Goal: Entertainment & Leisure: Participate in discussion

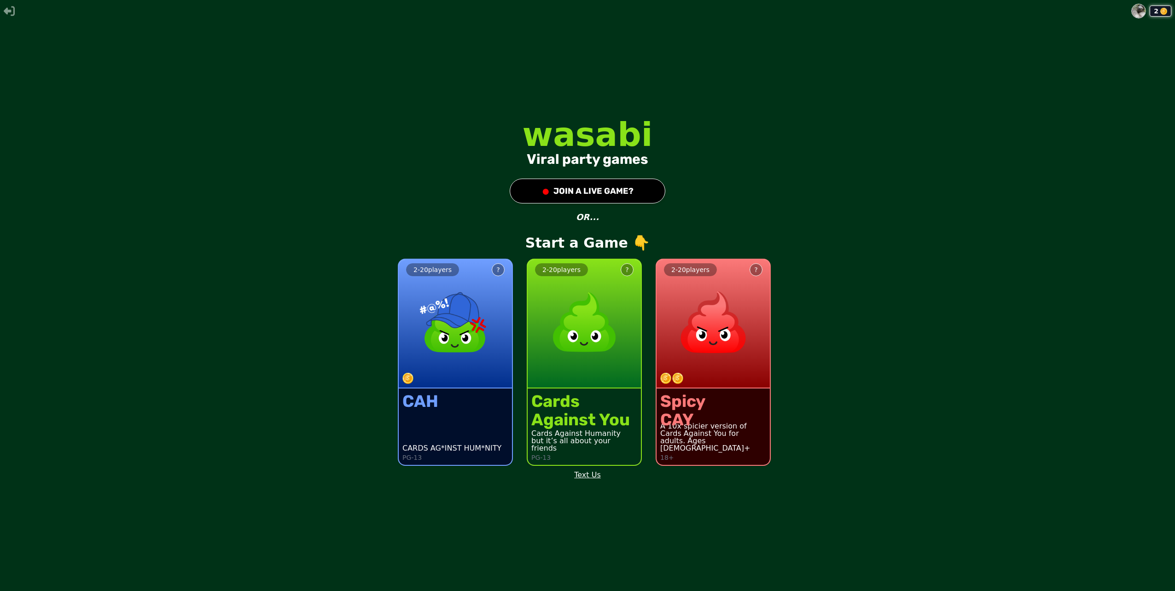
click at [369, 265] on div "2 - 20 players ? CAH CARDS AG*INST HUM*NITY PG-13 2 - 20 players ? Cards Agains…" at bounding box center [450, 356] width 1183 height 233
click at [614, 185] on button "● JOIN A LIVE GAME?" at bounding box center [588, 191] width 156 height 25
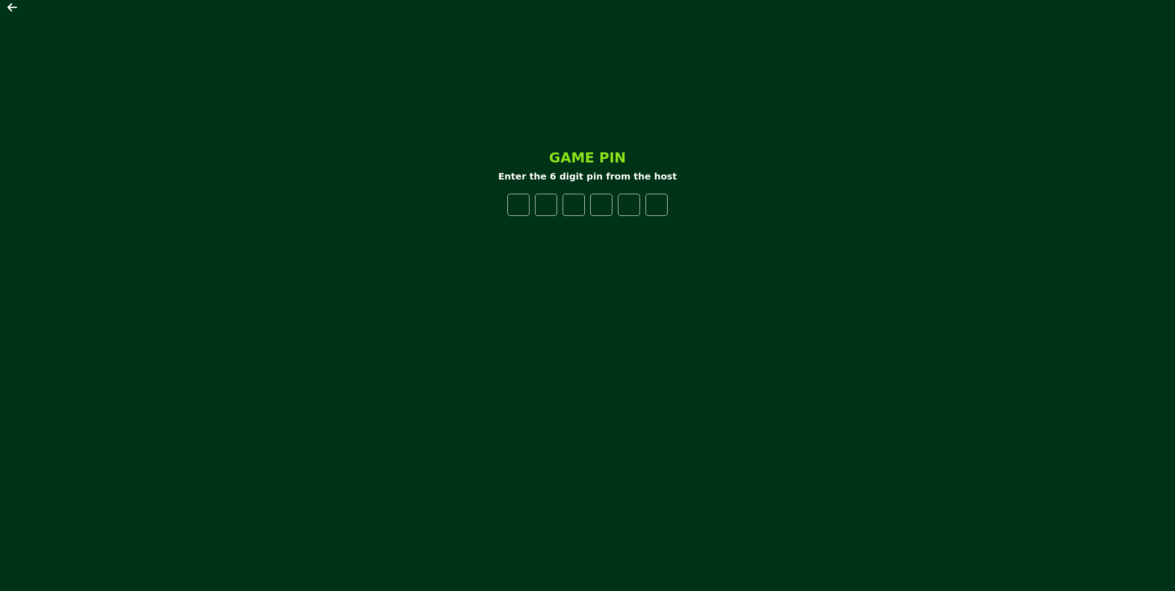
type input "*"
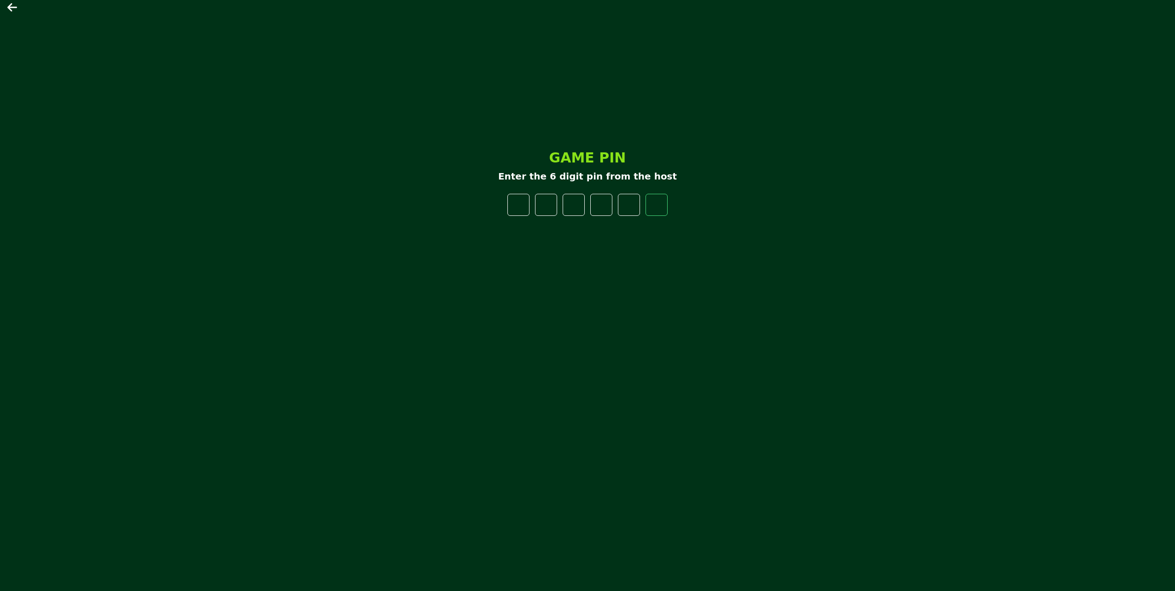
type input "*"
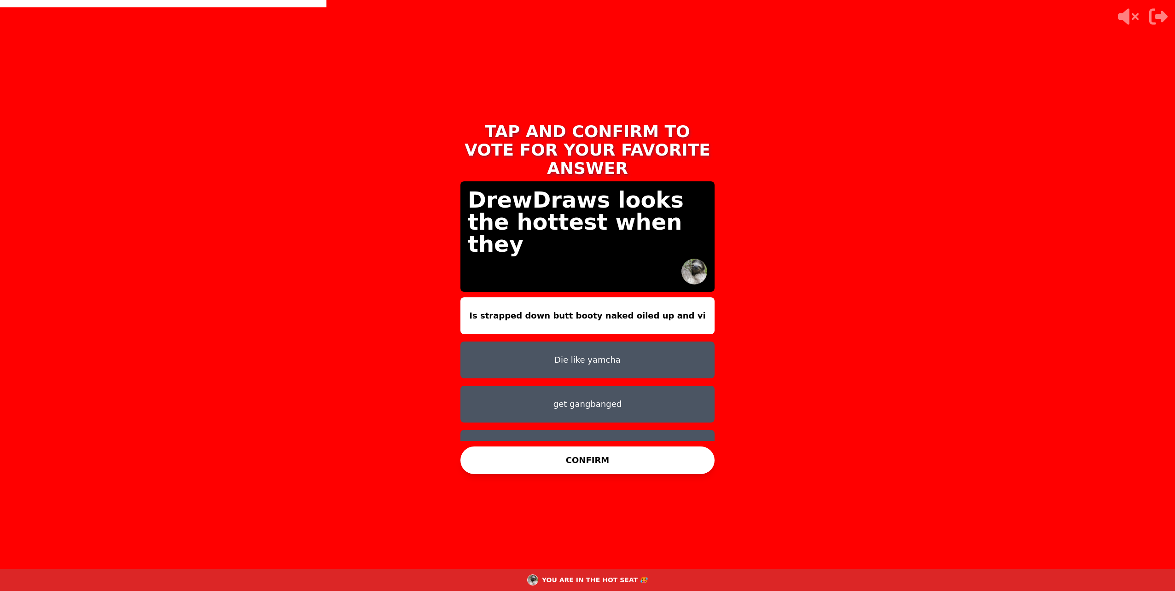
click at [637, 301] on button "Is strapped down butt booty naked oiled up and vi" at bounding box center [587, 315] width 254 height 37
click at [611, 463] on button "CONFIRM" at bounding box center [587, 461] width 254 height 28
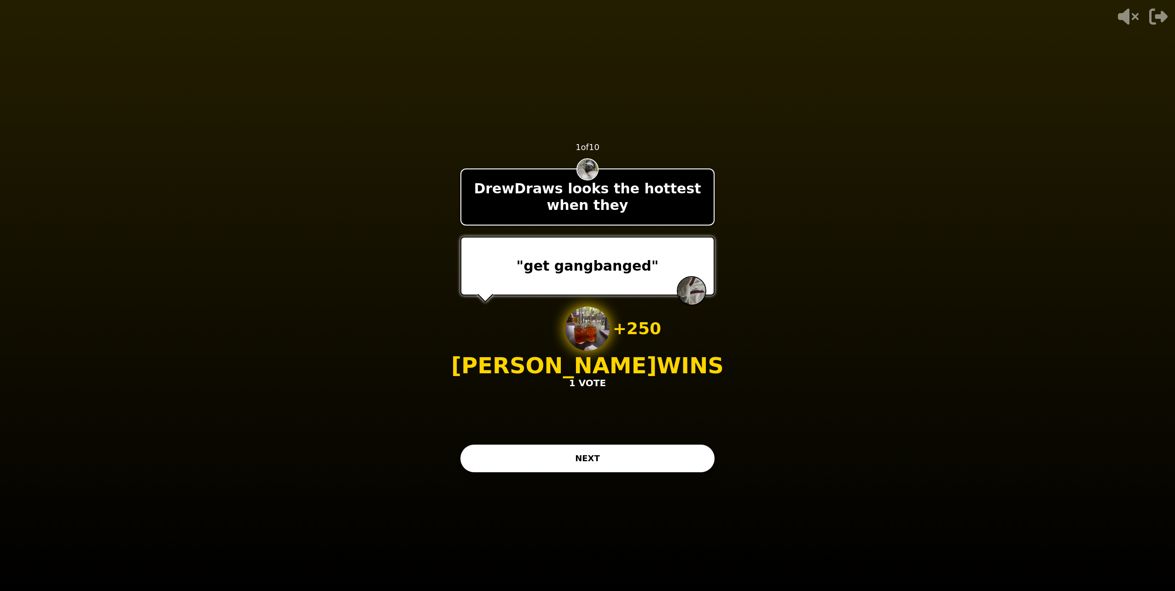
click at [611, 464] on button "NEXT" at bounding box center [587, 459] width 254 height 28
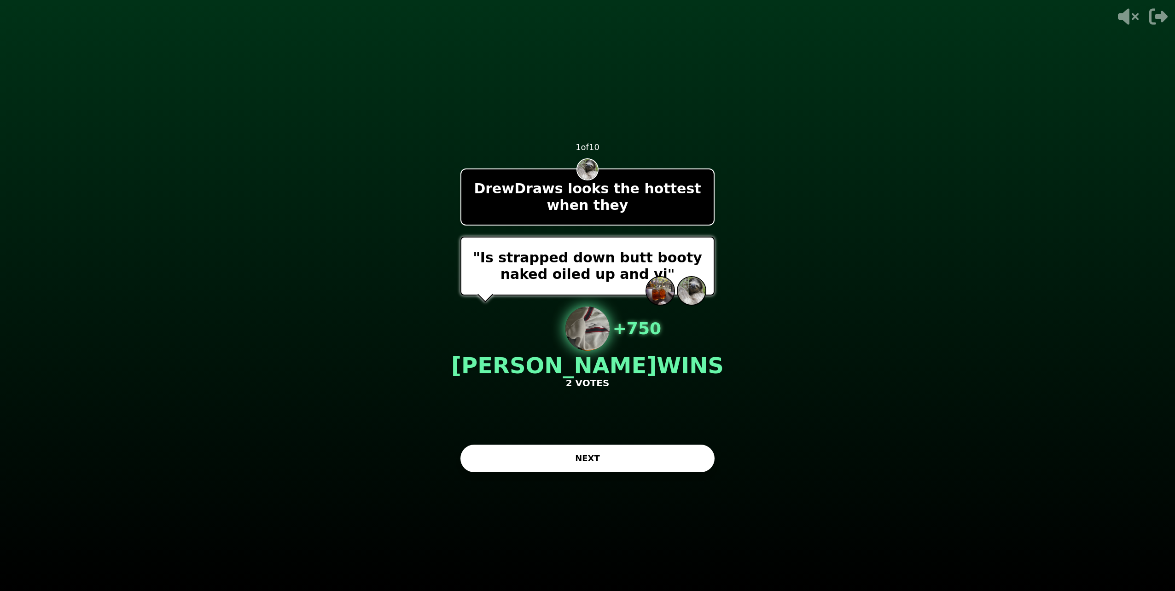
click at [581, 449] on button "NEXT" at bounding box center [587, 459] width 254 height 28
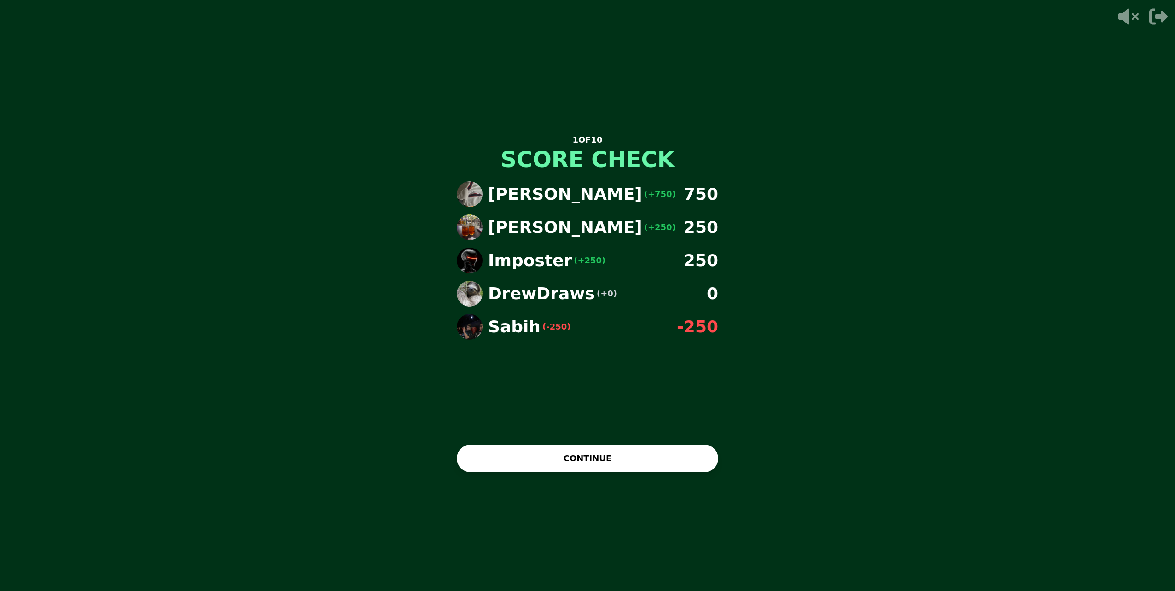
click at [633, 461] on button "CONTINUE" at bounding box center [588, 459] width 262 height 28
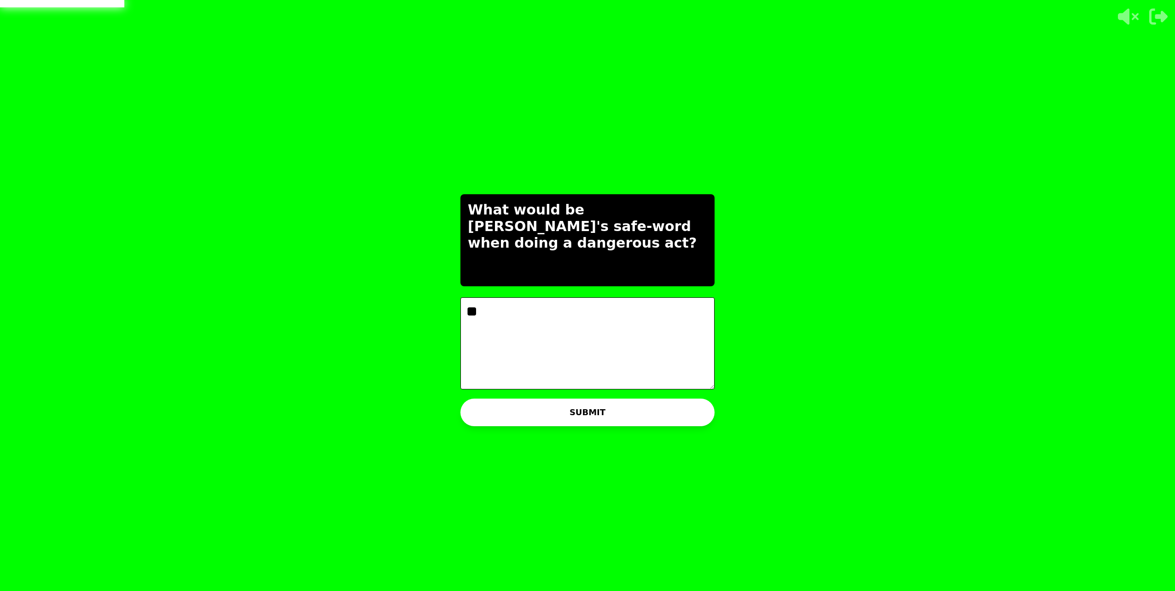
type textarea "*"
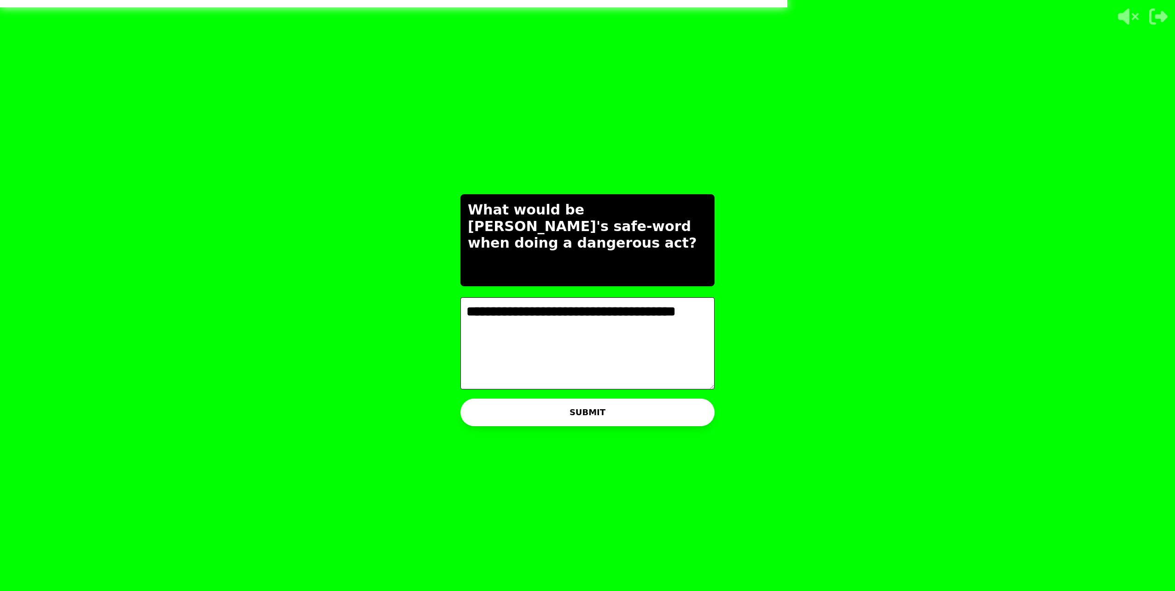
type textarea "**********"
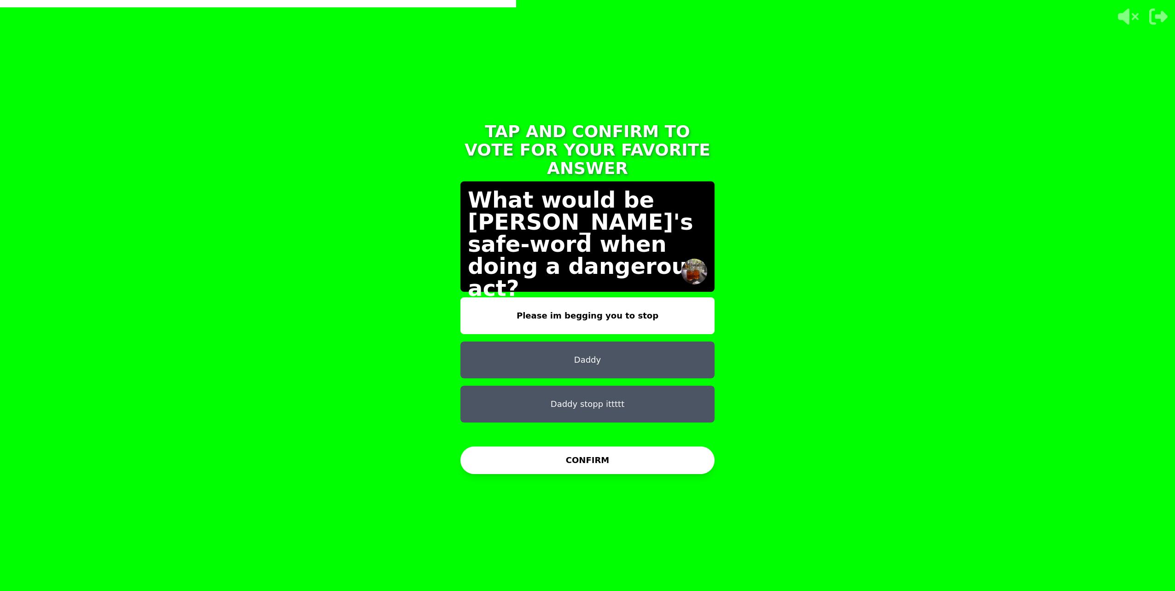
click at [642, 342] on button "Daddy" at bounding box center [587, 360] width 254 height 37
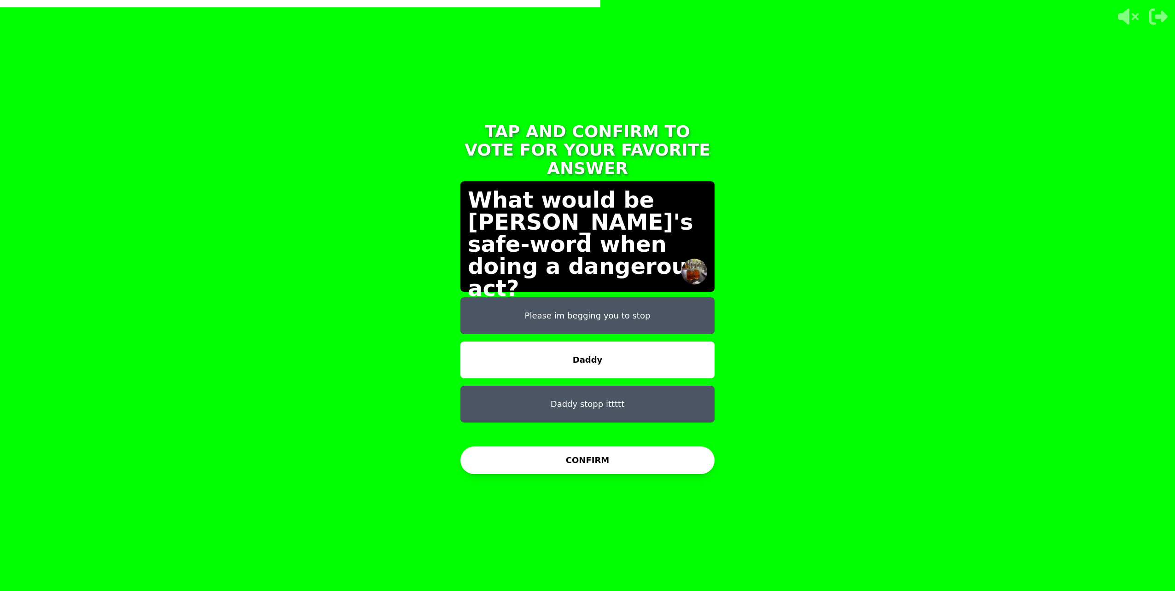
click at [621, 386] on button "Daddy stopp ittttt" at bounding box center [587, 404] width 254 height 37
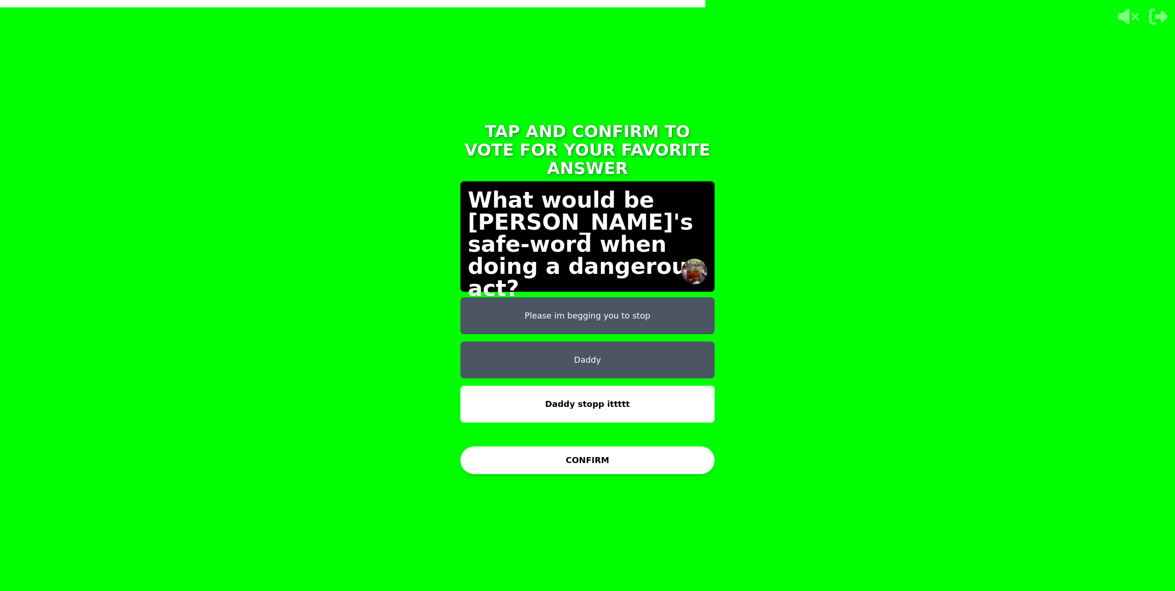
drag, startPoint x: 524, startPoint y: 462, endPoint x: 507, endPoint y: 452, distance: 20.1
click at [522, 461] on button "CONFIRM" at bounding box center [587, 461] width 254 height 28
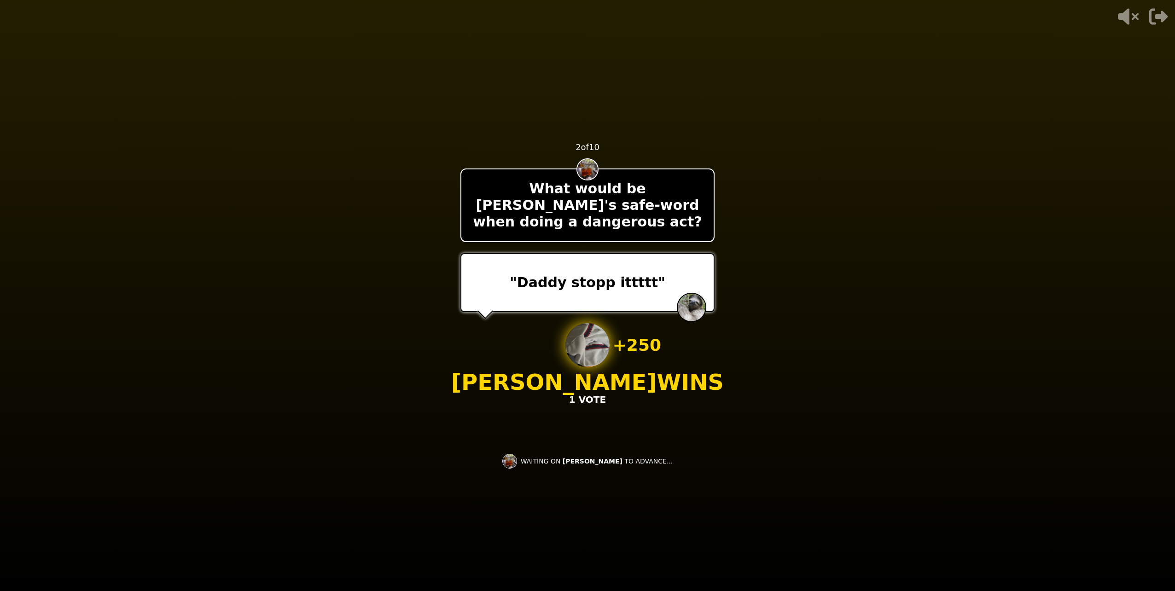
click at [483, 448] on div "- 500 PTS 2 of 10 What would be [PERSON_NAME]'s safe-word when doing a dangerou…" at bounding box center [587, 295] width 254 height 368
click at [675, 419] on div "- 500 PTS 2 of 10 What would be [PERSON_NAME]'s safe-word when doing a dangerou…" at bounding box center [587, 295] width 254 height 368
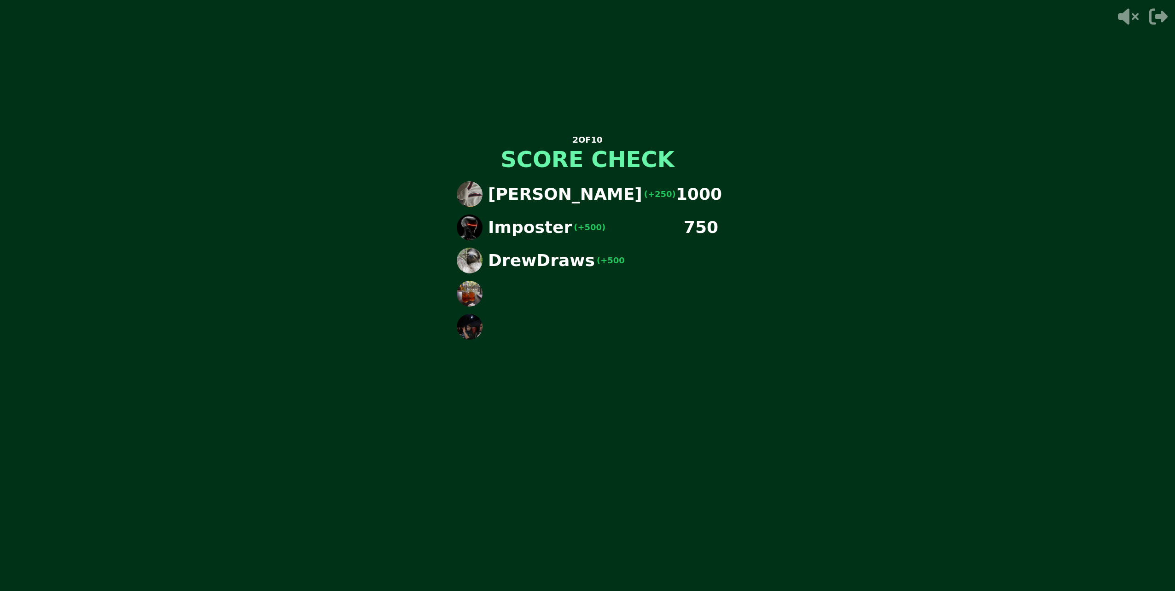
click at [537, 374] on div "[PERSON_NAME] (+250) 1000 Imposter (+500) 750 DrewDraws (+500" at bounding box center [587, 289] width 276 height 230
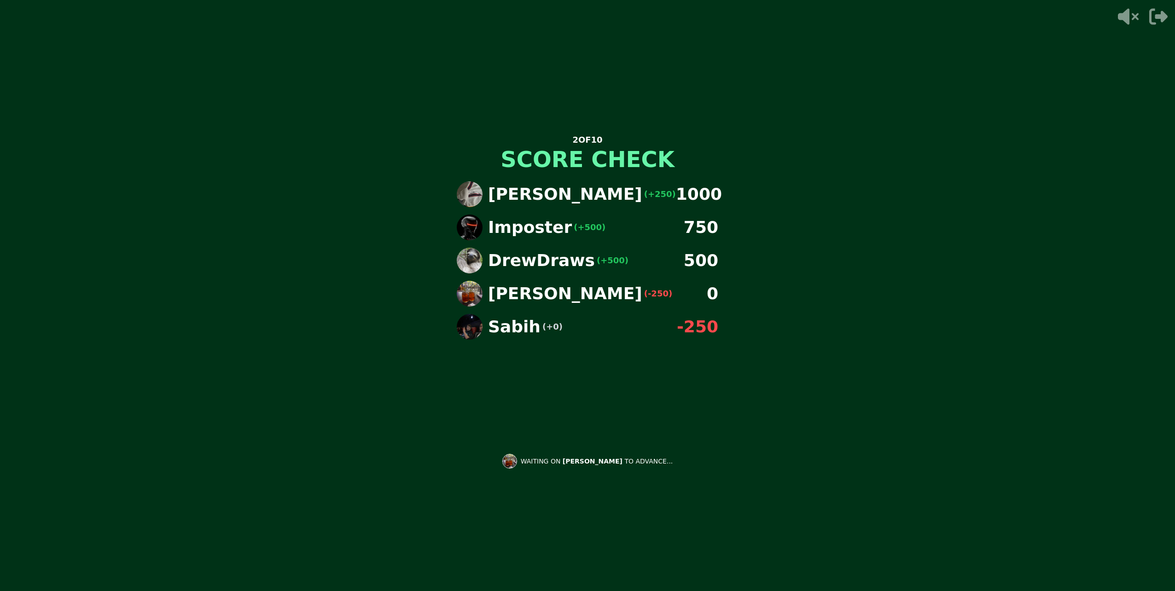
click at [498, 499] on div "2 OF 10 SCORE CHECK [PERSON_NAME] (+250) 1000 Imposter (+500) 750 DrewDraws (+5…" at bounding box center [587, 295] width 276 height 591
drag, startPoint x: 499, startPoint y: 497, endPoint x: 496, endPoint y: 524, distance: 26.4
click at [496, 524] on div "2 OF 10 SCORE CHECK [PERSON_NAME] (+250) 1000 Imposter (+500) 750 DrewDraws (+5…" at bounding box center [587, 295] width 1175 height 591
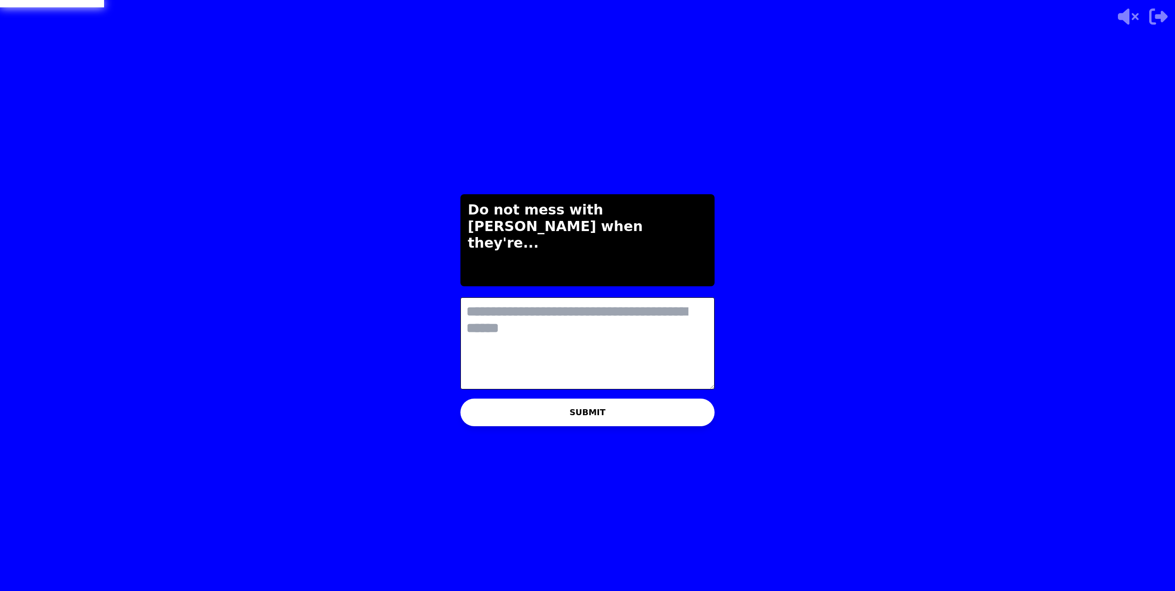
click at [532, 352] on textarea at bounding box center [587, 343] width 254 height 92
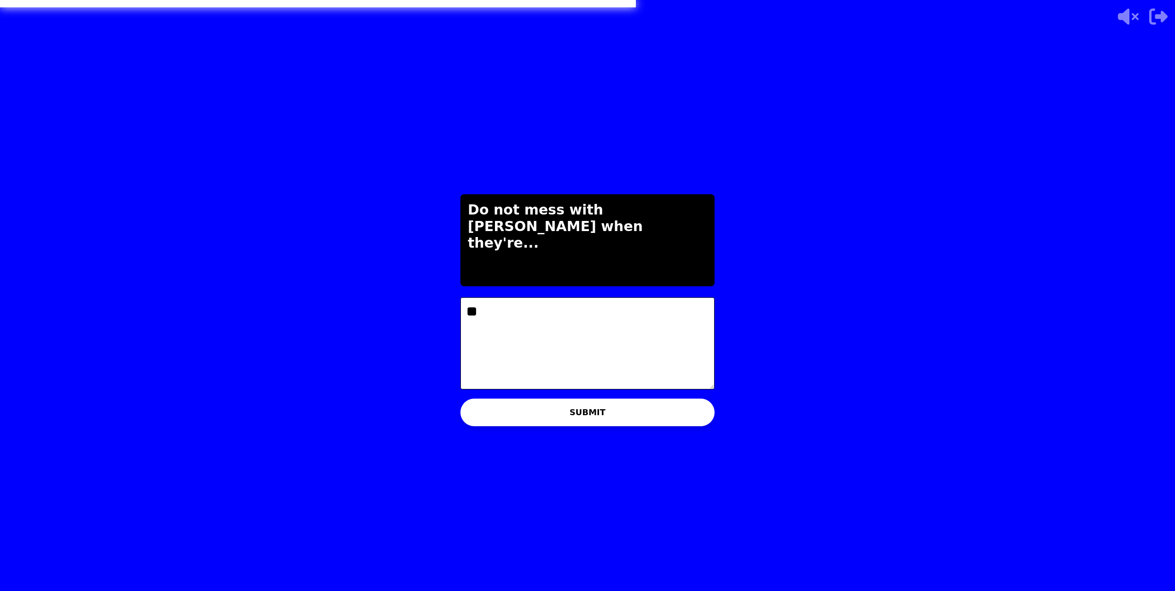
type textarea "*"
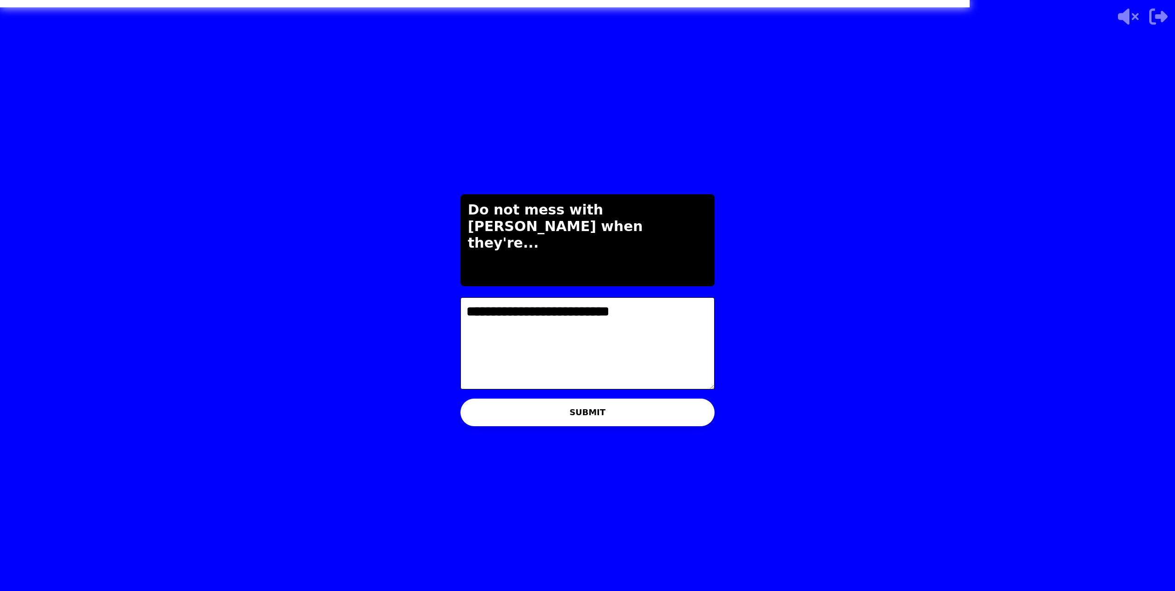
type textarea "**********"
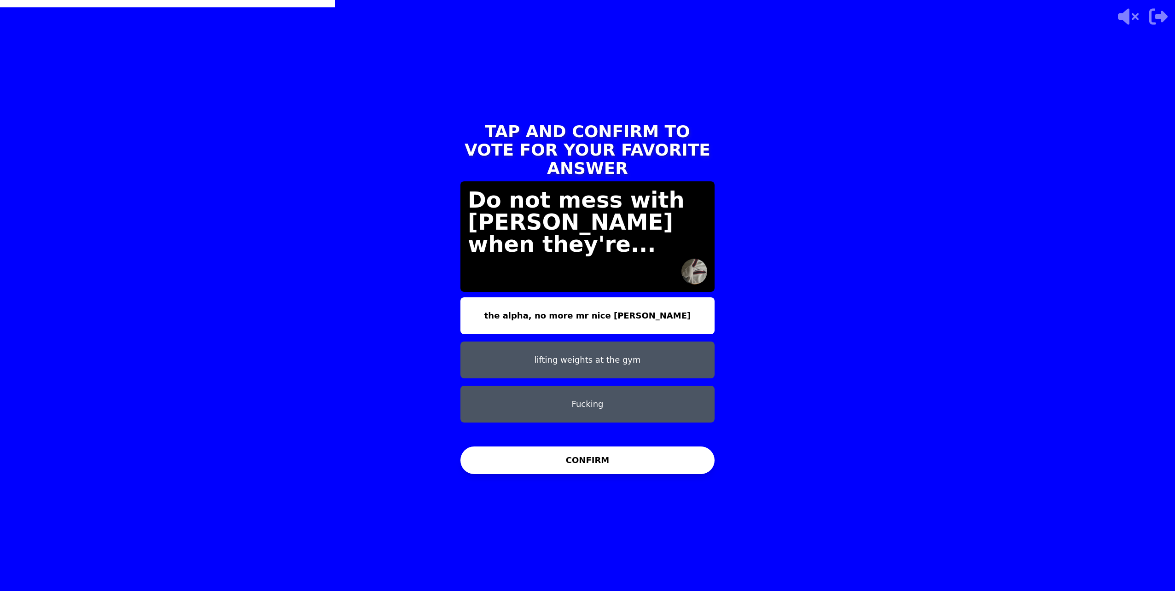
click at [605, 313] on button "the alpha, no more mr nice [PERSON_NAME]" at bounding box center [587, 315] width 254 height 37
click at [572, 472] on button "CONFIRM" at bounding box center [587, 461] width 254 height 28
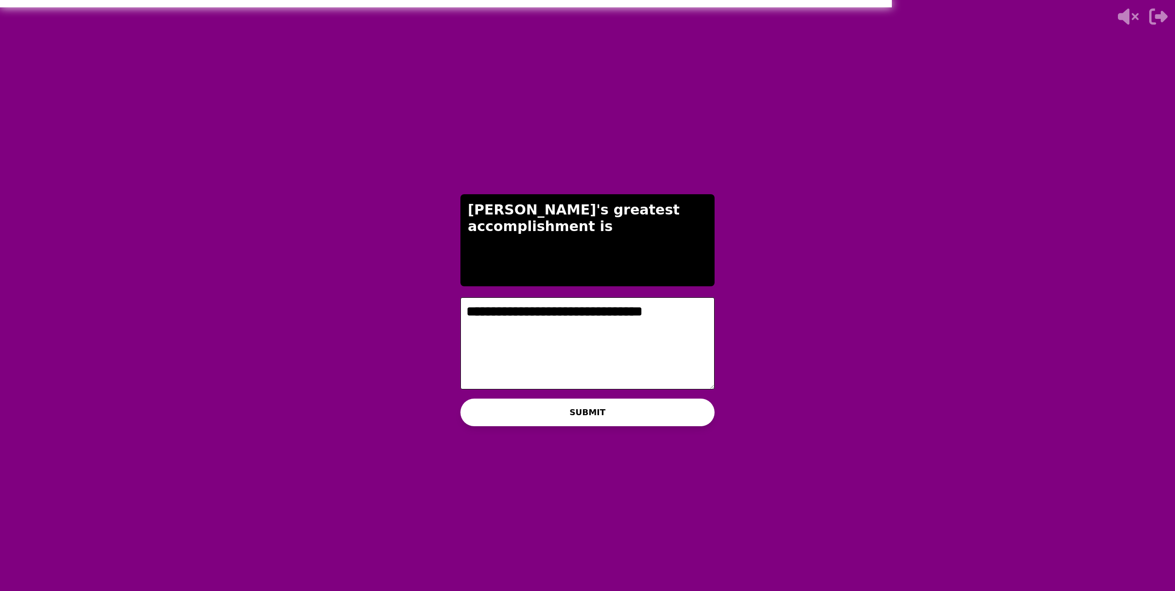
type textarea "**********"
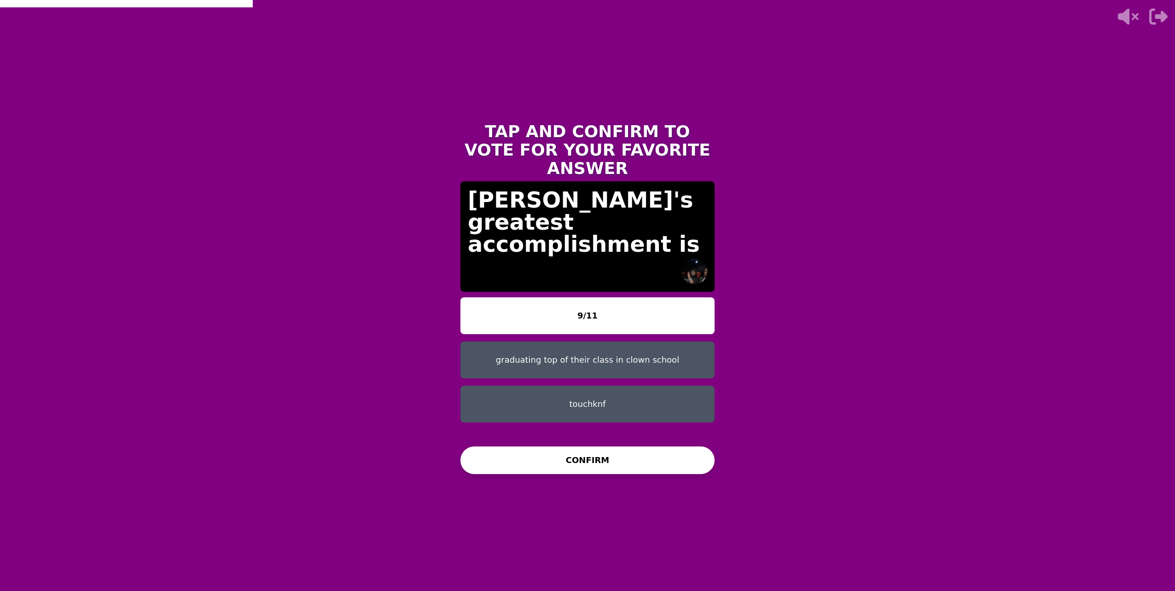
click at [554, 464] on button "CONFIRM" at bounding box center [587, 461] width 254 height 28
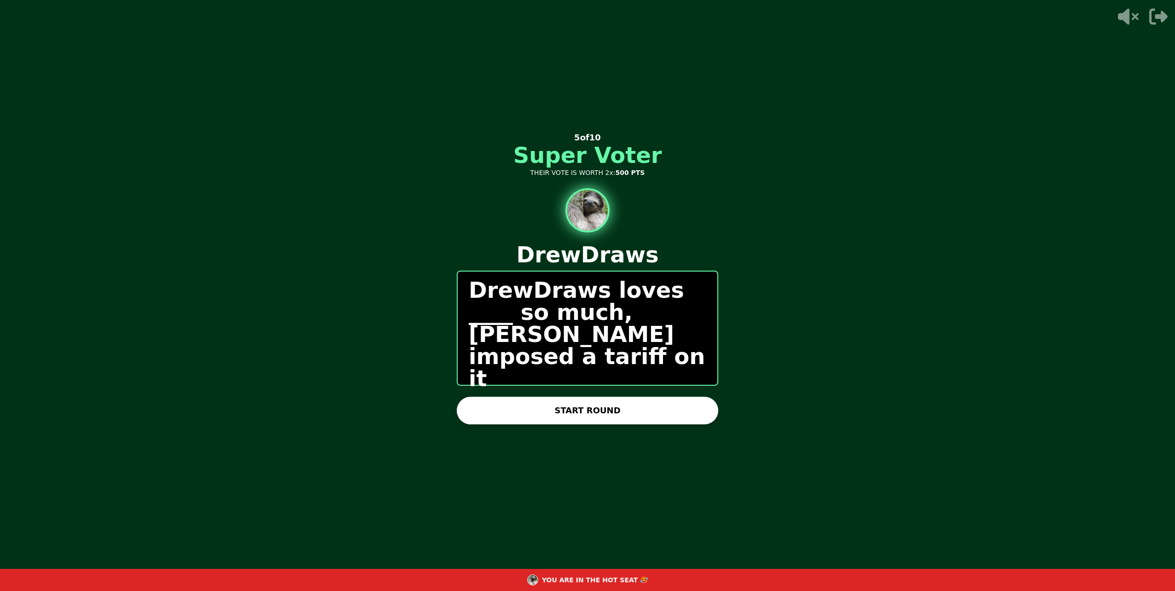
click at [596, 410] on button "START ROUND" at bounding box center [588, 411] width 262 height 28
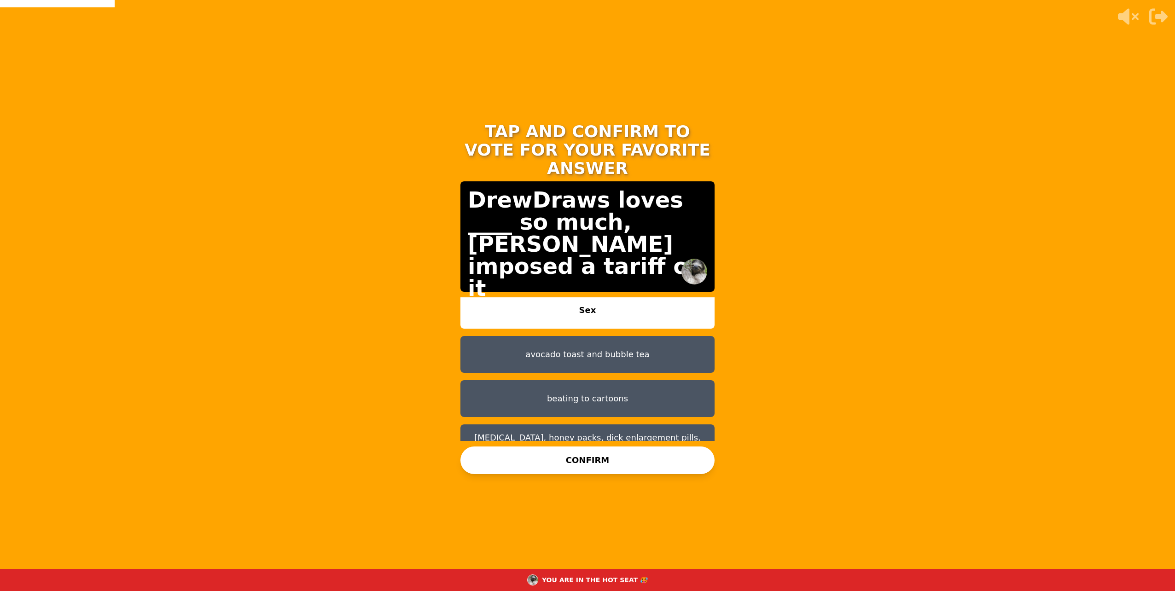
scroll to position [7, 0]
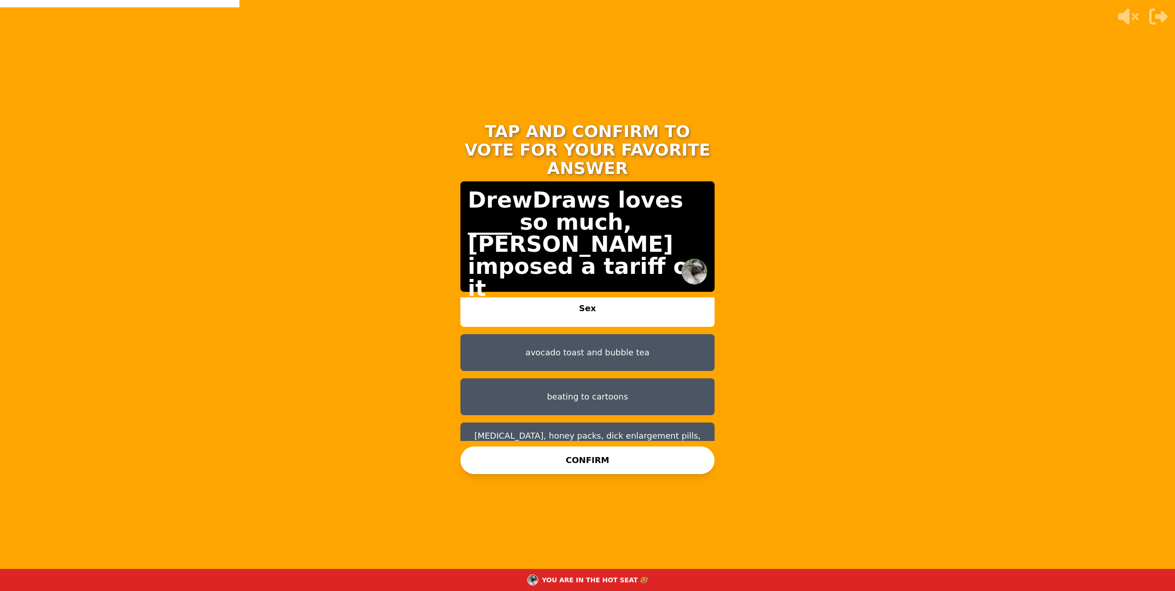
click at [598, 423] on button "[MEDICAL_DATA], honey packs, dick enlargement pills, and butt plugs" at bounding box center [587, 441] width 254 height 37
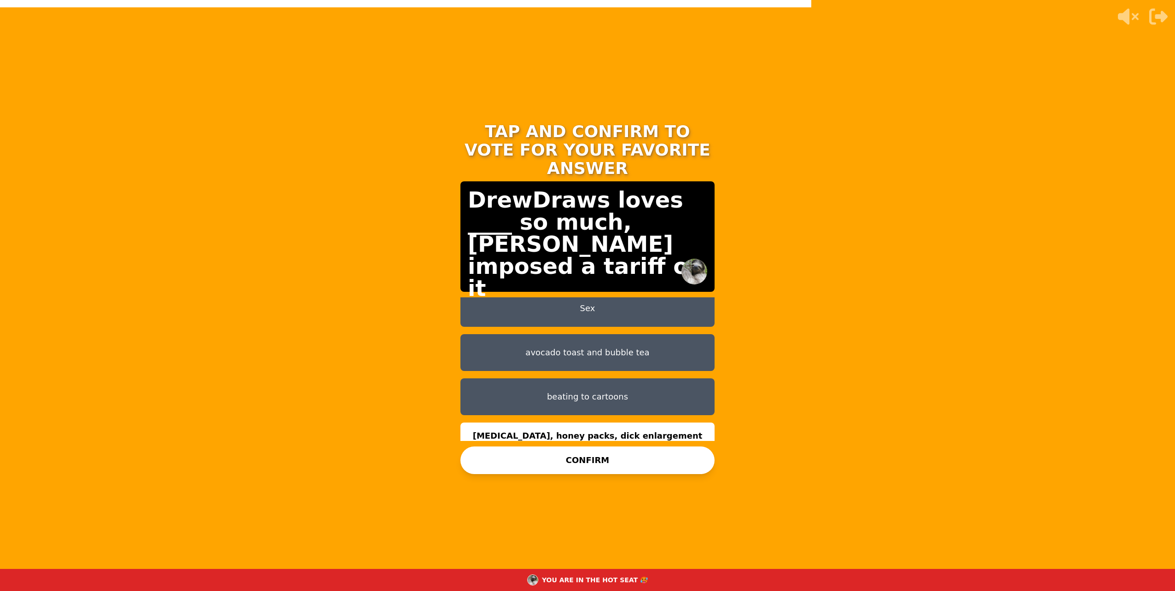
click at [622, 379] on button "beating to cartoons" at bounding box center [587, 397] width 254 height 37
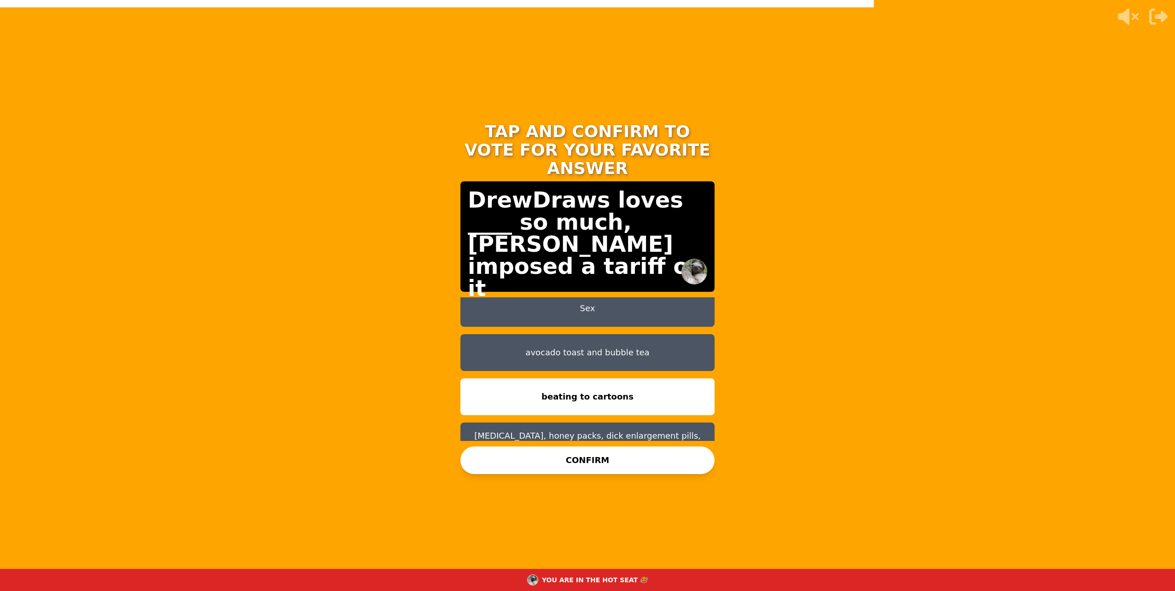
click at [564, 452] on button "CONFIRM" at bounding box center [587, 461] width 254 height 28
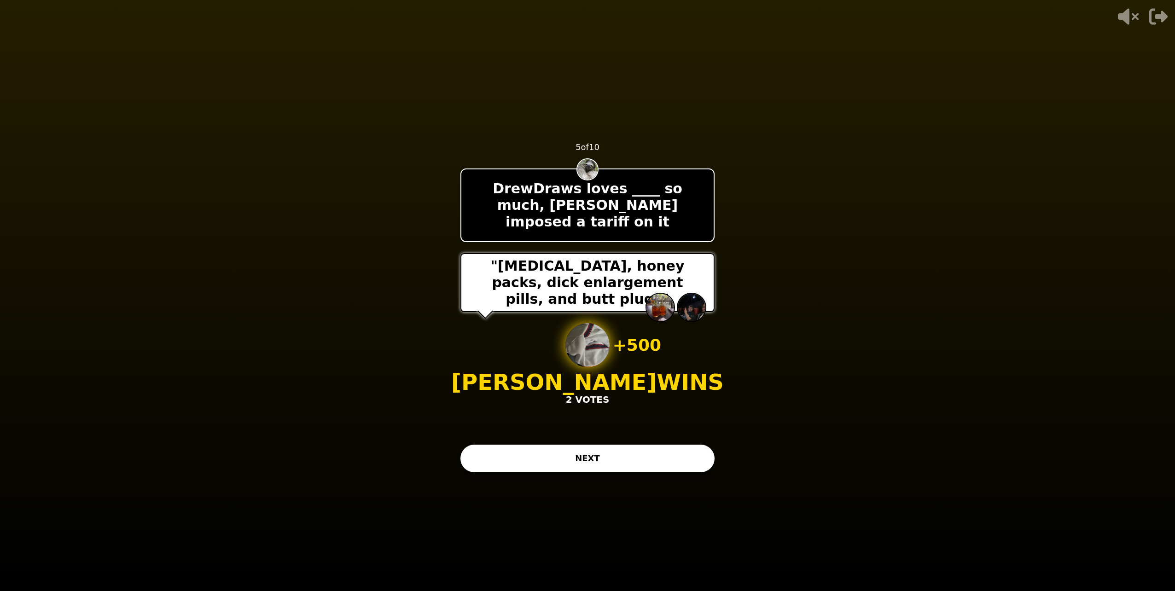
click at [654, 461] on button "NEXT" at bounding box center [587, 459] width 254 height 28
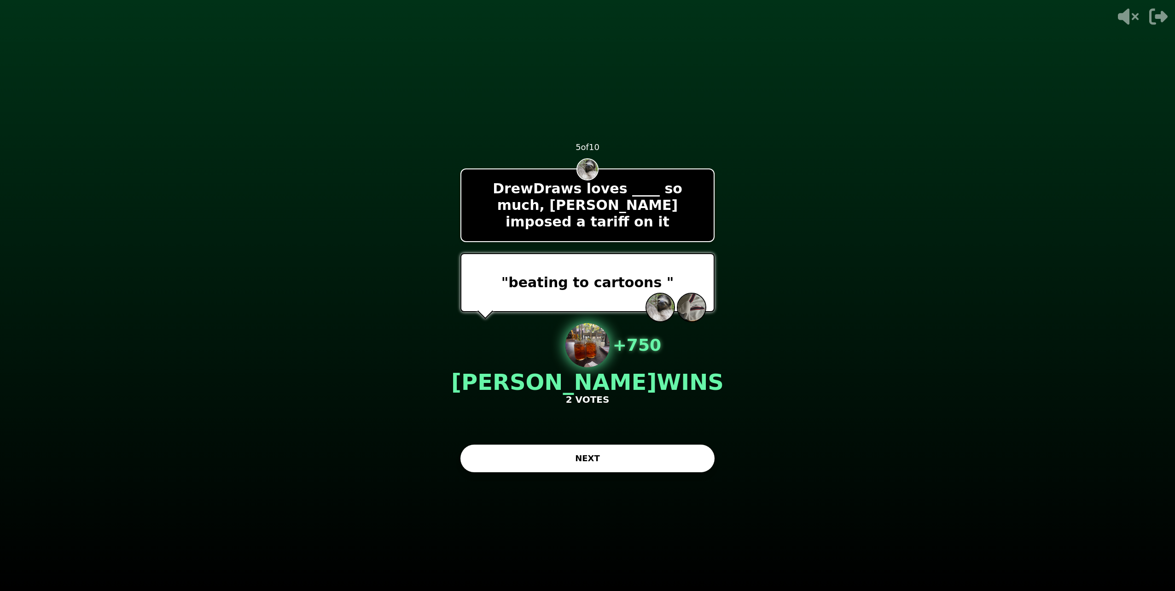
click at [661, 460] on button "NEXT" at bounding box center [587, 459] width 254 height 28
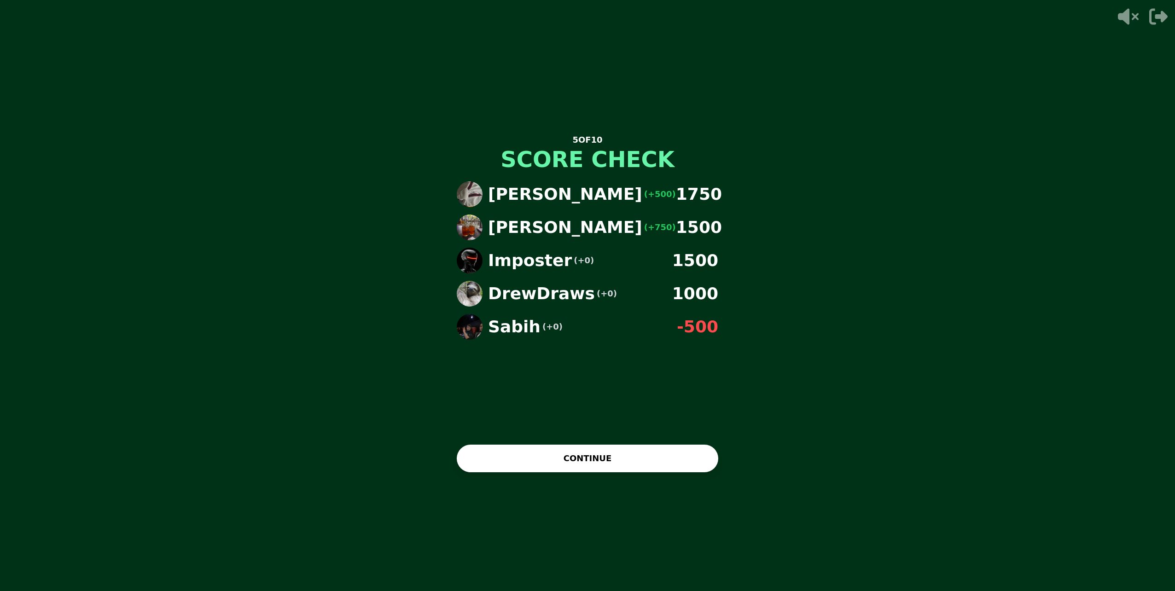
click at [689, 448] on button "CONTINUE" at bounding box center [588, 459] width 262 height 28
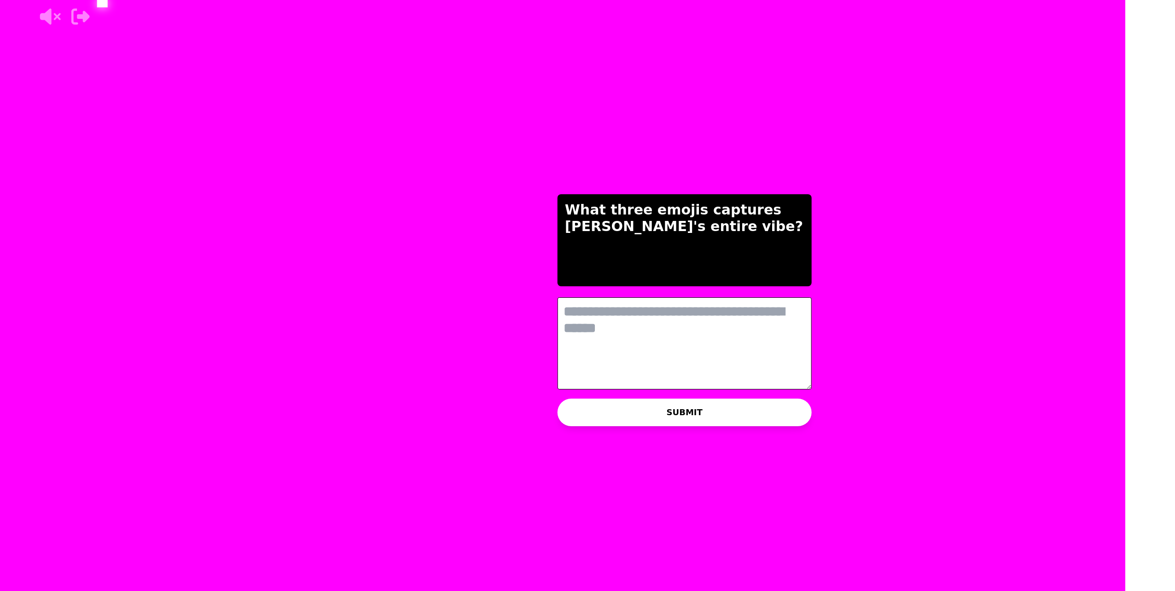
scroll to position [0, 0]
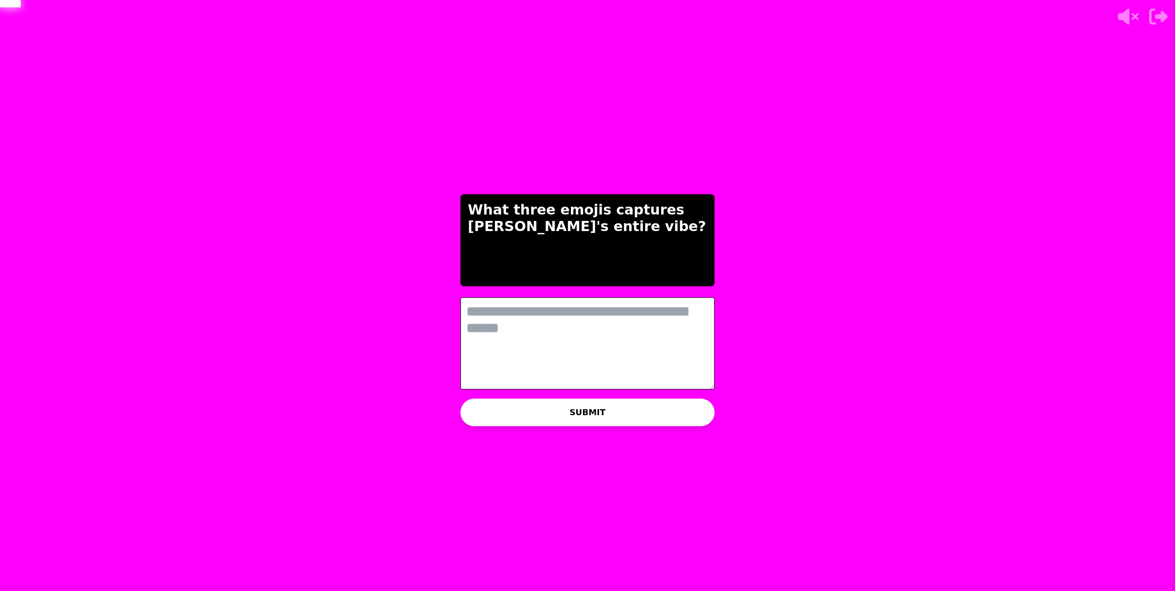
click at [601, 338] on textarea at bounding box center [587, 343] width 254 height 92
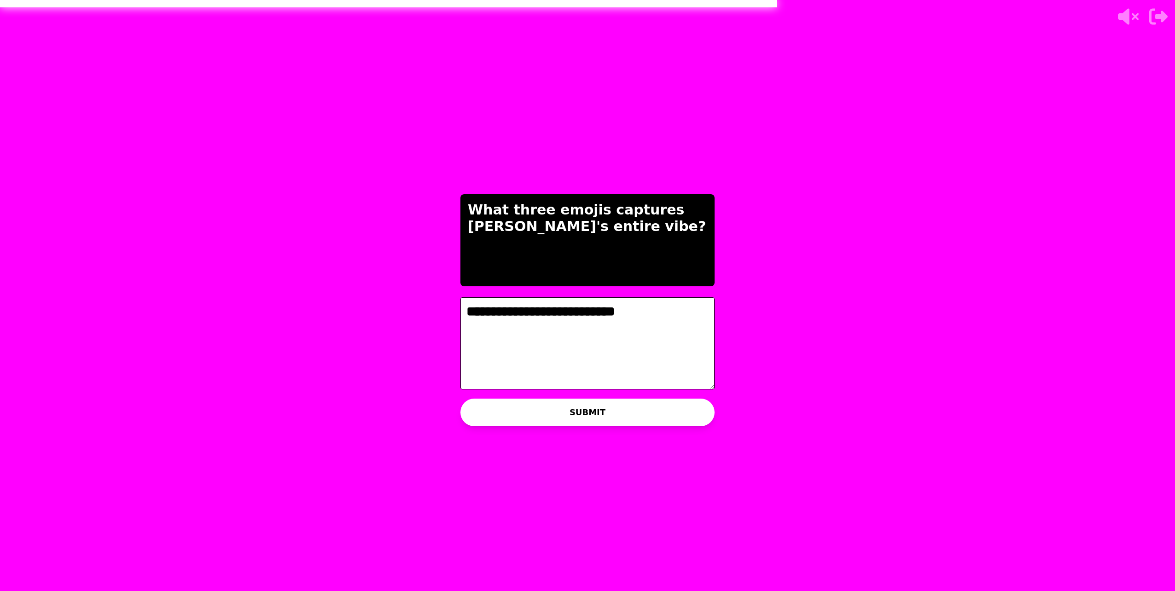
type textarea "**********"
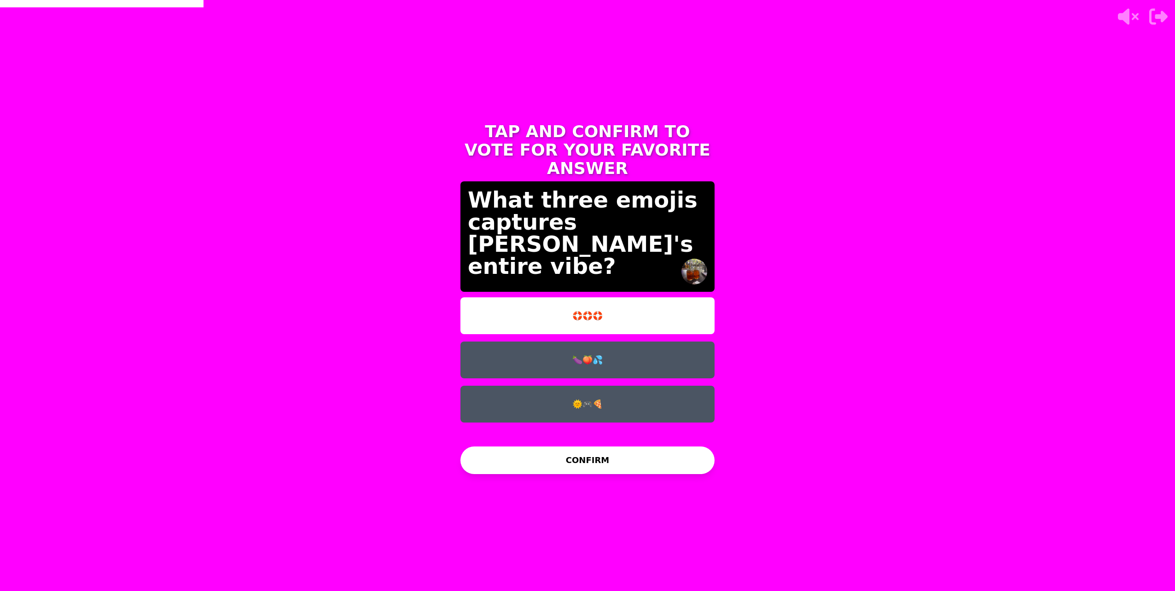
click at [615, 349] on button "🍆🍑💦" at bounding box center [587, 360] width 254 height 37
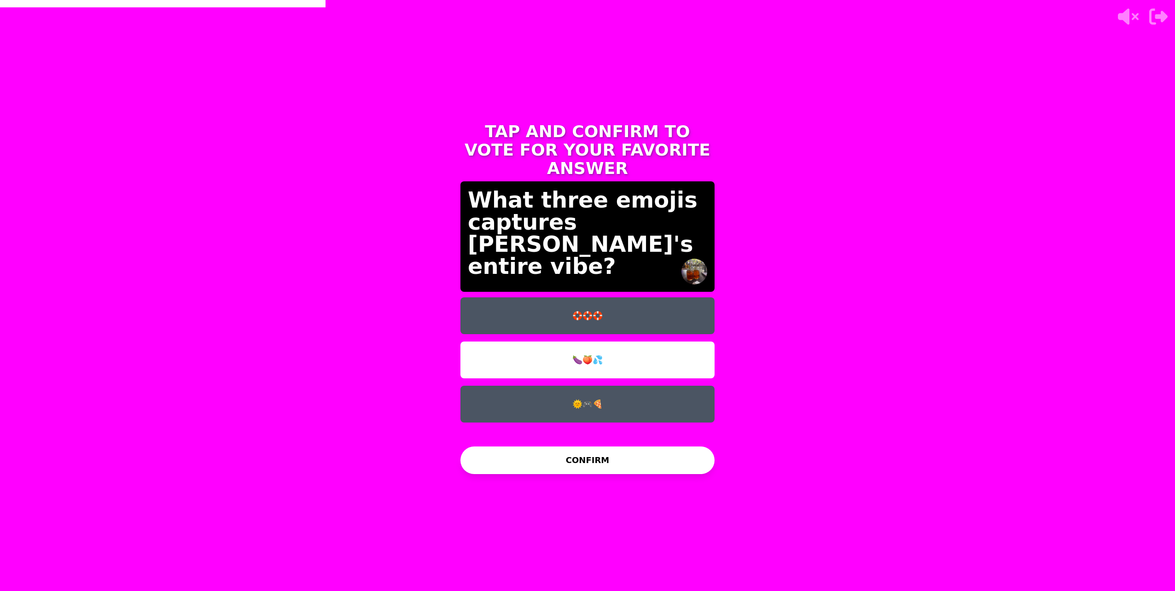
click at [560, 462] on button "CONFIRM" at bounding box center [587, 461] width 254 height 28
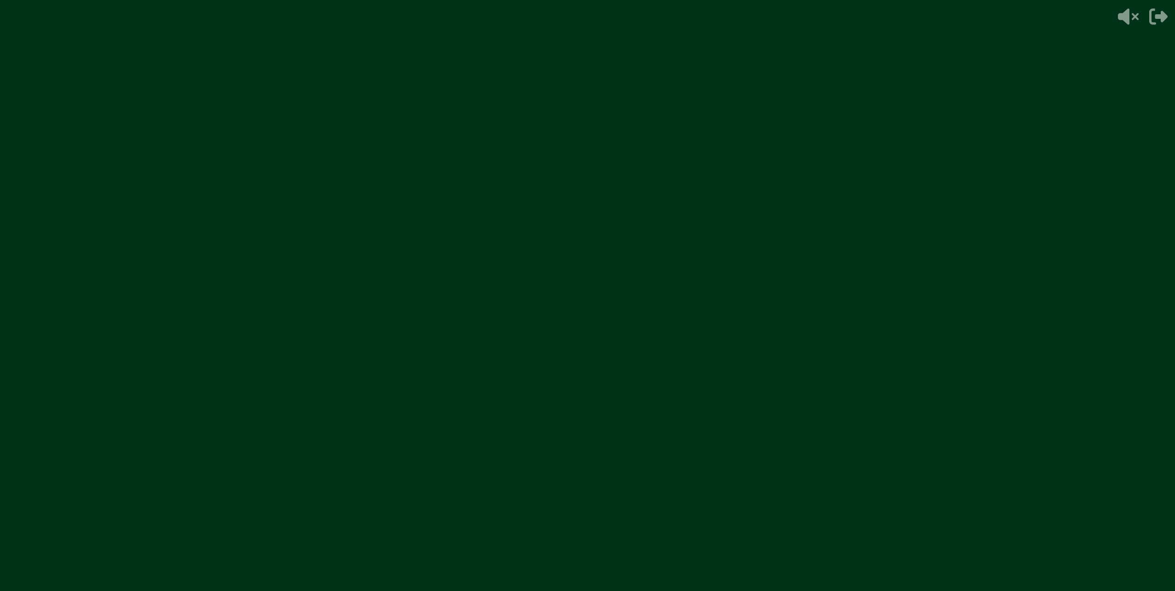
click at [675, 348] on video at bounding box center [587, 295] width 1175 height 591
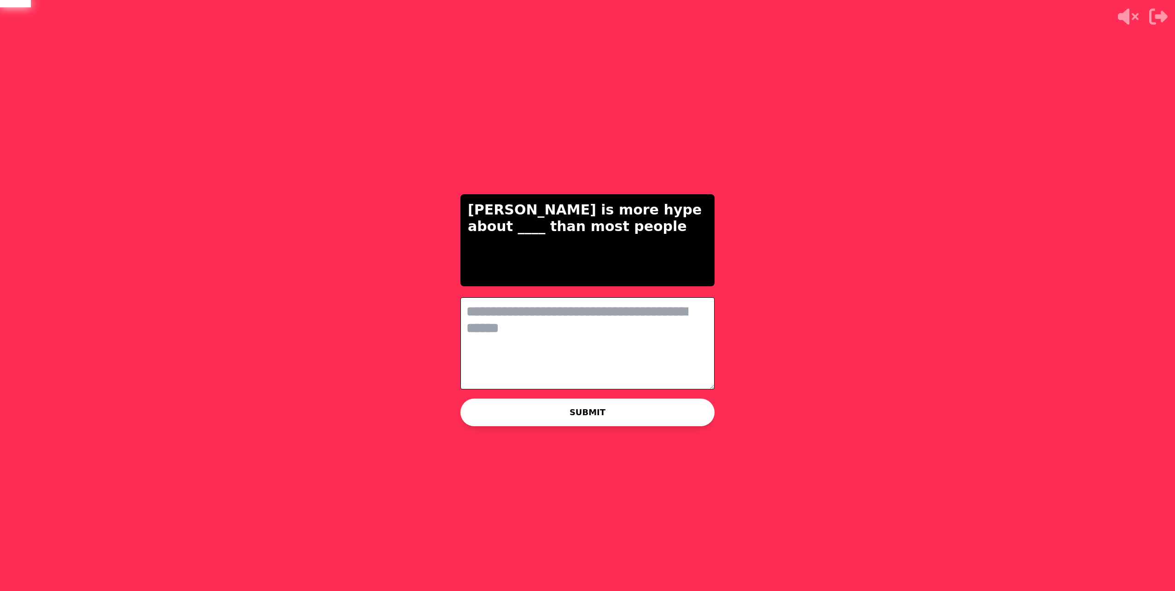
click at [489, 300] on textarea at bounding box center [587, 343] width 254 height 92
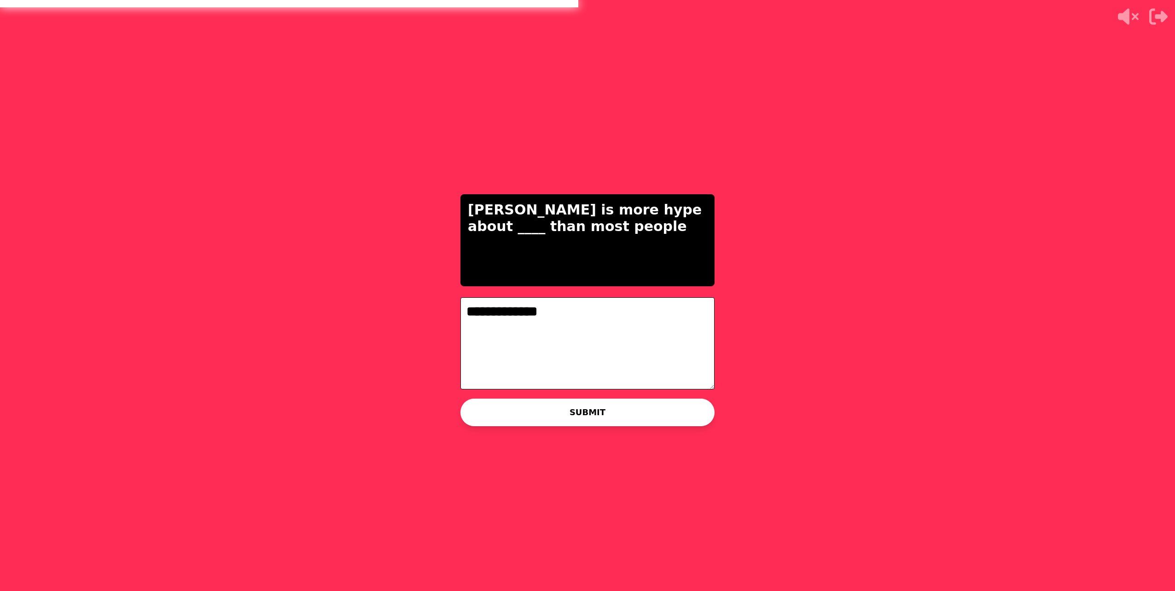
type textarea "**********"
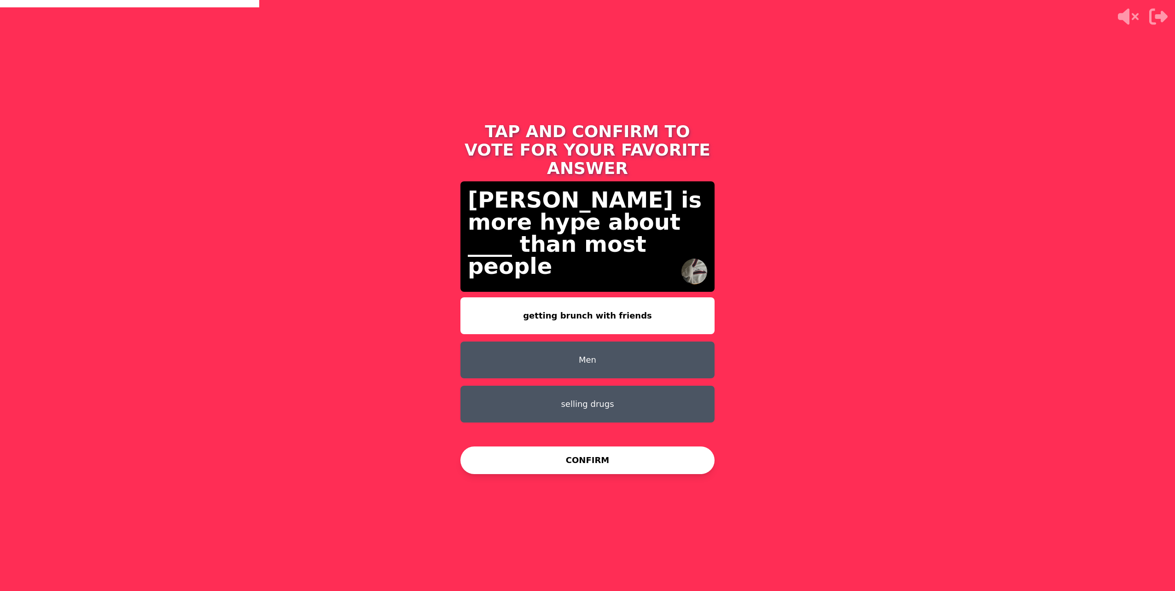
click at [542, 386] on button "selling drugs" at bounding box center [587, 404] width 254 height 37
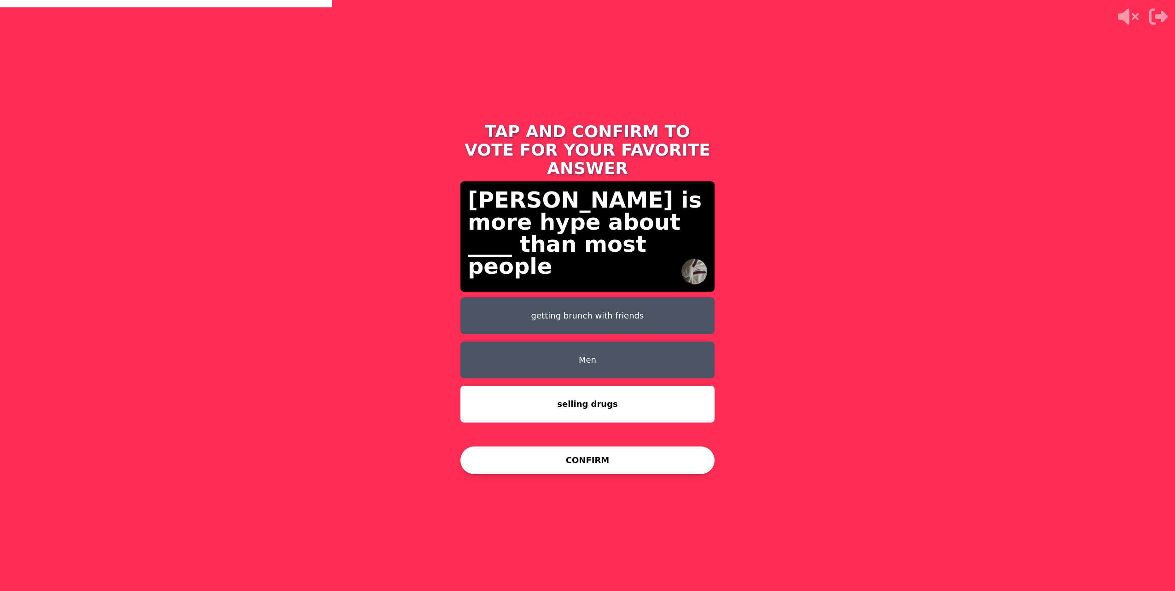
click at [525, 476] on div "TAP AND CONFIRM TO VOTE FOR YOUR FAVORITE ANSWER [PERSON_NAME] is more hype abo…" at bounding box center [587, 295] width 276 height 368
click at [539, 453] on button "CONFIRM" at bounding box center [587, 461] width 254 height 28
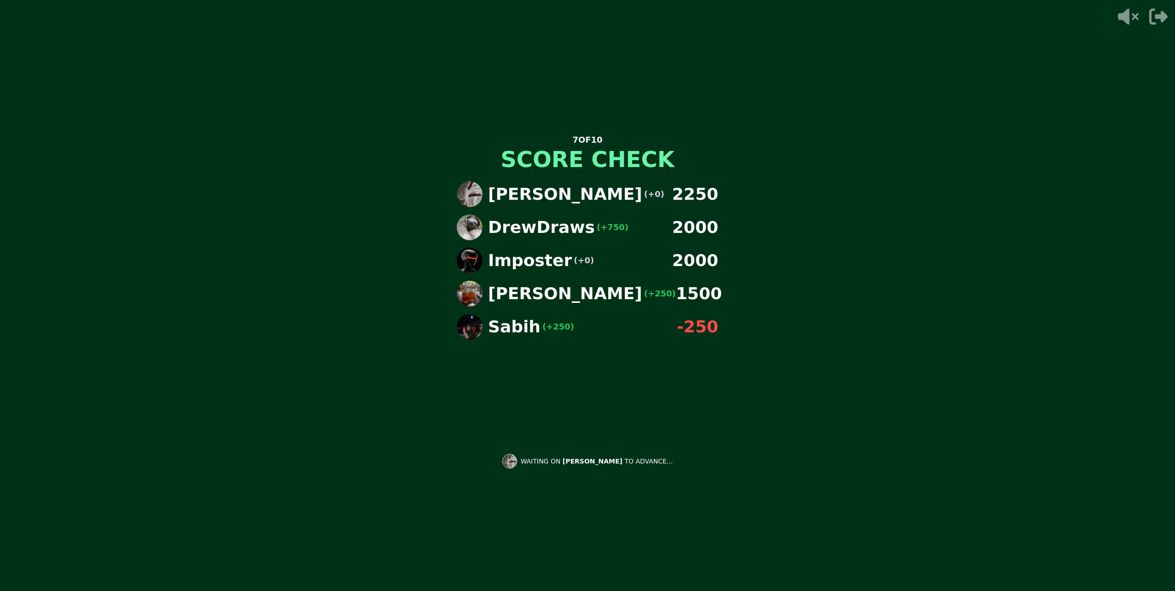
click at [528, 420] on div "7 OF 10 SCORE CHECK [PERSON_NAME] (+0) 2250 DrewDraws (+750) 2000 Imposter (+0)…" at bounding box center [587, 295] width 276 height 368
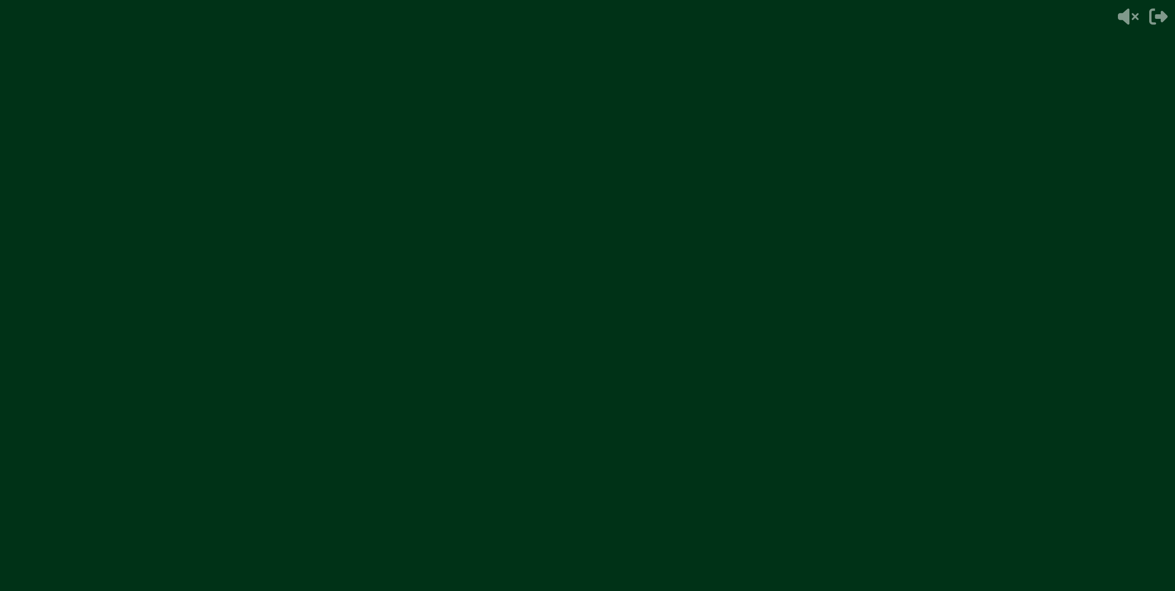
drag, startPoint x: 169, startPoint y: 565, endPoint x: 202, endPoint y: 141, distance: 424.4
click at [203, 133] on video at bounding box center [587, 295] width 1175 height 591
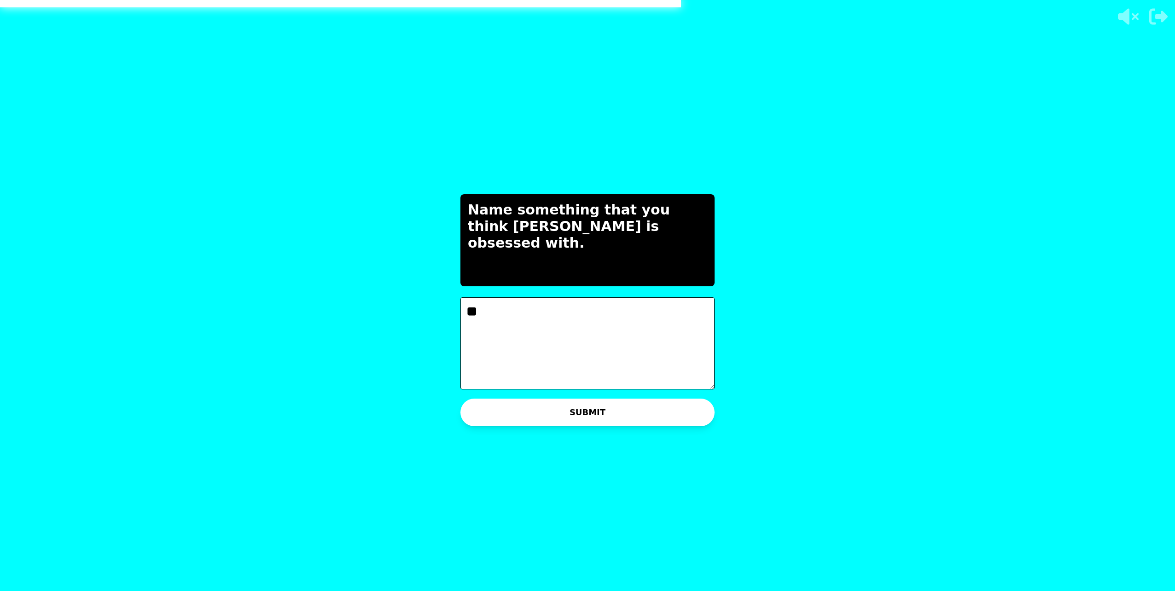
type textarea "*"
type textarea "**********"
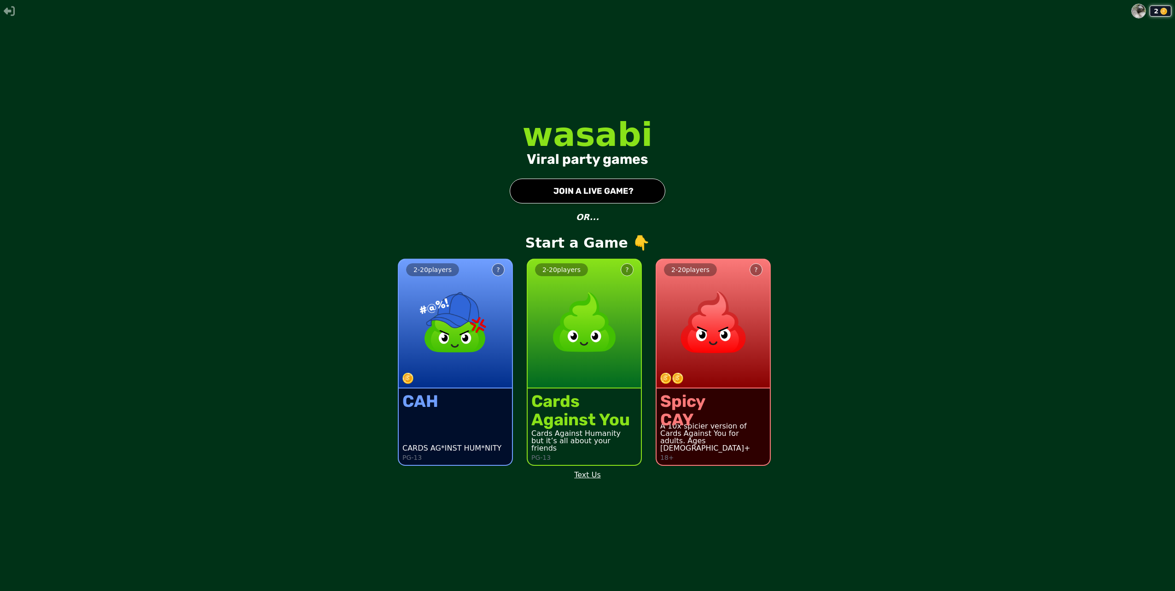
click at [554, 197] on button "● JOIN A LIVE GAME?" at bounding box center [588, 191] width 156 height 25
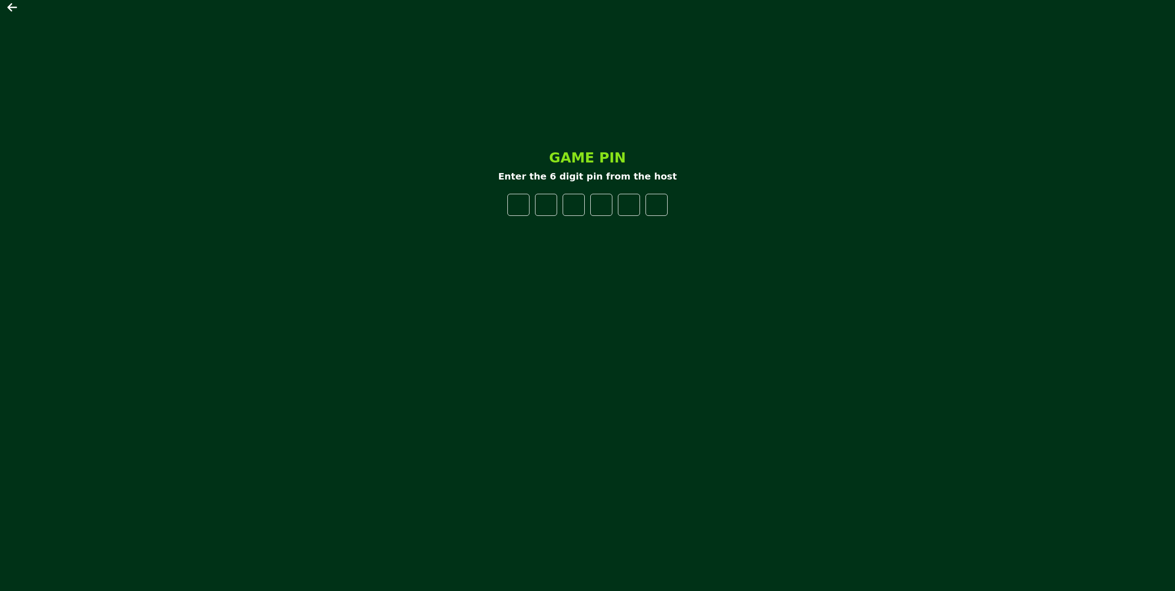
type input "*"
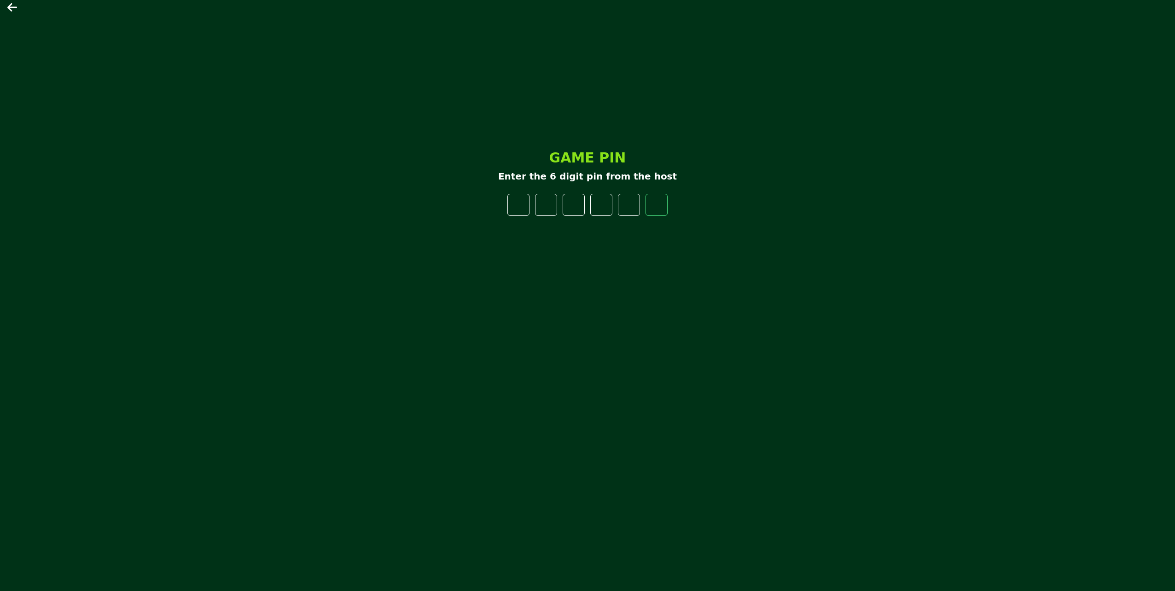
type input "*"
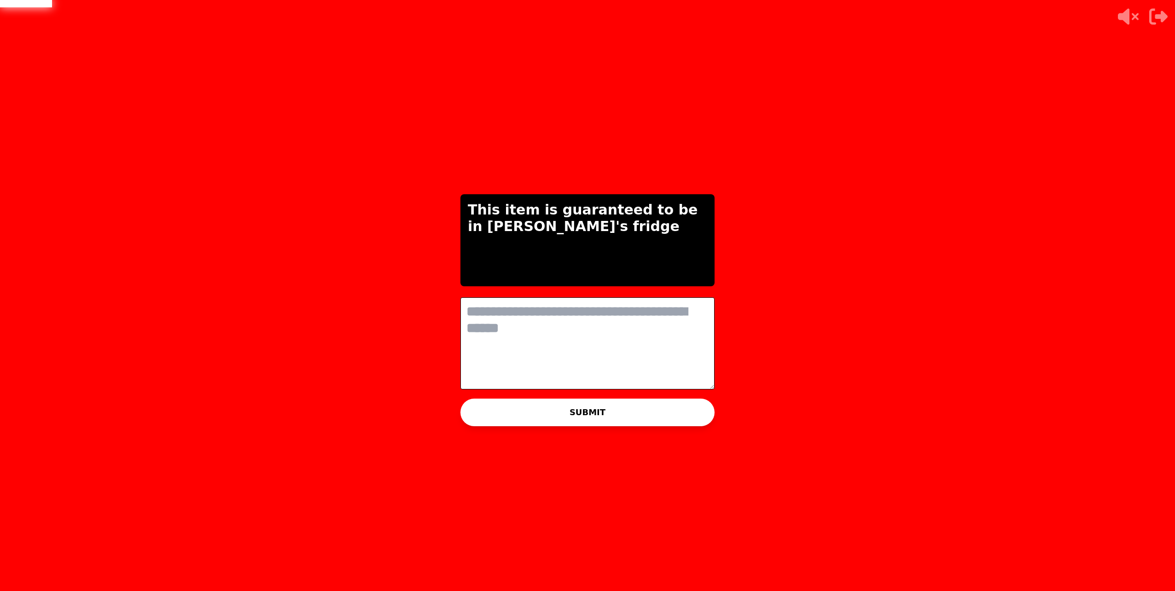
click at [524, 311] on textarea at bounding box center [587, 343] width 254 height 92
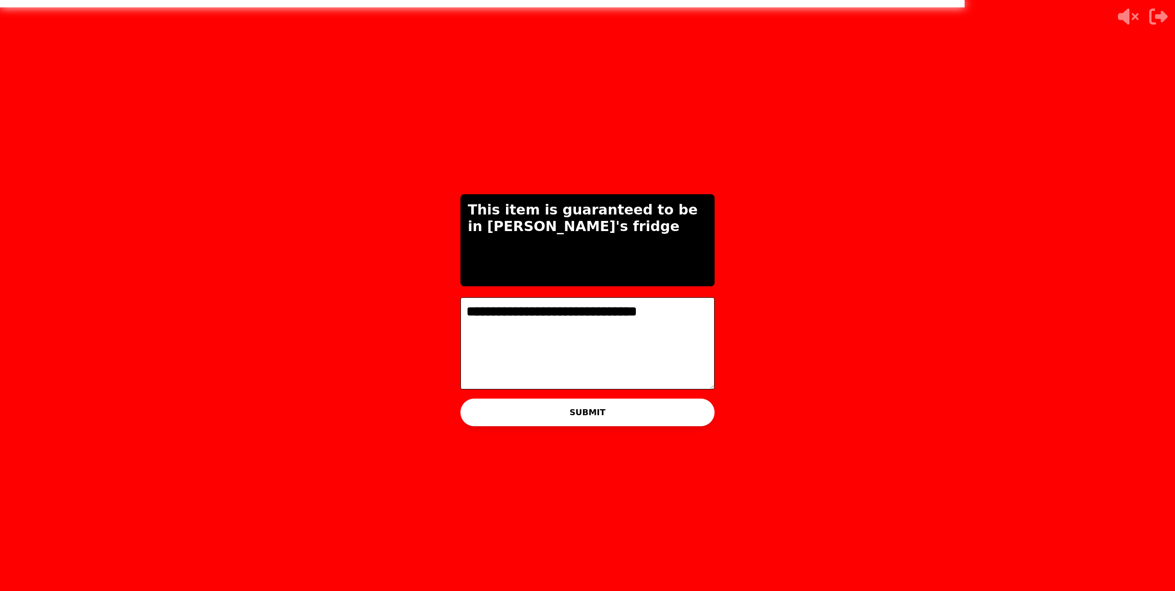
type textarea "**********"
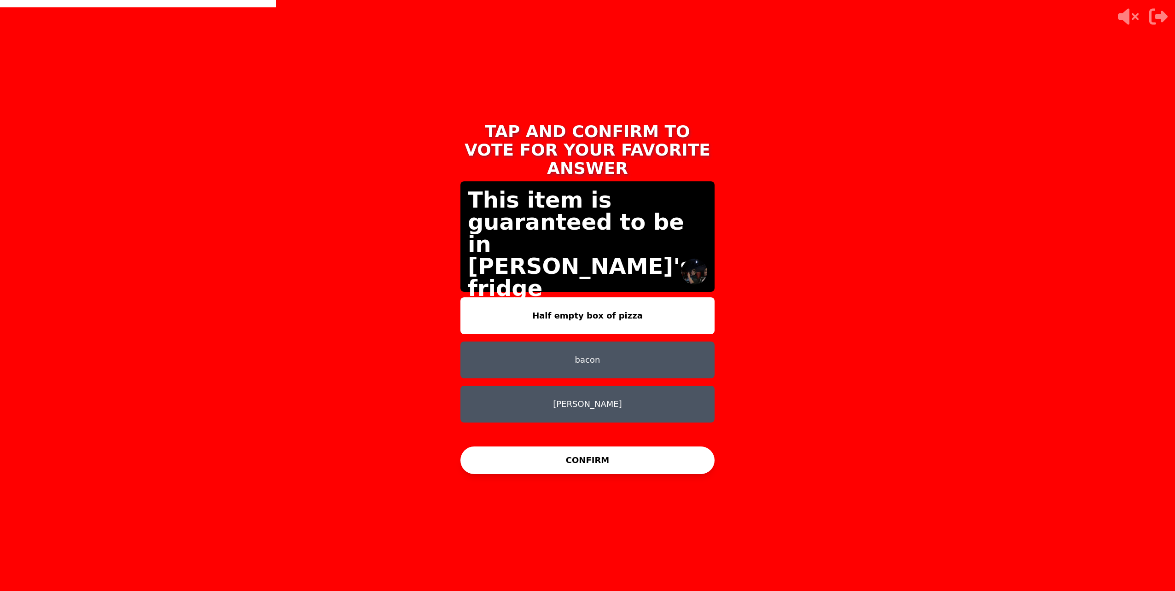
click at [673, 393] on button "[PERSON_NAME]" at bounding box center [587, 404] width 254 height 37
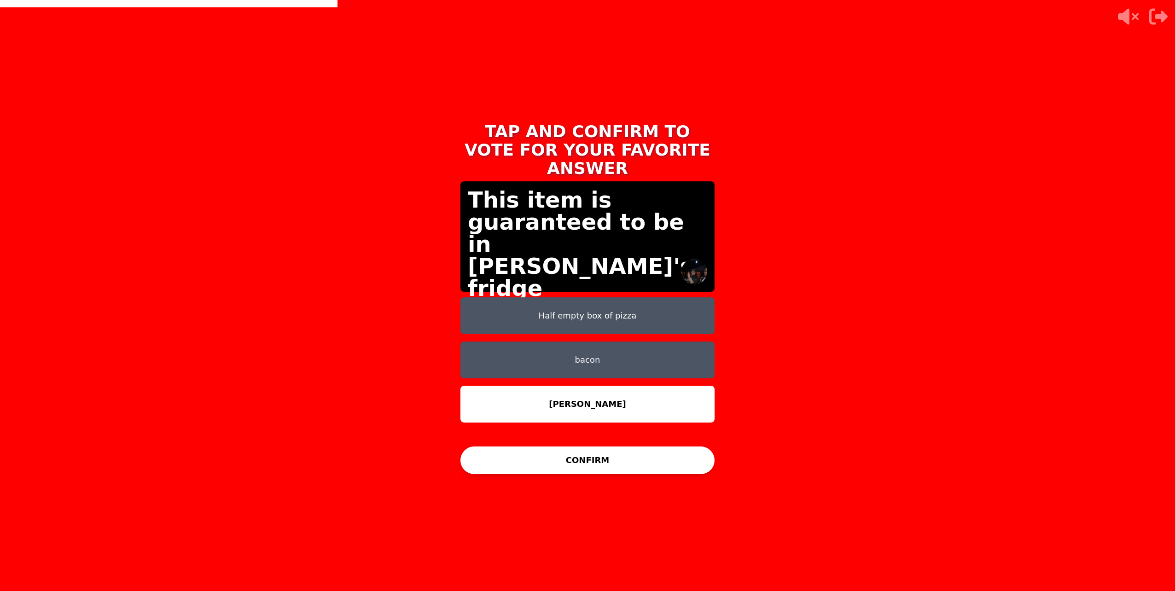
click at [555, 461] on button "CONFIRM" at bounding box center [587, 461] width 254 height 28
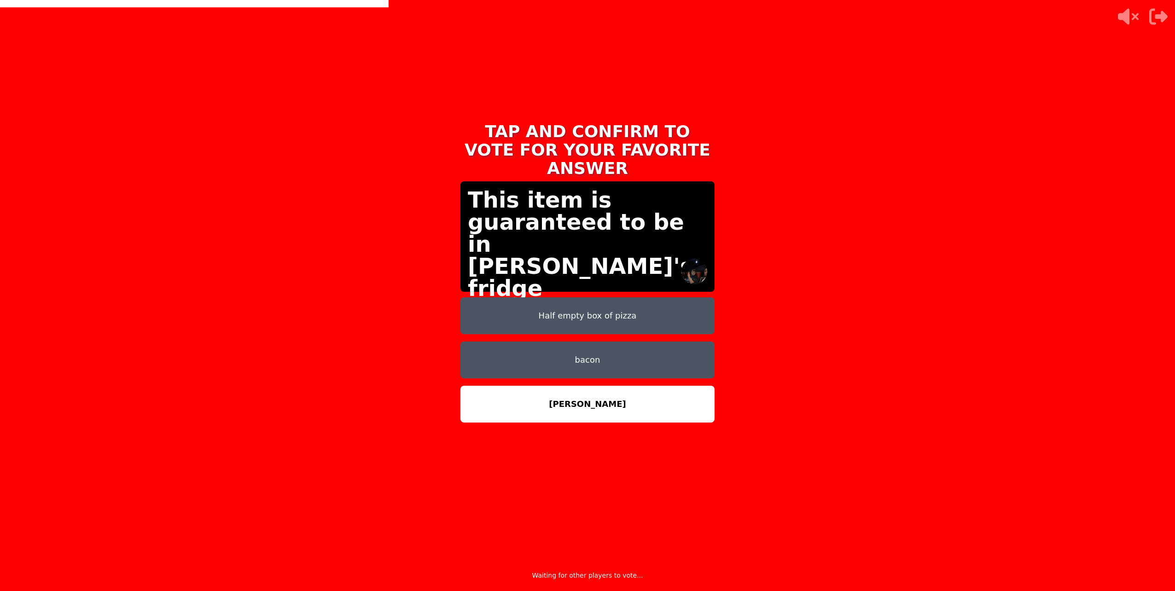
click at [119, 371] on div "TAP AND CONFIRM TO VOTE FOR YOUR FAVORITE ANSWER This item is guaranteed to be …" at bounding box center [587, 295] width 1175 height 591
click at [301, 339] on div "TAP AND CONFIRM TO VOTE FOR YOUR FAVORITE ANSWER This item is guaranteed to be …" at bounding box center [587, 295] width 1175 height 591
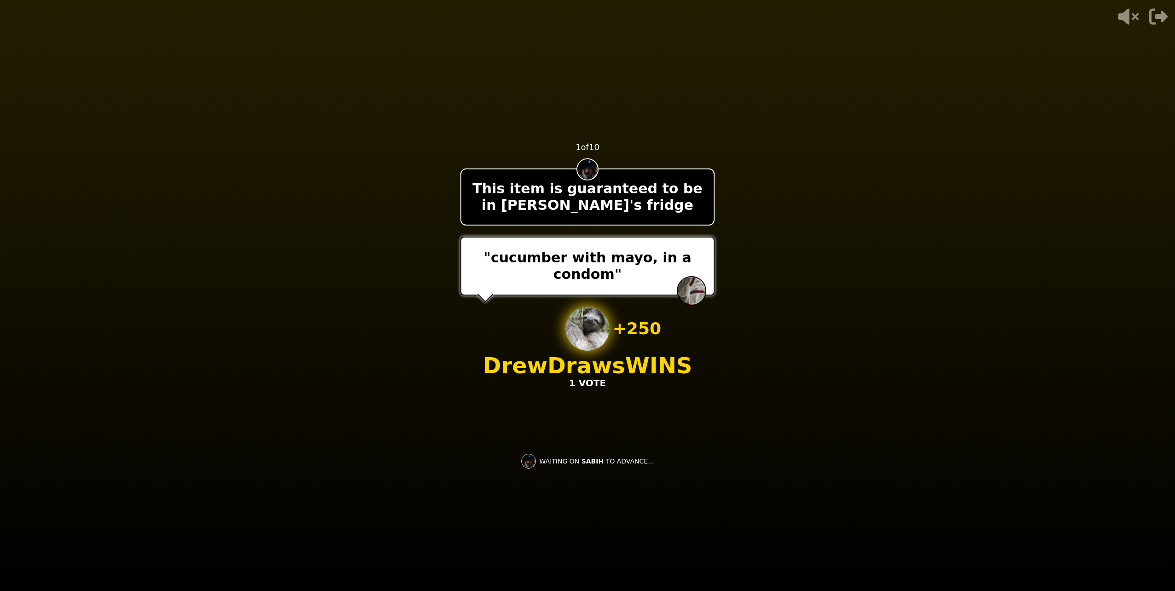
click at [354, 450] on video at bounding box center [587, 295] width 1175 height 591
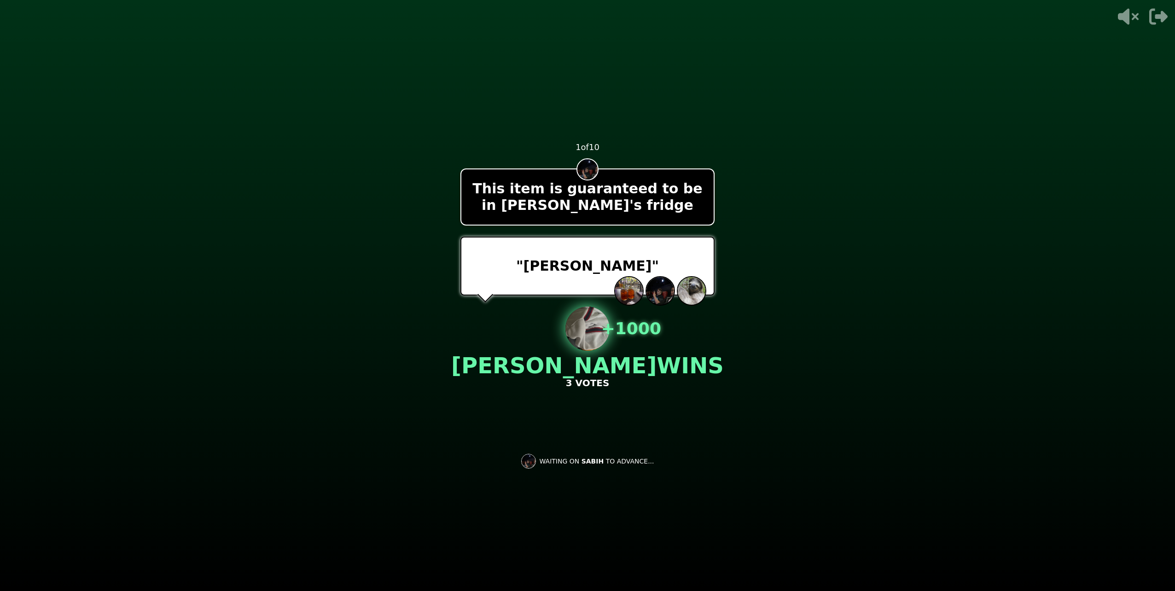
click at [669, 499] on video at bounding box center [587, 295] width 1175 height 591
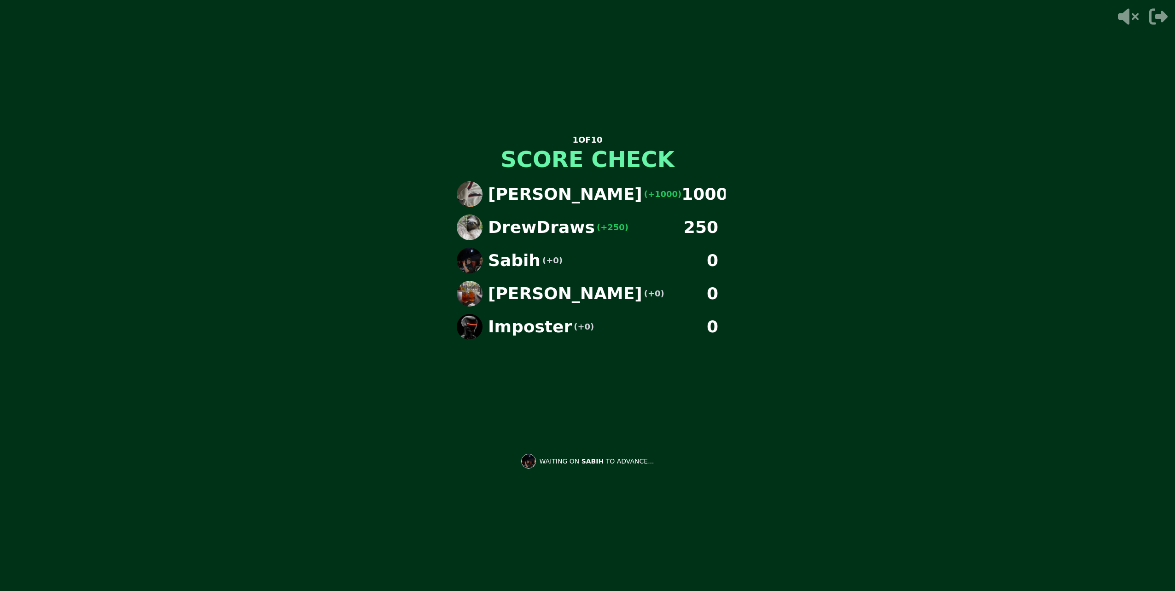
drag, startPoint x: 595, startPoint y: 428, endPoint x: 592, endPoint y: 443, distance: 16.0
click at [592, 443] on div "1 OF 10 SCORE CHECK [PERSON_NAME] (+1000) 1000 DrewDraws (+250) 250 Sabih (+0) …" at bounding box center [587, 295] width 276 height 368
click at [509, 391] on div "[PERSON_NAME] (+1000) 1000 DrewDraws (+250) 250 Sabih (+0) 0 [PERSON_NAME] (+0)…" at bounding box center [587, 289] width 276 height 230
drag, startPoint x: 509, startPoint y: 391, endPoint x: 360, endPoint y: 366, distance: 151.3
click at [369, 371] on div "1 OF 10 SCORE CHECK [PERSON_NAME] (+1000) 1000 DrewDraws (+250) 250 Sabih (+0) …" at bounding box center [587, 295] width 1175 height 591
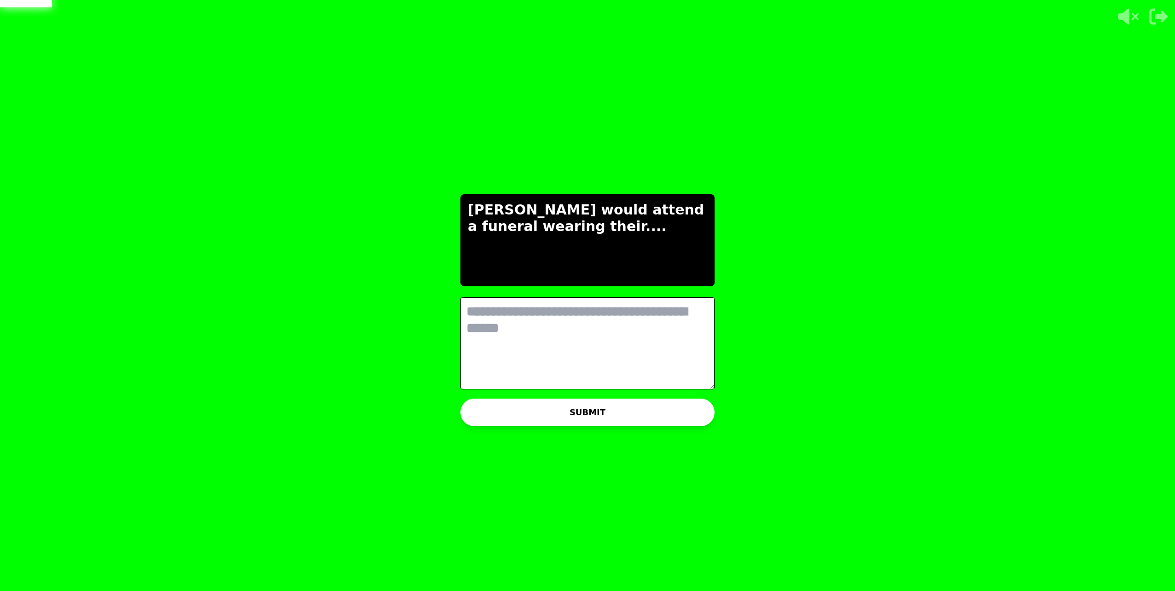
click at [635, 354] on textarea at bounding box center [587, 343] width 254 height 92
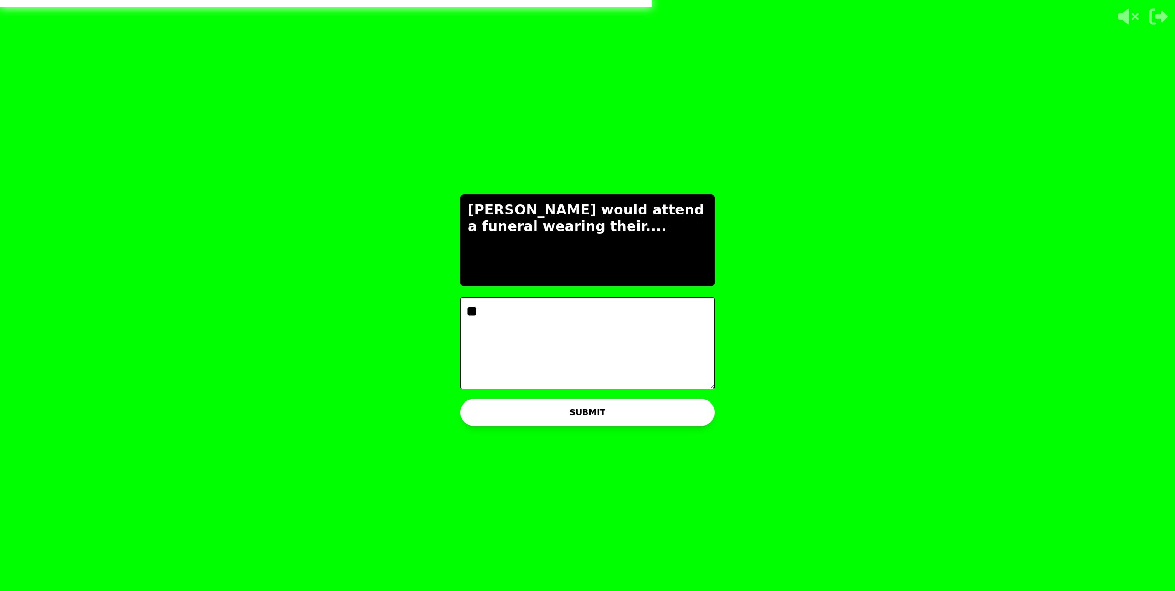
type textarea "*"
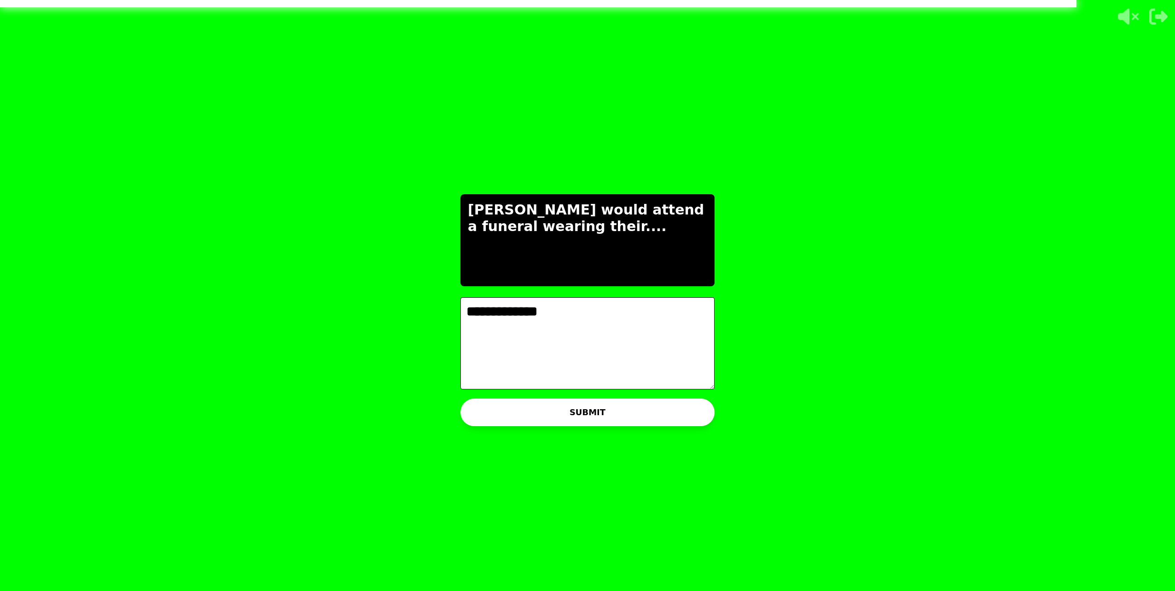
type textarea "**********"
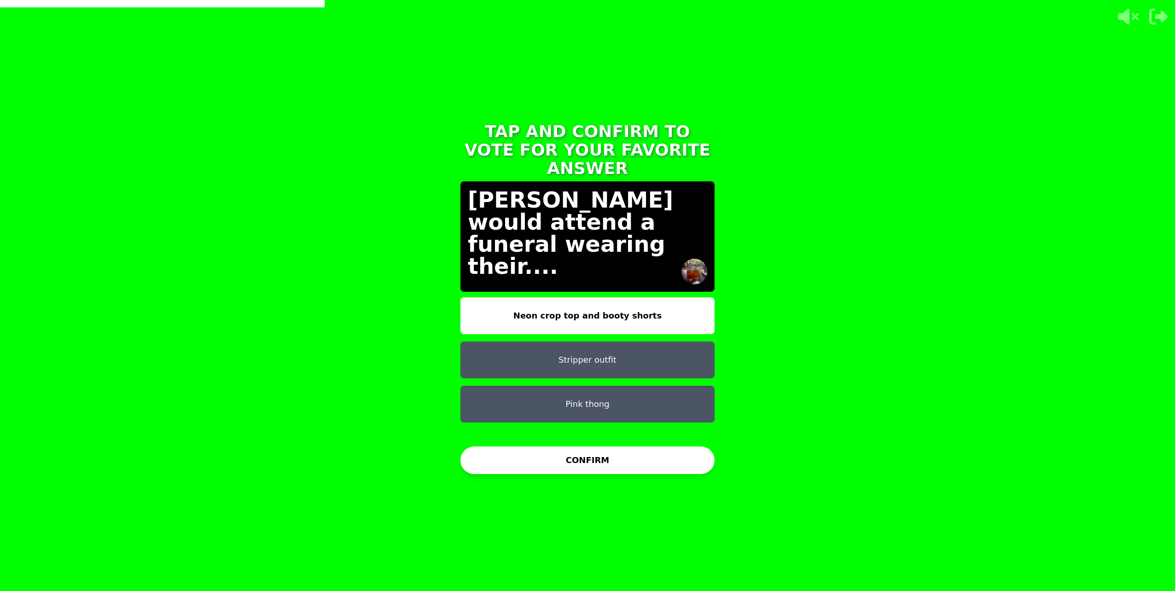
click at [606, 396] on button "Pink thong" at bounding box center [587, 404] width 254 height 37
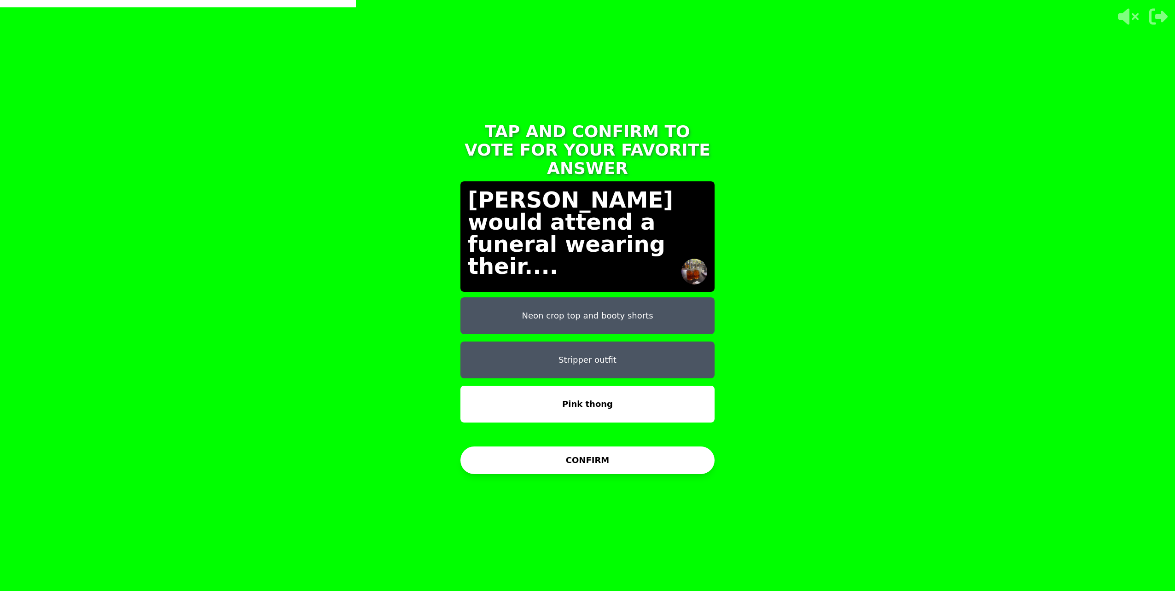
click at [590, 460] on button "CONFIRM" at bounding box center [587, 461] width 254 height 28
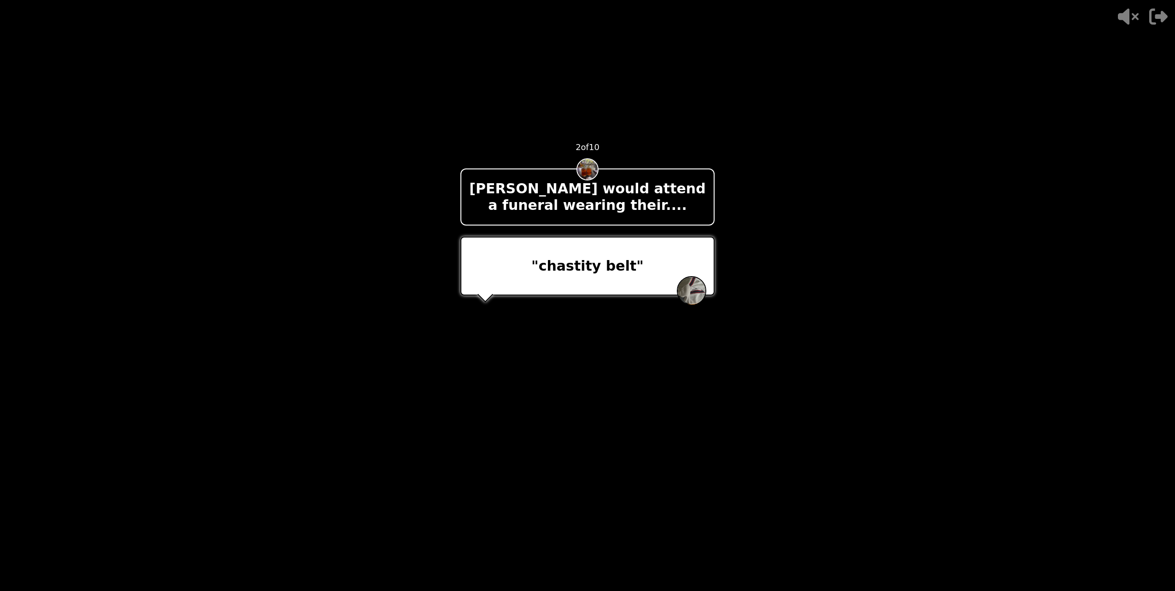
drag, startPoint x: 575, startPoint y: 365, endPoint x: 482, endPoint y: 455, distance: 129.9
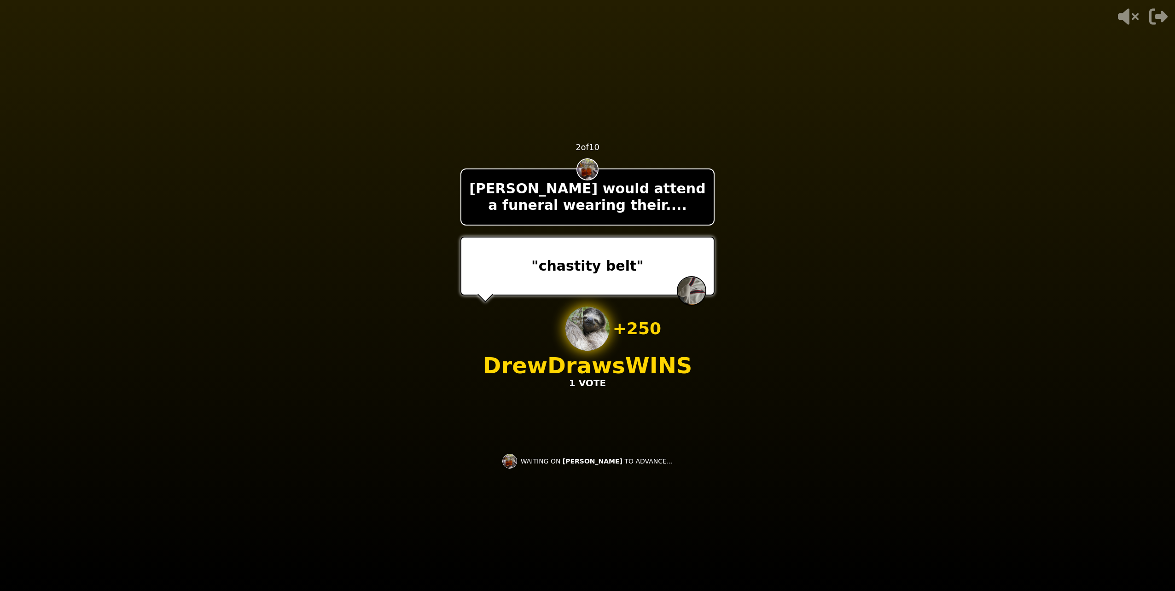
drag, startPoint x: 482, startPoint y: 455, endPoint x: 337, endPoint y: 317, distance: 200.6
click at [337, 317] on video at bounding box center [587, 295] width 1175 height 591
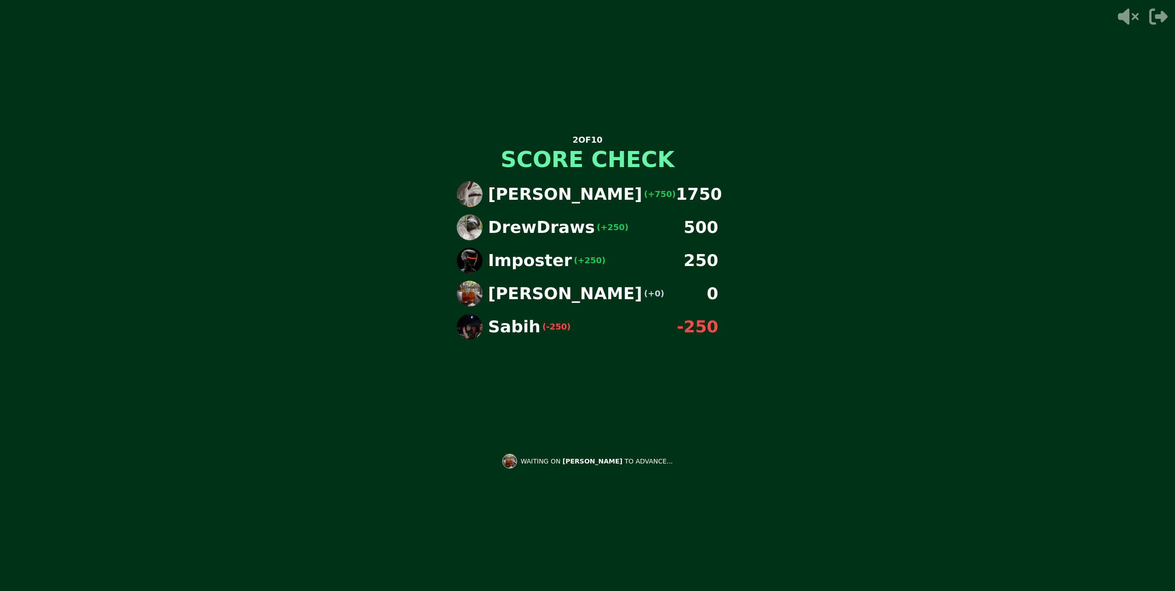
drag, startPoint x: 673, startPoint y: 516, endPoint x: 657, endPoint y: 517, distance: 16.6
click at [660, 518] on div "2 OF 10 SCORE CHECK [PERSON_NAME] (+750) 1750 DrewDraws (+250) 500 Imposter (+2…" at bounding box center [587, 295] width 276 height 591
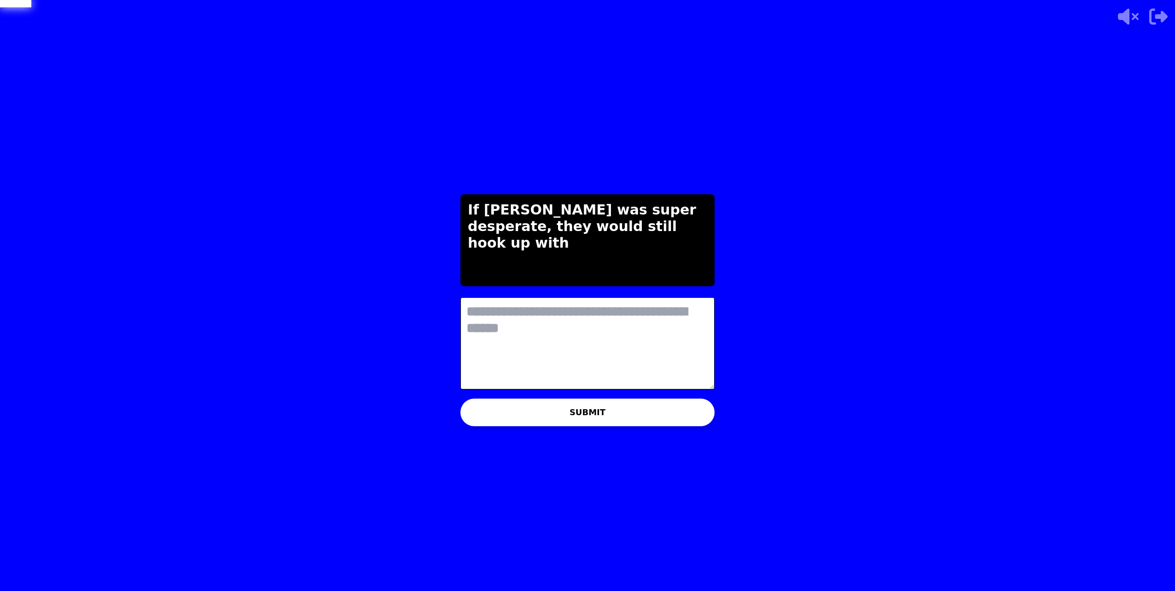
click at [594, 362] on textarea at bounding box center [587, 343] width 254 height 92
type textarea "*"
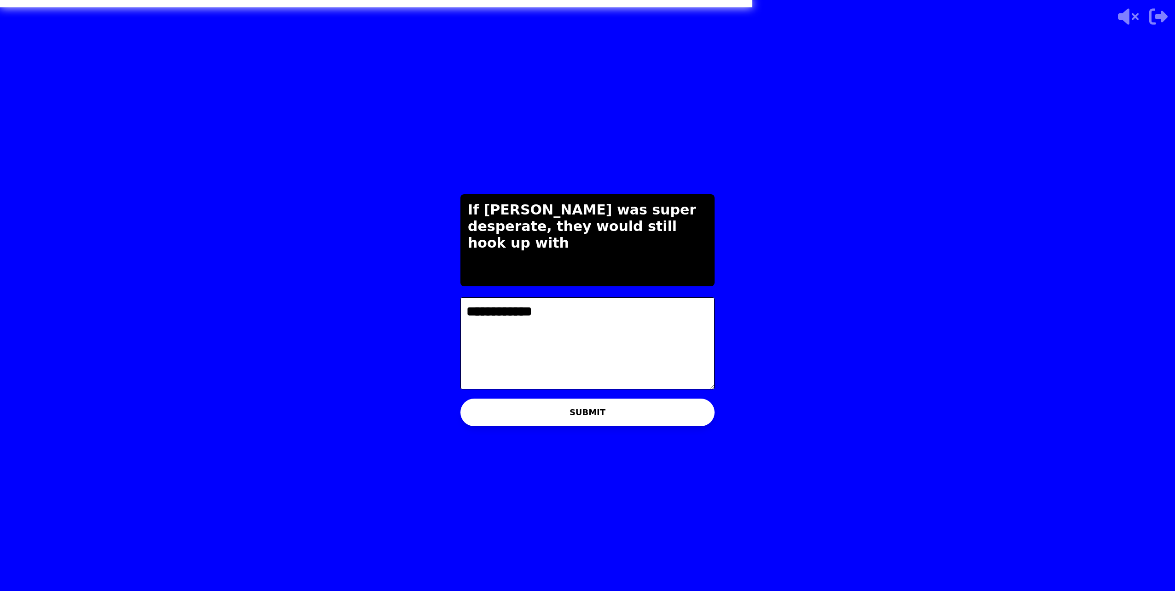
type textarea "**********"
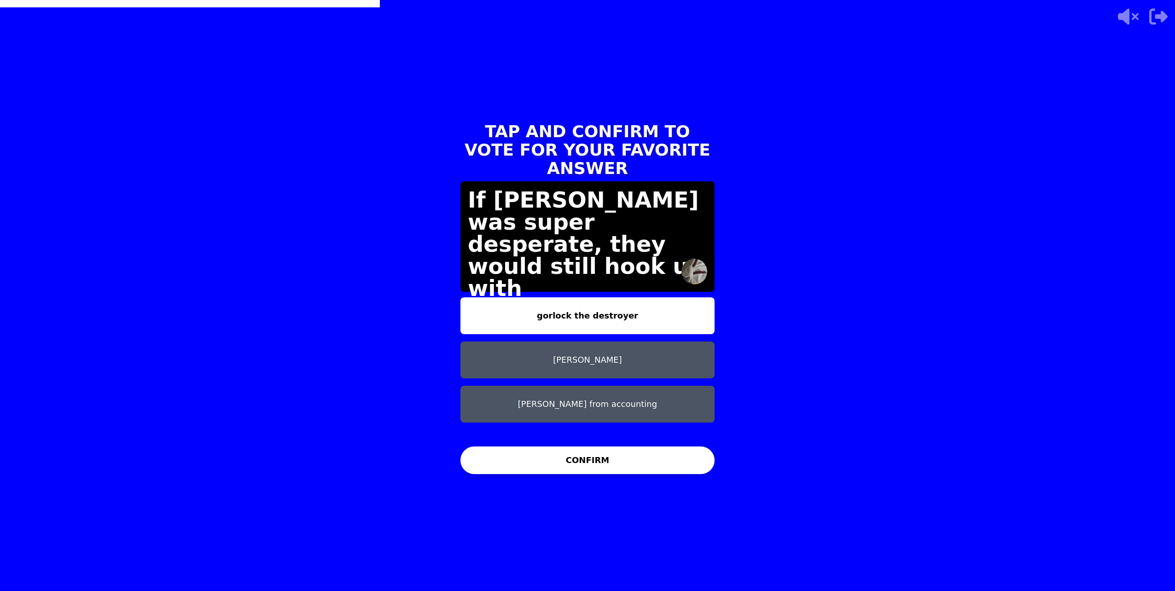
click at [571, 462] on button "CONFIRM" at bounding box center [587, 461] width 254 height 28
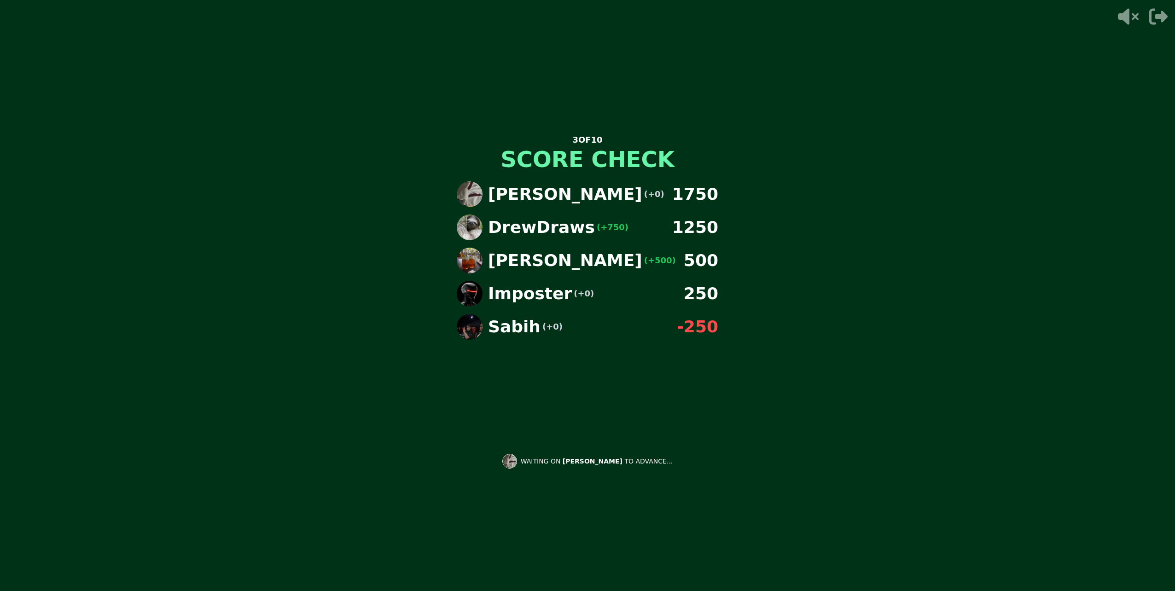
click at [425, 386] on div "3 OF 10 SCORE CHECK [PERSON_NAME] (+0) 1750 DrewDraws (+750) 1250 [PERSON_NAME]…" at bounding box center [587, 295] width 1175 height 591
click at [425, 390] on div "3 OF 10 SCORE CHECK [PERSON_NAME] (+0) 1750 DrewDraws (+750) 1250 [PERSON_NAME]…" at bounding box center [587, 295] width 1175 height 591
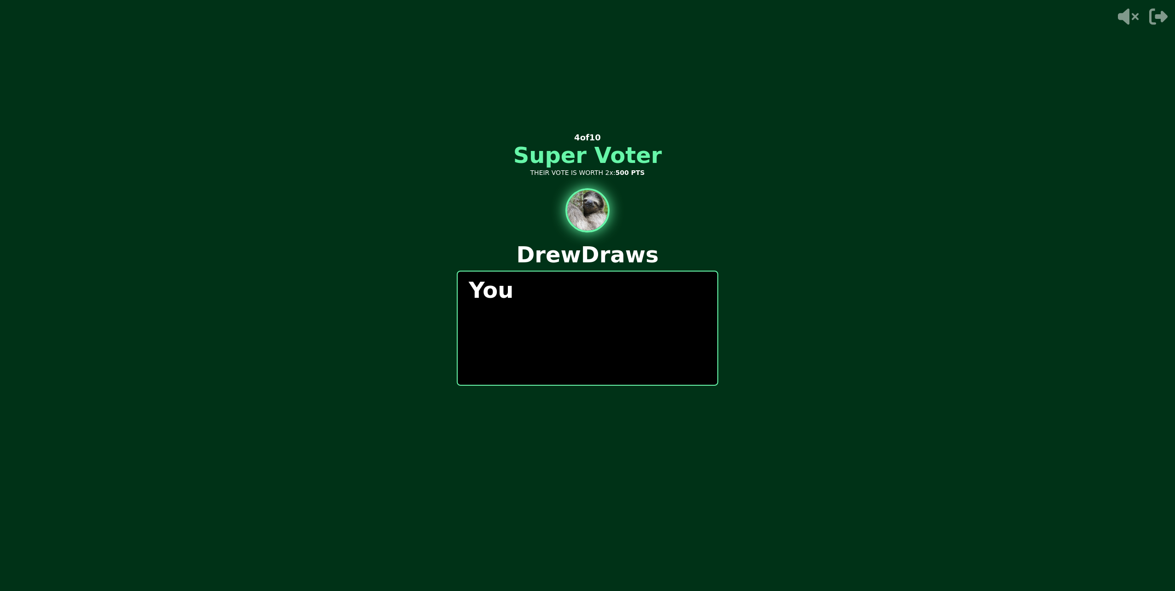
click at [607, 305] on div "You" at bounding box center [588, 328] width 262 height 115
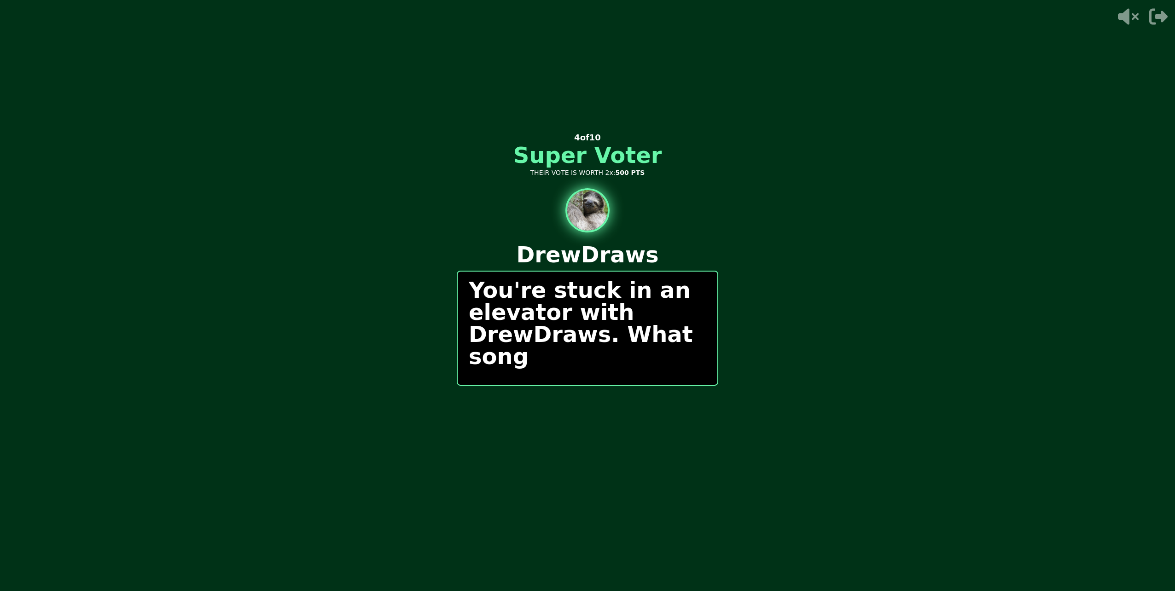
drag, startPoint x: 460, startPoint y: 354, endPoint x: 255, endPoint y: 274, distance: 220.0
click at [255, 274] on video at bounding box center [587, 295] width 1175 height 591
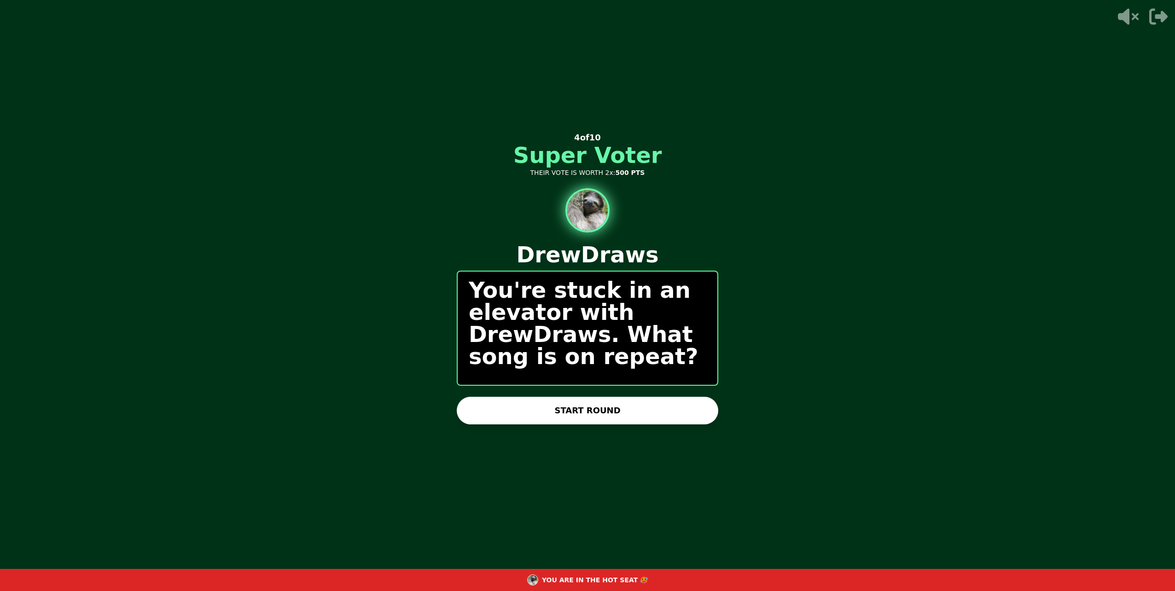
click at [568, 414] on button "START ROUND" at bounding box center [588, 411] width 262 height 28
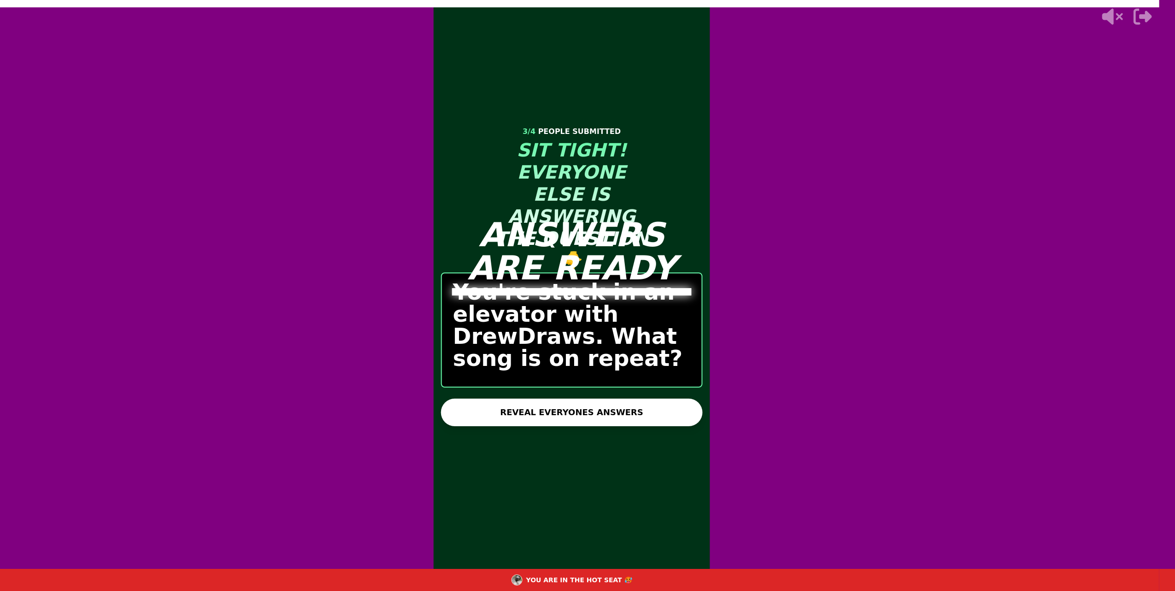
click at [615, 408] on main "ANSWERS ARE READY 3 / 4 PEOPLE SUBMITTED SIT TIGHT! EVERYONE ELSE IS ANSWERING …" at bounding box center [587, 295] width 1175 height 591
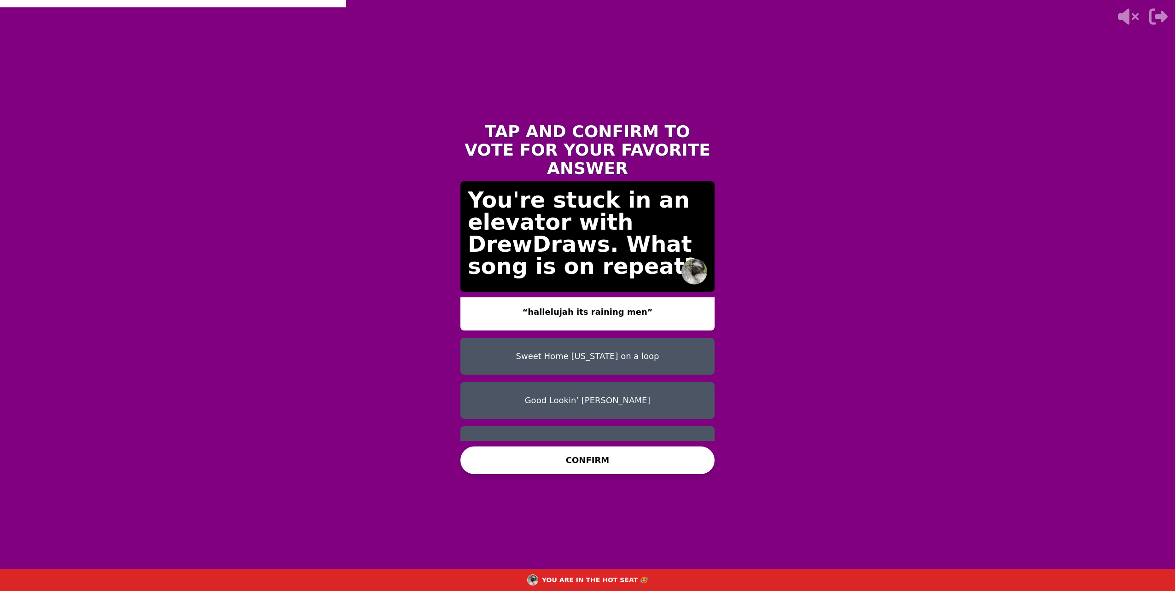
scroll to position [7, 0]
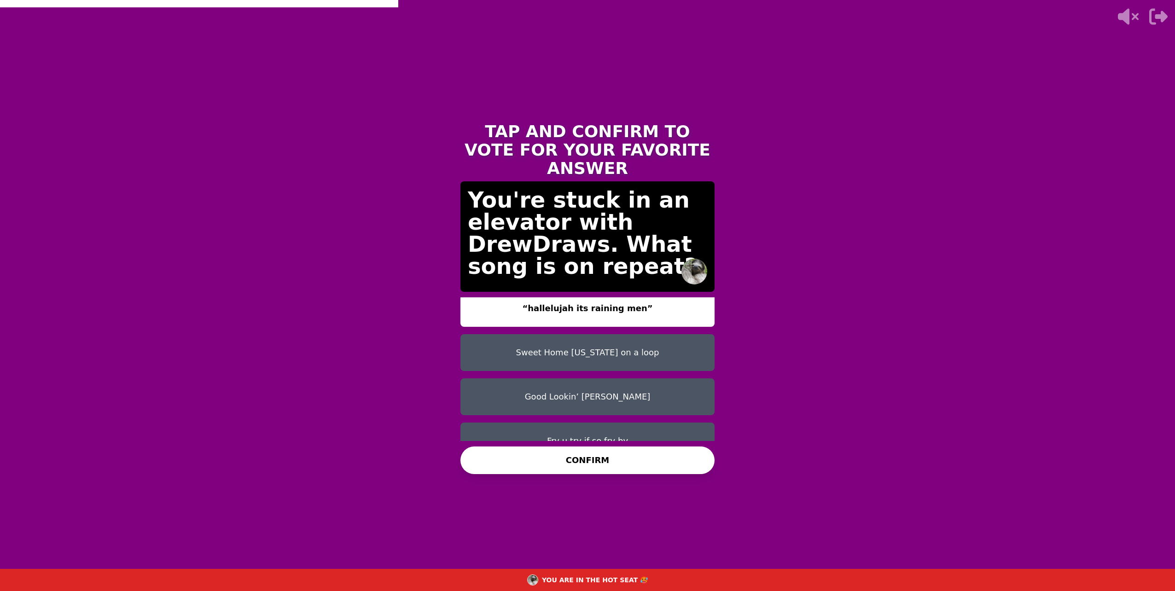
click at [573, 471] on button "CONFIRM" at bounding box center [587, 461] width 254 height 28
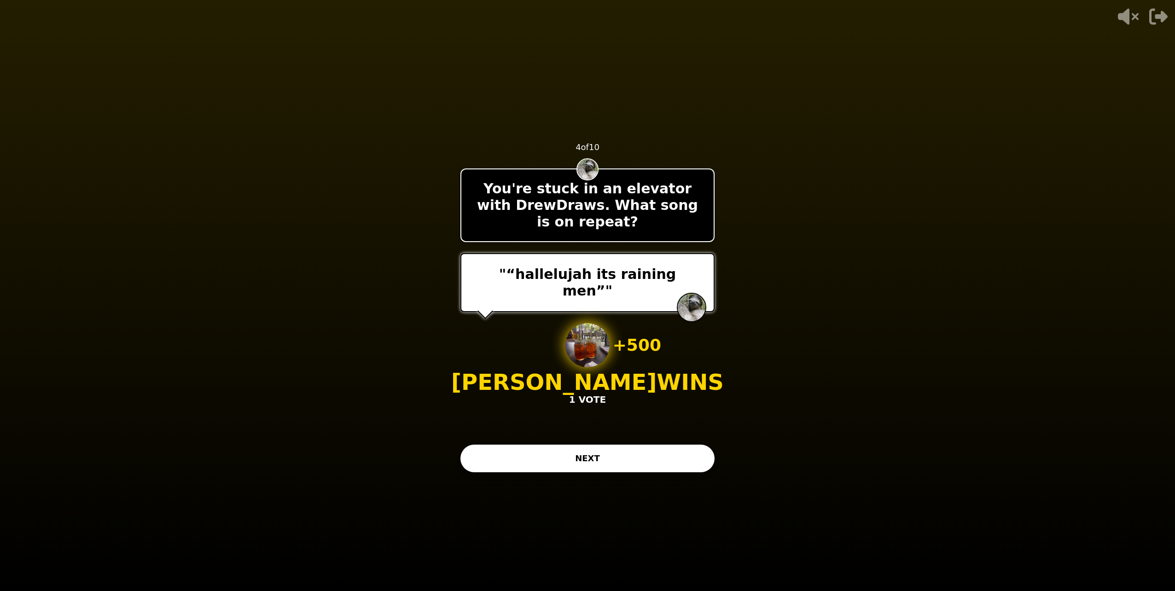
click at [513, 451] on button "NEXT" at bounding box center [587, 459] width 254 height 28
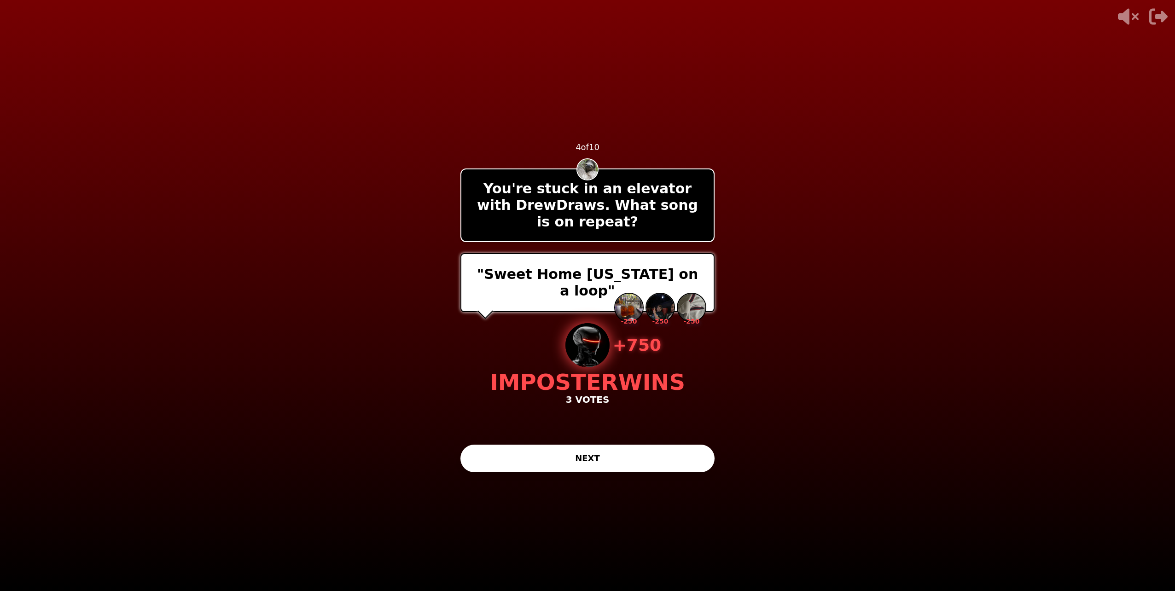
click at [584, 451] on button "NEXT" at bounding box center [587, 459] width 254 height 28
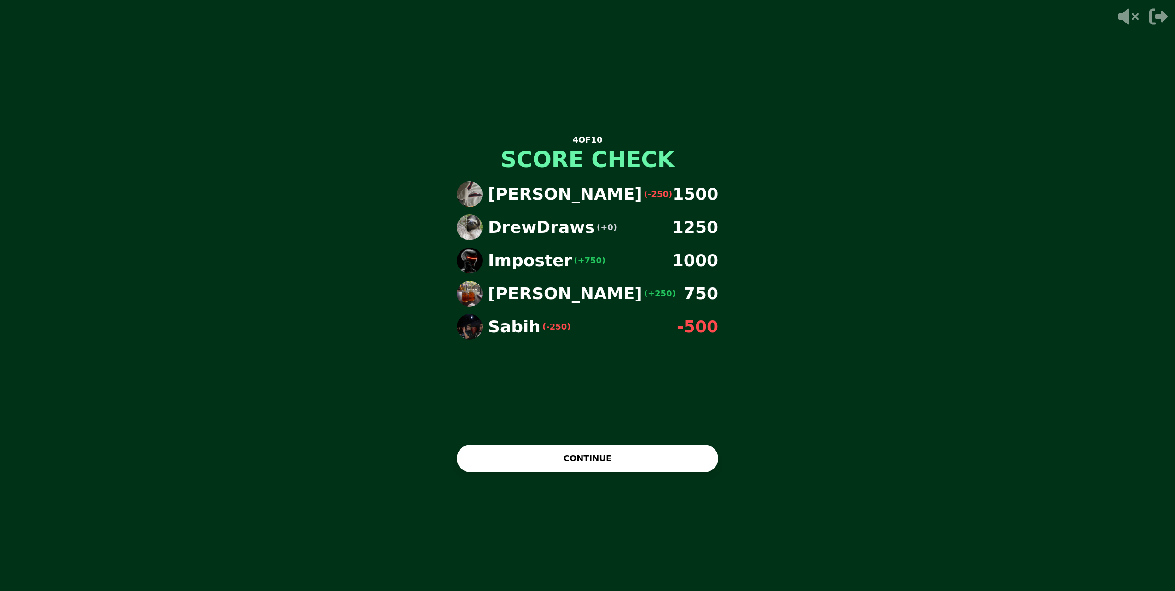
click at [469, 451] on button "CONTINUE" at bounding box center [588, 459] width 262 height 28
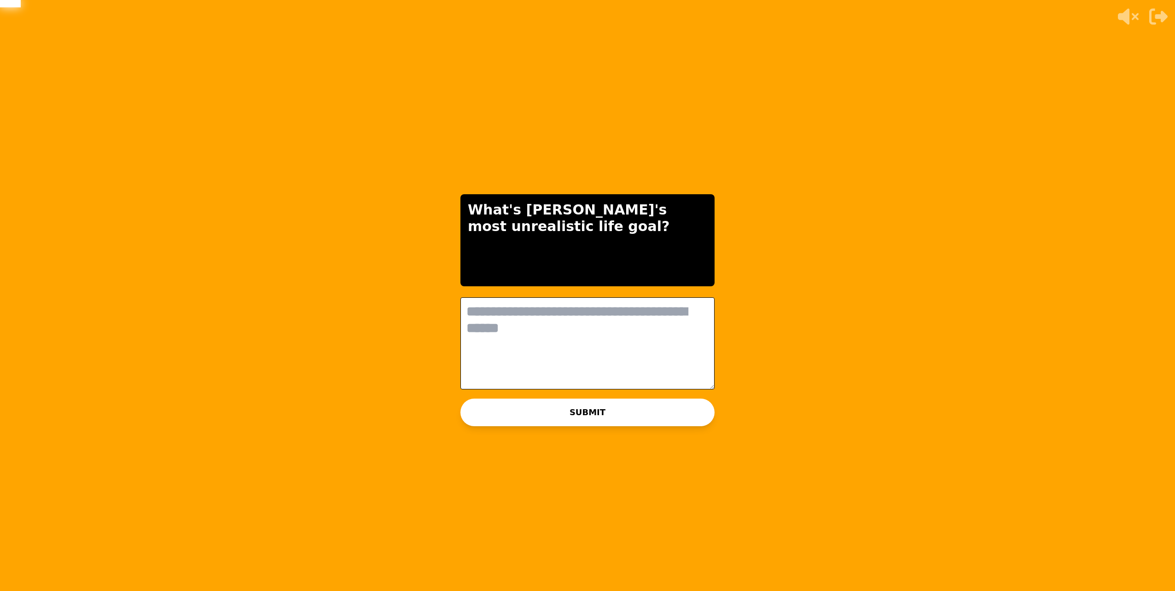
scroll to position [0, 0]
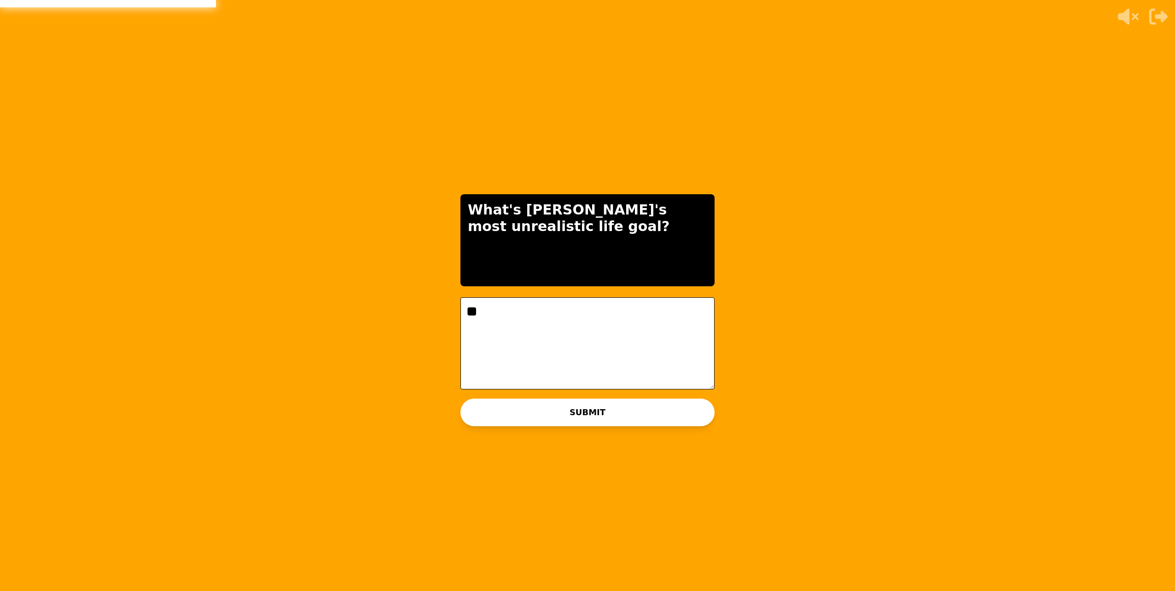
type textarea "*"
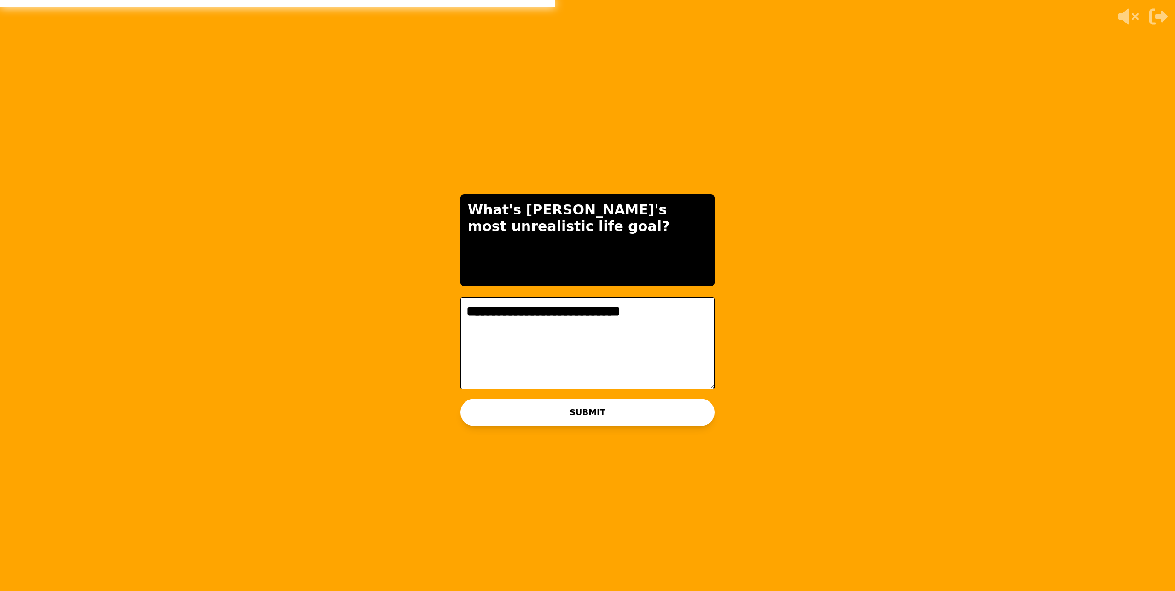
type textarea "**********"
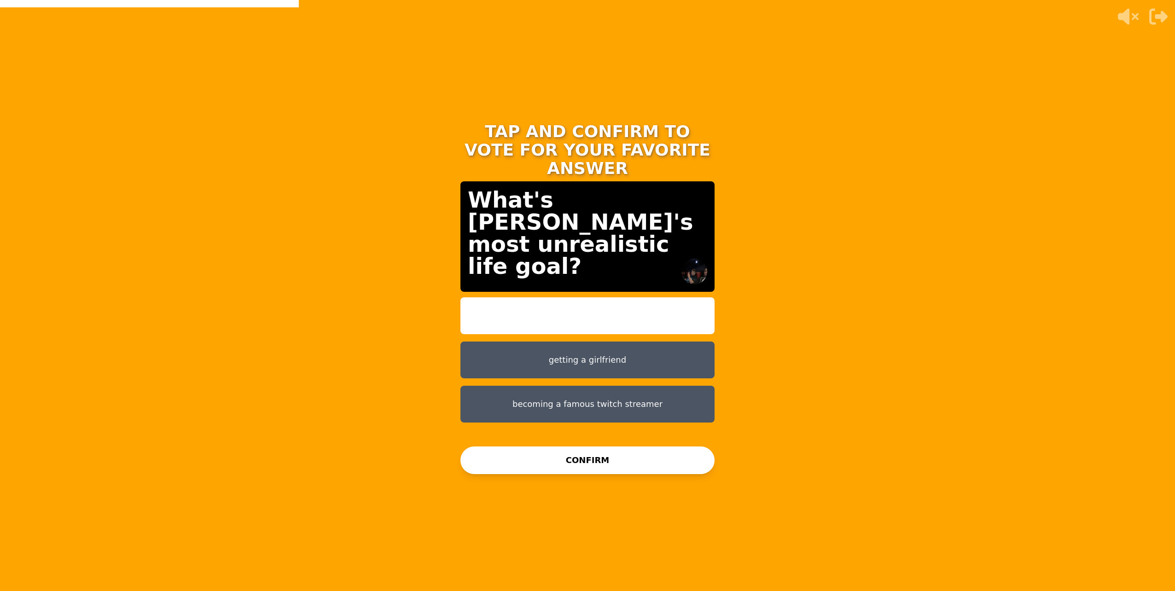
click at [583, 345] on button "getting a girlfriend" at bounding box center [587, 360] width 254 height 37
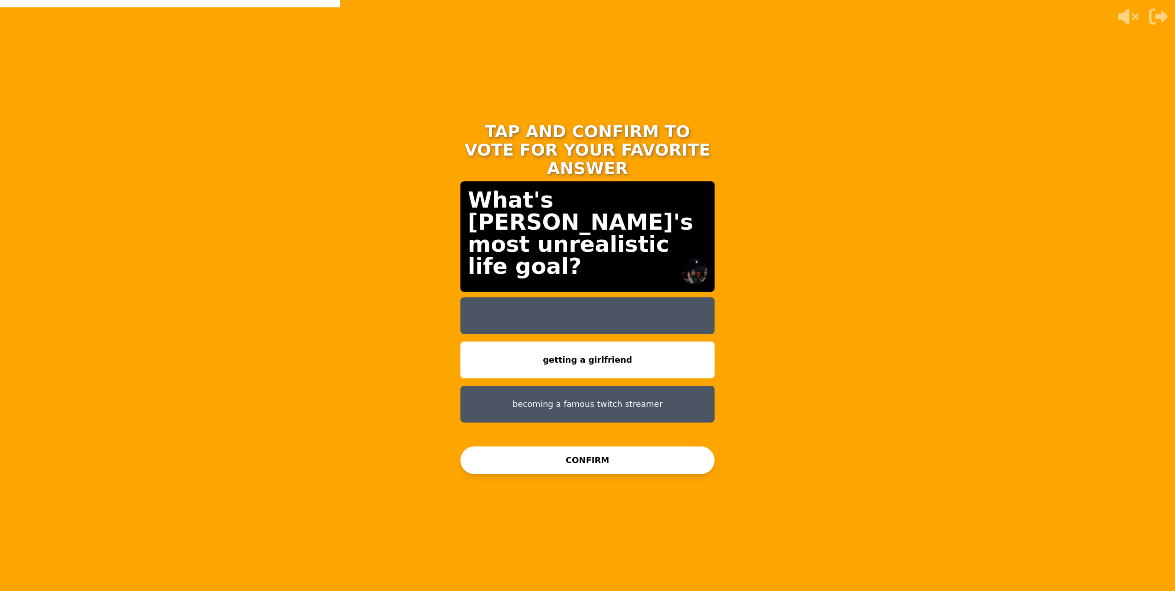
click at [583, 457] on button "CONFIRM" at bounding box center [587, 461] width 254 height 28
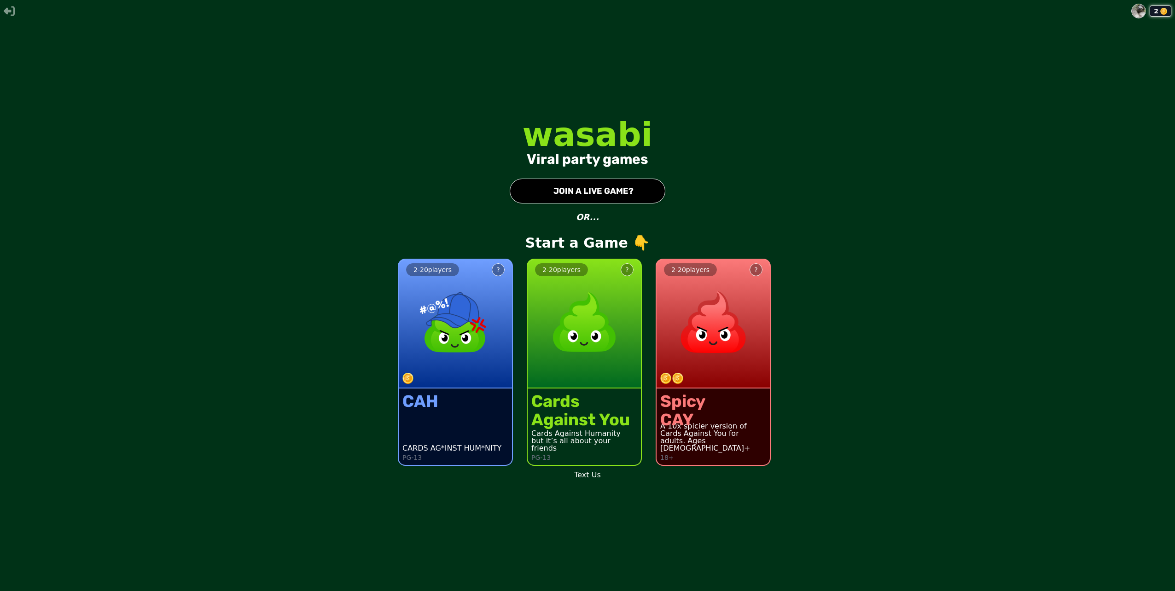
drag, startPoint x: 442, startPoint y: 138, endPoint x: 6, endPoint y: 19, distance: 452.5
click at [1, 40] on html "2 wasabi Viral party games ● JOIN A LIVE GAME? OR... Start a Game 👇 2 - 20 play…" at bounding box center [587, 295] width 1175 height 591
drag, startPoint x: 6, startPoint y: 19, endPoint x: 559, endPoint y: 196, distance: 581.2
click at [559, 196] on button "● JOIN A LIVE GAME?" at bounding box center [588, 191] width 156 height 25
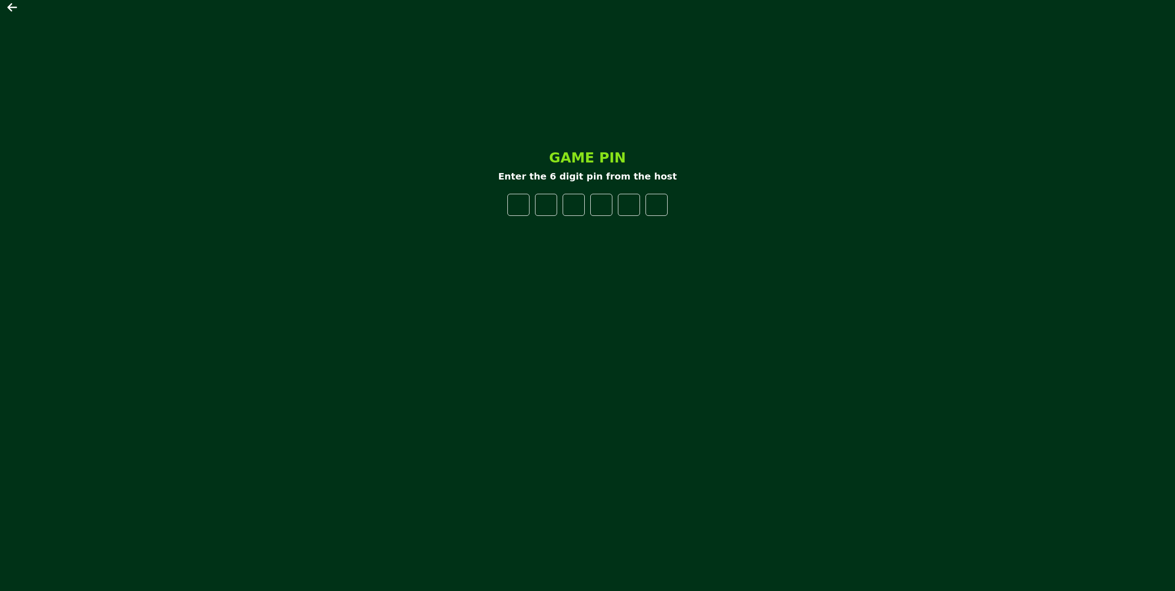
type input "*"
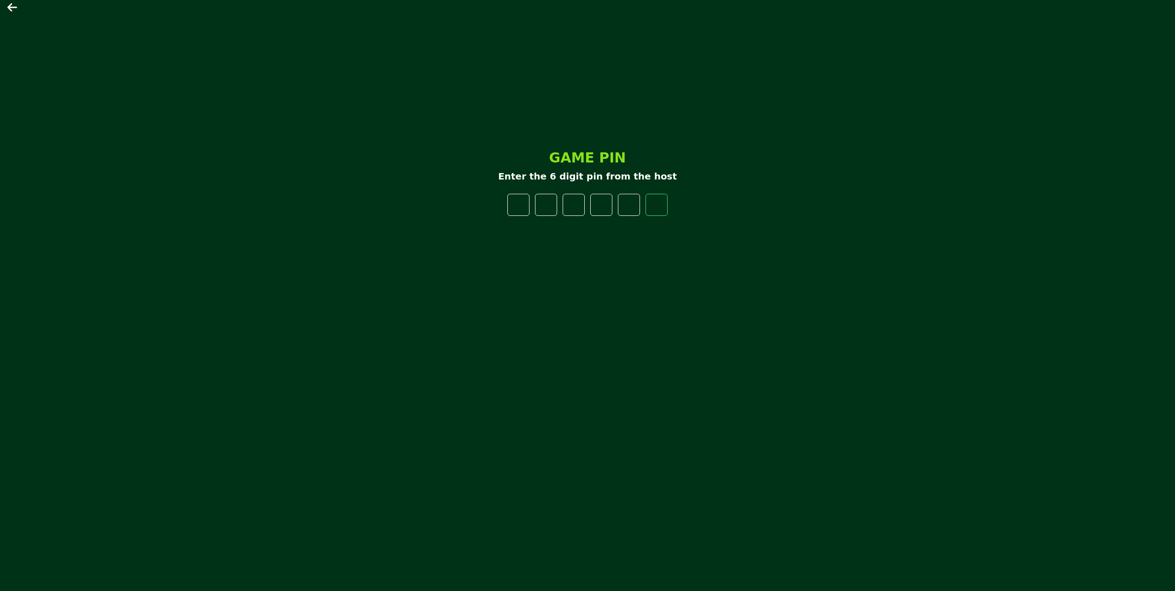
type input "*"
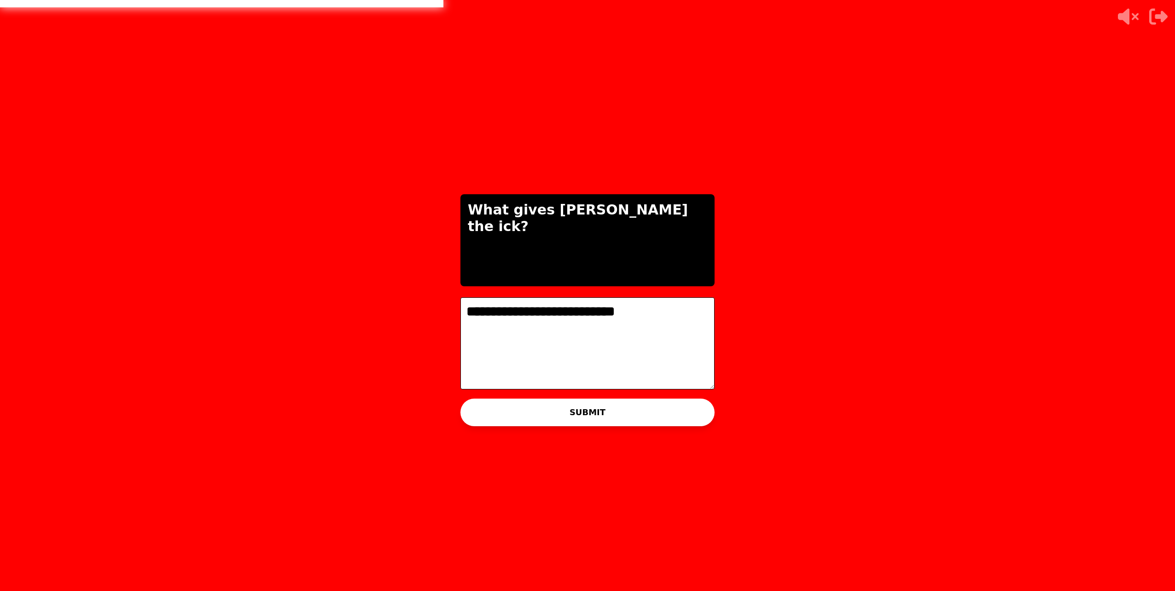
type textarea "**********"
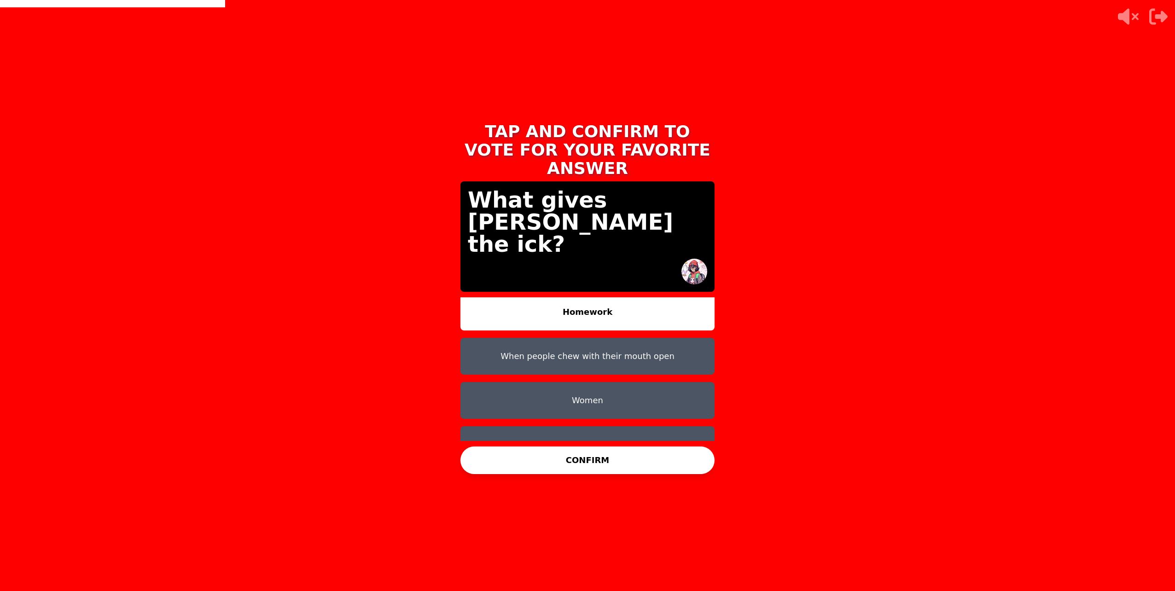
scroll to position [7, 0]
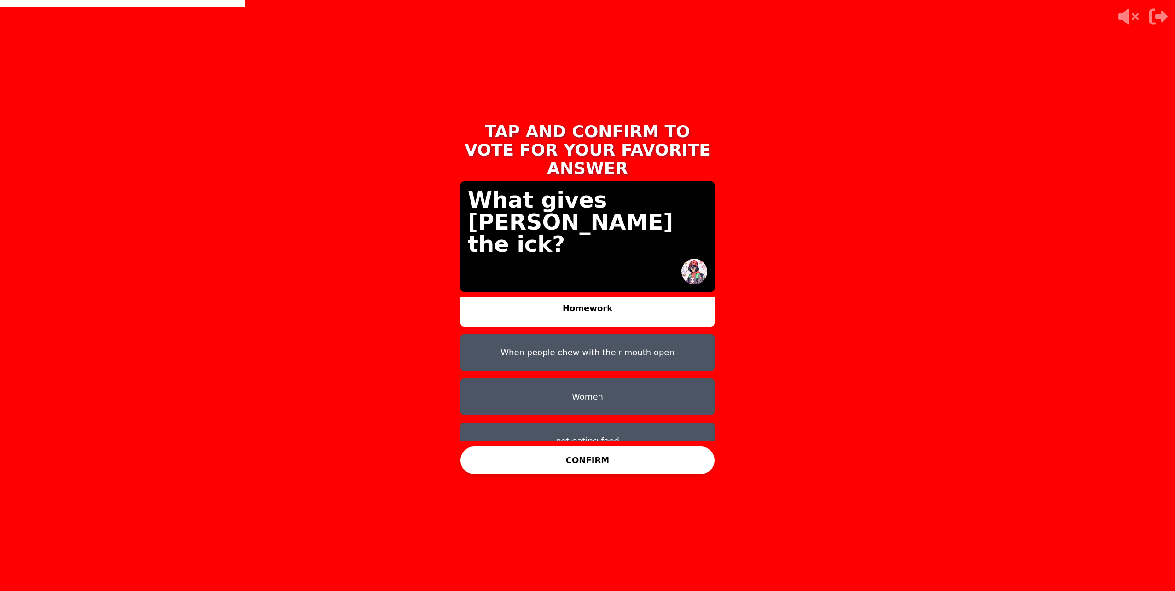
click at [610, 385] on button "Women" at bounding box center [587, 397] width 254 height 37
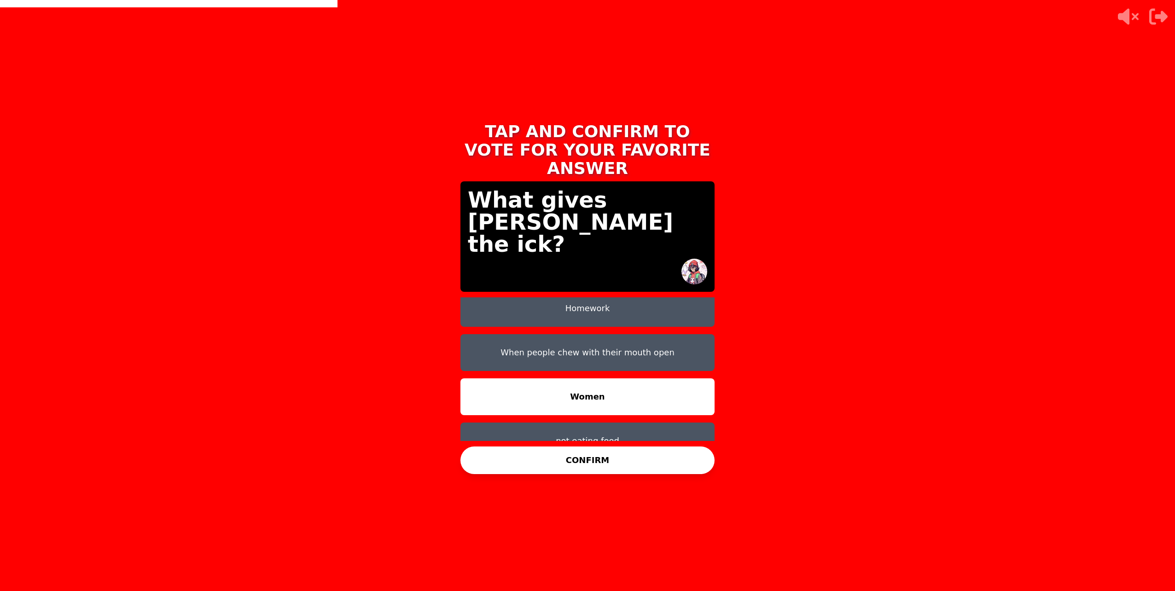
click at [658, 451] on button "CONFIRM" at bounding box center [587, 461] width 254 height 28
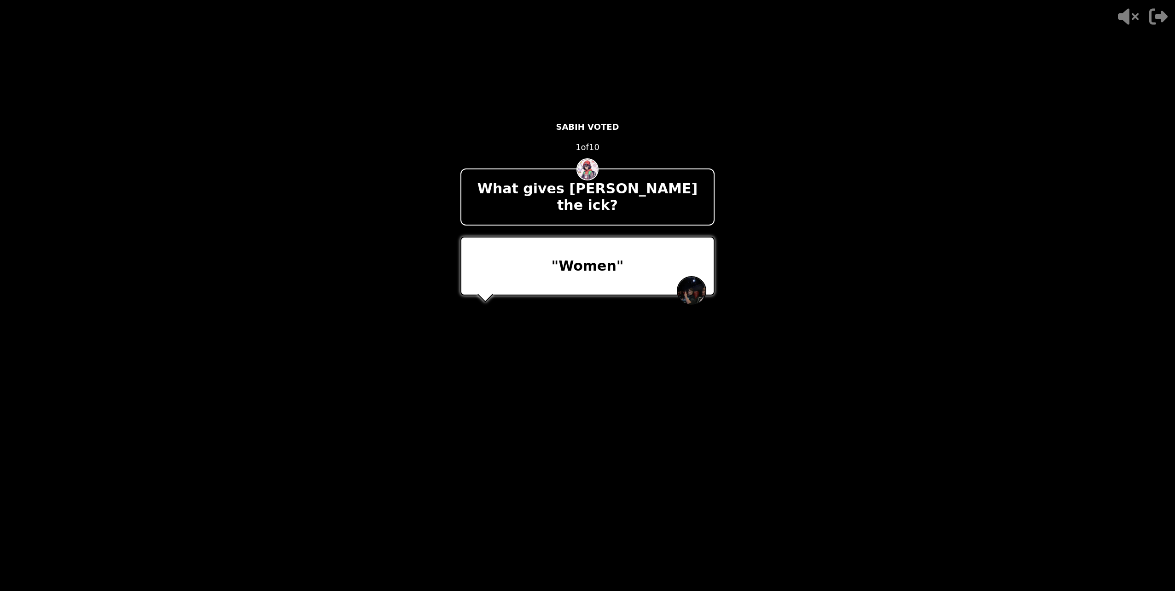
click at [653, 355] on p "[PERSON_NAME] WINS" at bounding box center [587, 366] width 273 height 22
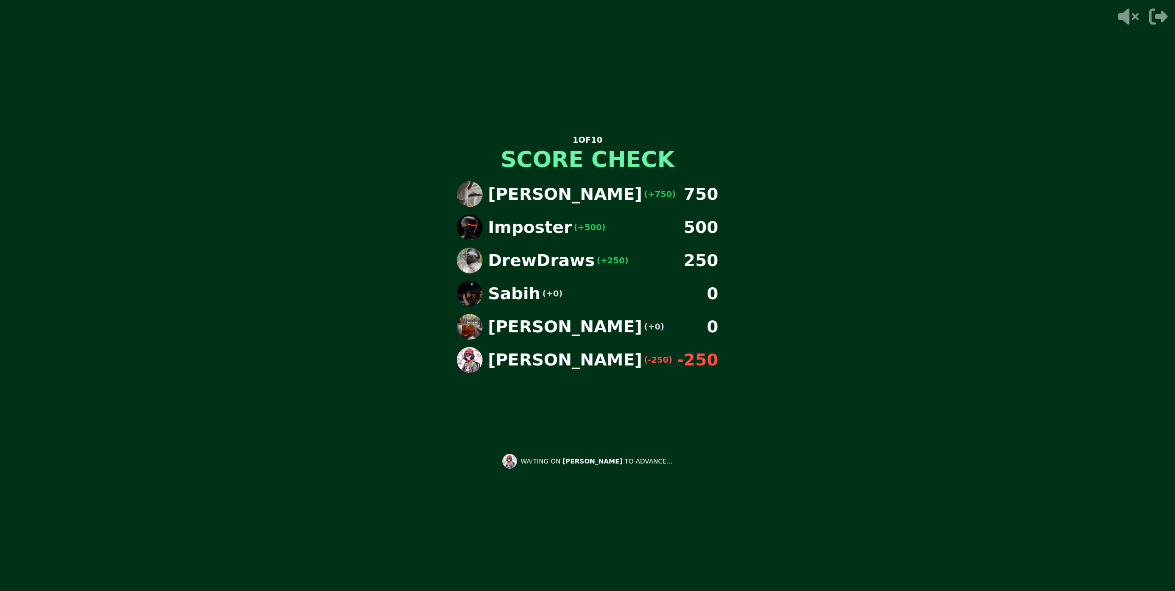
click at [271, 301] on div "1 OF 10 SCORE CHECK [PERSON_NAME] (+750) 750 Imposter (+500) 500 DrewDraws (+25…" at bounding box center [587, 295] width 1175 height 591
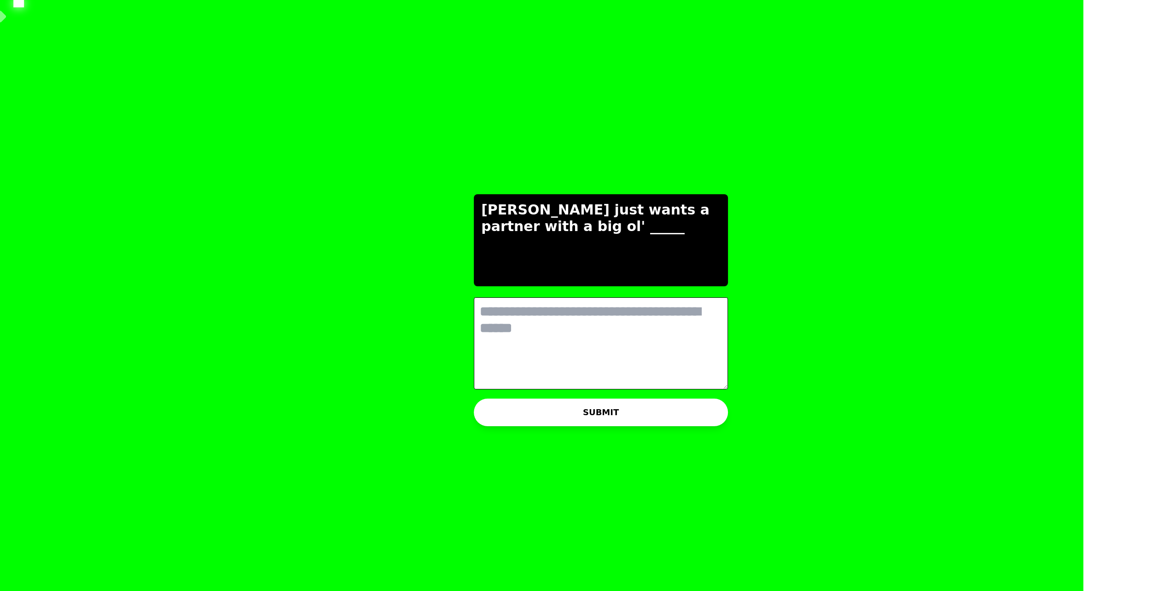
scroll to position [0, 0]
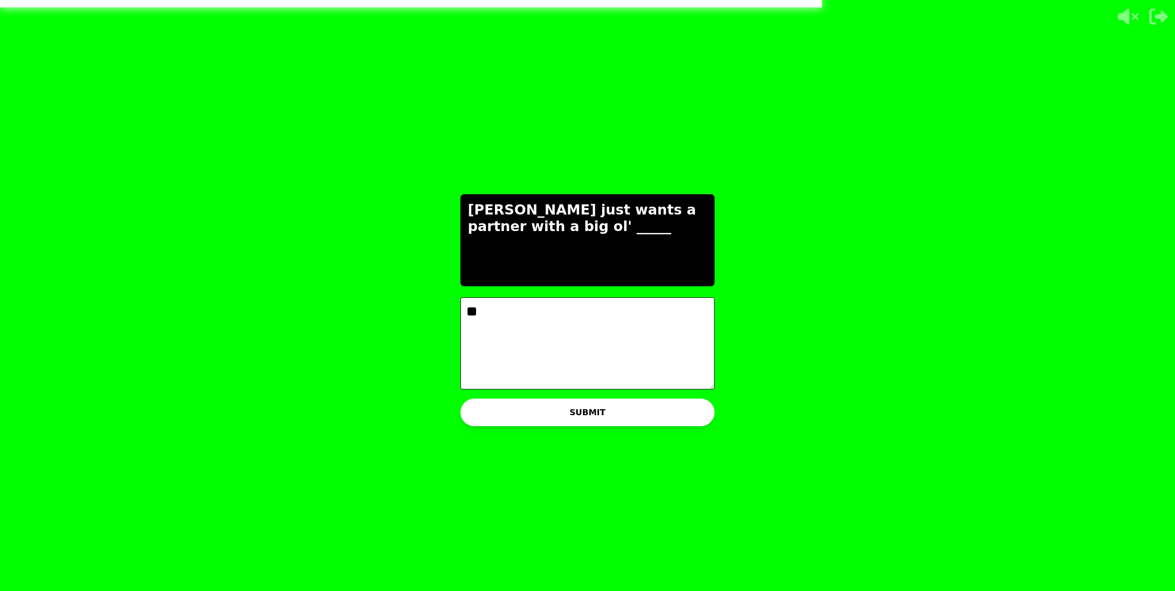
type textarea "*"
type textarea "**********"
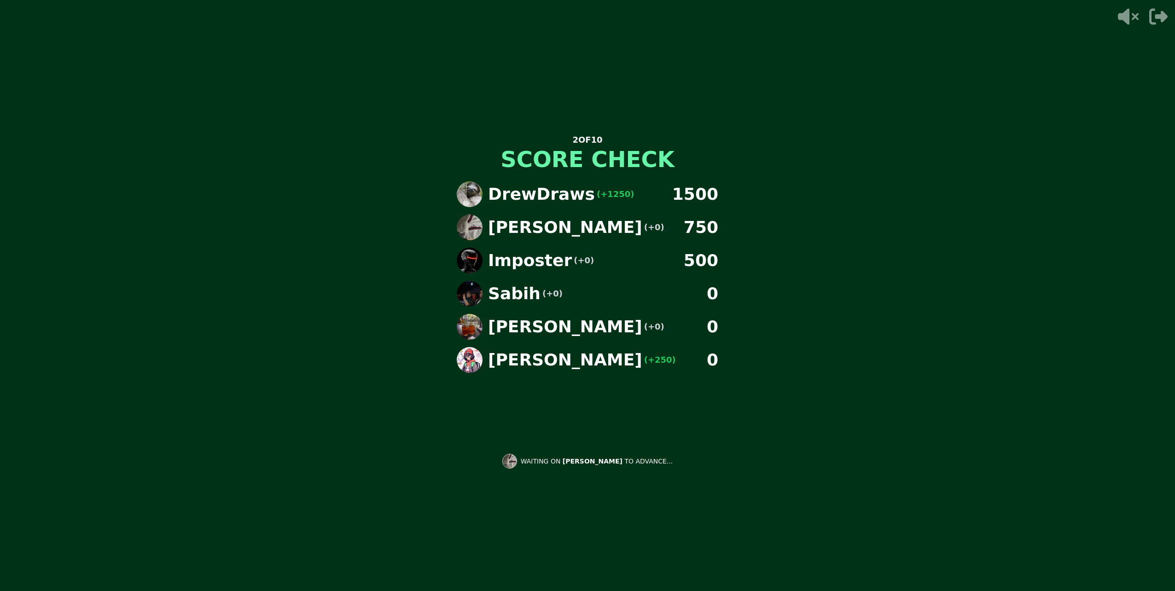
click at [724, 515] on div "2 OF 10 SCORE CHECK DrewDraws (+1250) 1500 [PERSON_NAME] (+0) 750 Imposter (+0)…" at bounding box center [587, 295] width 276 height 591
click at [708, 525] on div "2 OF 10 SCORE CHECK DrewDraws (+1250) 1500 [PERSON_NAME] (+0) 750 Imposter (+0)…" at bounding box center [587, 295] width 276 height 591
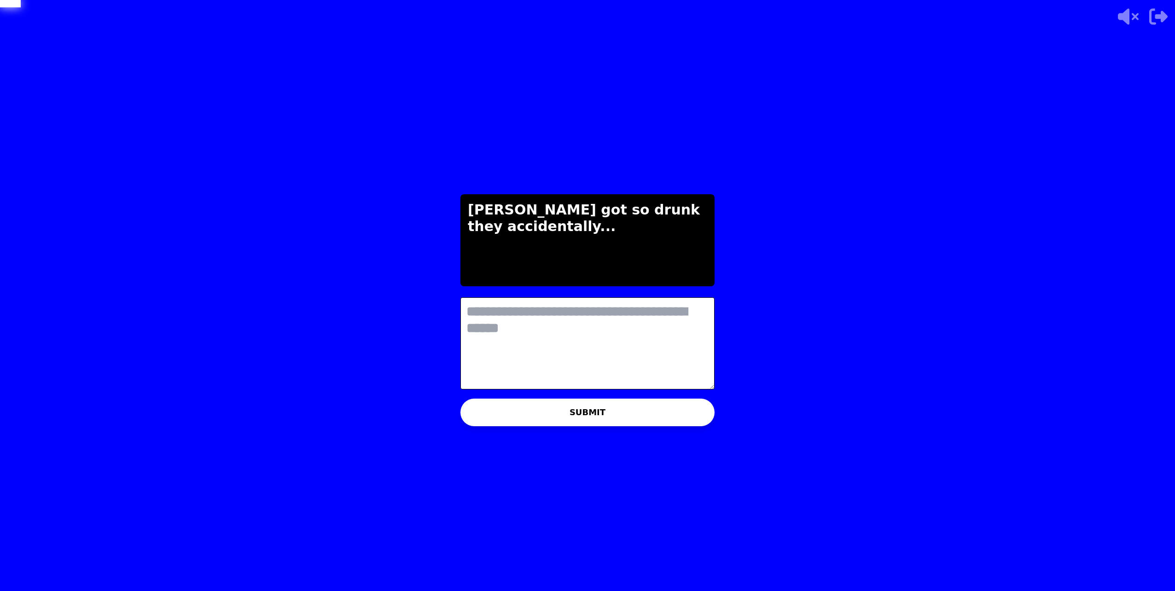
click at [659, 348] on textarea at bounding box center [587, 343] width 254 height 92
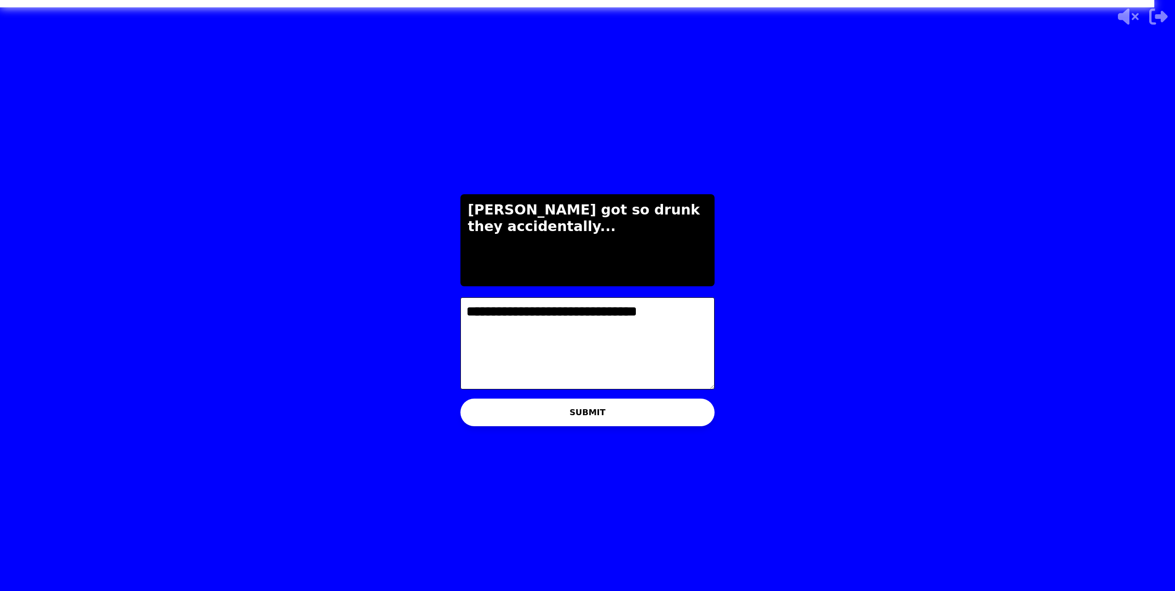
type textarea "**********"
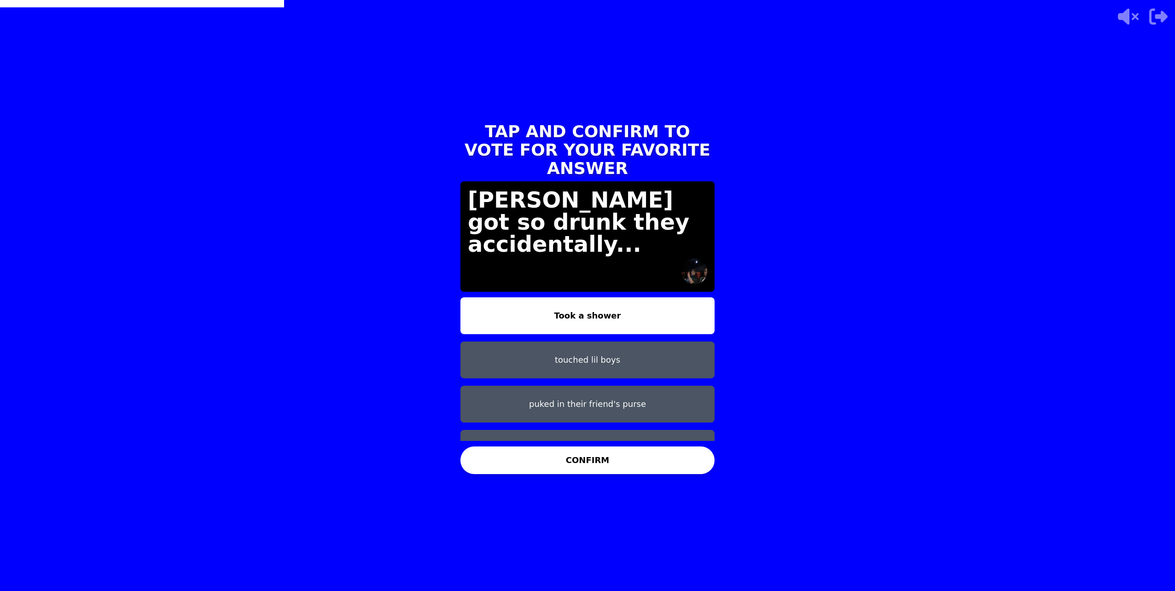
click at [527, 465] on button "CONFIRM" at bounding box center [587, 461] width 254 height 28
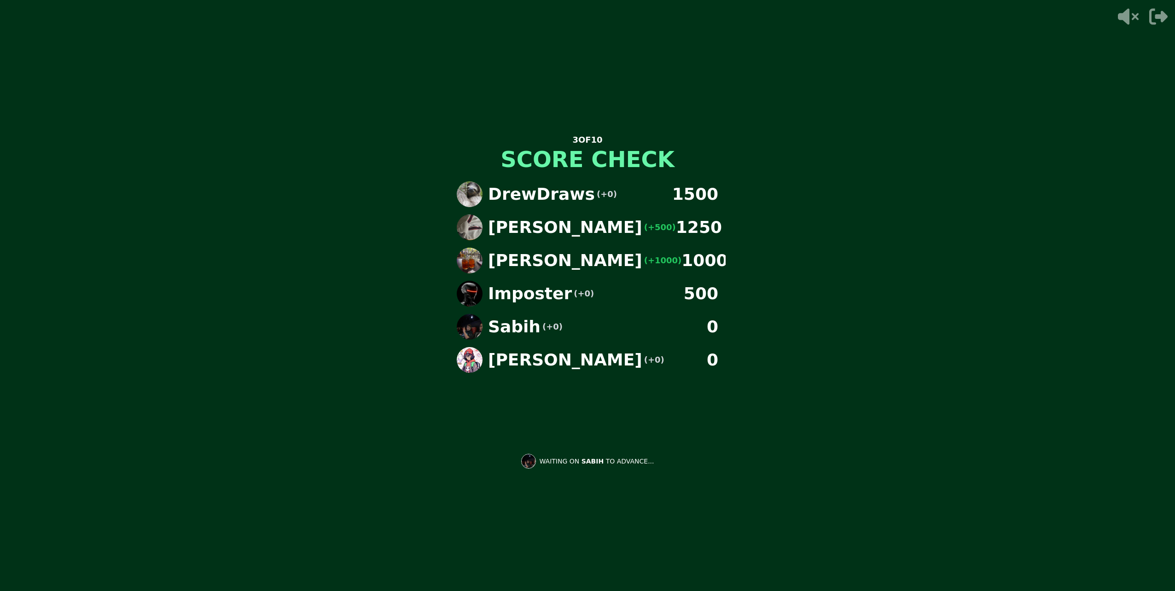
click at [428, 414] on div "3 OF 10 SCORE CHECK DrewDraws (+0) 1500 [PERSON_NAME] (+500) 1250 [PERSON_NAME]…" at bounding box center [587, 295] width 1175 height 591
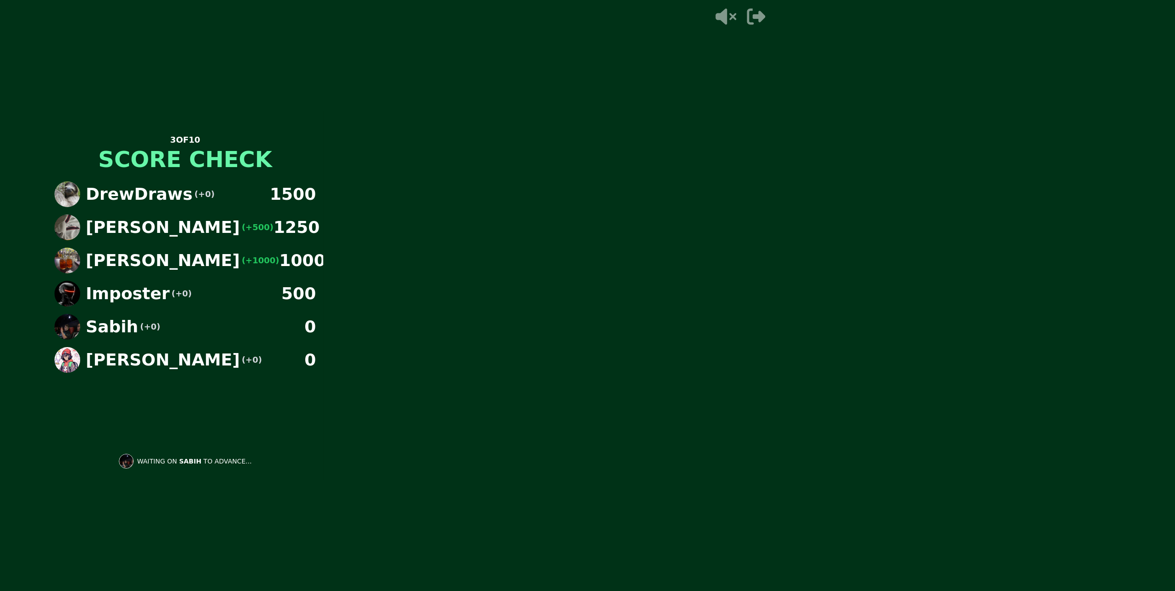
click at [428, 414] on main "3 OF 10 SCORE CHECK DrewDraws (+0) 1500 [PERSON_NAME] (+500) 1250 [PERSON_NAME]…" at bounding box center [587, 295] width 1175 height 591
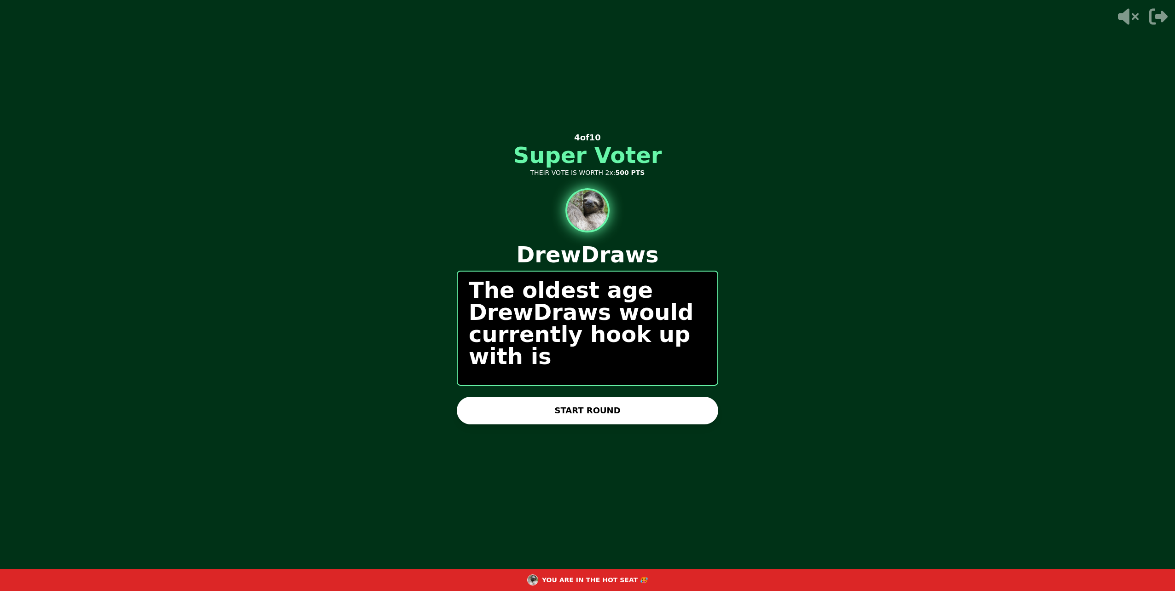
click at [526, 408] on button "START ROUND" at bounding box center [588, 411] width 262 height 28
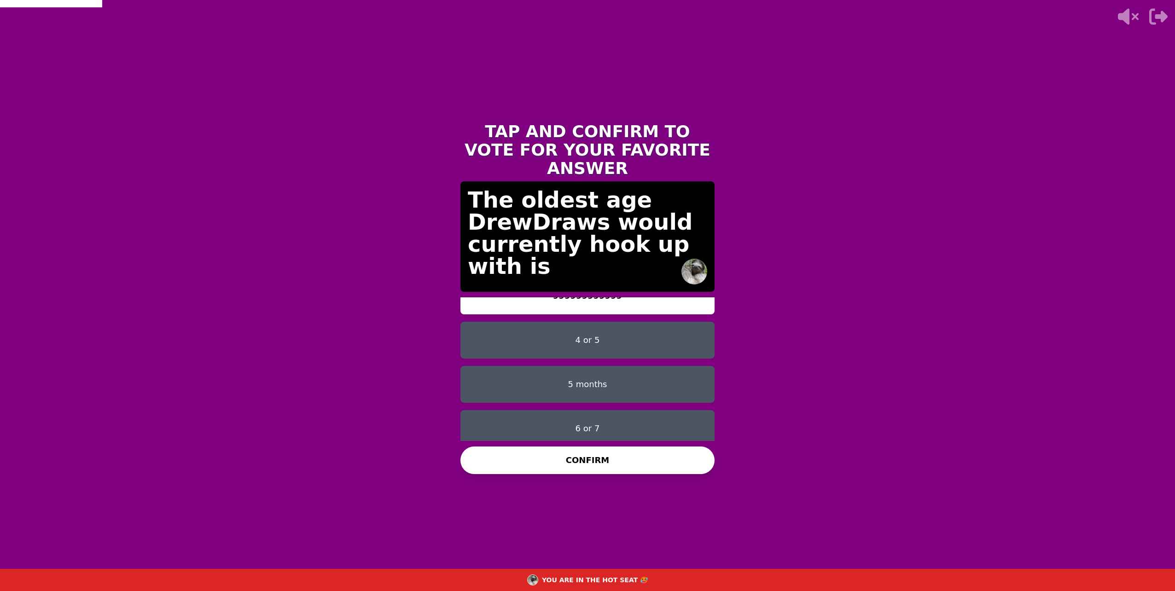
scroll to position [52, 0]
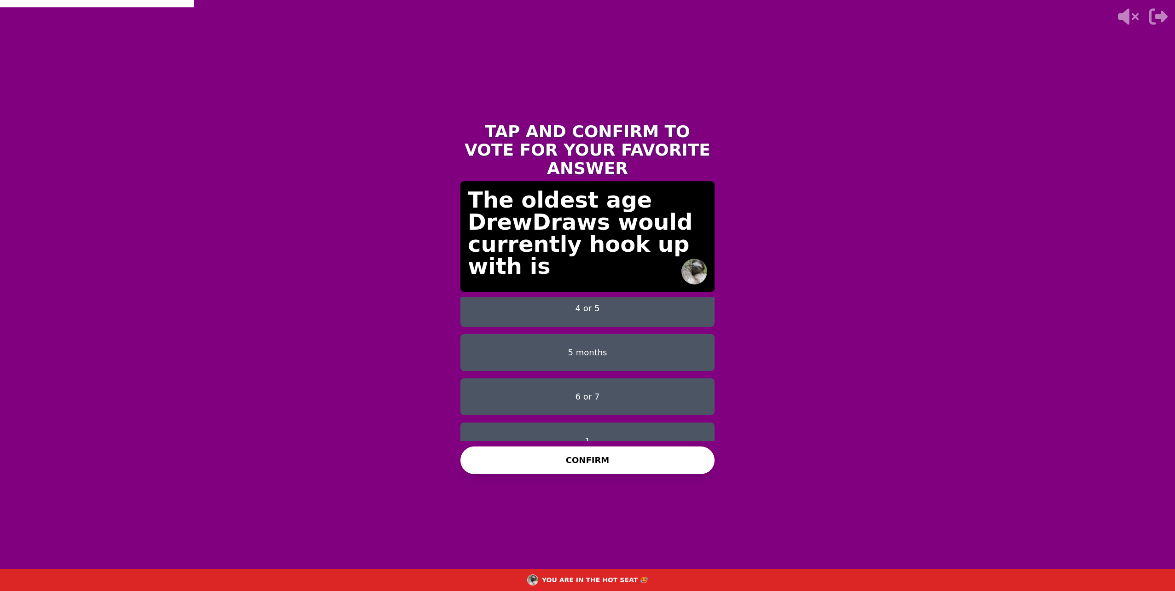
click at [591, 379] on button "6 or 7" at bounding box center [587, 397] width 254 height 37
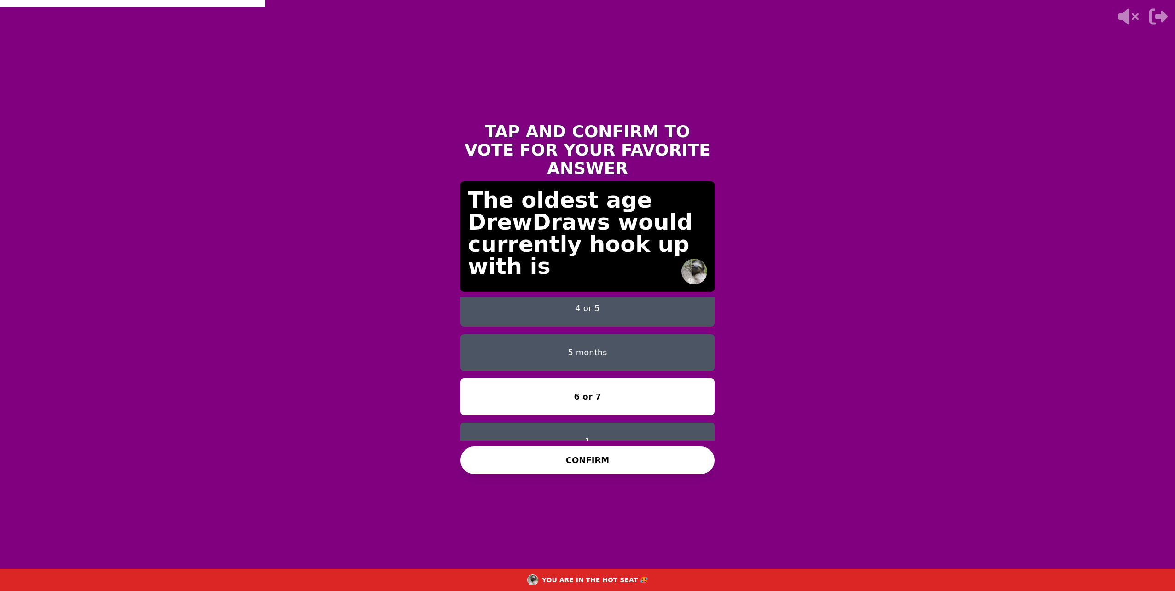
click at [596, 467] on button "CONFIRM" at bounding box center [587, 461] width 254 height 28
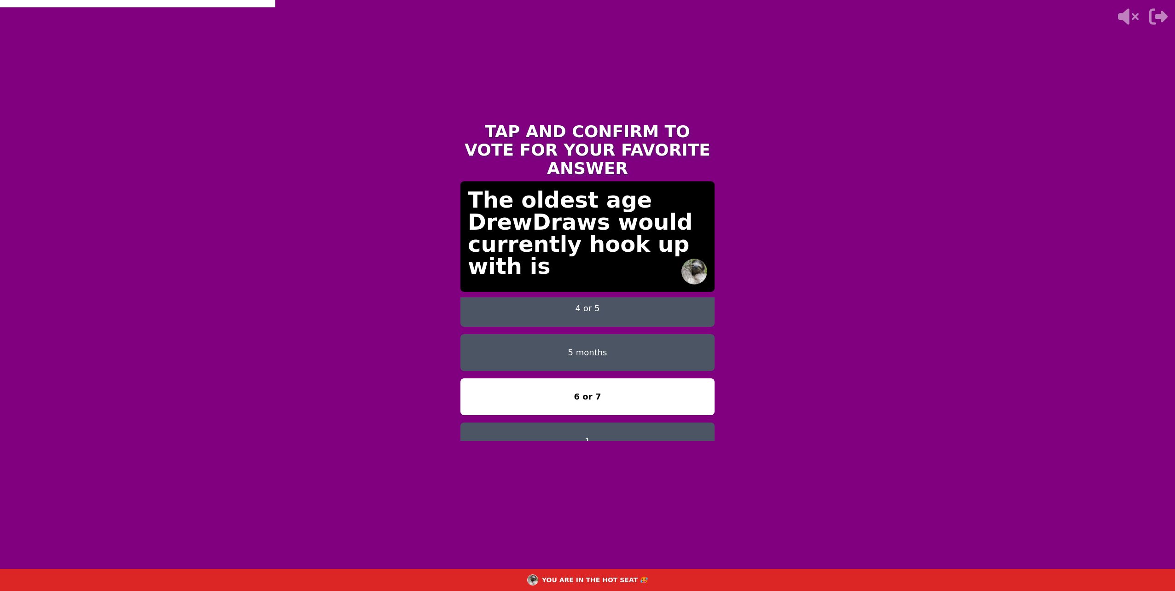
click at [596, 467] on div "CONFIRM" at bounding box center [587, 461] width 254 height 28
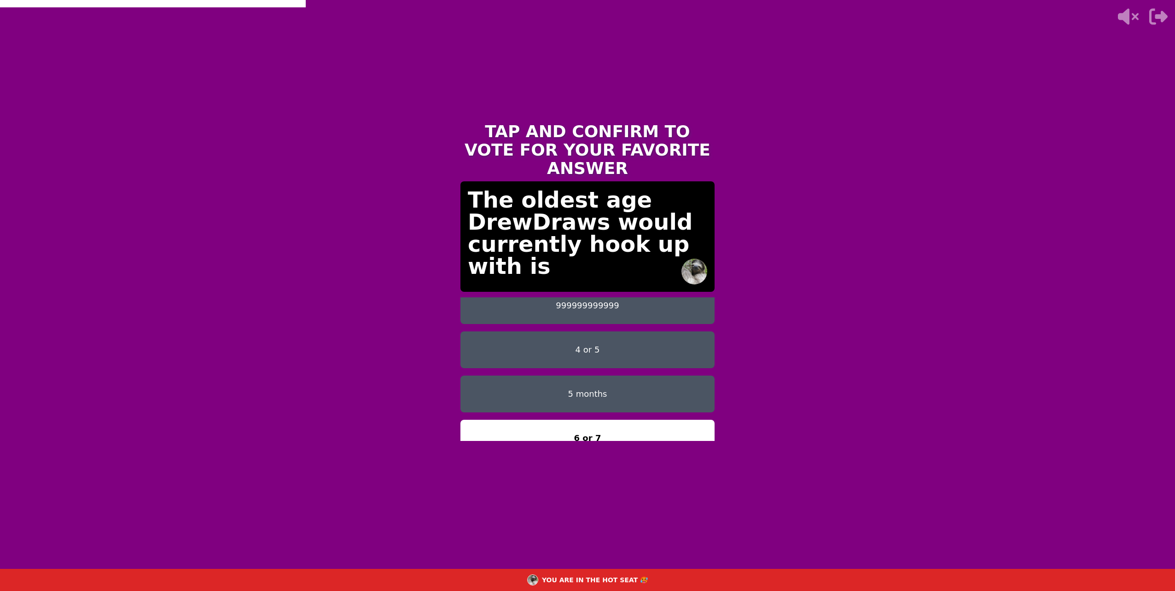
scroll to position [0, 0]
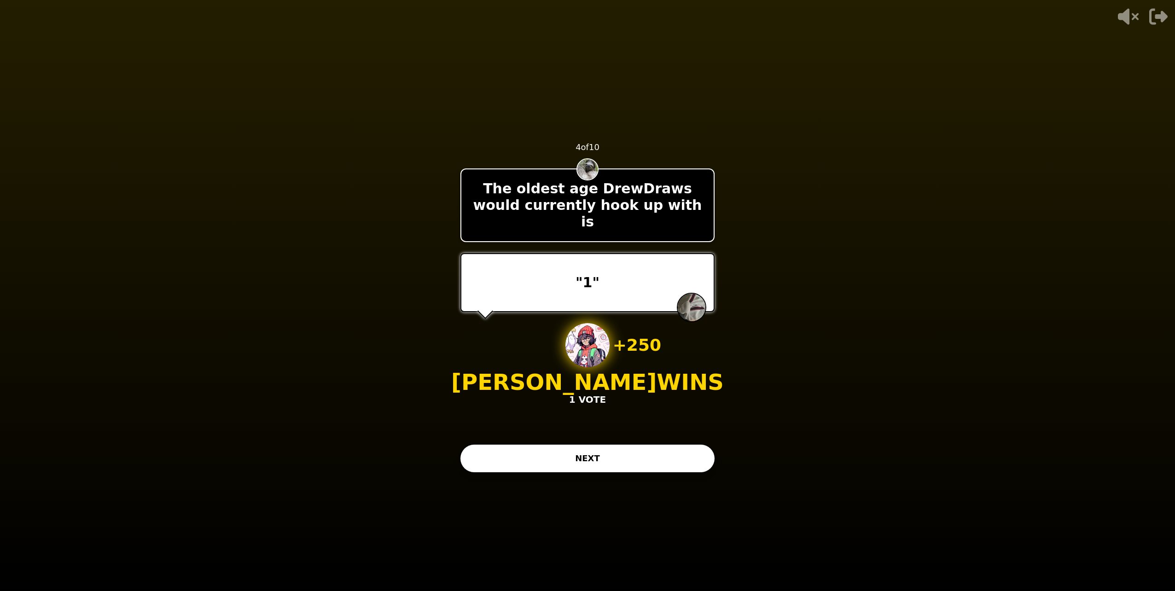
click at [502, 466] on button "NEXT" at bounding box center [587, 459] width 254 height 28
click at [507, 468] on button "NEXT" at bounding box center [587, 459] width 254 height 28
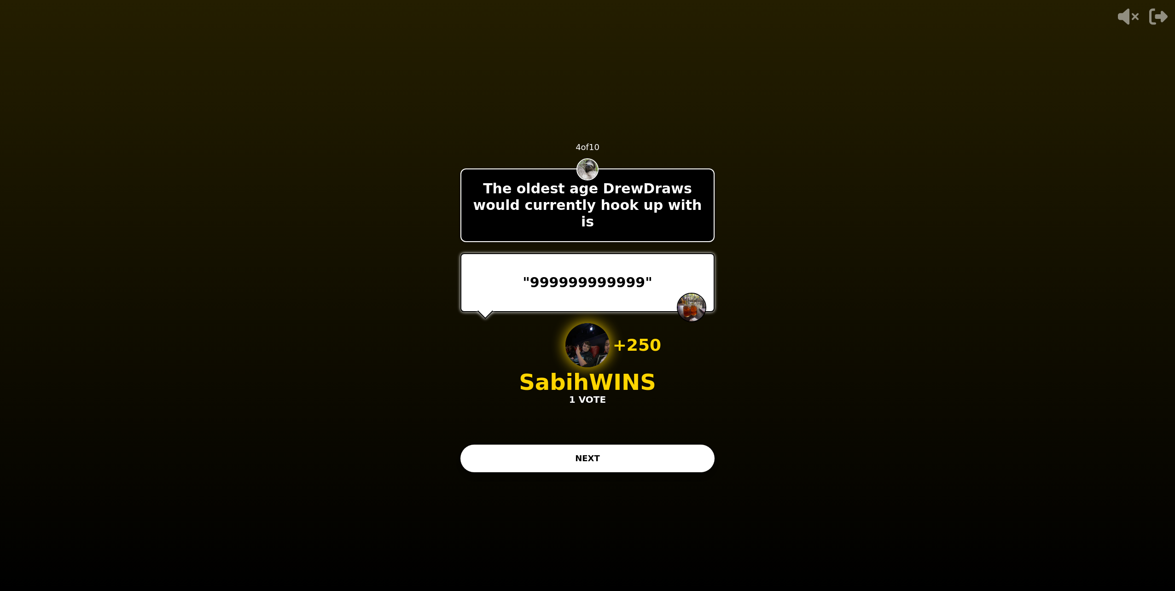
click at [614, 463] on button "NEXT" at bounding box center [587, 459] width 254 height 28
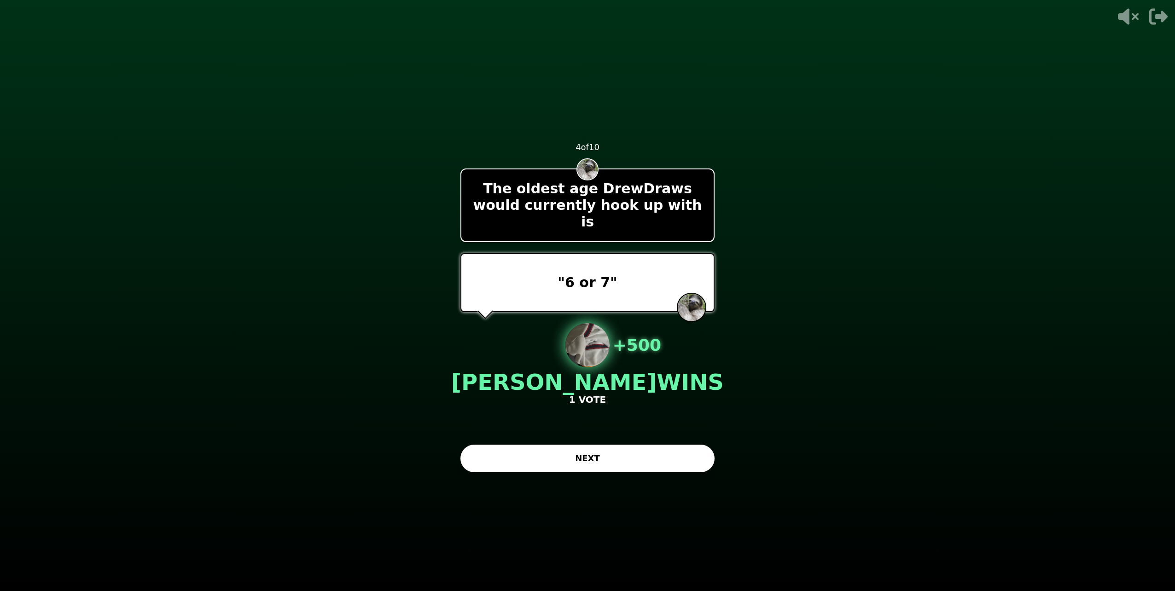
click at [579, 472] on div "- 500 PTS 4 of 10 The oldest age DrewDraws would currently hook up with is "6 o…" at bounding box center [587, 295] width 254 height 368
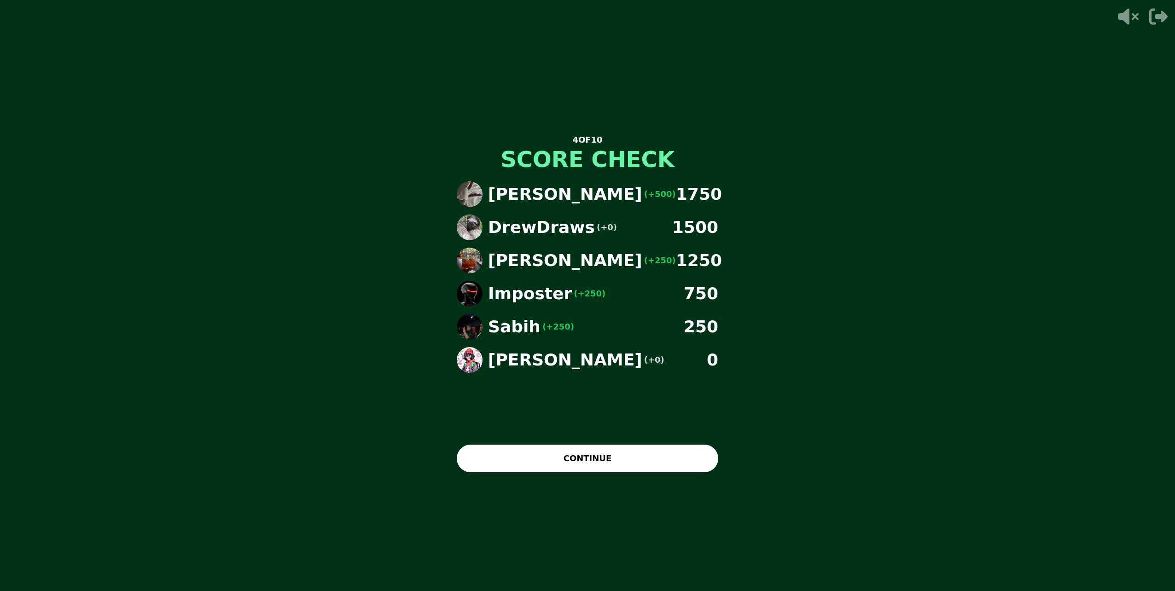
click at [489, 445] on button "CONTINUE" at bounding box center [588, 459] width 262 height 28
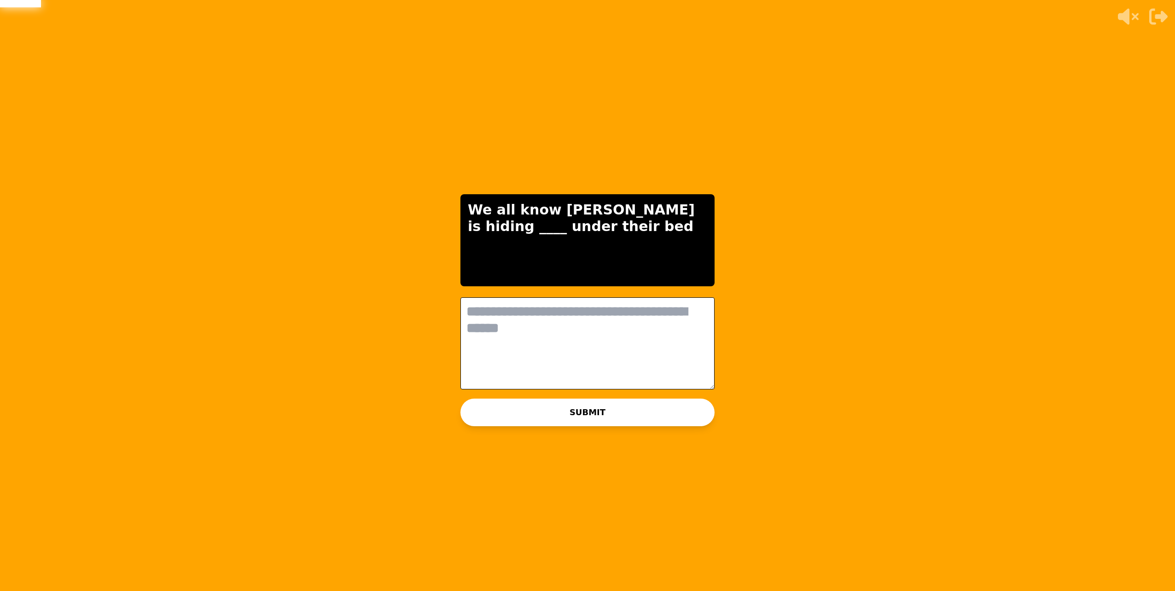
click at [495, 348] on textarea at bounding box center [587, 343] width 254 height 92
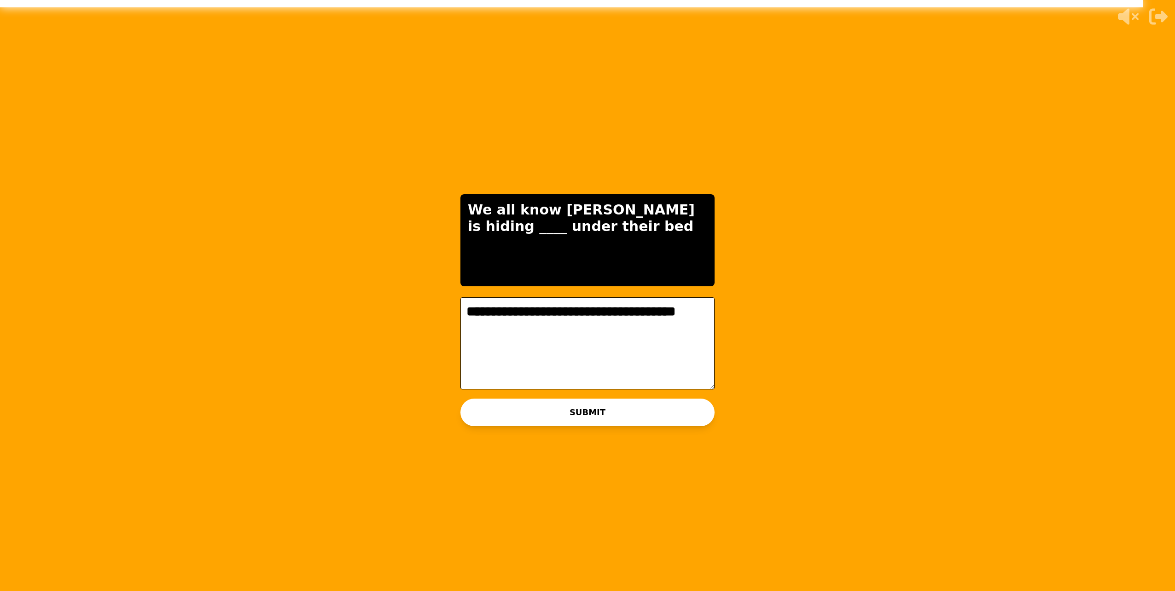
type textarea "**********"
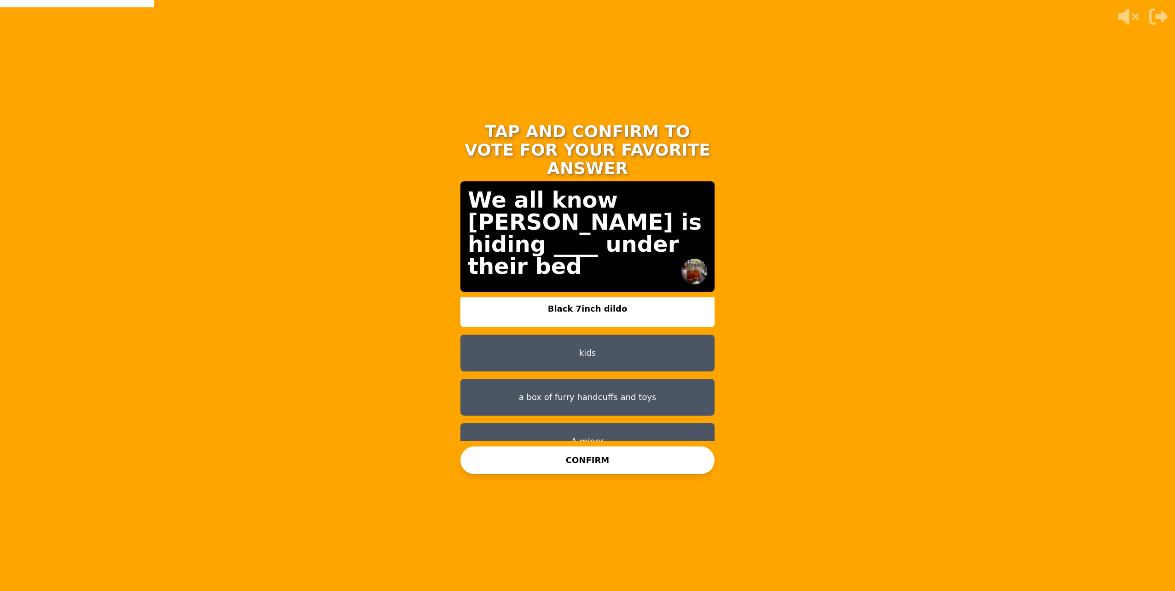
scroll to position [7, 0]
click at [634, 382] on button "a box of furry handcuffs and toys" at bounding box center [587, 397] width 254 height 37
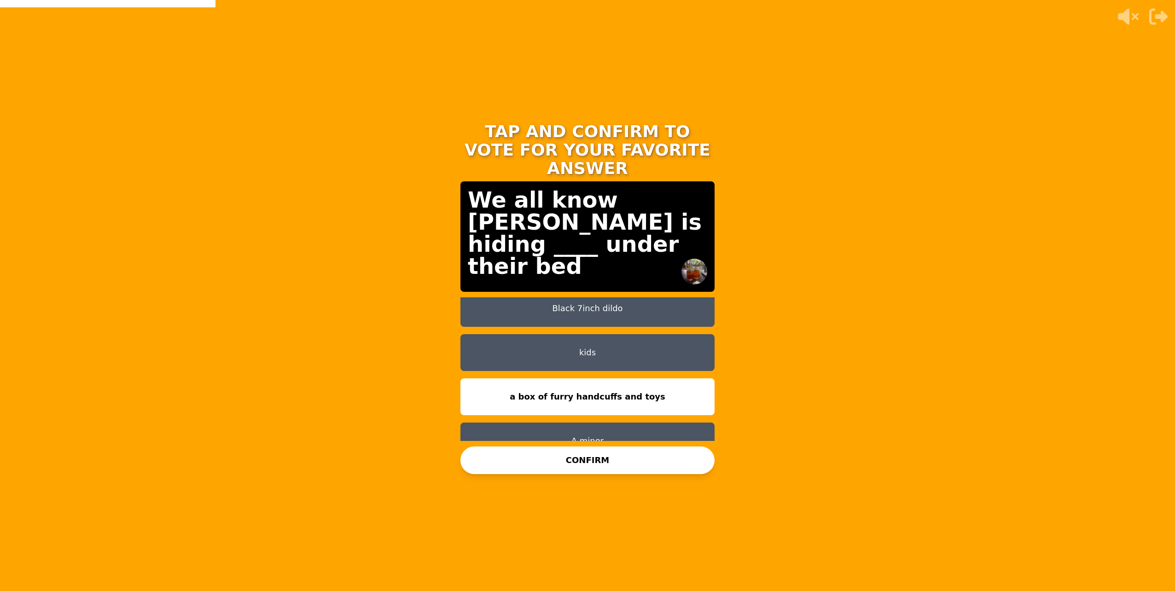
scroll to position [0, 0]
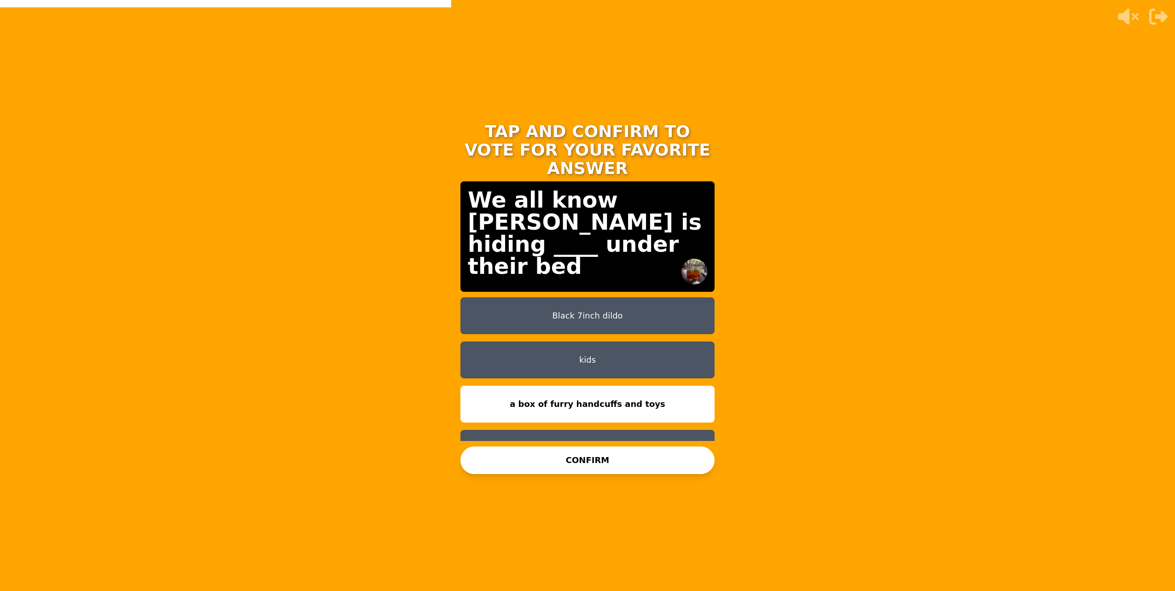
click at [607, 468] on button "CONFIRM" at bounding box center [587, 461] width 254 height 28
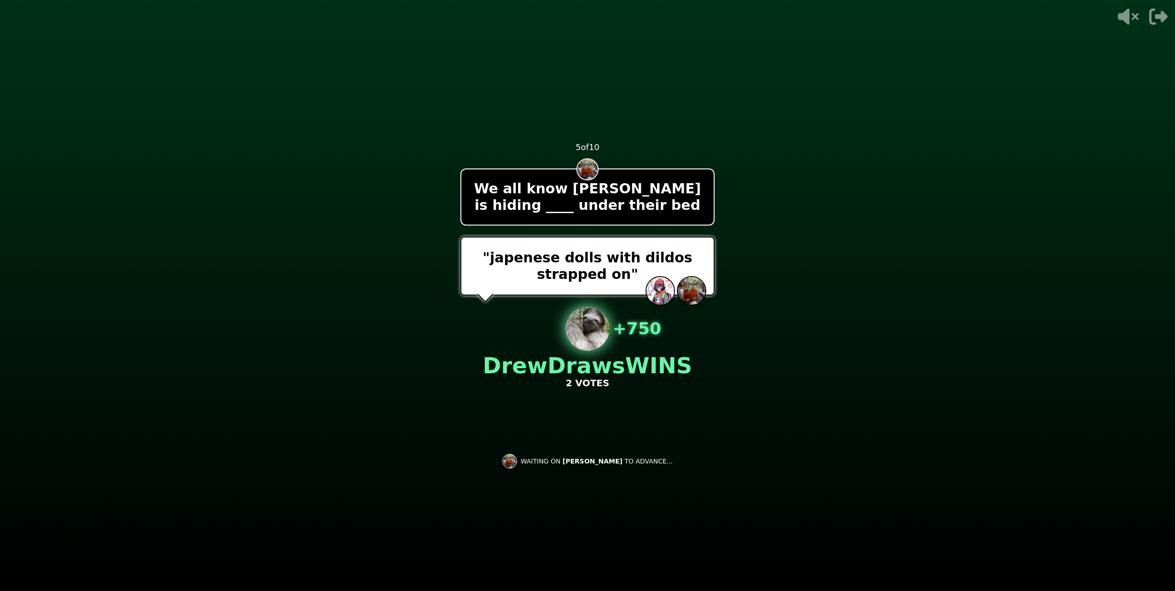
drag, startPoint x: 789, startPoint y: 471, endPoint x: 794, endPoint y: 460, distance: 11.3
click at [794, 470] on video at bounding box center [587, 295] width 1175 height 591
drag, startPoint x: 772, startPoint y: 91, endPoint x: 776, endPoint y: 87, distance: 6.2
click at [788, 104] on video at bounding box center [587, 295] width 1175 height 591
drag, startPoint x: 775, startPoint y: 87, endPoint x: 774, endPoint y: 120, distance: 32.7
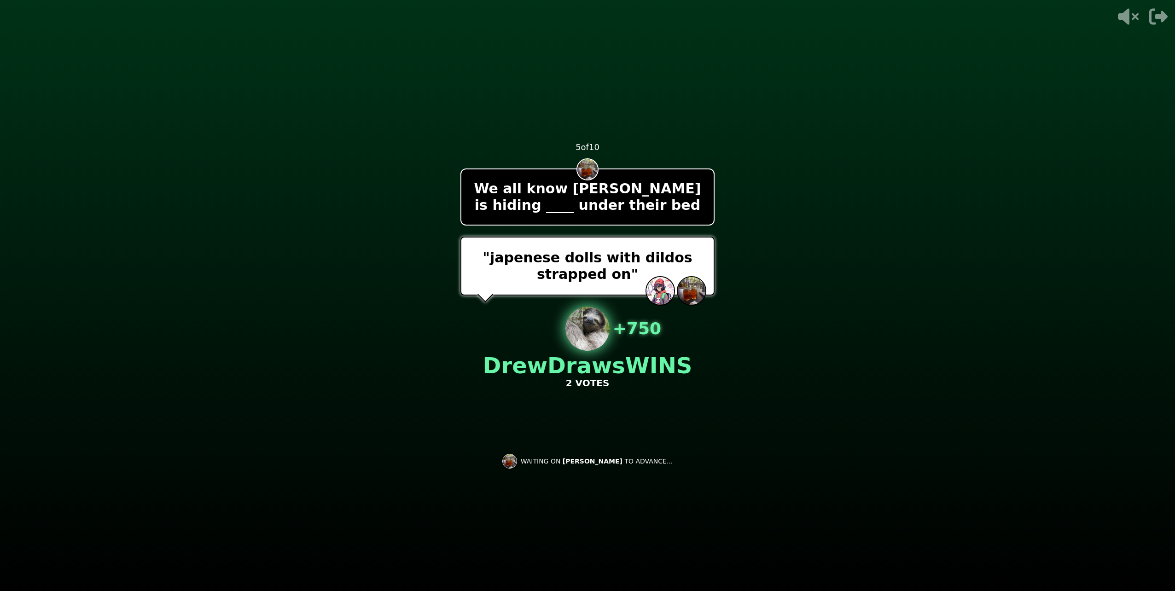
click at [774, 120] on video at bounding box center [587, 295] width 1175 height 591
click at [768, 129] on video at bounding box center [587, 295] width 1175 height 591
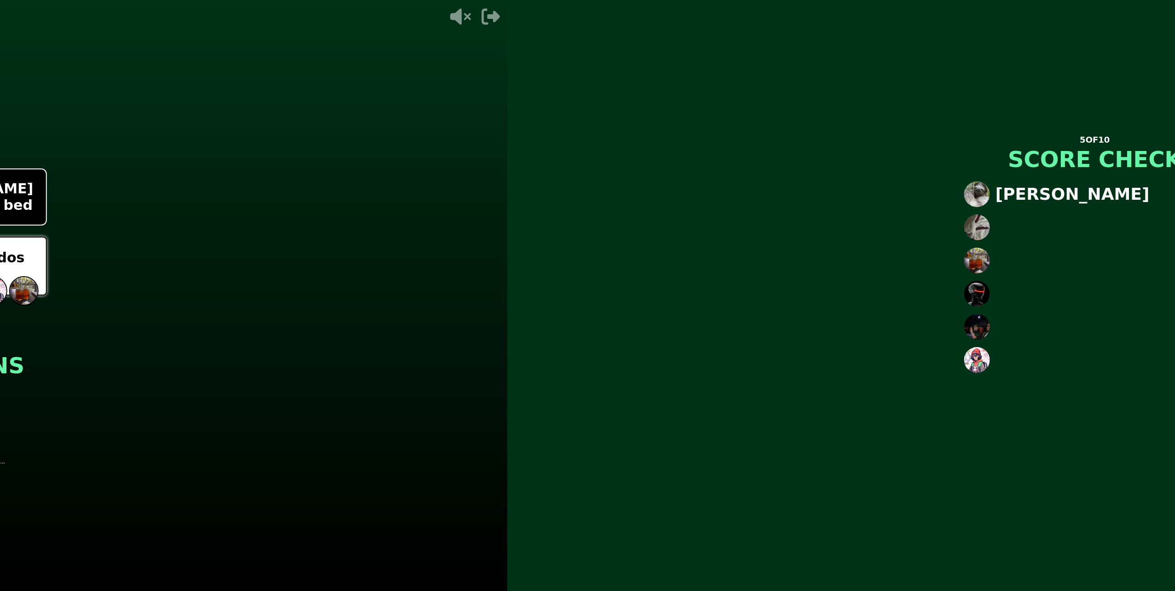
click at [768, 129] on div "5 OF 10 SCORE CHECK [PERSON_NAME]" at bounding box center [1094, 295] width 1175 height 591
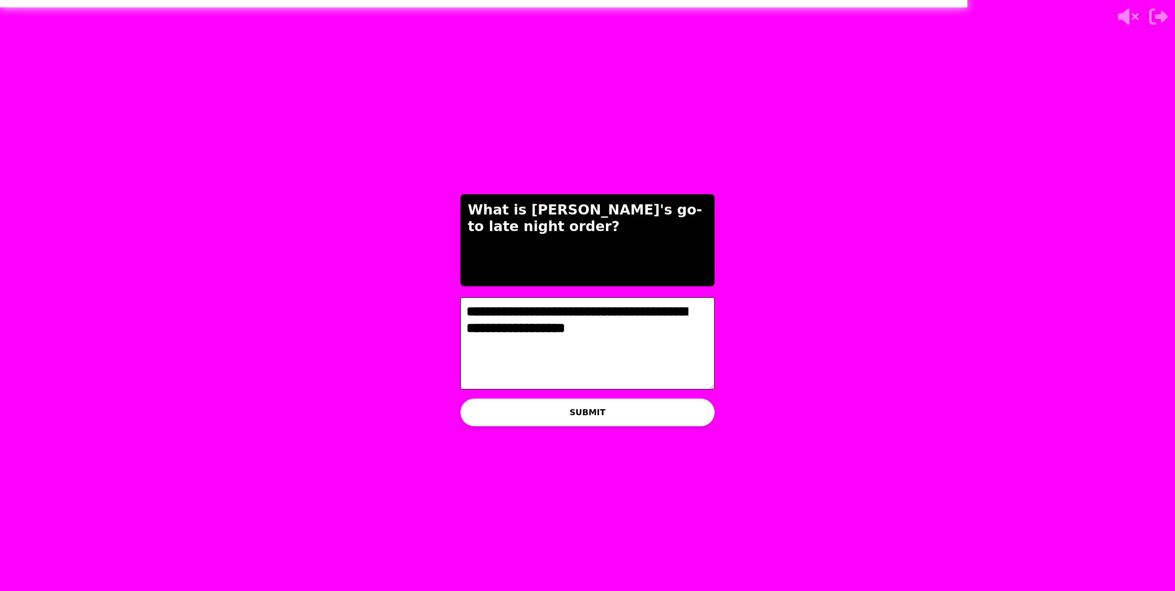
type textarea "**********"
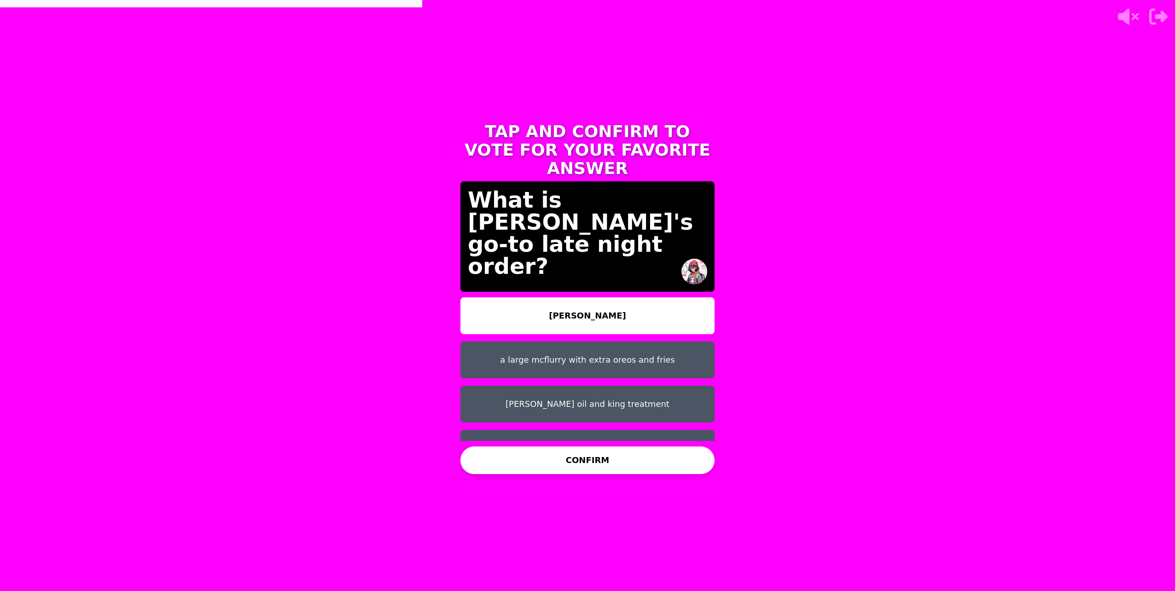
click at [575, 430] on button "Uh can i get 5 of everything?" at bounding box center [587, 448] width 254 height 37
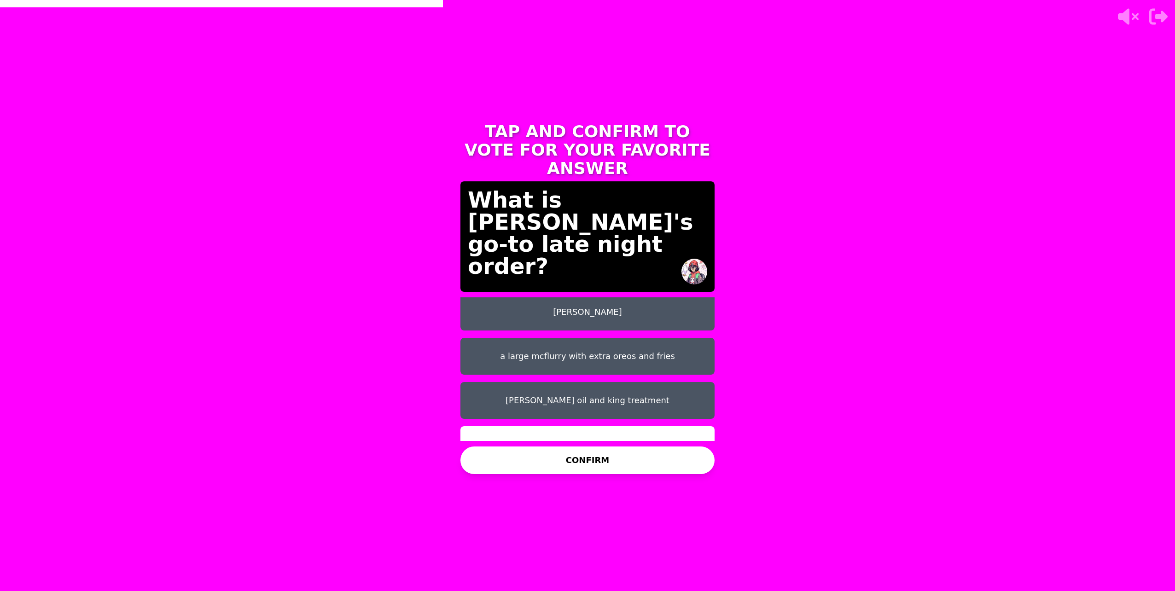
scroll to position [7, 0]
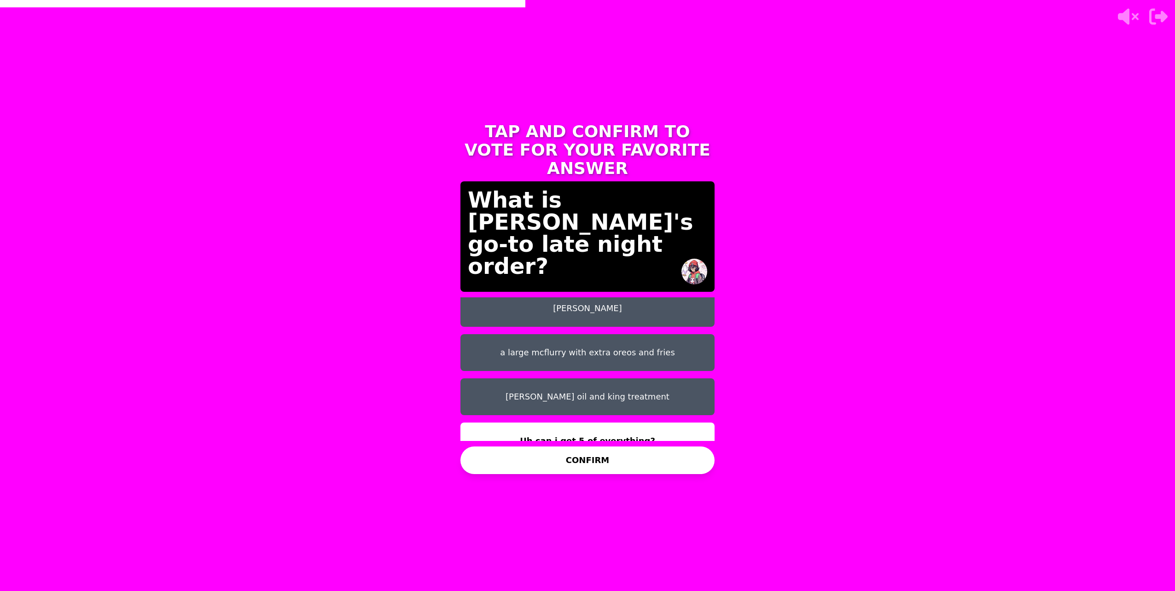
click at [576, 466] on button "CONFIRM" at bounding box center [587, 461] width 254 height 28
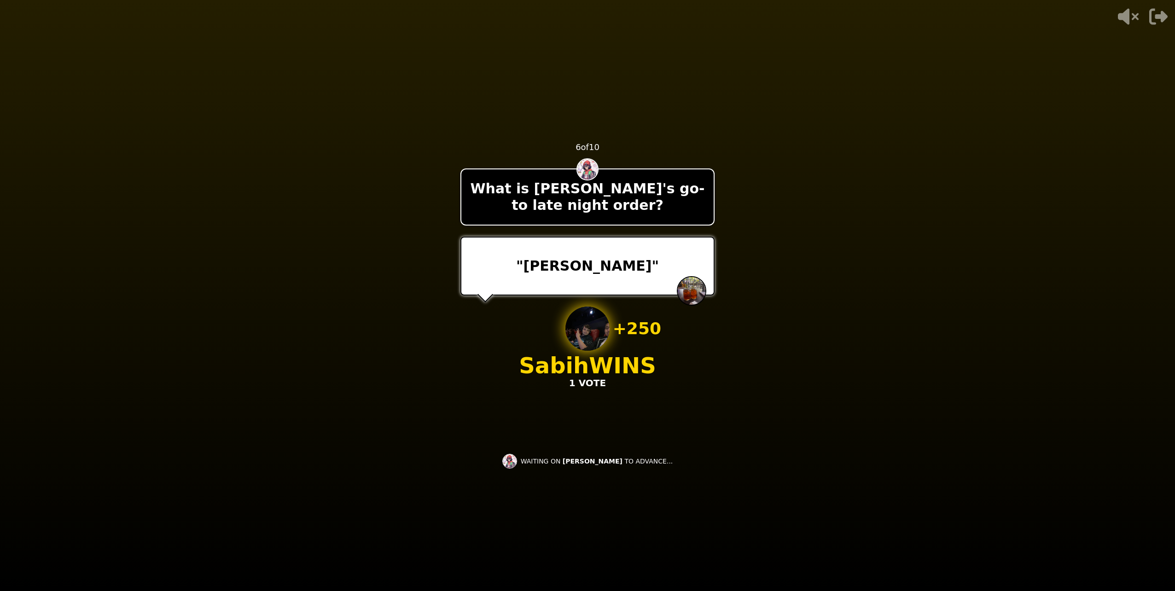
click at [571, 427] on div "- 500 PTS 6 of 10 What is [PERSON_NAME]'s go-to late night order? "[PERSON_NAME…" at bounding box center [587, 295] width 254 height 368
drag, startPoint x: 572, startPoint y: 427, endPoint x: 567, endPoint y: 427, distance: 5.1
click at [567, 427] on div "- 500 PTS 6 of 10 What is [PERSON_NAME]'s go-to late night order? "[PERSON_NAME…" at bounding box center [587, 295] width 254 height 368
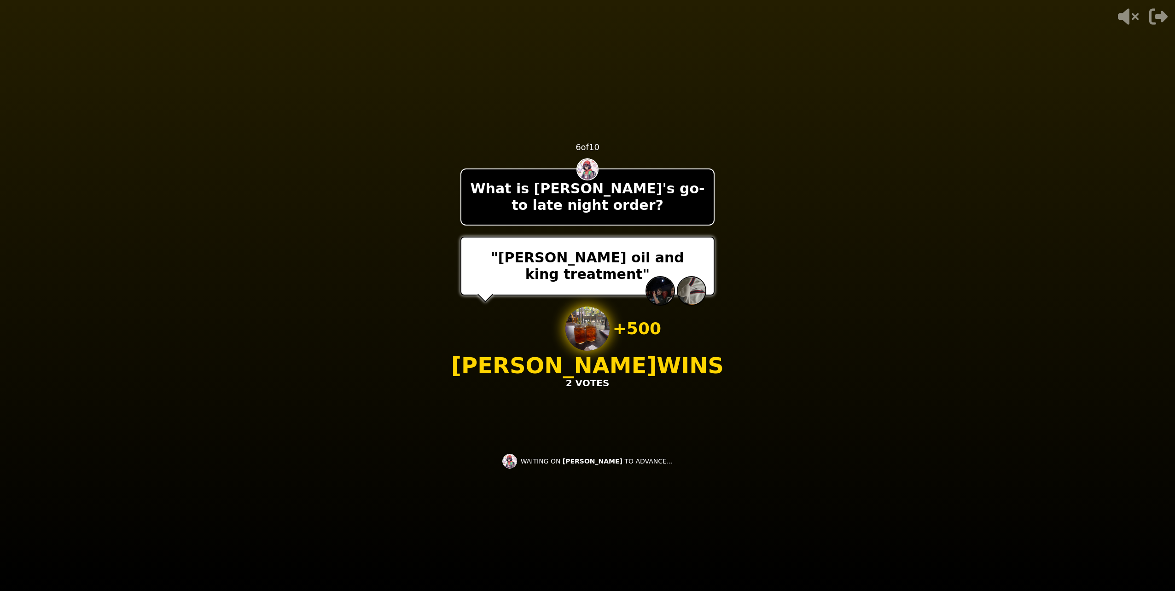
drag, startPoint x: 646, startPoint y: 460, endPoint x: 674, endPoint y: 511, distance: 57.5
click at [674, 511] on div "- 500 PTS 6 of 10 What is [PERSON_NAME]'s go-to late night order? "[PERSON_NAME…" at bounding box center [587, 295] width 276 height 591
drag, startPoint x: 970, startPoint y: 140, endPoint x: 956, endPoint y: 144, distance: 13.9
click at [961, 143] on video at bounding box center [587, 295] width 1175 height 591
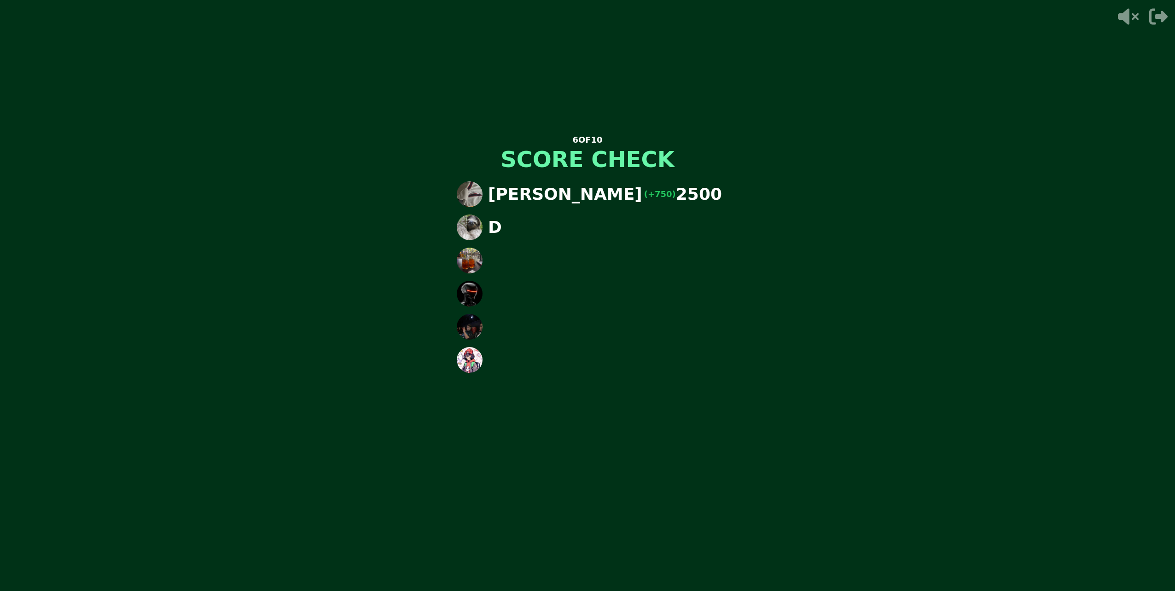
click at [752, 274] on div "6 OF 10 SCORE CHECK [PERSON_NAME] (+750) 2500 D" at bounding box center [587, 295] width 1175 height 591
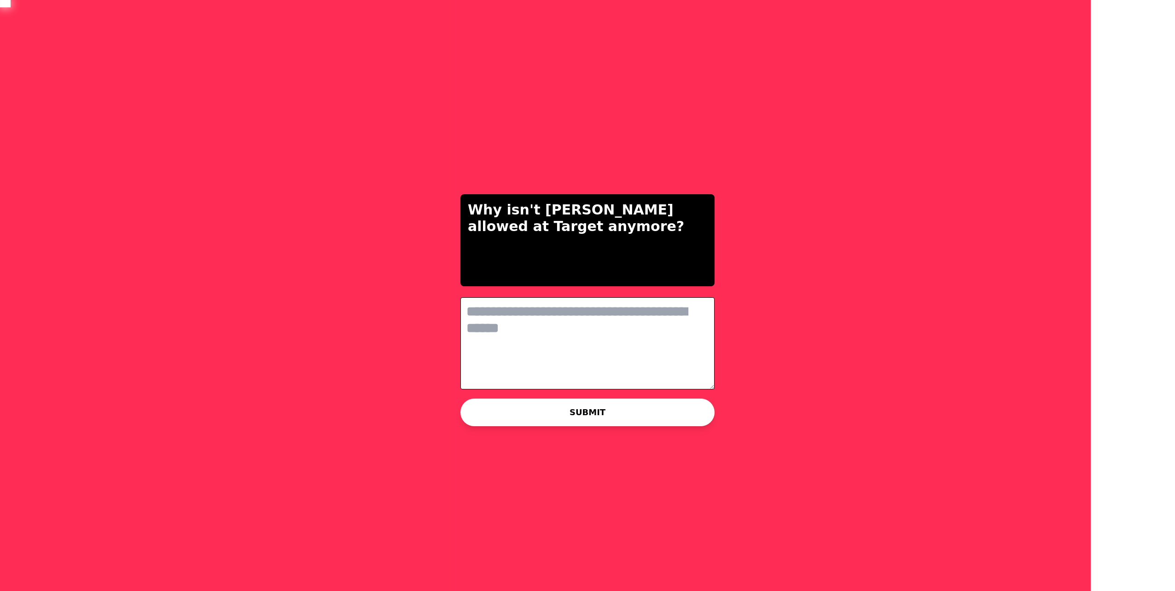
scroll to position [0, 0]
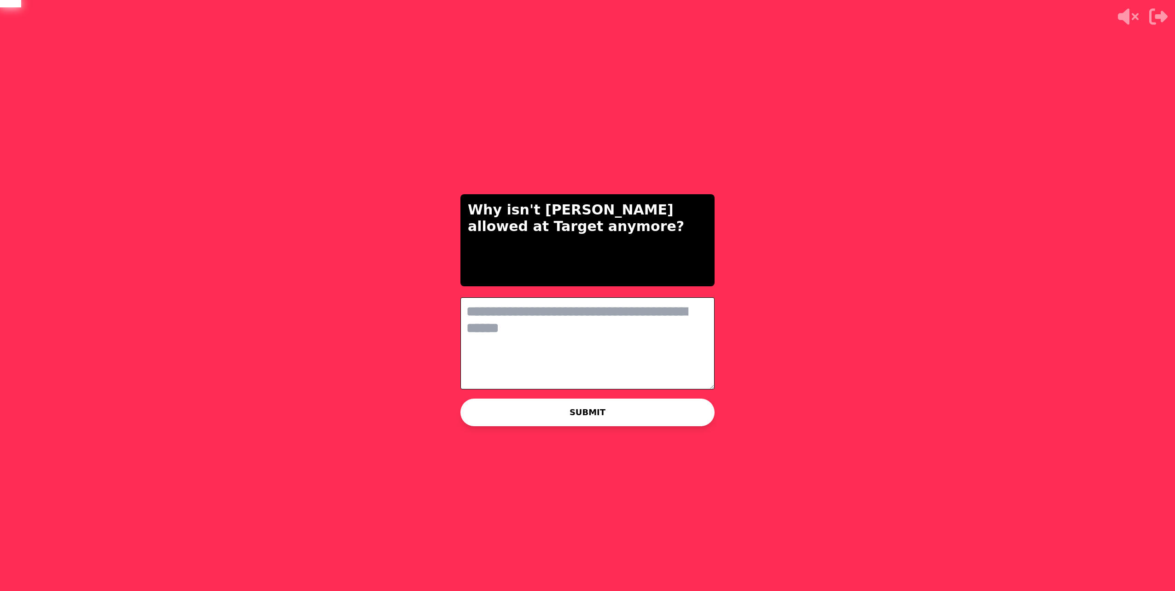
click at [525, 316] on textarea at bounding box center [587, 343] width 254 height 92
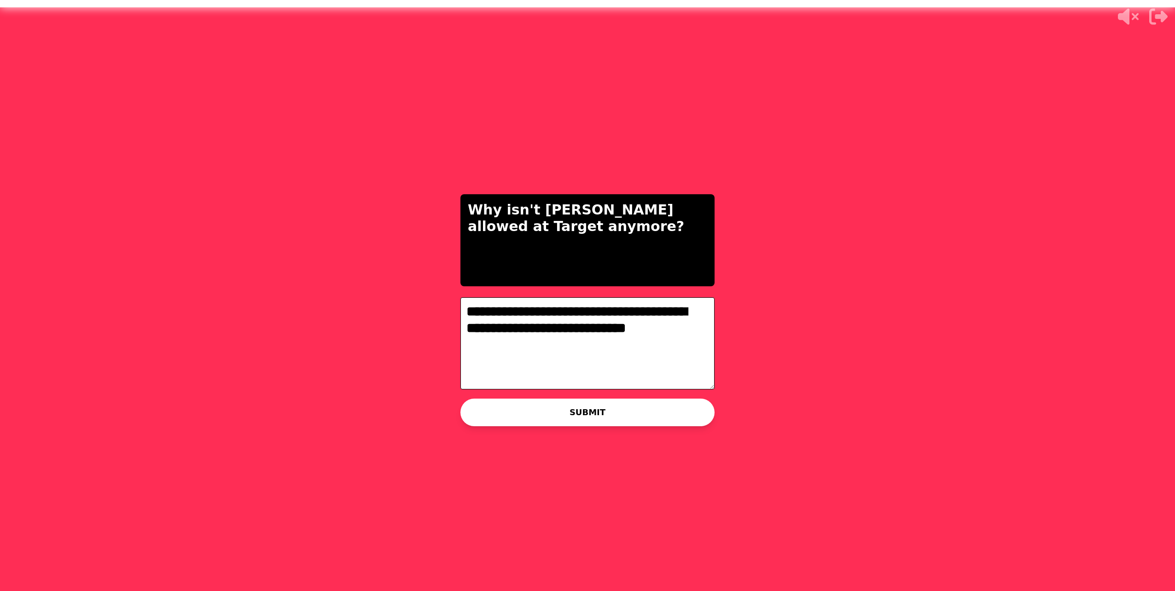
type textarea "**********"
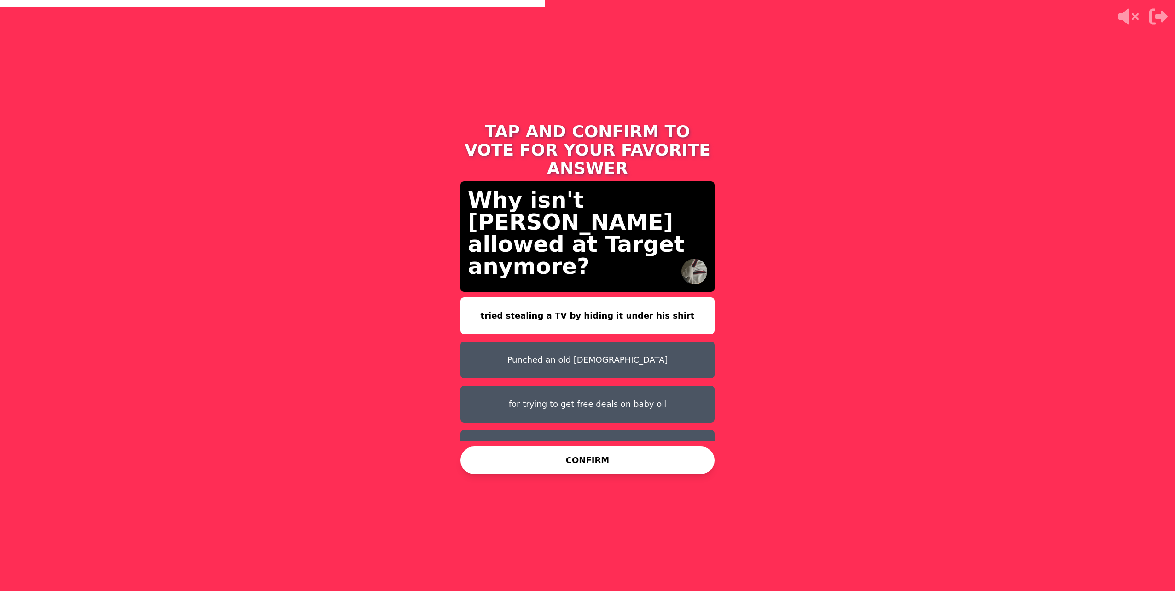
click at [598, 342] on button "Punched an old [DEMOGRAPHIC_DATA]" at bounding box center [587, 360] width 254 height 37
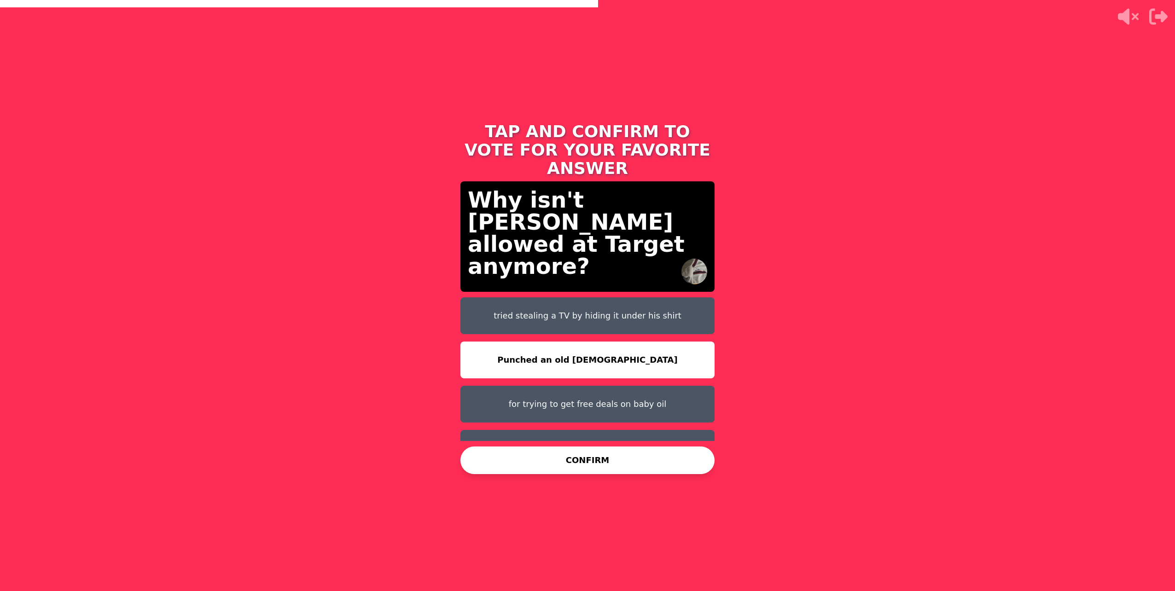
click at [599, 461] on button "CONFIRM" at bounding box center [587, 461] width 254 height 28
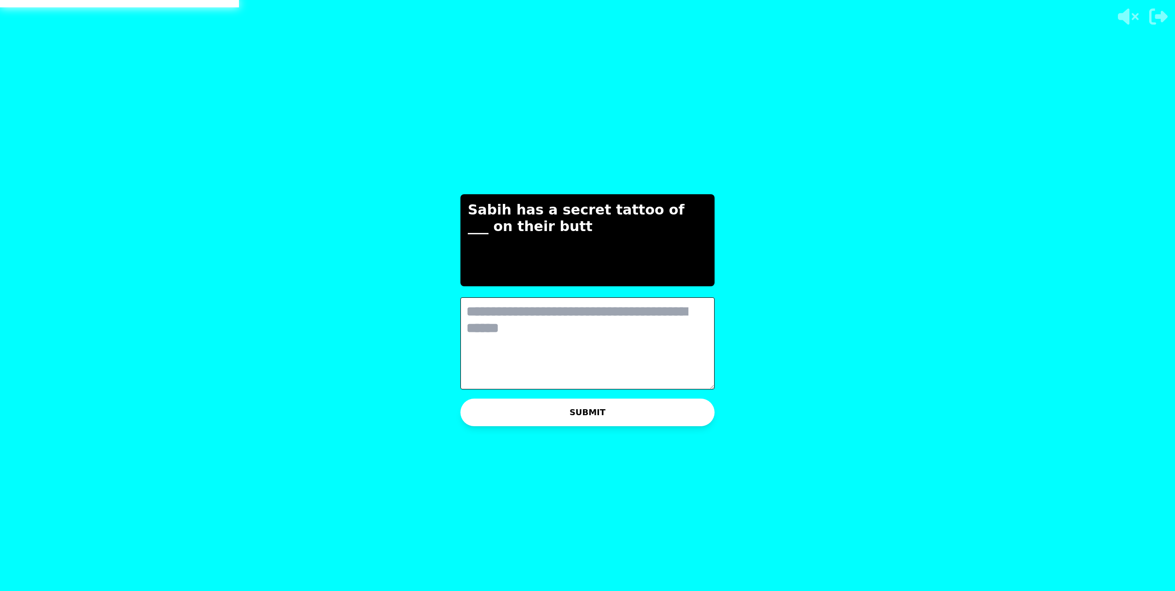
drag, startPoint x: 507, startPoint y: 334, endPoint x: 516, endPoint y: 335, distance: 9.2
click at [516, 335] on textarea at bounding box center [587, 343] width 254 height 92
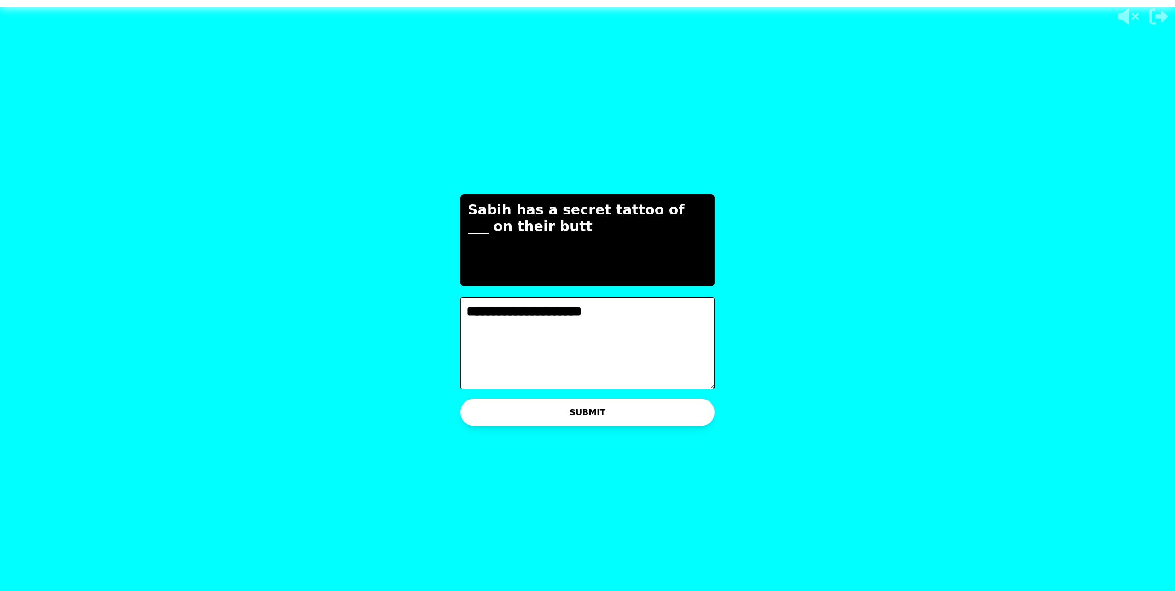
type textarea "**********"
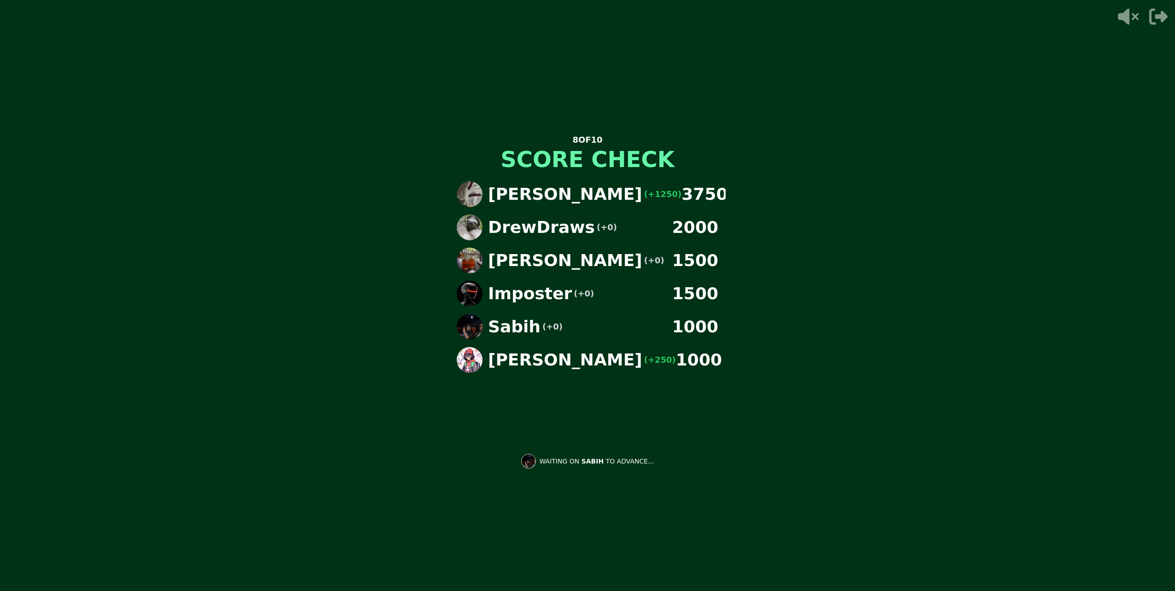
click at [618, 526] on div "8 OF 10 SCORE CHECK [PERSON_NAME] (+1250) 3750 DrewDraws (+0) 2000 [PERSON_NAME…" at bounding box center [587, 295] width 276 height 591
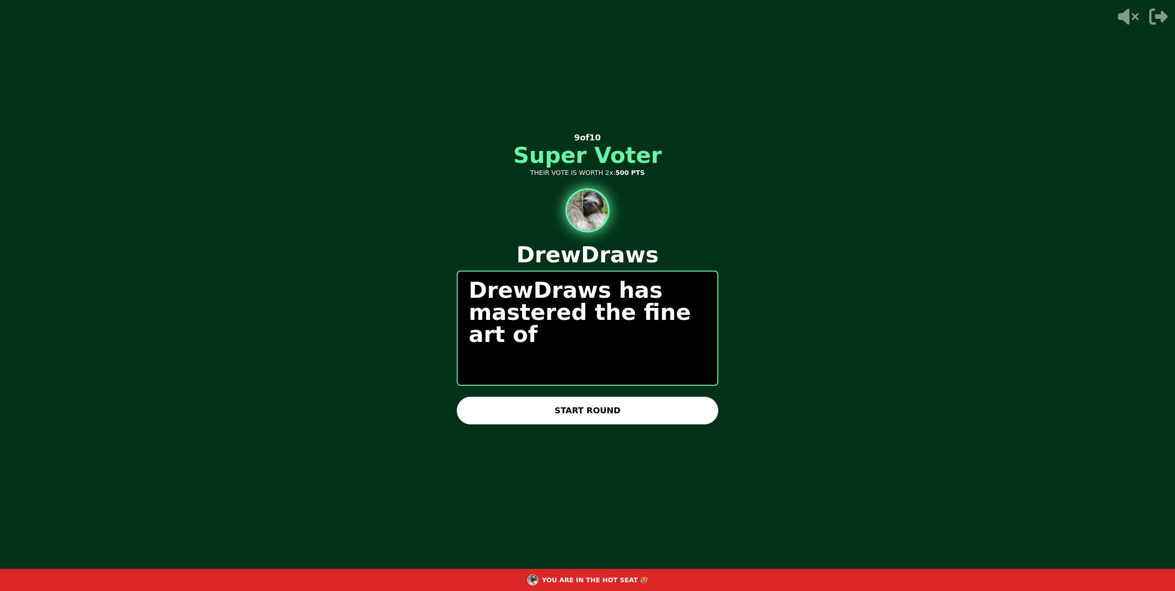
click at [598, 417] on button "START ROUND" at bounding box center [588, 411] width 262 height 28
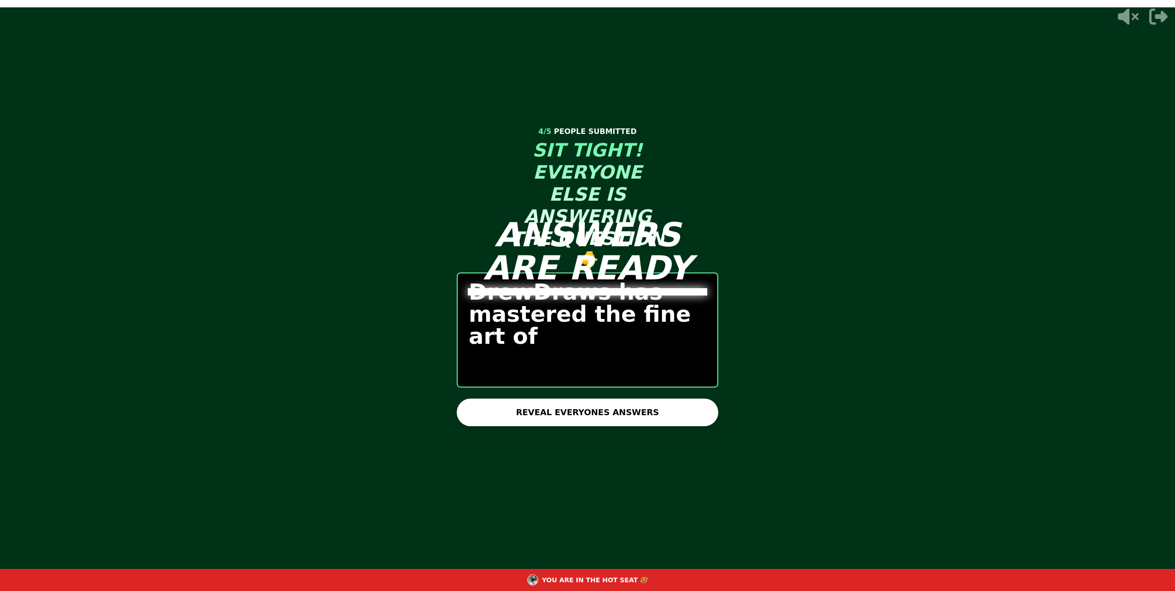
click at [551, 415] on button "REVEAL EVERYONES ANSWERS" at bounding box center [588, 413] width 262 height 28
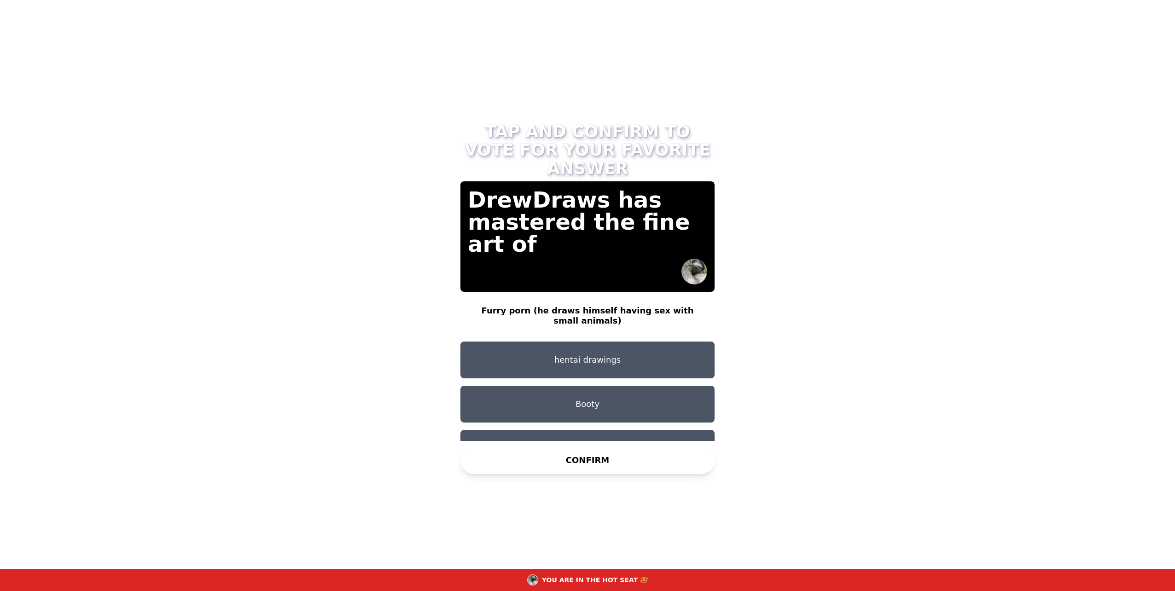
click at [570, 310] on button "Furry porn (he draws himself having sex with small animals)" at bounding box center [587, 315] width 254 height 37
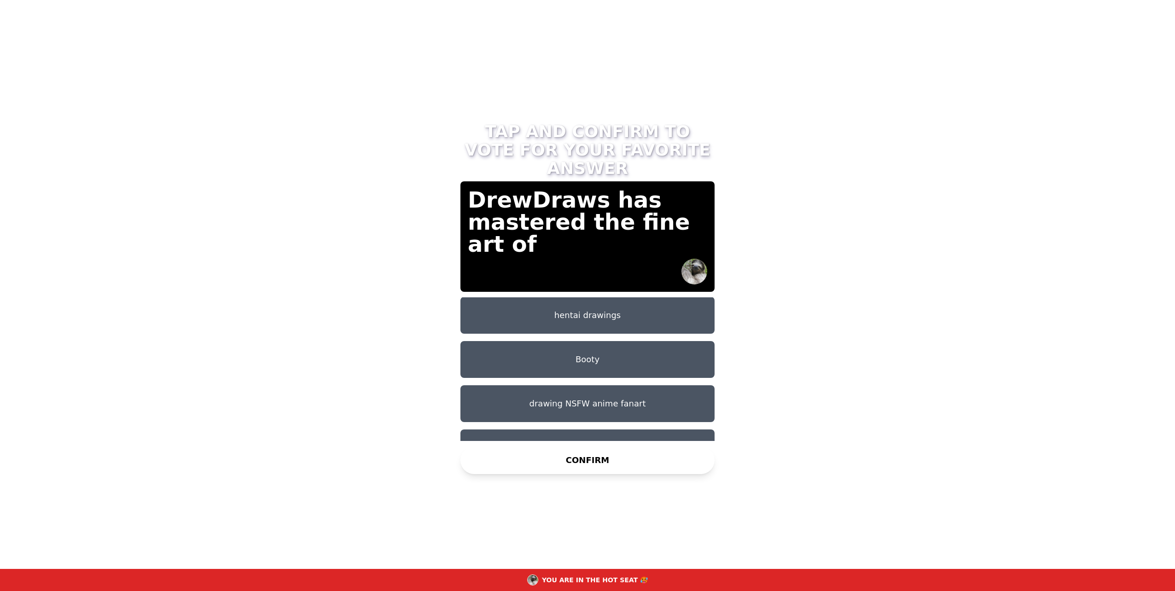
scroll to position [46, 0]
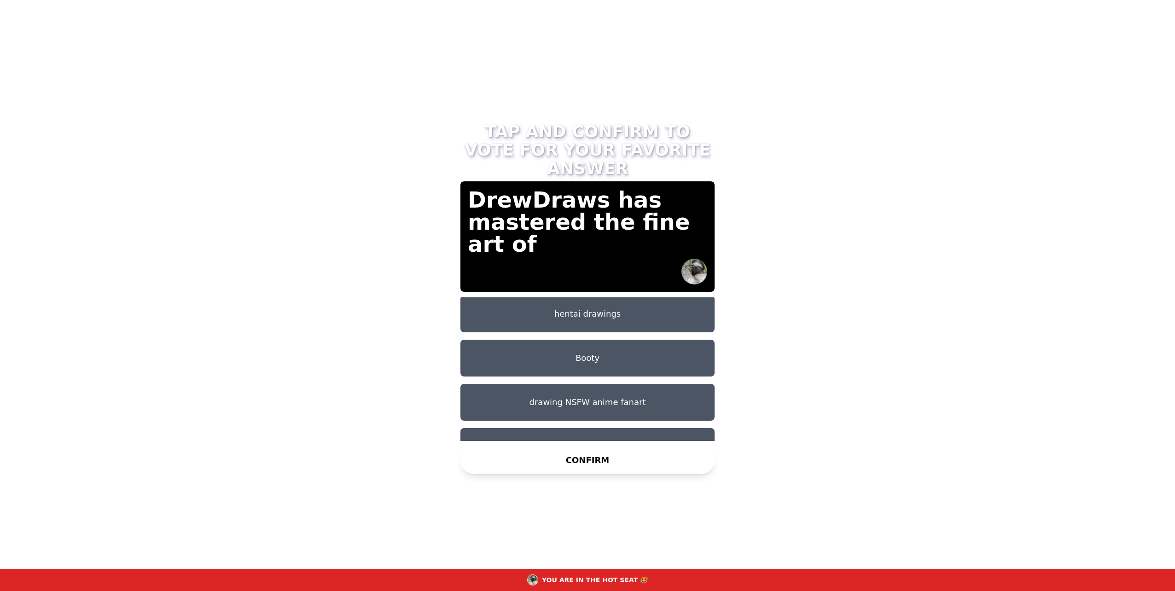
click at [641, 393] on button "drawing NSFW anime fanart" at bounding box center [587, 402] width 254 height 37
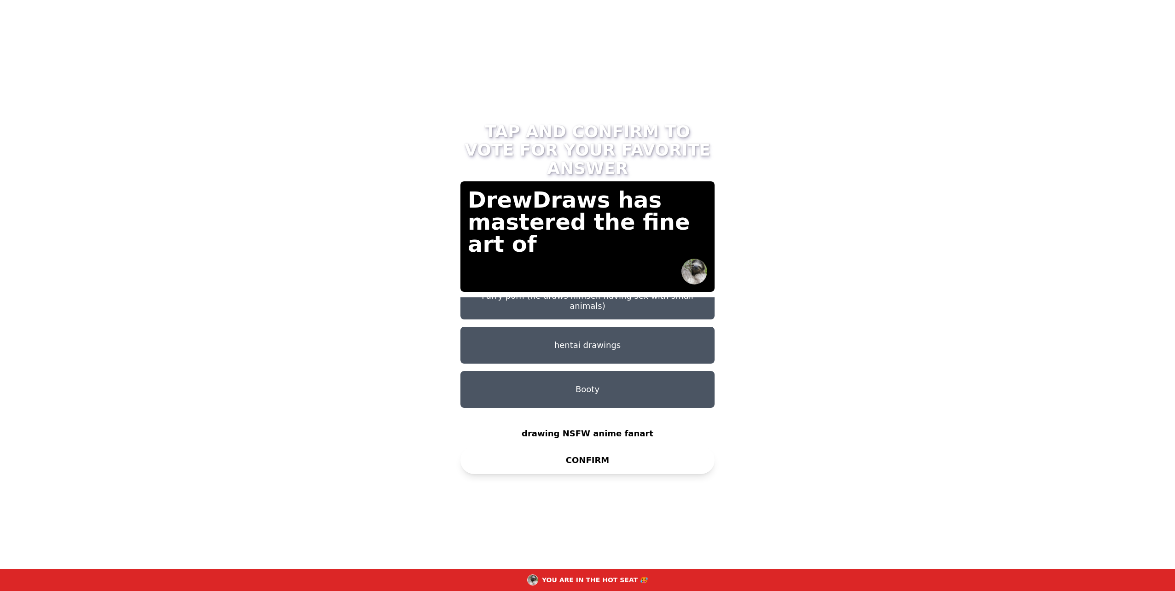
scroll to position [0, 0]
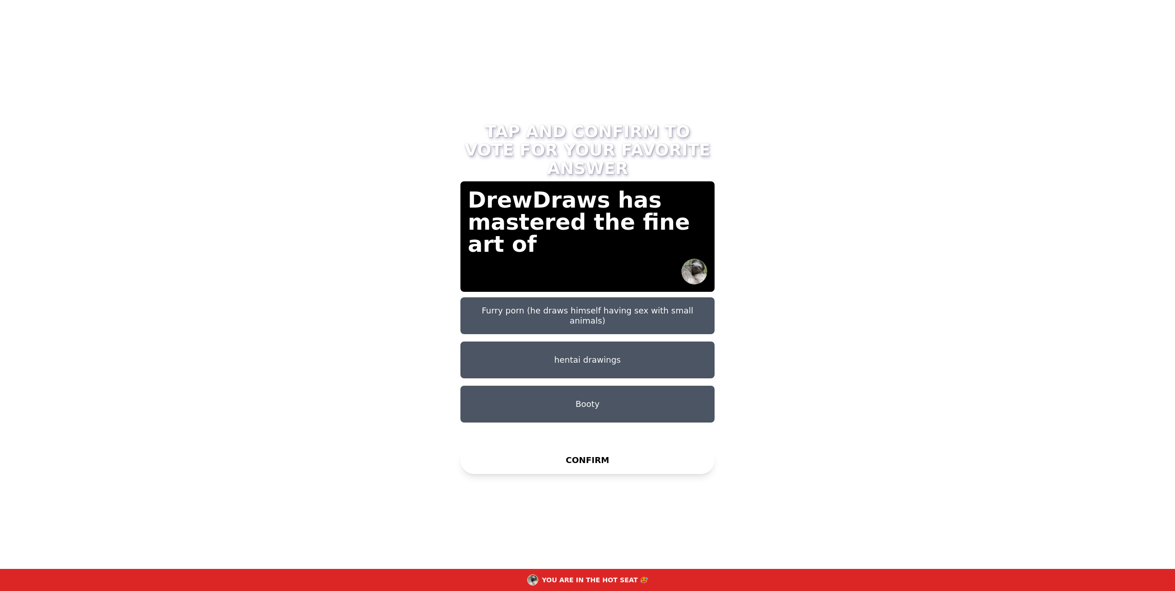
click at [596, 297] on button "Furry porn (he draws himself having sex with small animals)" at bounding box center [587, 315] width 254 height 37
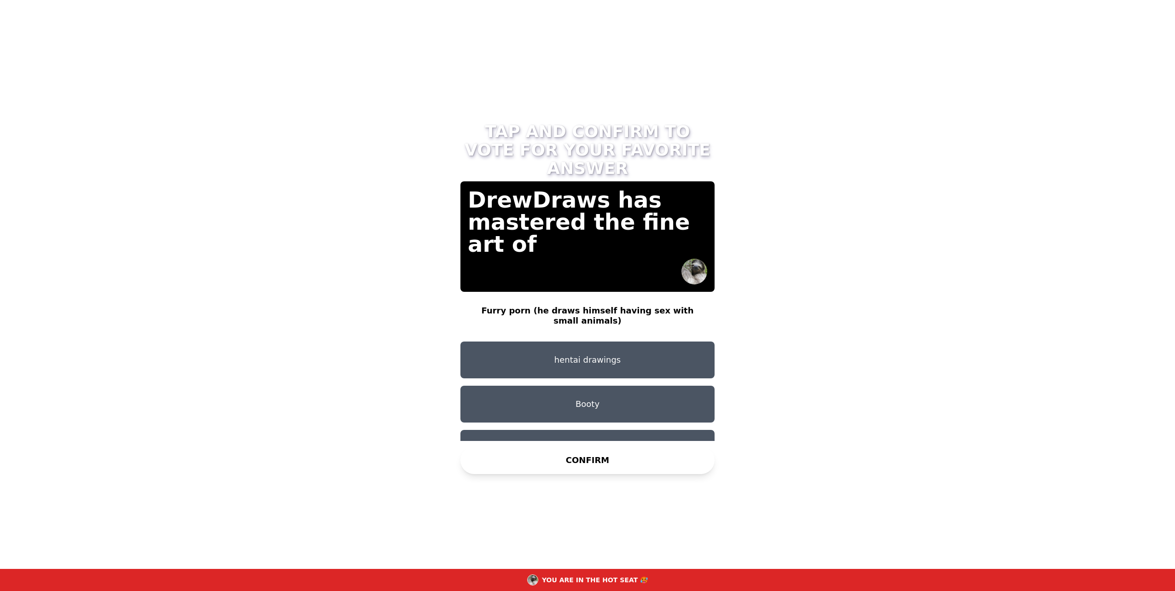
click at [608, 456] on button "CONFIRM" at bounding box center [587, 461] width 254 height 28
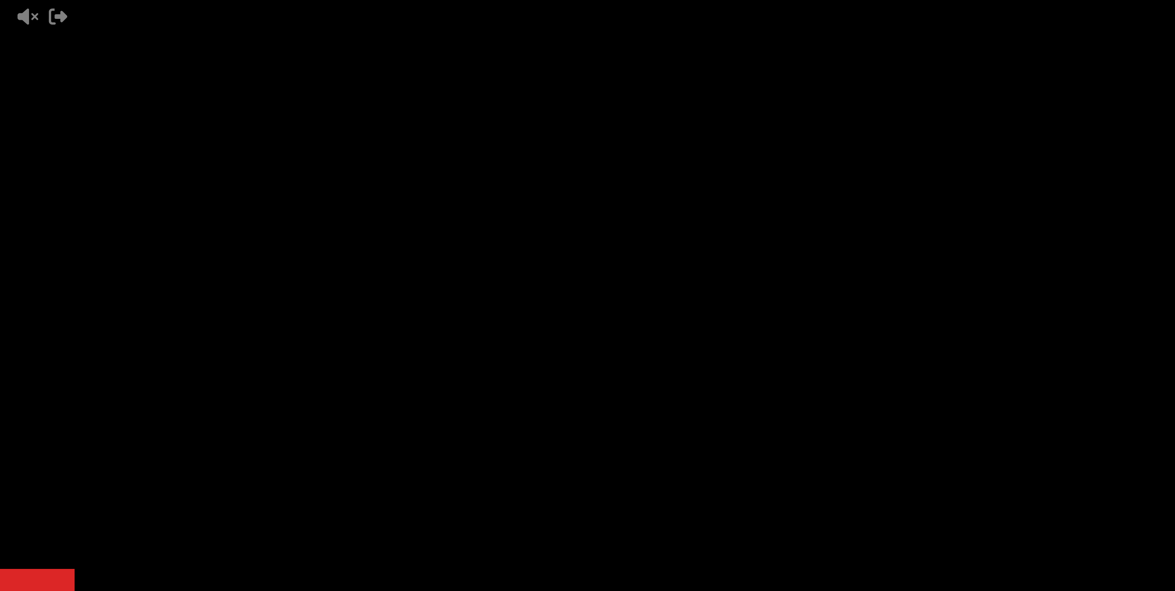
click at [644, 265] on video at bounding box center [662, 295] width 1175 height 591
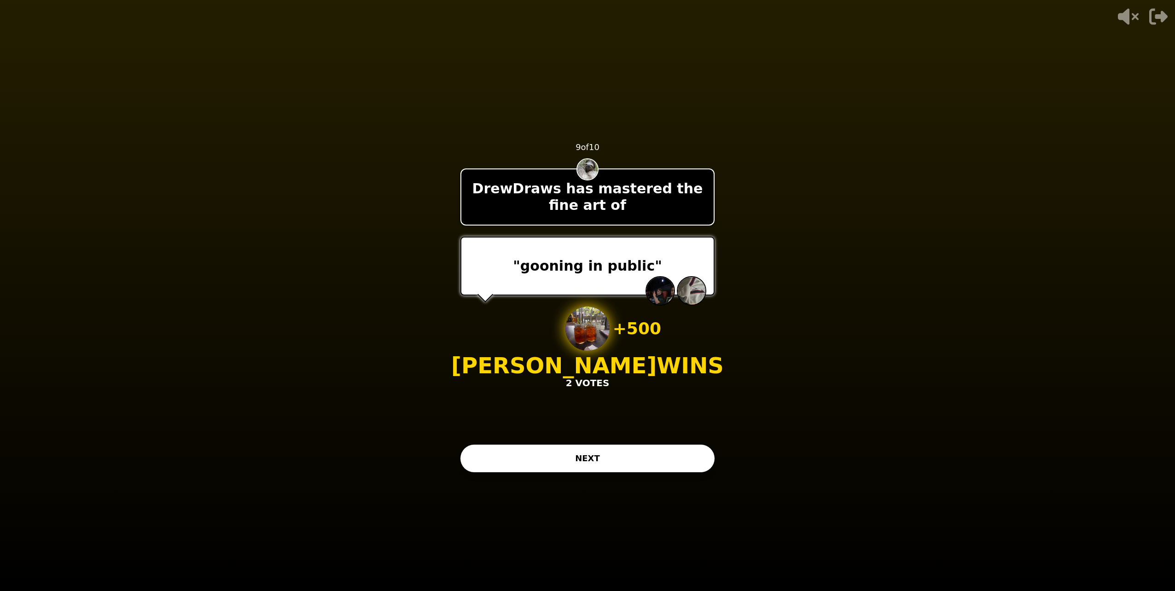
click at [631, 466] on button "NEXT" at bounding box center [587, 459] width 254 height 28
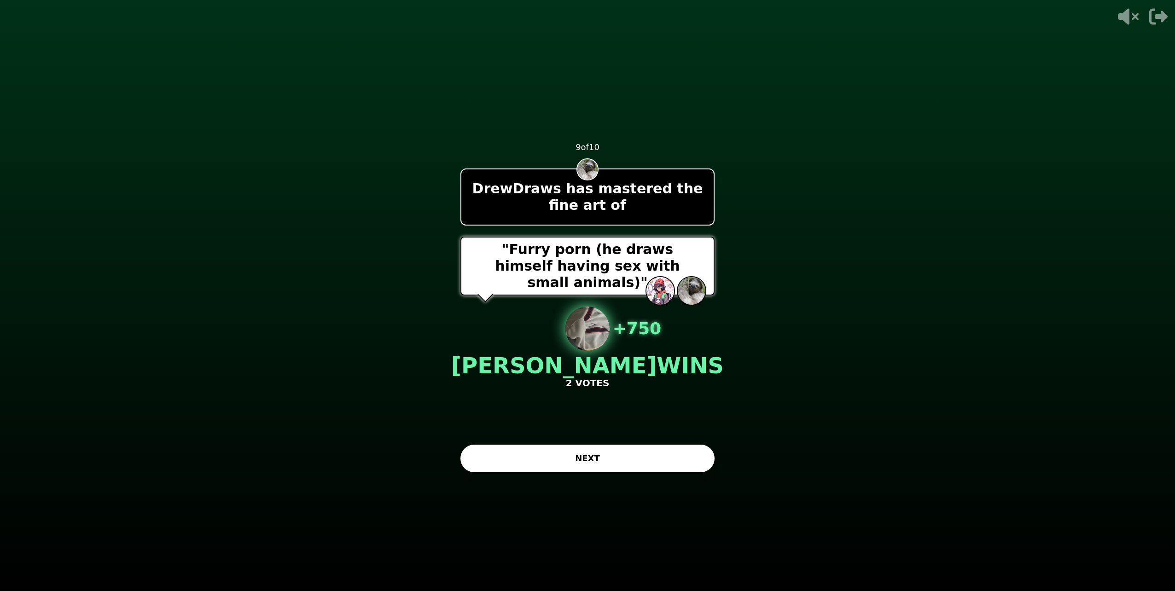
click at [547, 465] on button "NEXT" at bounding box center [587, 459] width 254 height 28
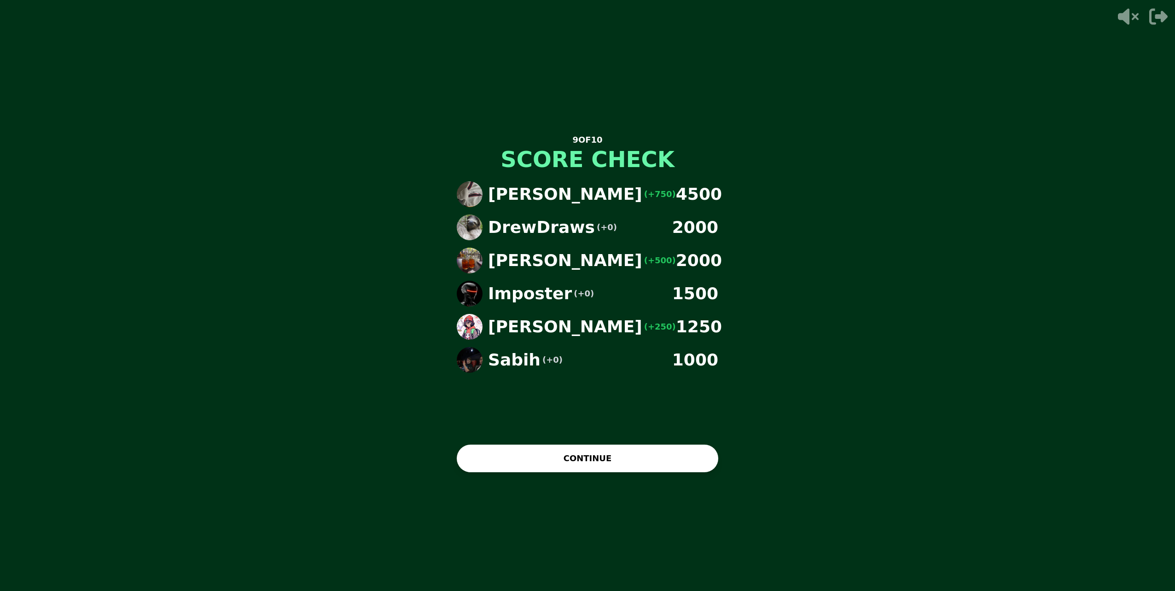
click at [639, 461] on button "CONTINUE" at bounding box center [588, 459] width 262 height 28
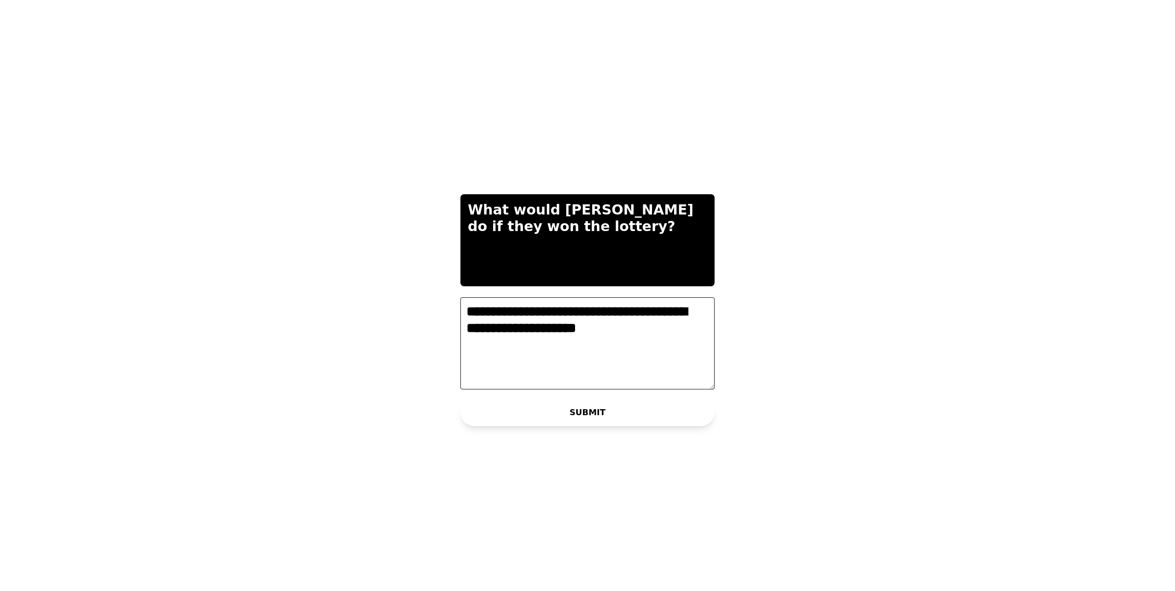
type textarea "**********"
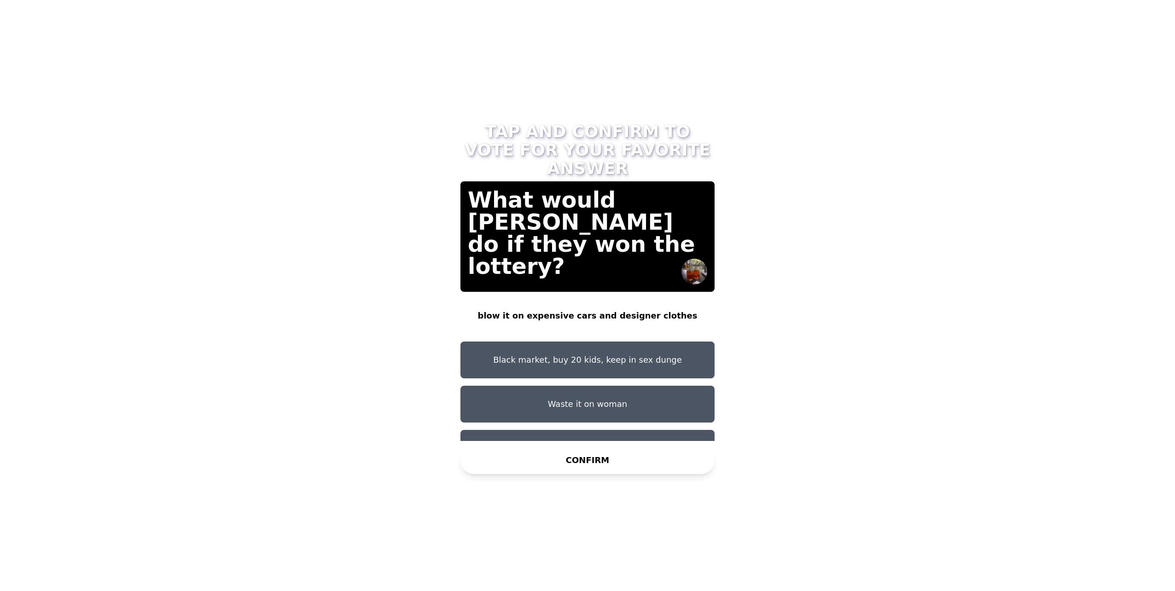
click at [625, 347] on button "Black market, buy 20 kids, keep in sex dunge" at bounding box center [587, 360] width 254 height 37
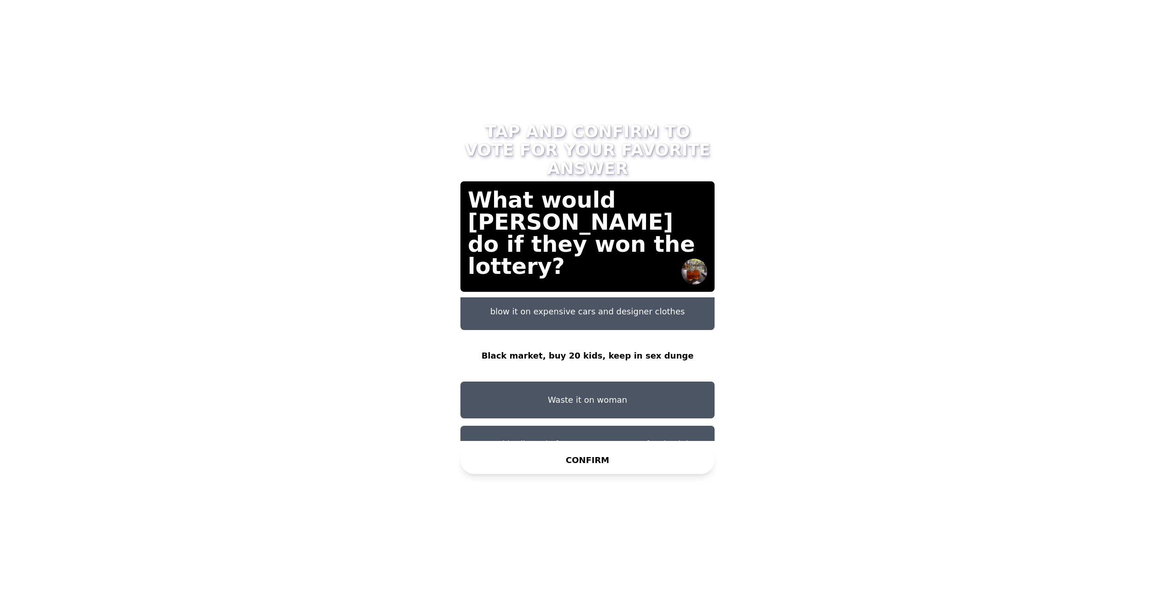
scroll to position [7, 0]
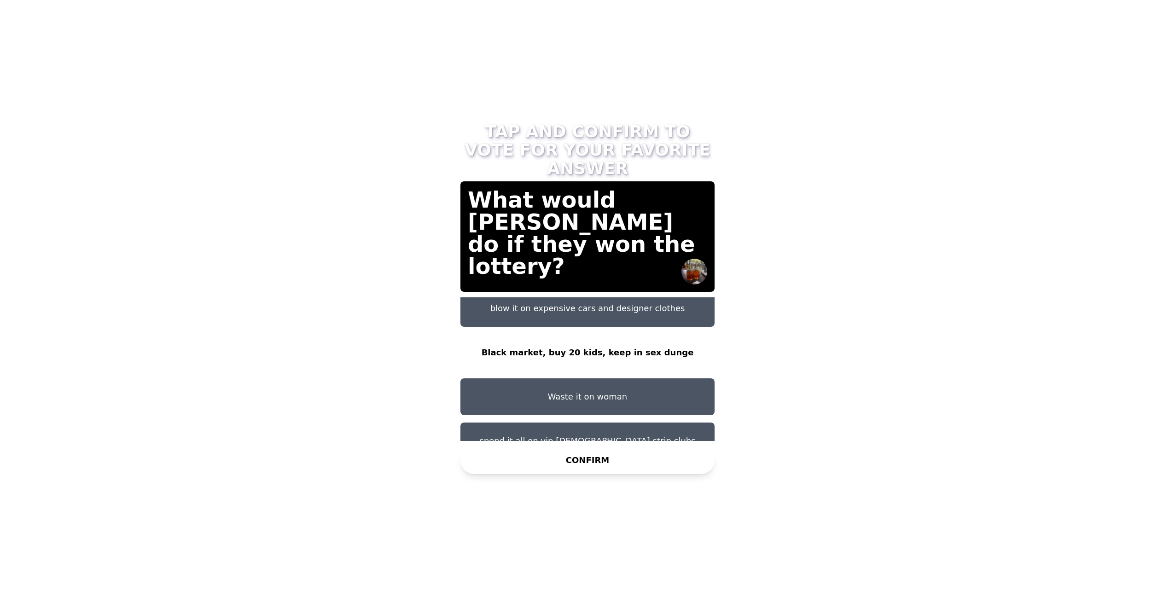
click at [600, 459] on button "CONFIRM" at bounding box center [587, 461] width 254 height 28
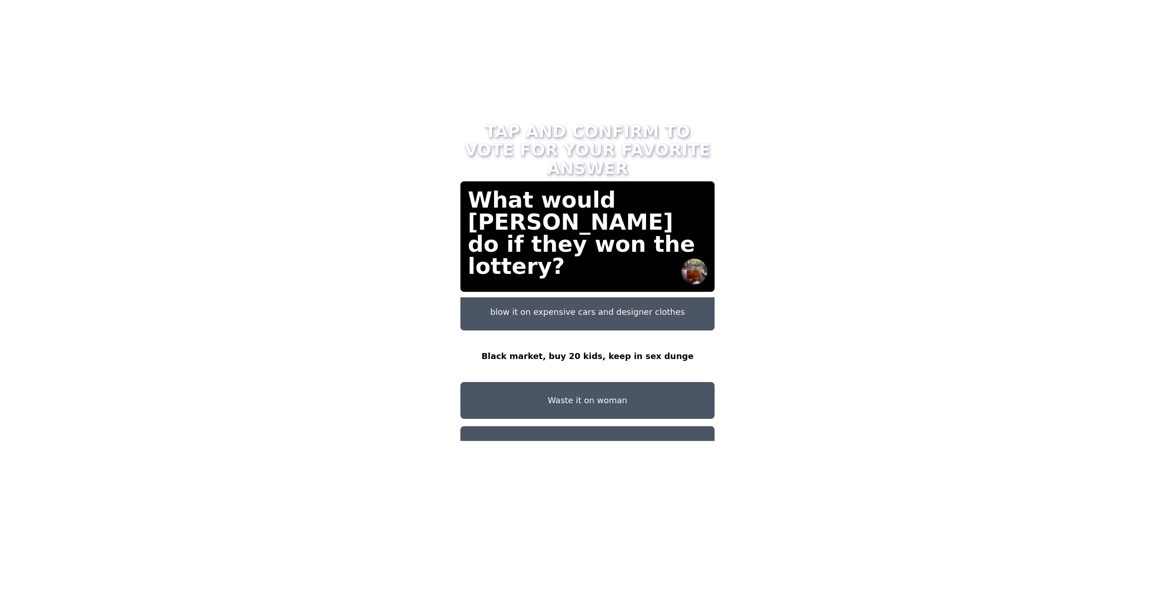
scroll to position [0, 0]
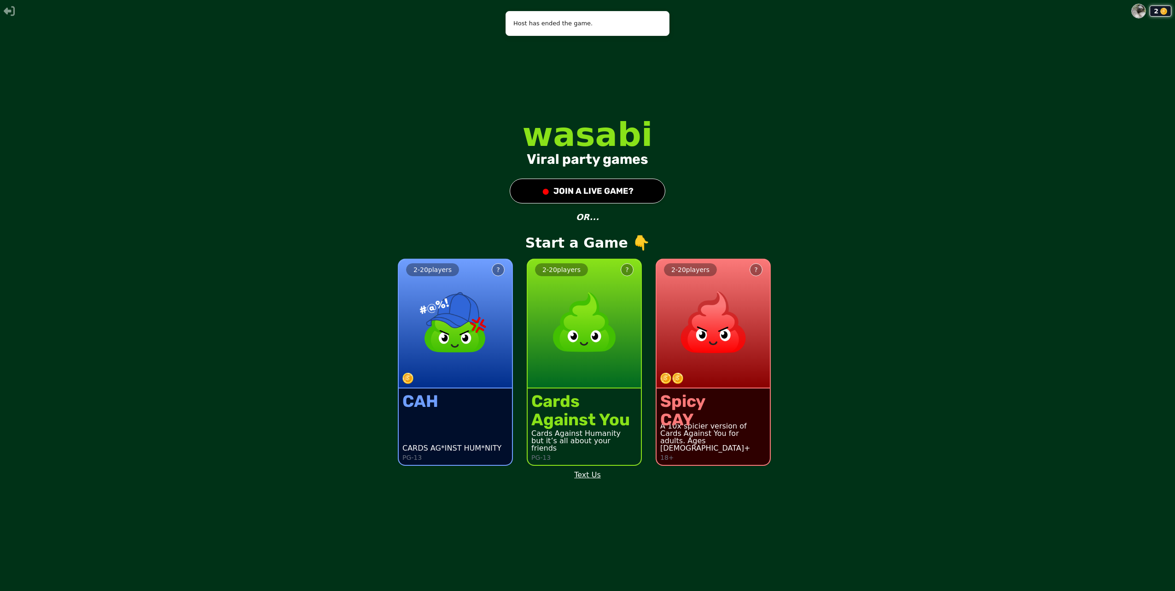
click at [641, 197] on button "● JOIN A LIVE GAME?" at bounding box center [588, 191] width 156 height 25
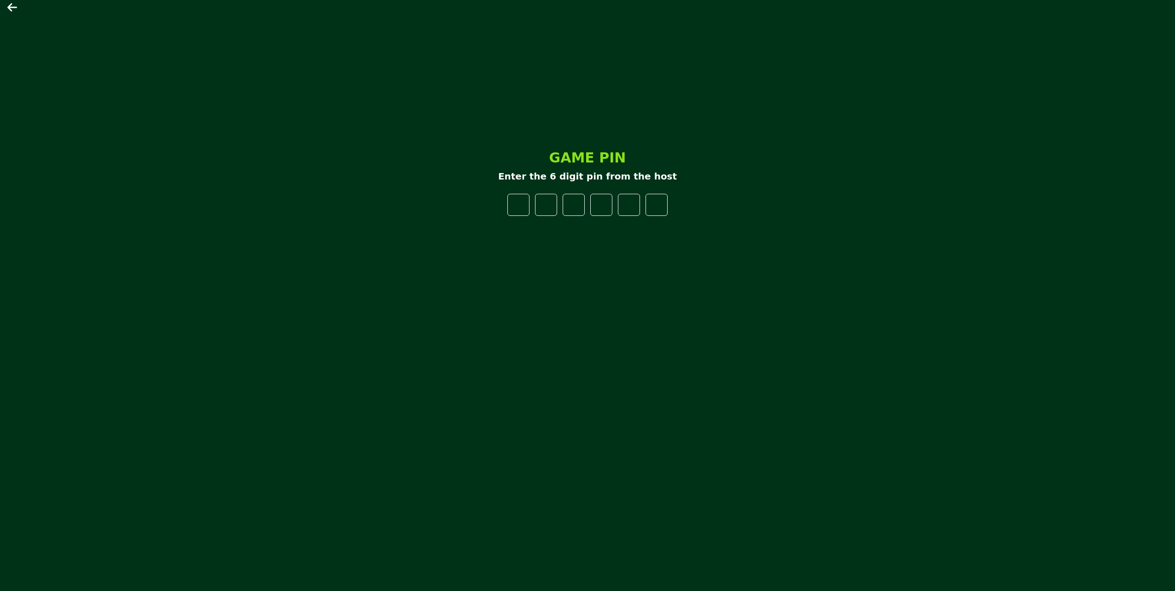
type input "*"
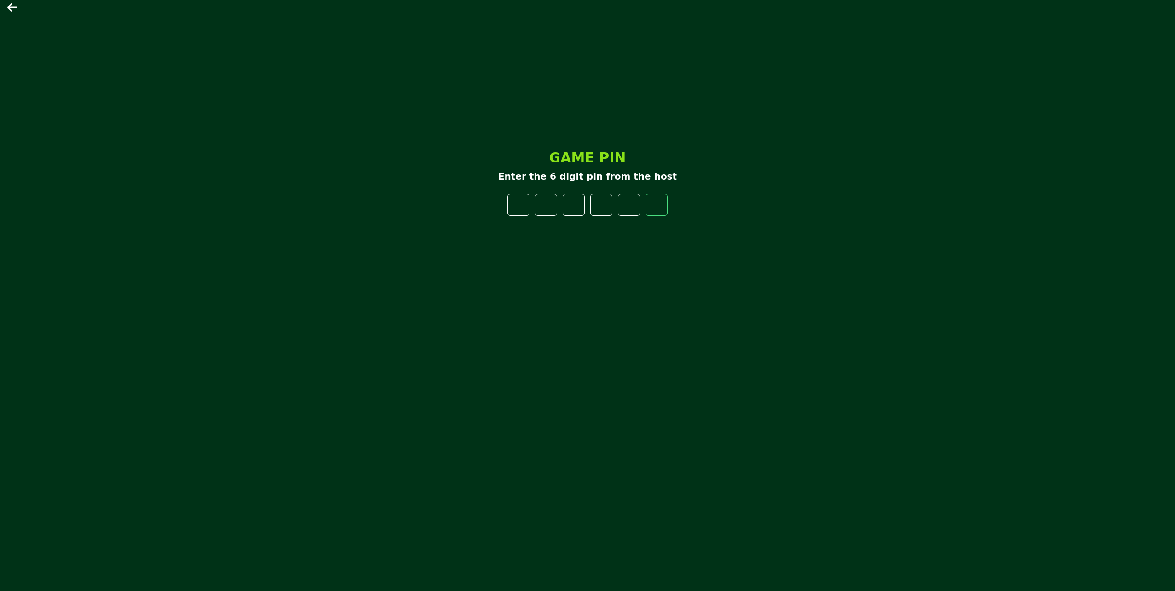
type input "*"
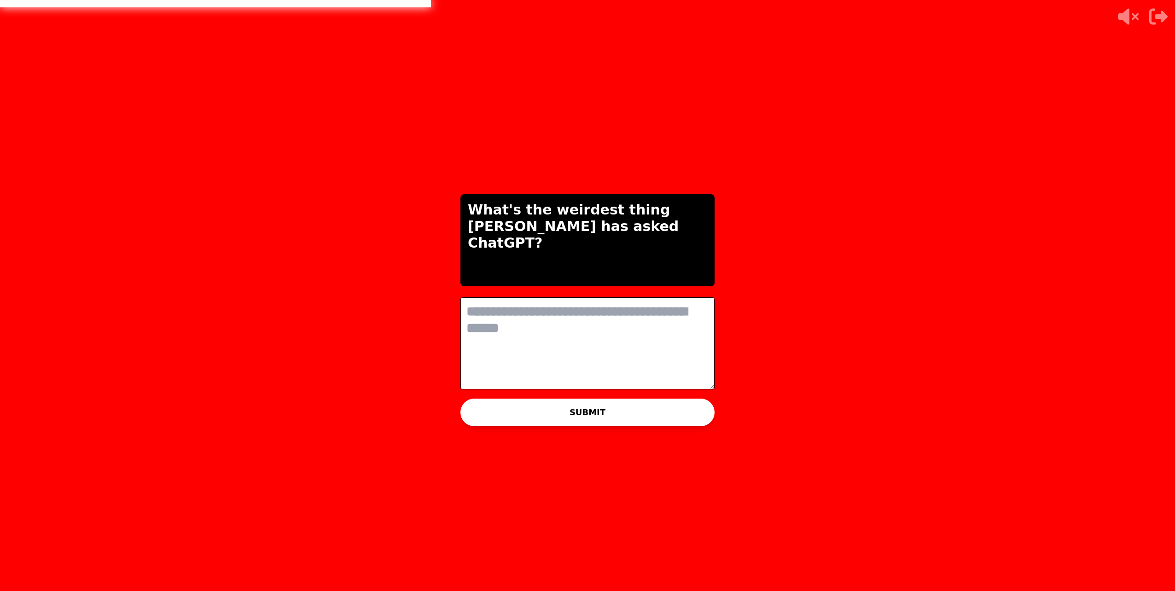
click at [657, 344] on textarea at bounding box center [587, 343] width 254 height 92
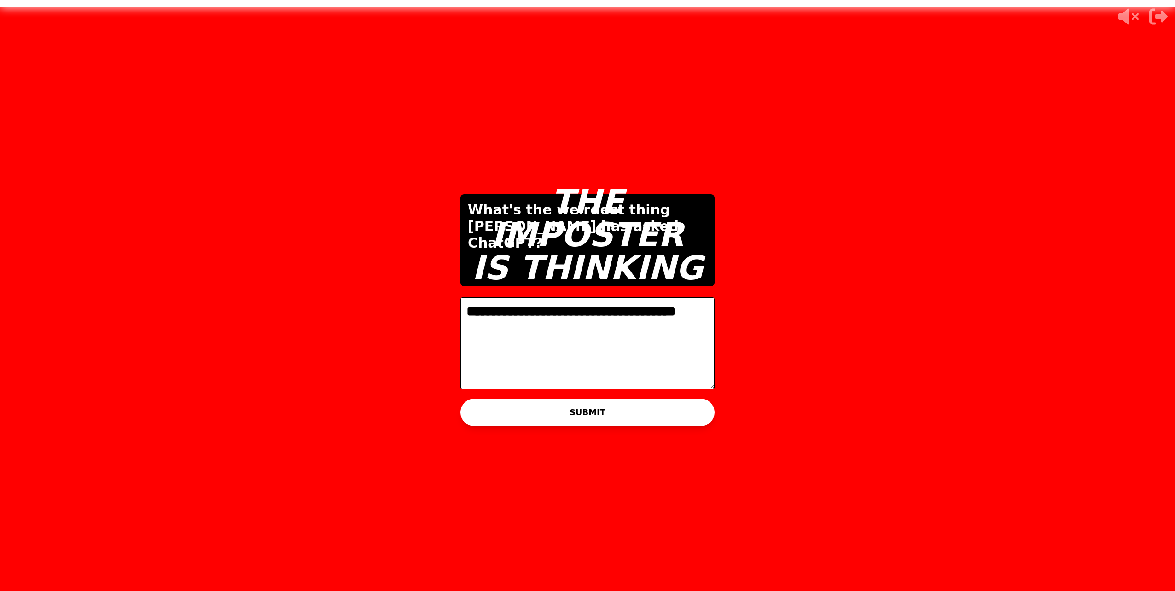
type textarea "**********"
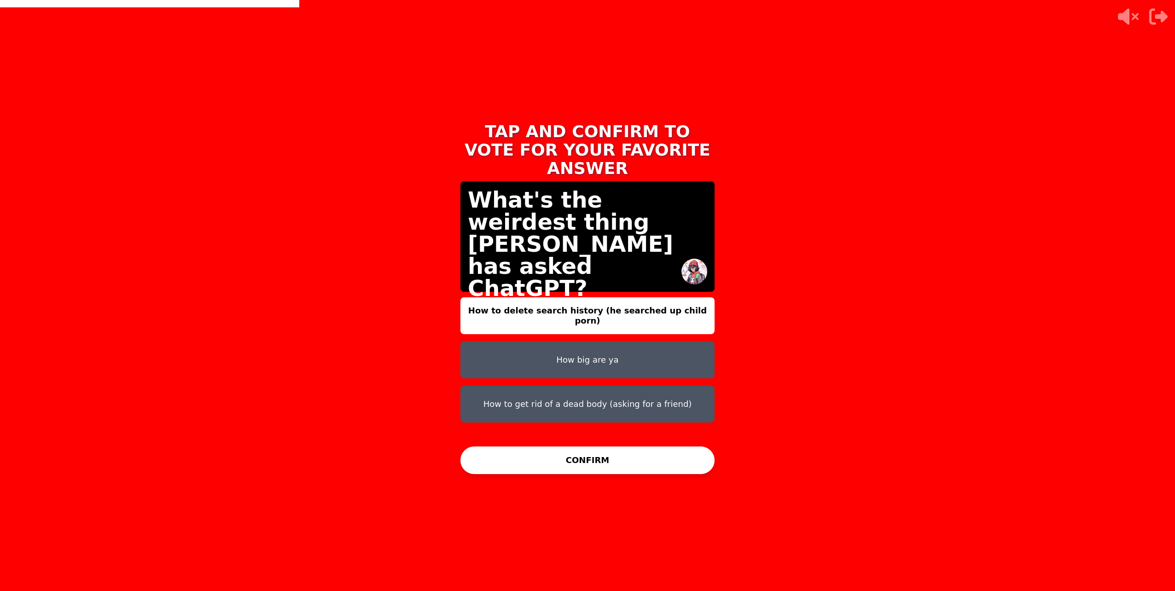
click at [604, 456] on button "CONFIRM" at bounding box center [587, 461] width 254 height 28
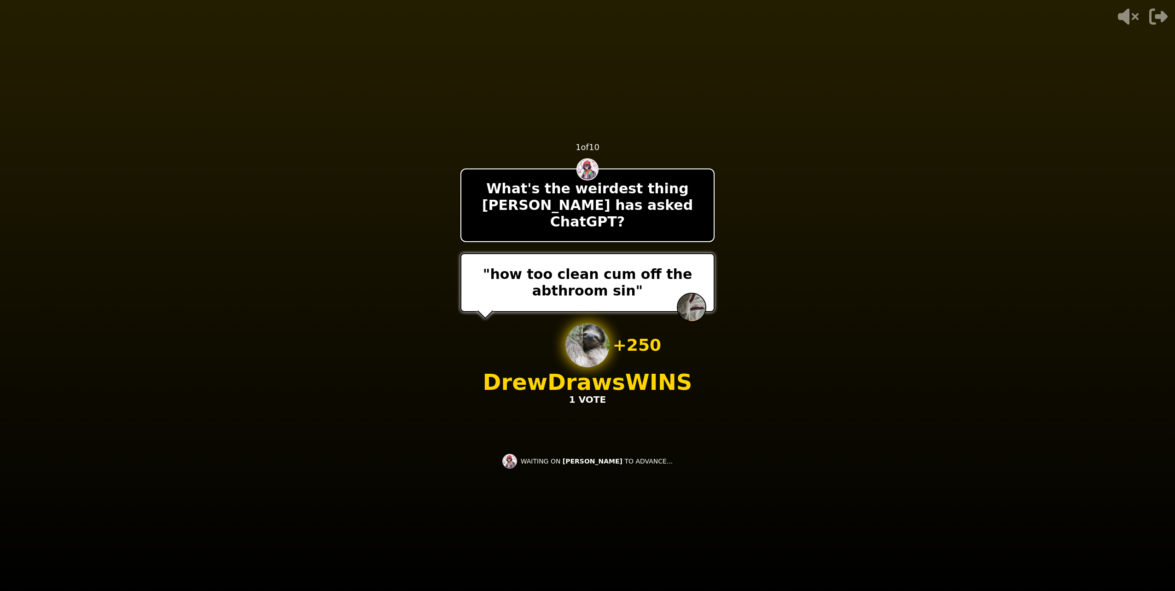
click at [533, 373] on p "DrewDraws WINS" at bounding box center [588, 382] width 210 height 22
click at [531, 371] on p "DrewDraws WINS" at bounding box center [588, 382] width 210 height 22
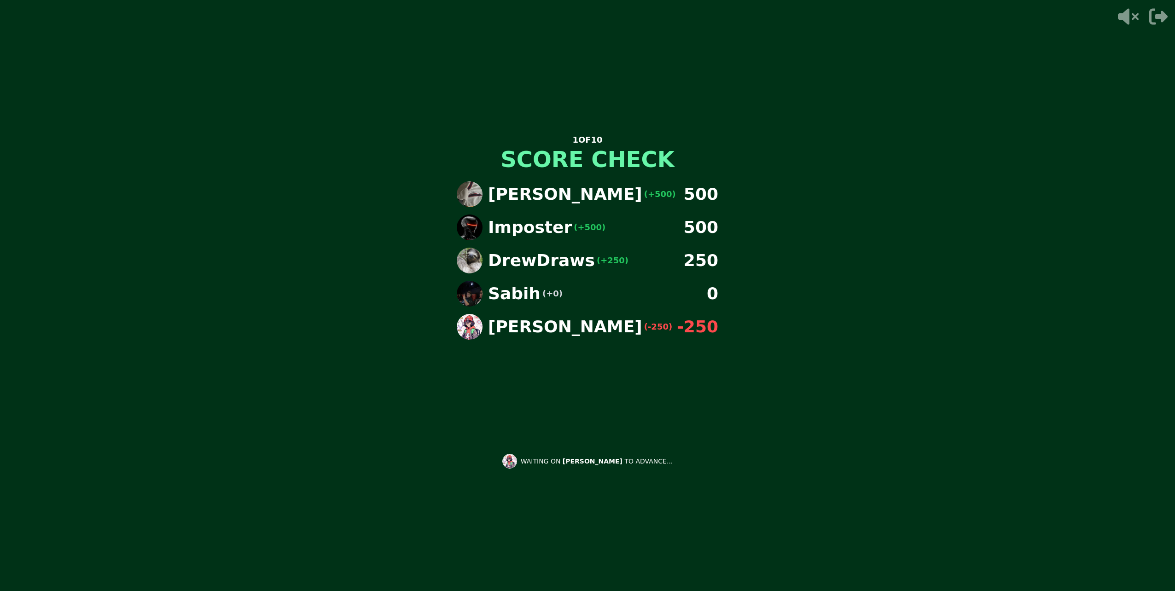
click at [716, 243] on div "[PERSON_NAME] (+500) 500 Imposter (+500) 500 DrewDraws (+250) 250 Sabih (+0) 0 …" at bounding box center [587, 289] width 276 height 230
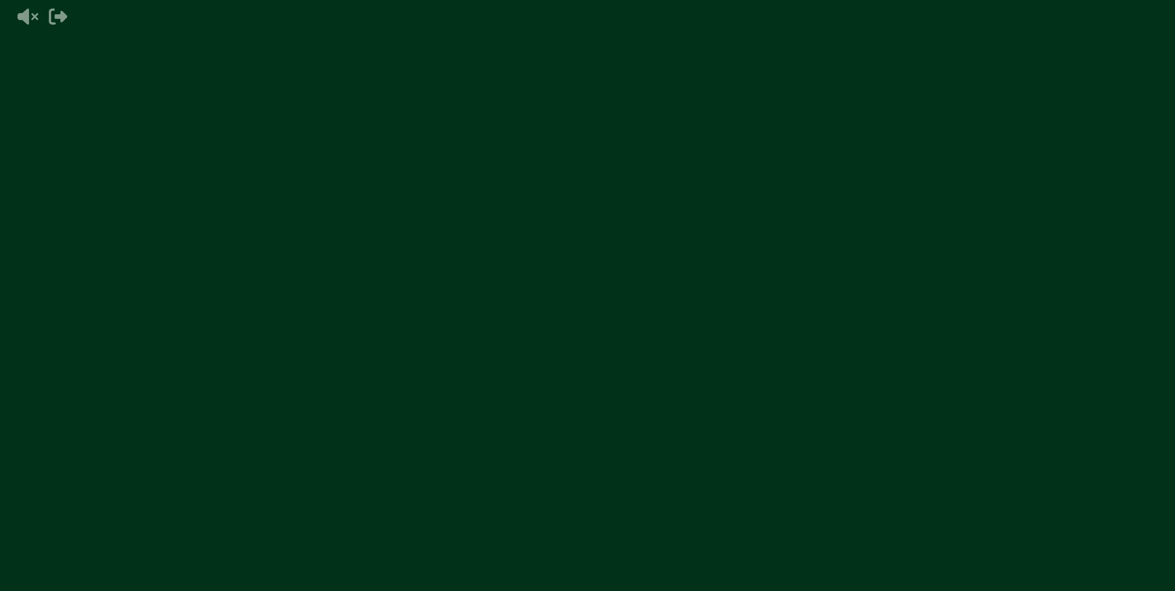
click at [703, 222] on video at bounding box center [662, 295] width 1175 height 591
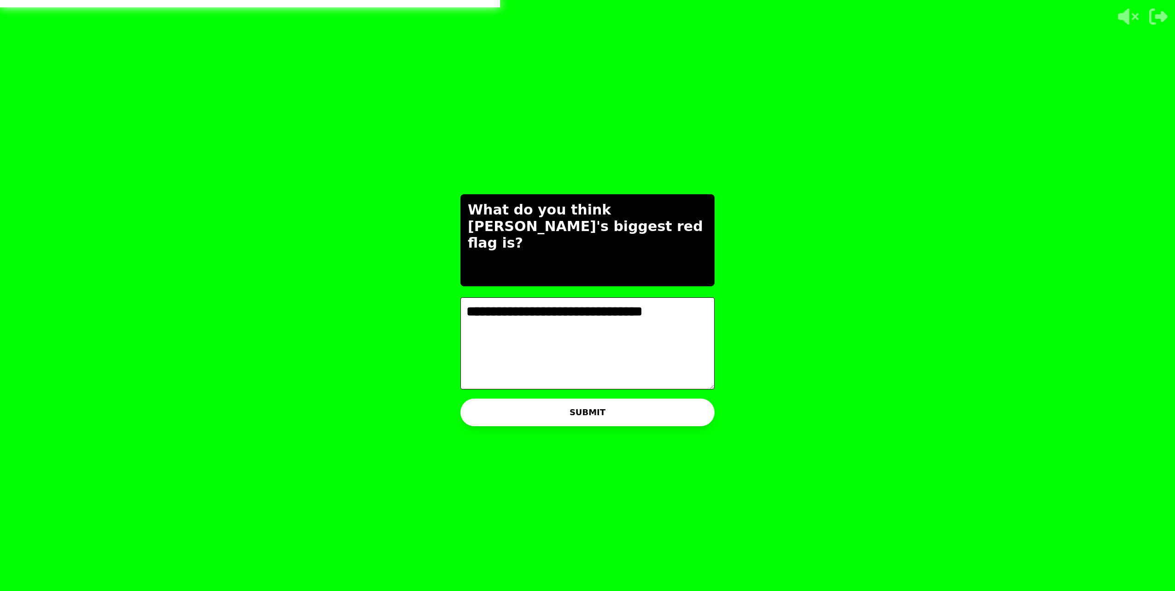
type textarea "**********"
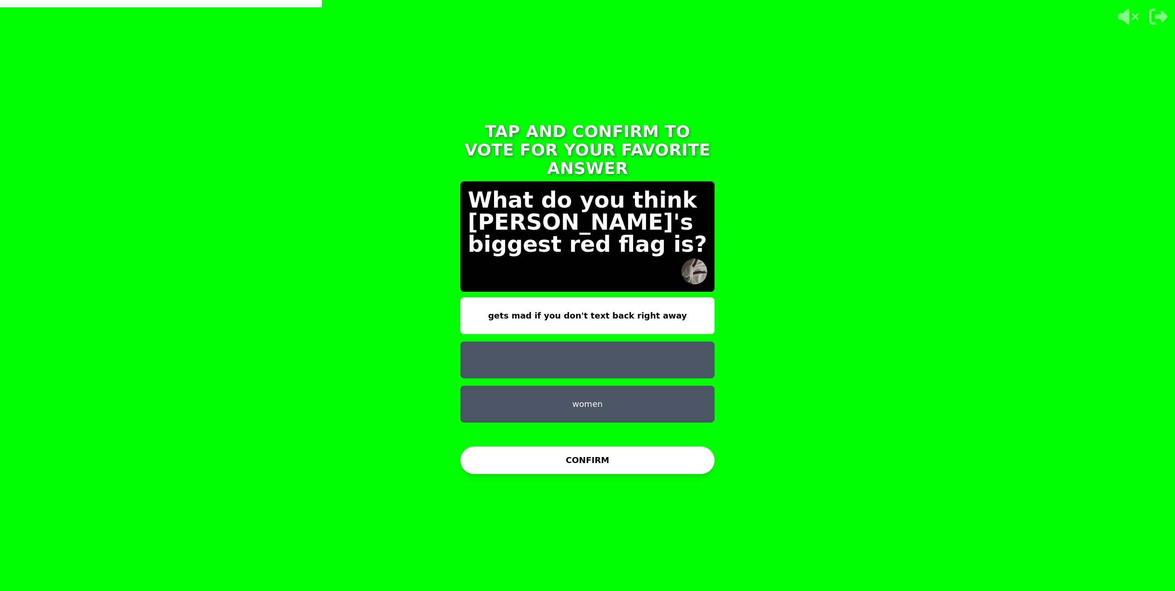
click at [599, 391] on button "women" at bounding box center [587, 404] width 254 height 37
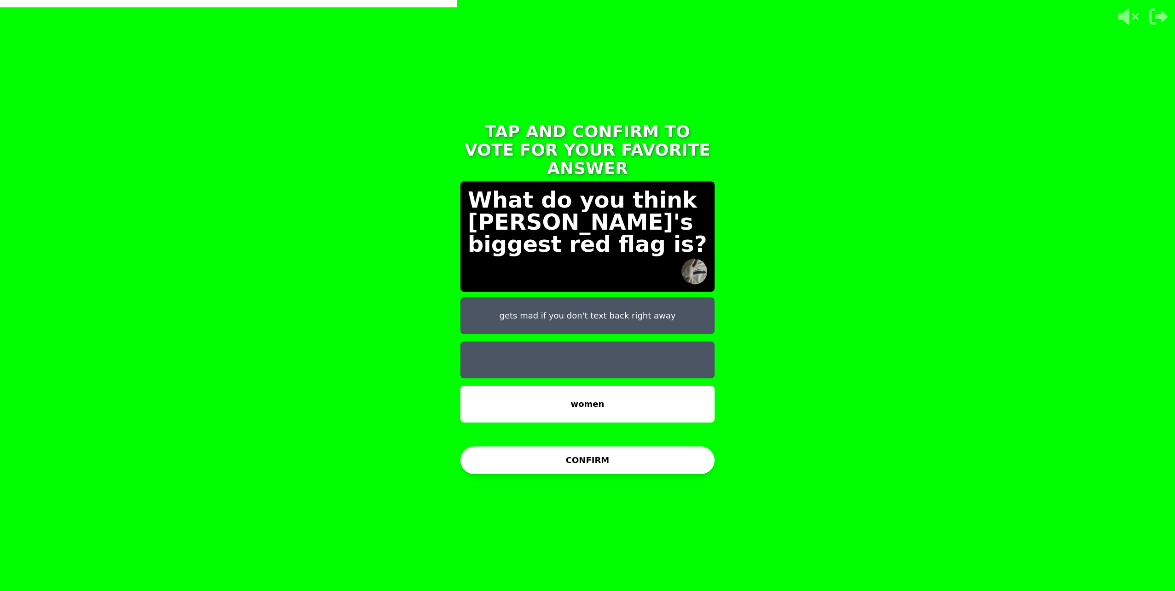
click at [620, 297] on button "gets mad if you don't text back right away" at bounding box center [587, 315] width 254 height 37
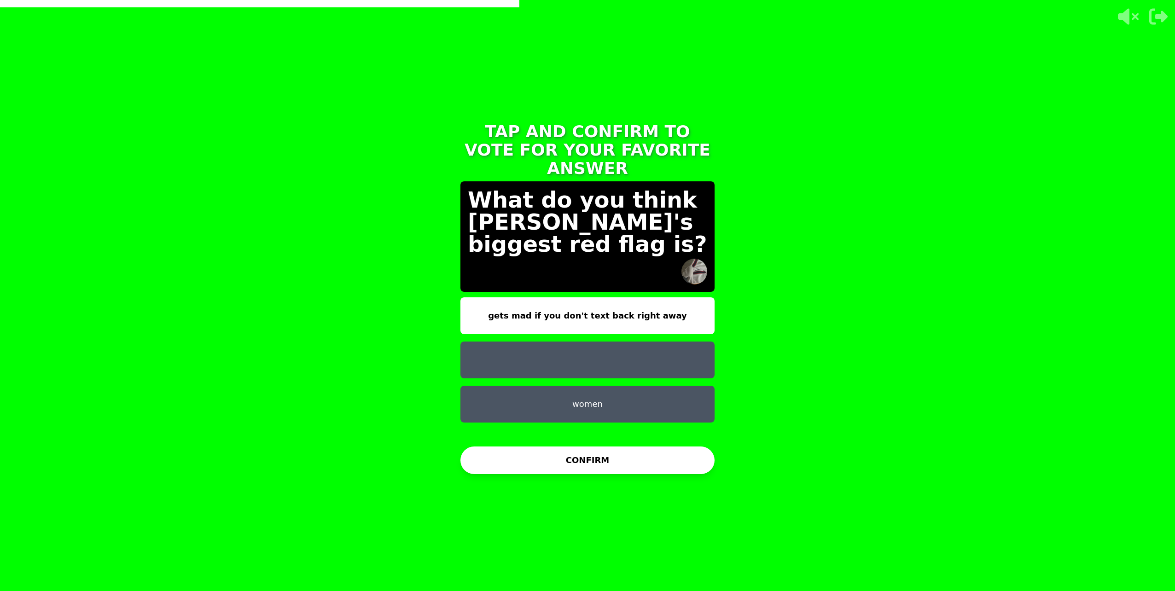
click at [563, 464] on button "CONFIRM" at bounding box center [587, 461] width 254 height 28
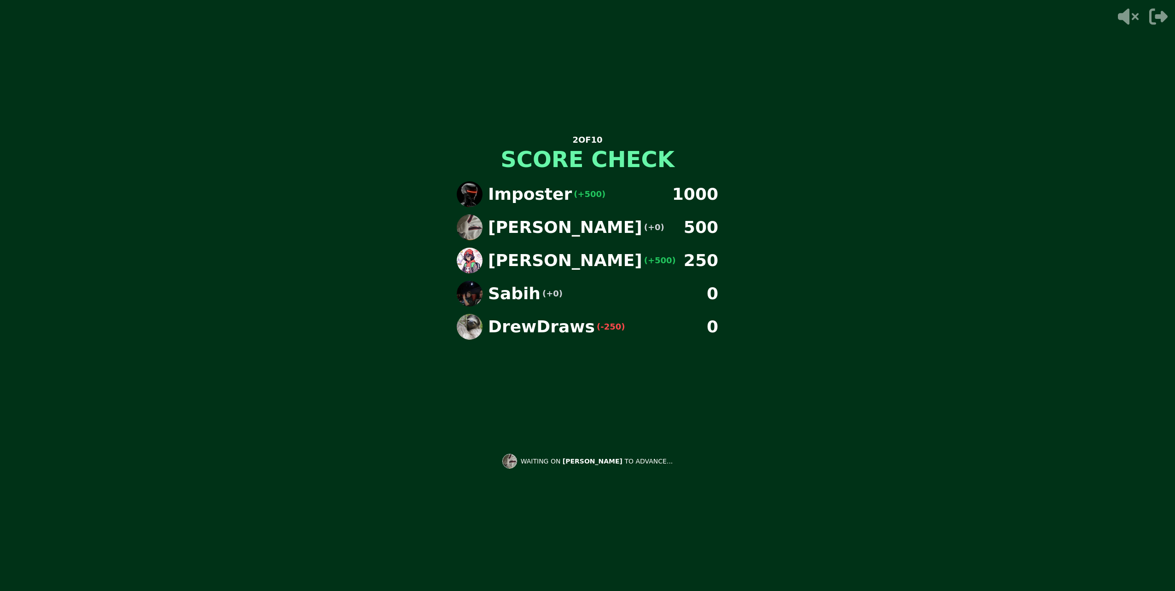
click at [581, 439] on div "2 OF 10 SCORE CHECK Imposter (+500) 1000 [PERSON_NAME] (+0) 500 Alex (+500) 250…" at bounding box center [587, 295] width 276 height 368
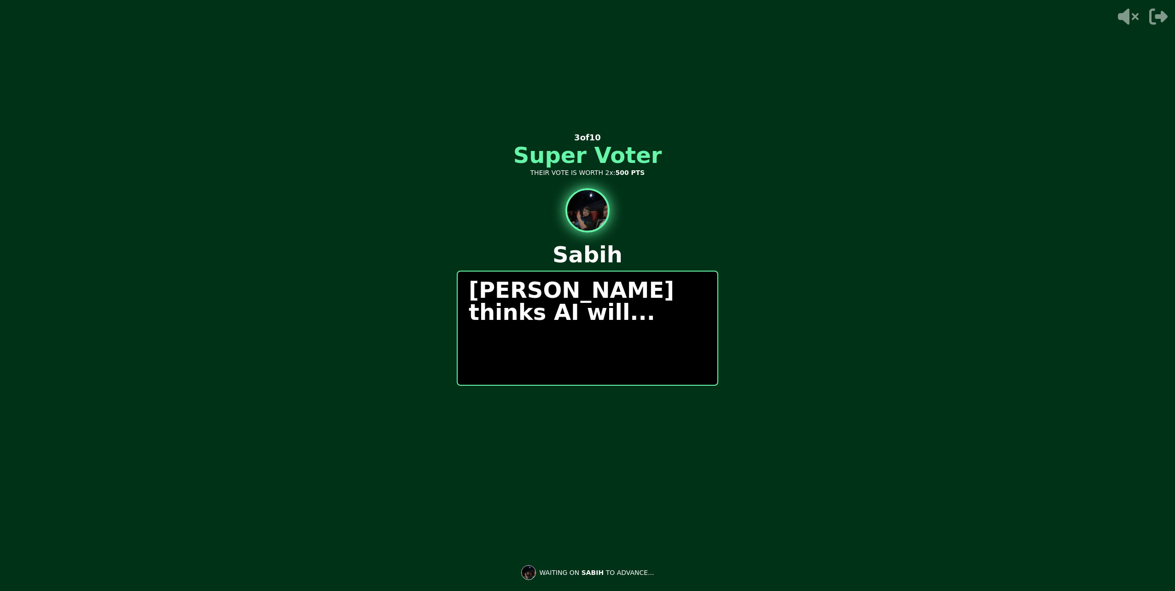
click at [542, 332] on div "[PERSON_NAME] thinks AI will..." at bounding box center [588, 328] width 262 height 115
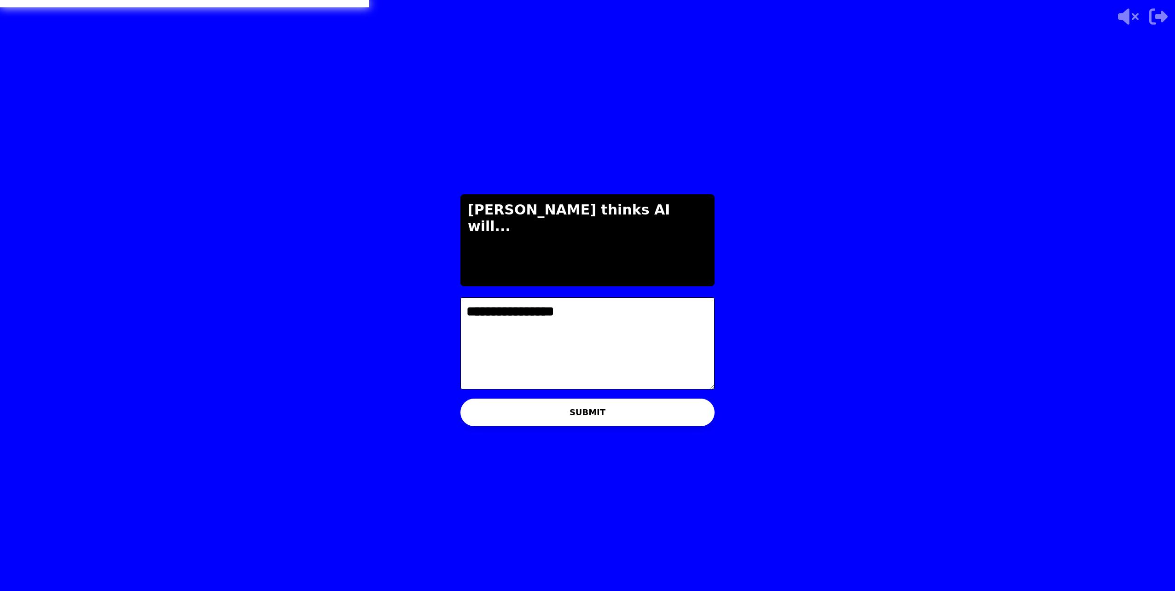
type textarea "**********"
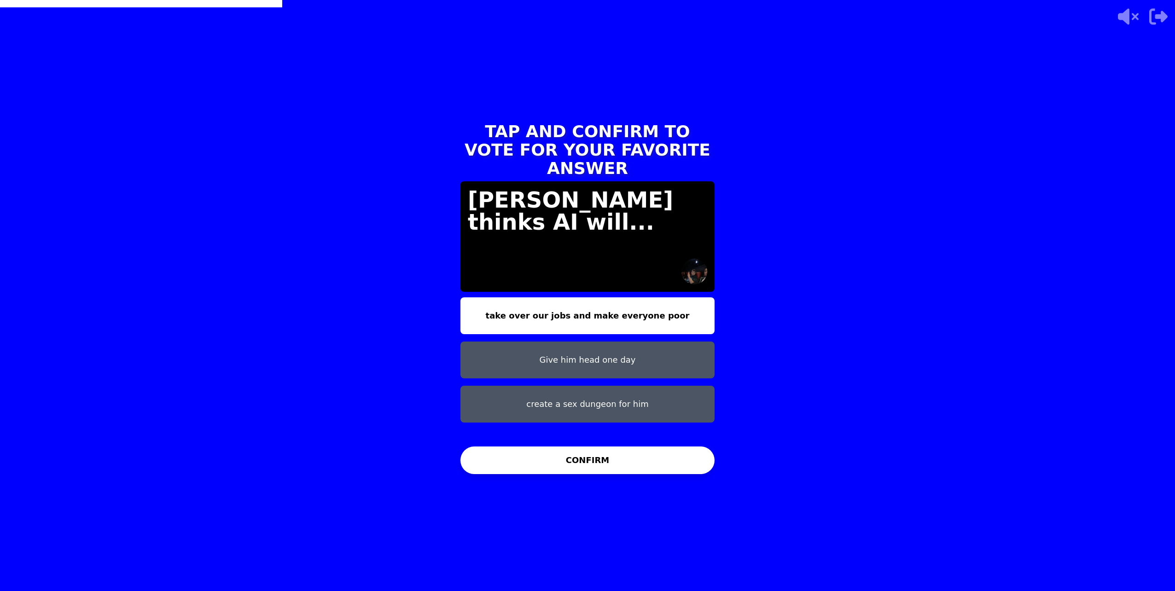
click at [652, 342] on button "Give him head one day" at bounding box center [587, 360] width 254 height 37
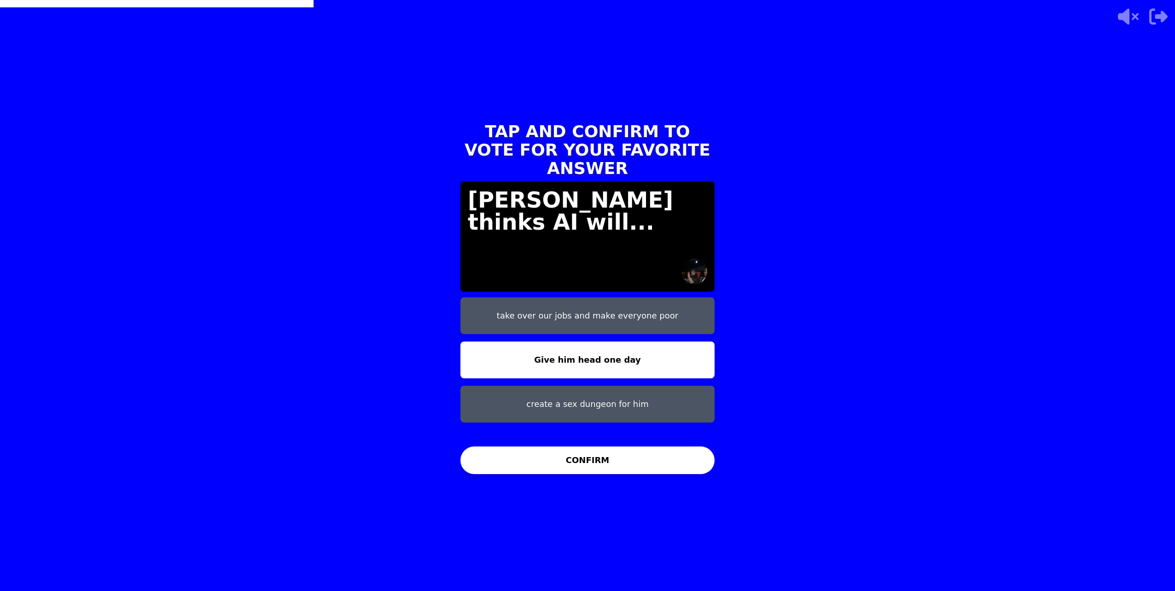
click at [601, 474] on button "CONFIRM" at bounding box center [587, 461] width 254 height 28
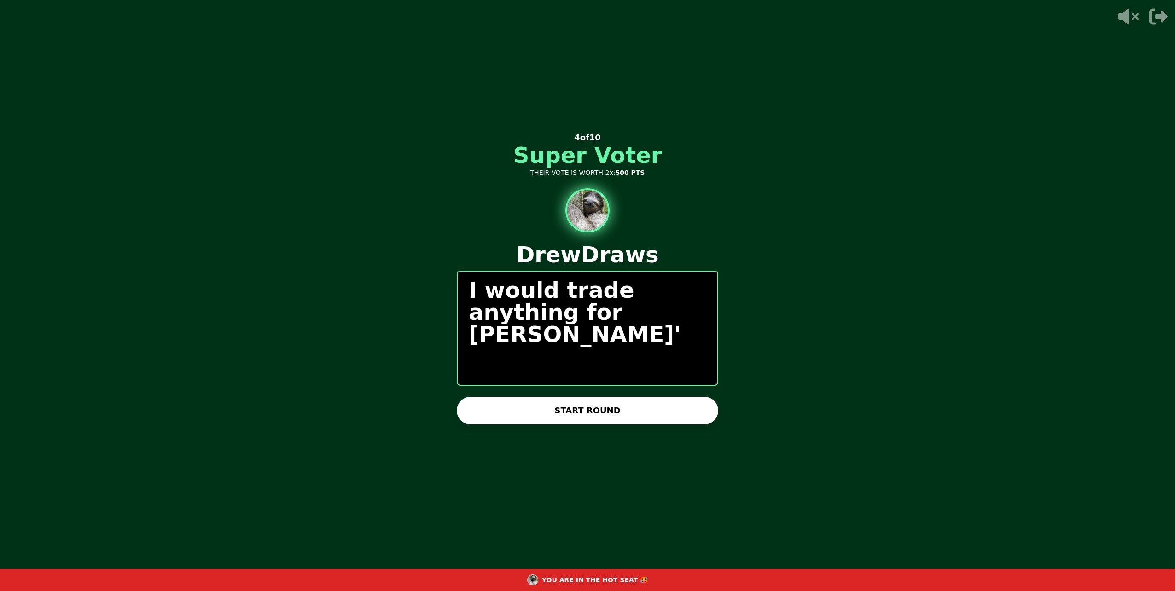
click at [548, 420] on button "START ROUND" at bounding box center [588, 411] width 262 height 28
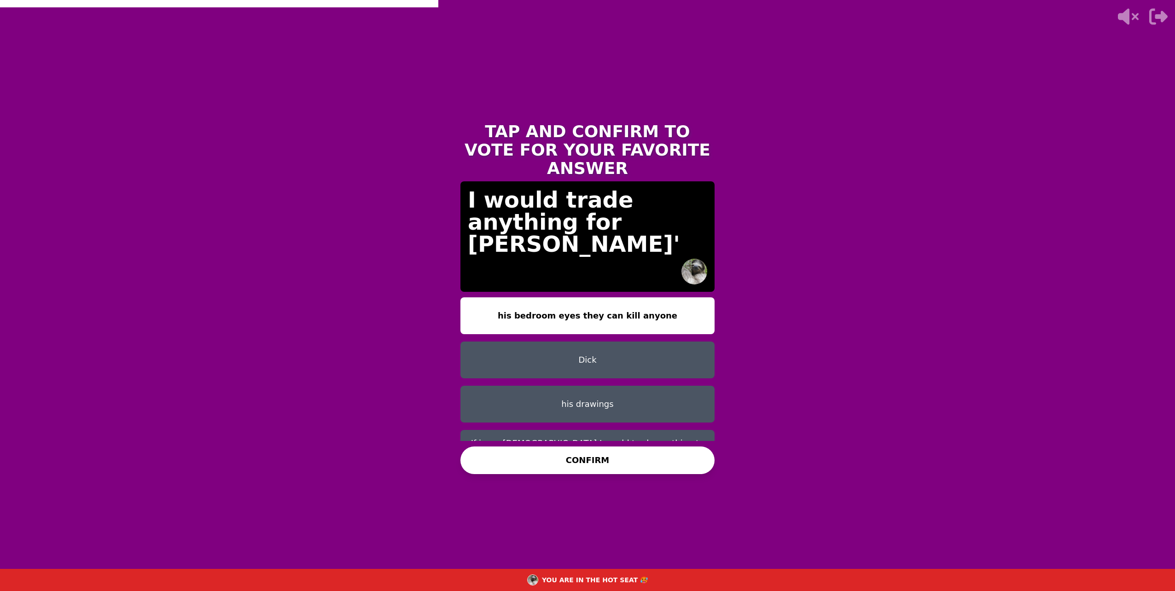
click at [561, 342] on button "Dick" at bounding box center [587, 360] width 254 height 37
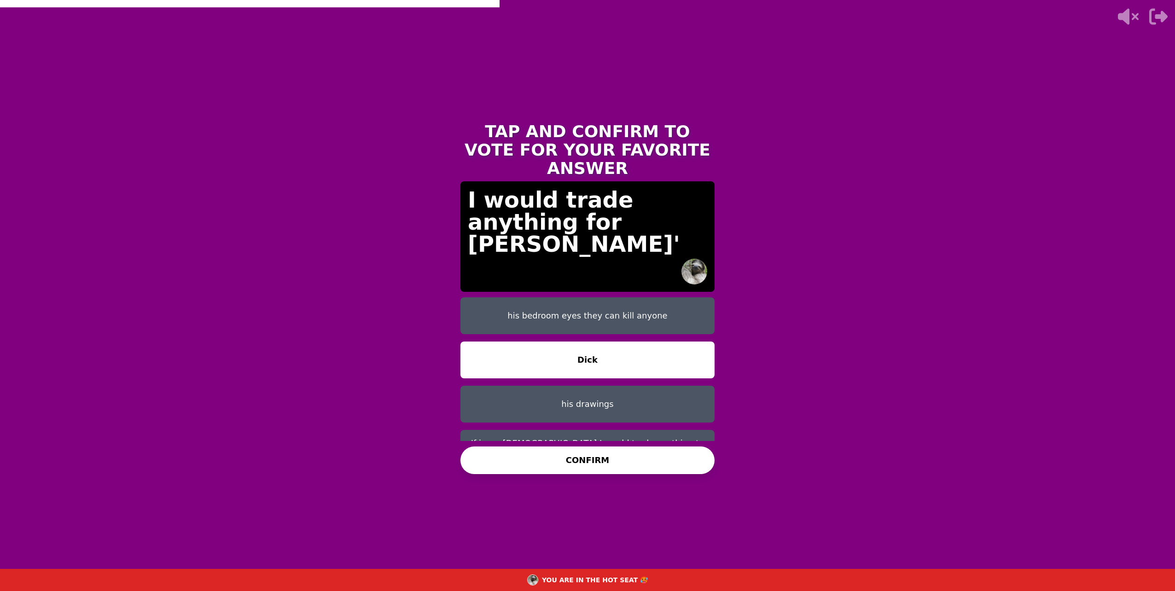
click at [609, 459] on button "CONFIRM" at bounding box center [587, 461] width 254 height 28
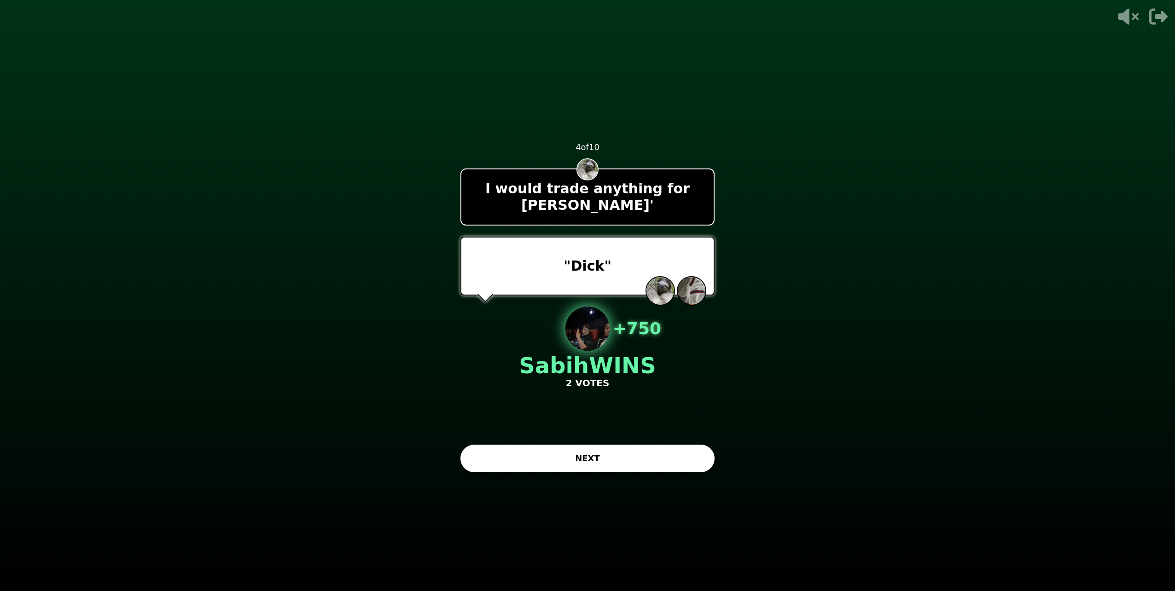
click at [633, 448] on button "NEXT" at bounding box center [587, 459] width 254 height 28
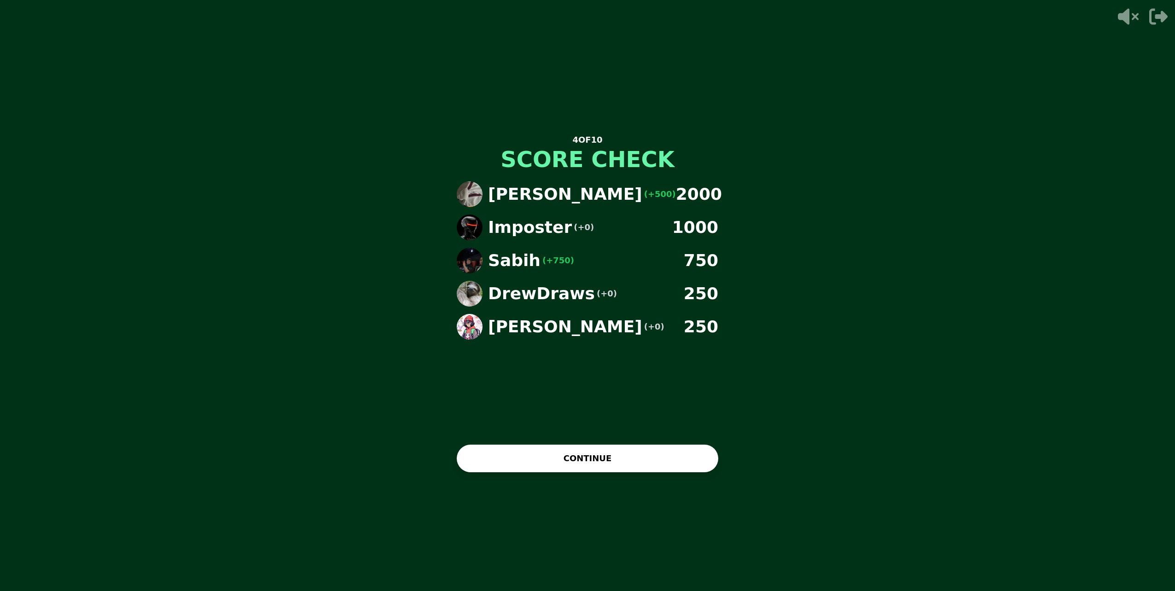
click at [545, 466] on button "CONTINUE" at bounding box center [588, 459] width 262 height 28
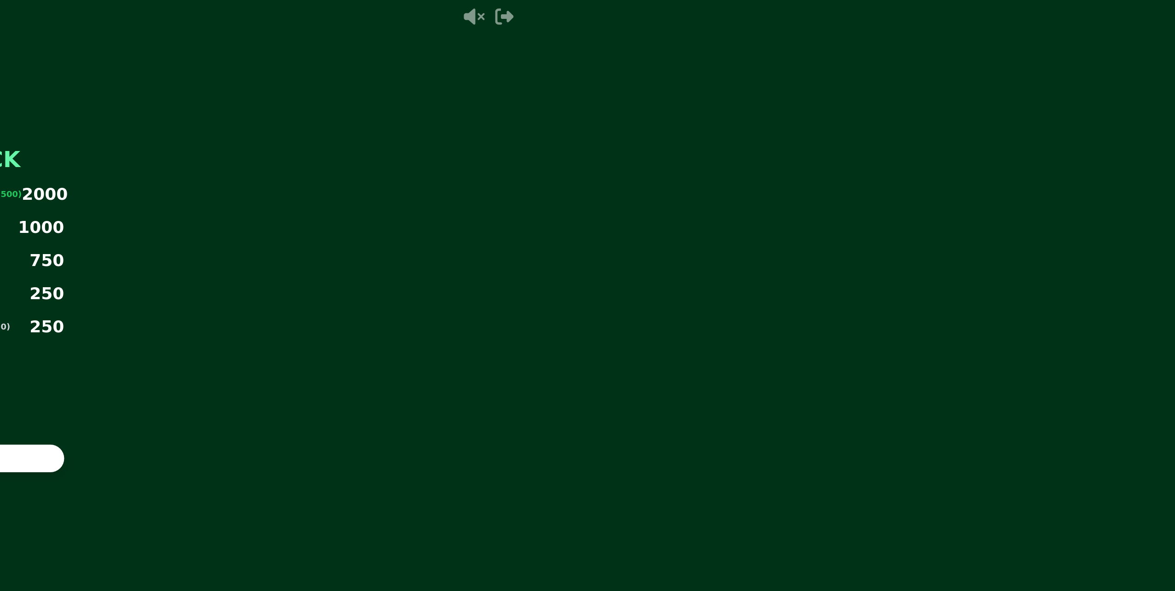
click at [548, 393] on video at bounding box center [1108, 295] width 1175 height 591
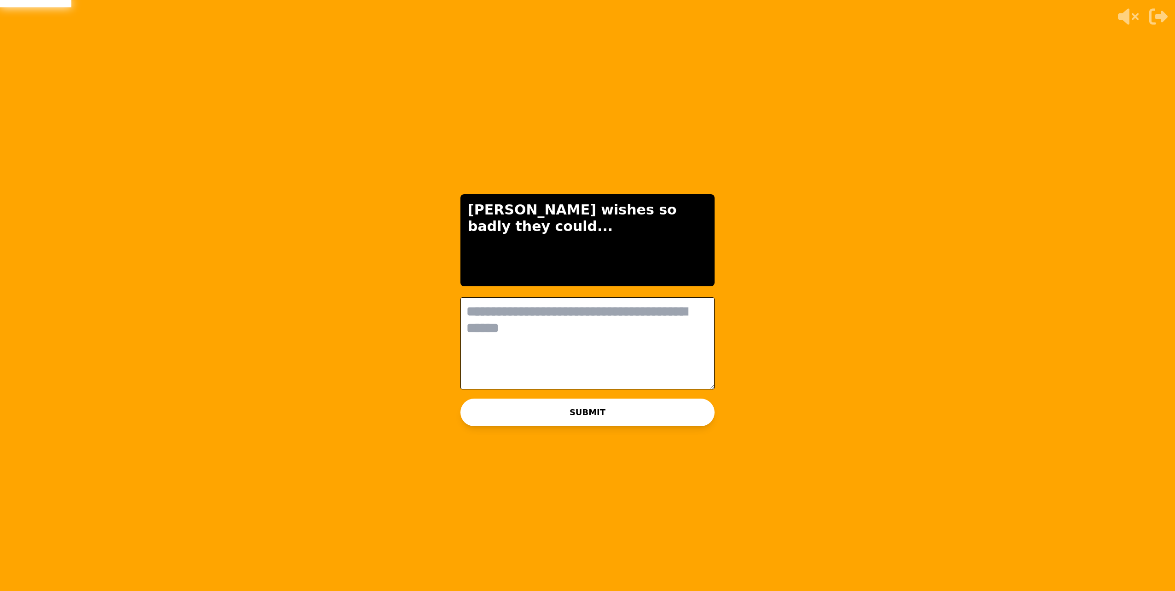
type textarea "*"
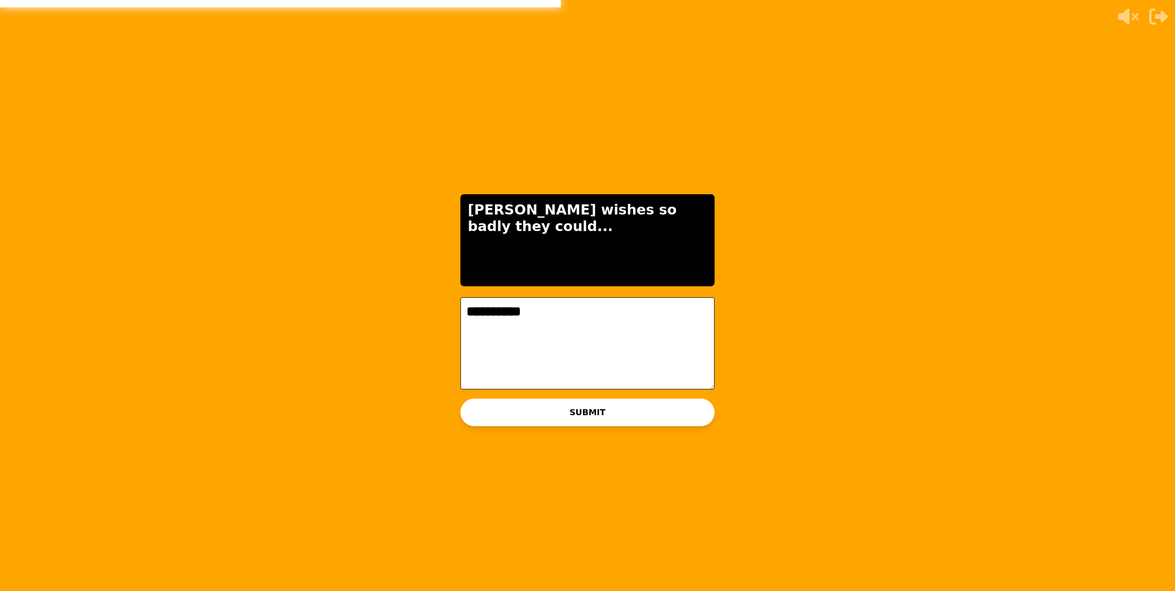
type textarea "**********"
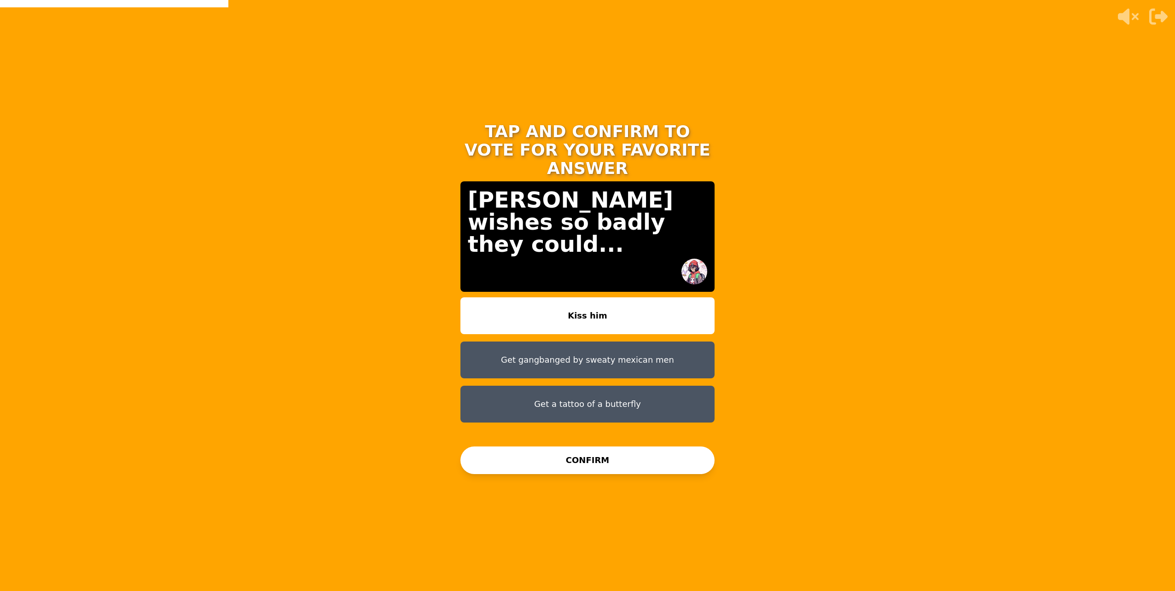
click at [624, 350] on button "Get gangbanged by sweaty mexican men" at bounding box center [587, 360] width 254 height 37
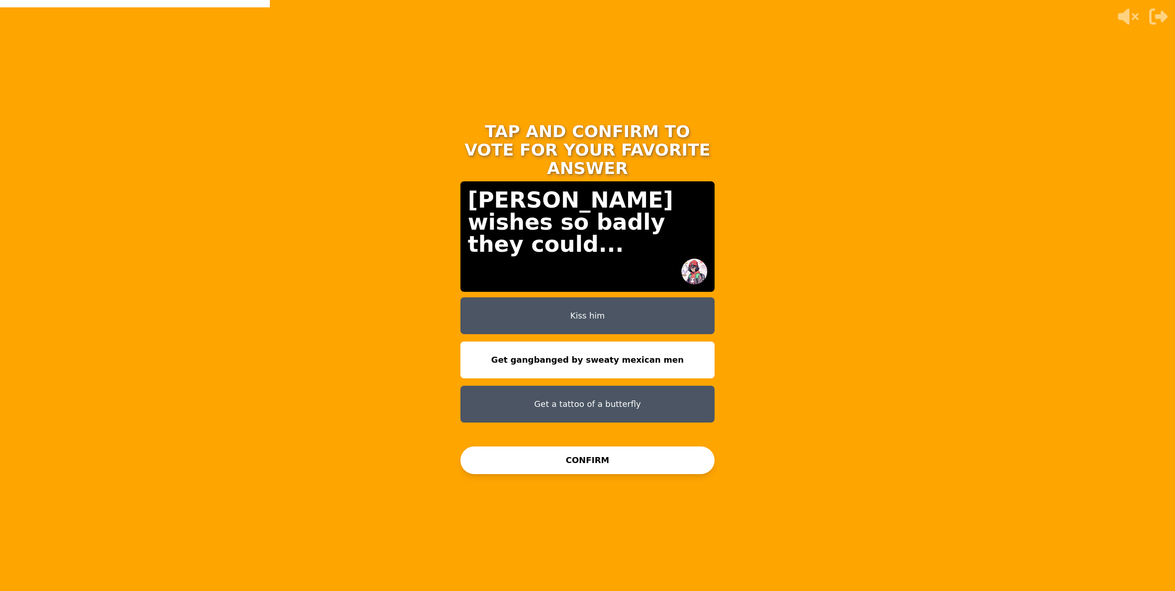
click at [579, 465] on button "CONFIRM" at bounding box center [587, 461] width 254 height 28
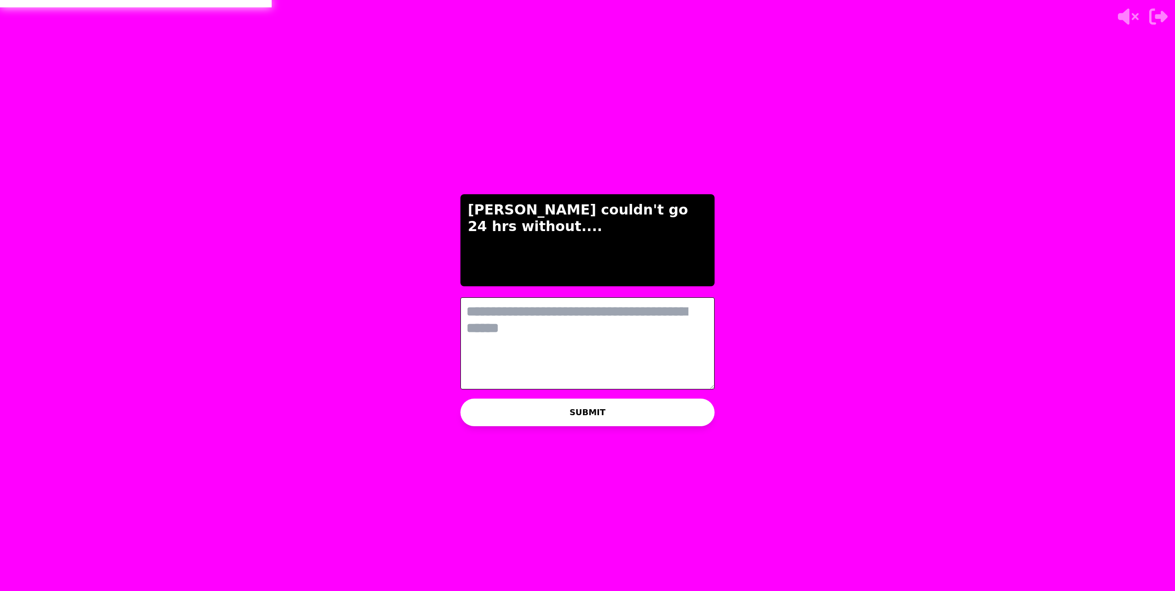
click at [606, 375] on textarea at bounding box center [587, 343] width 254 height 92
click at [581, 352] on textarea at bounding box center [587, 343] width 254 height 92
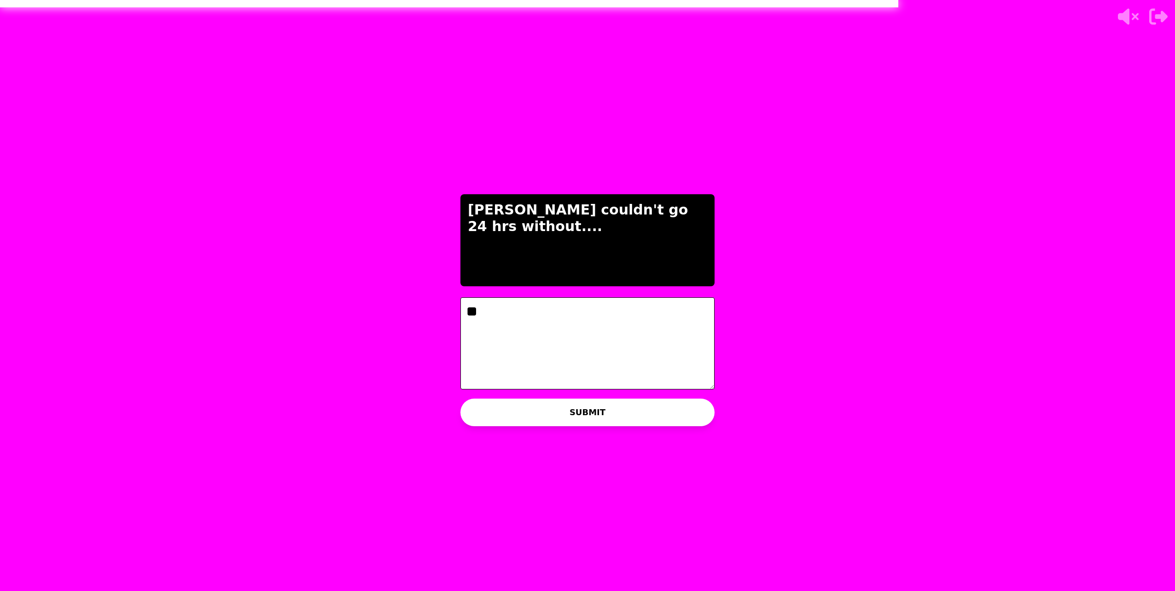
type textarea "*"
type textarea "**********"
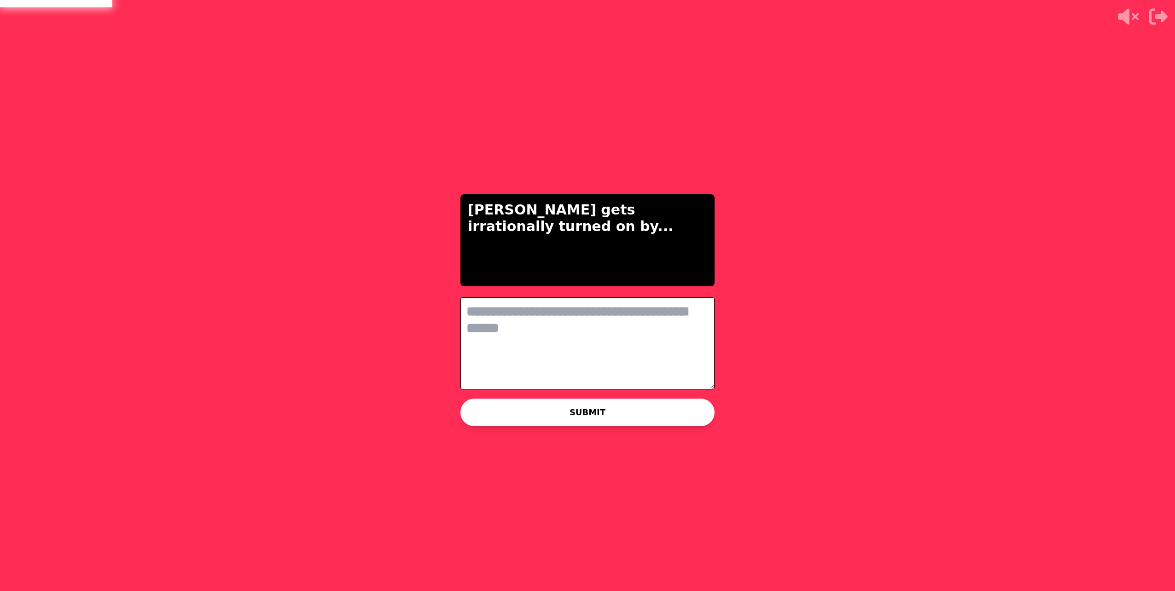
type textarea "*"
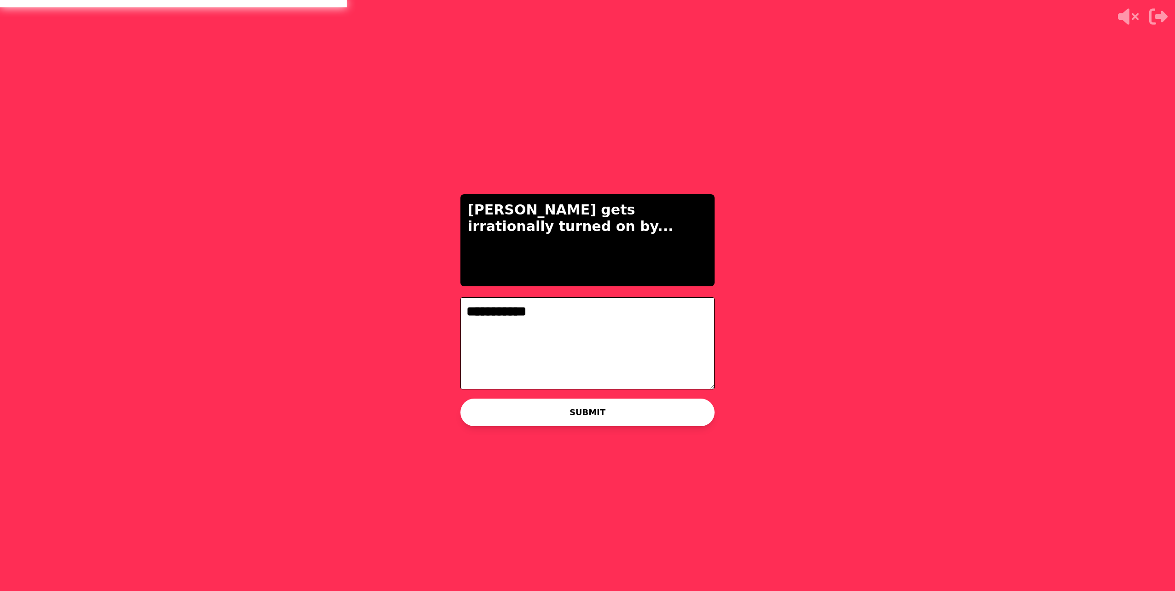
type textarea "**********"
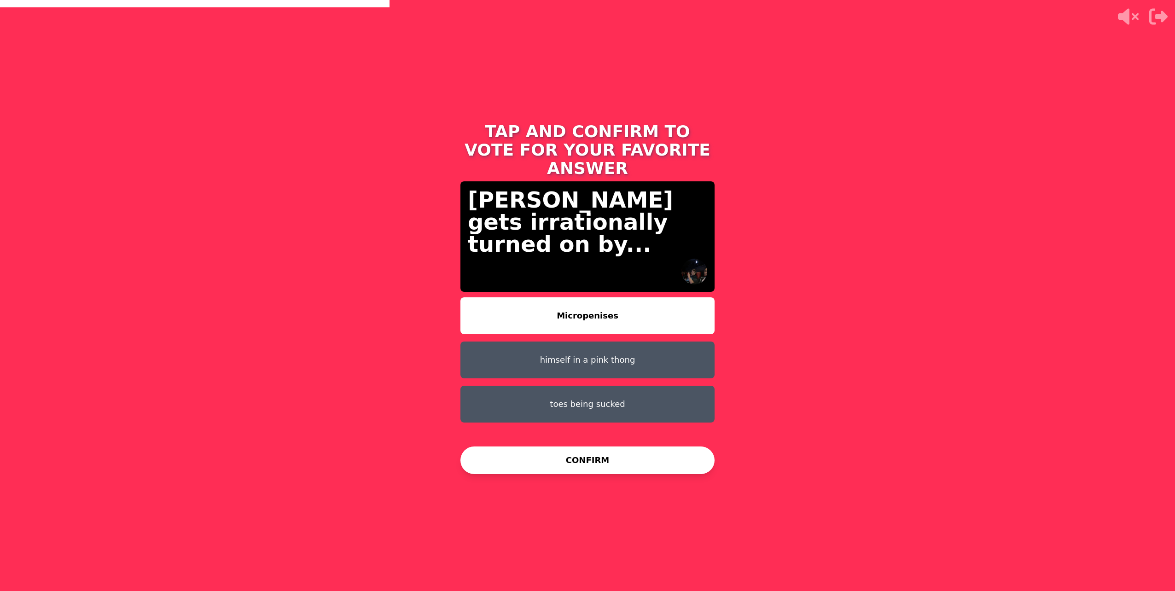
click at [630, 462] on button "CONFIRM" at bounding box center [587, 461] width 254 height 28
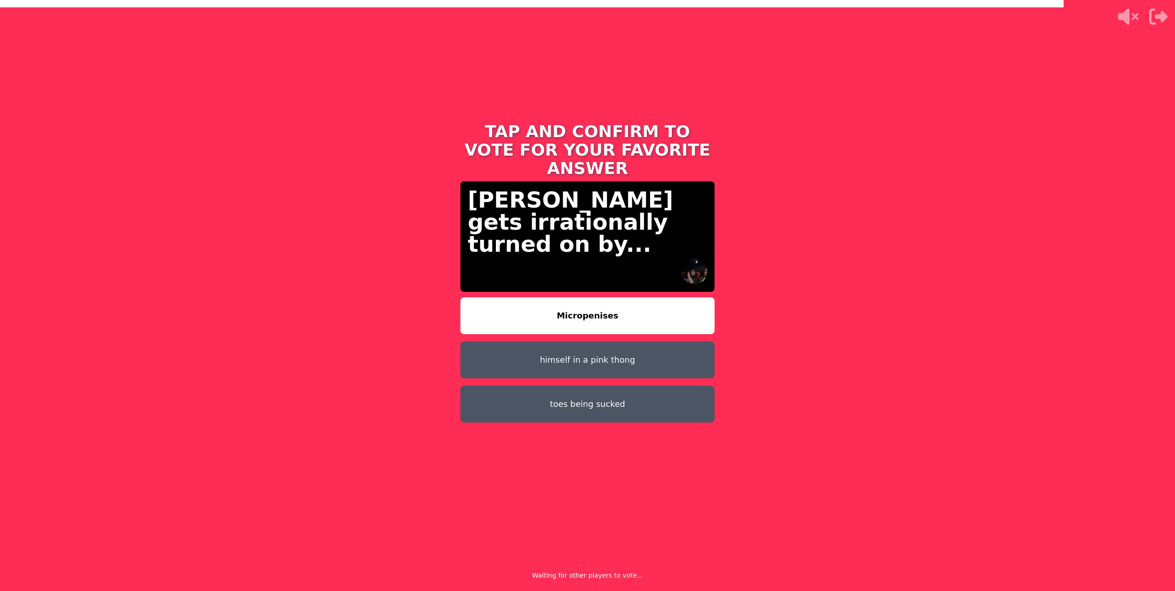
click at [635, 386] on button "toes being sucked" at bounding box center [587, 404] width 254 height 37
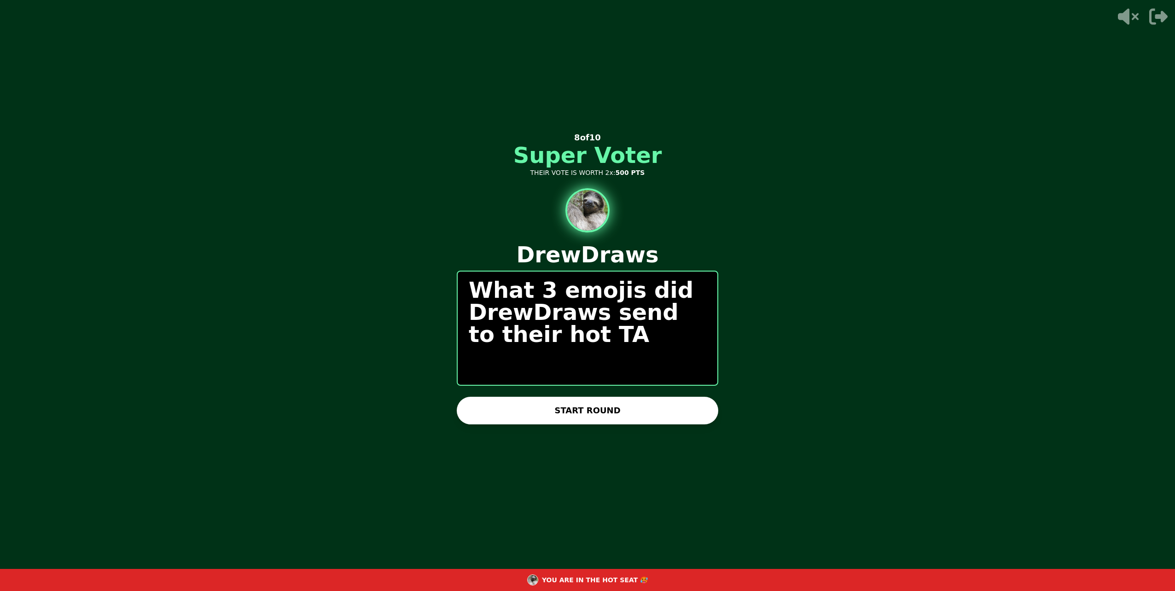
click at [642, 419] on button "START ROUND" at bounding box center [588, 411] width 262 height 28
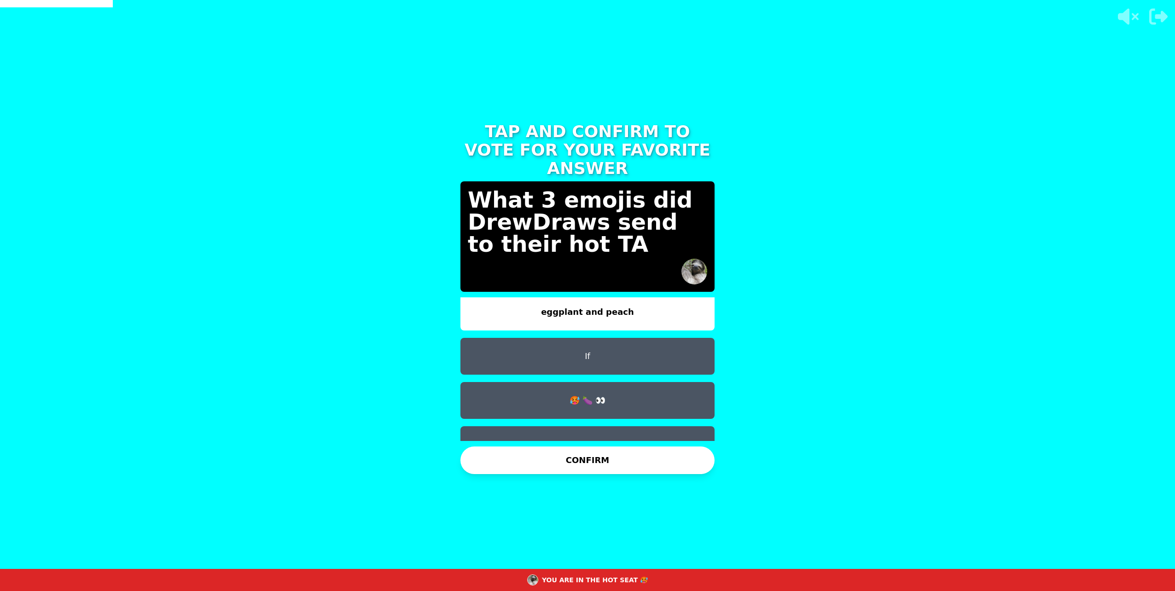
scroll to position [7, 0]
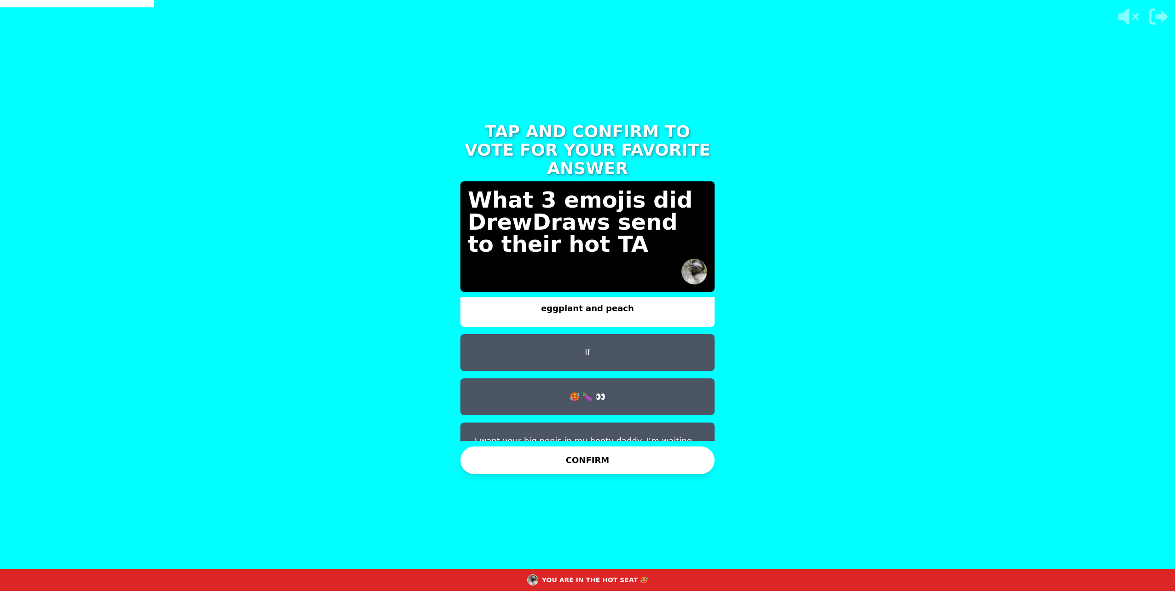
click at [570, 423] on button "I want your big penis in my booty daddy. I’m waiting…" at bounding box center [587, 441] width 254 height 37
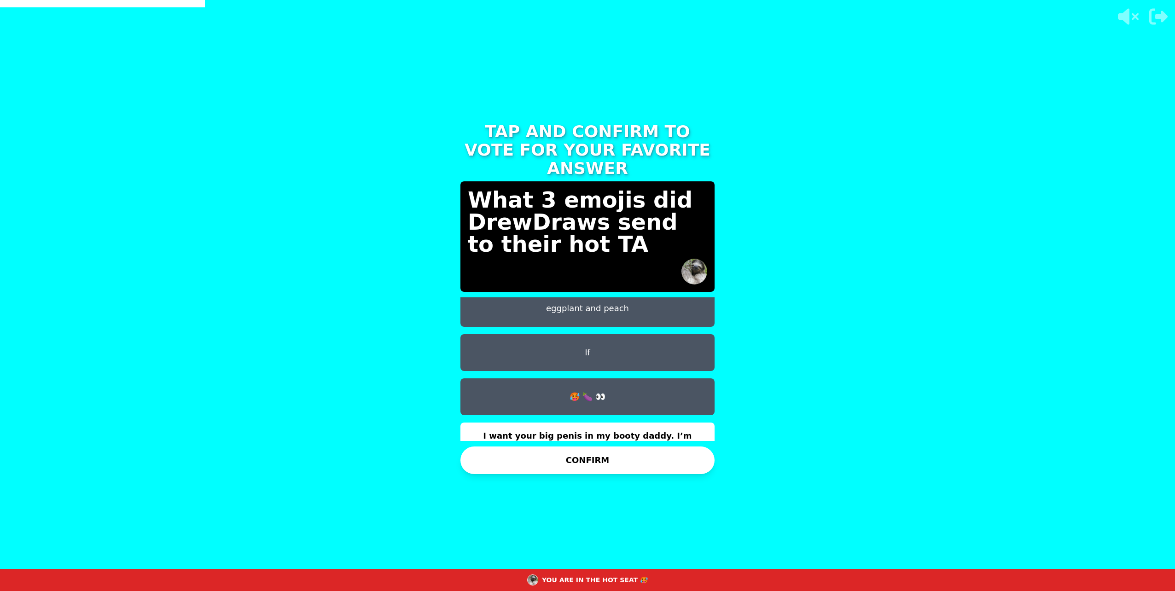
click at [557, 460] on button "CONFIRM" at bounding box center [587, 461] width 254 height 28
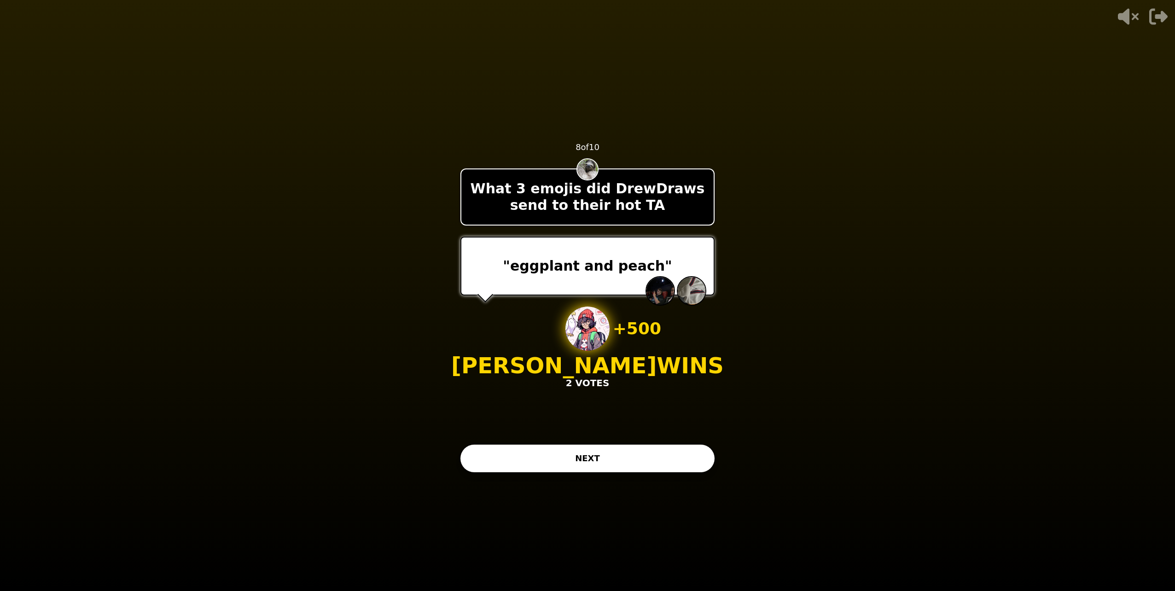
click at [631, 450] on button "NEXT" at bounding box center [587, 459] width 254 height 28
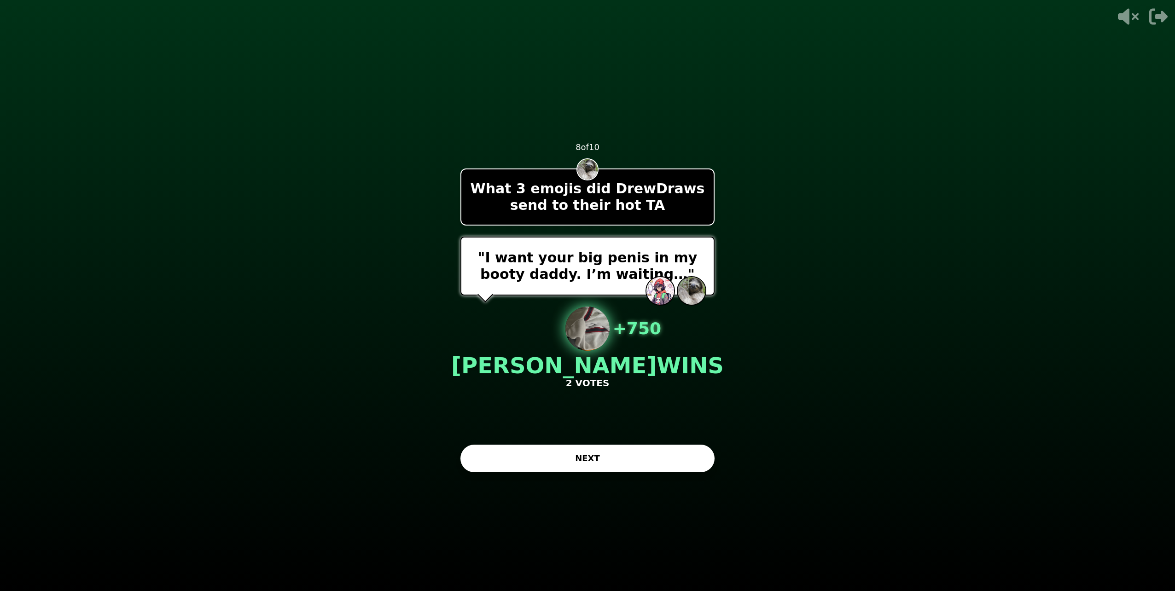
click at [574, 452] on button "NEXT" at bounding box center [587, 459] width 254 height 28
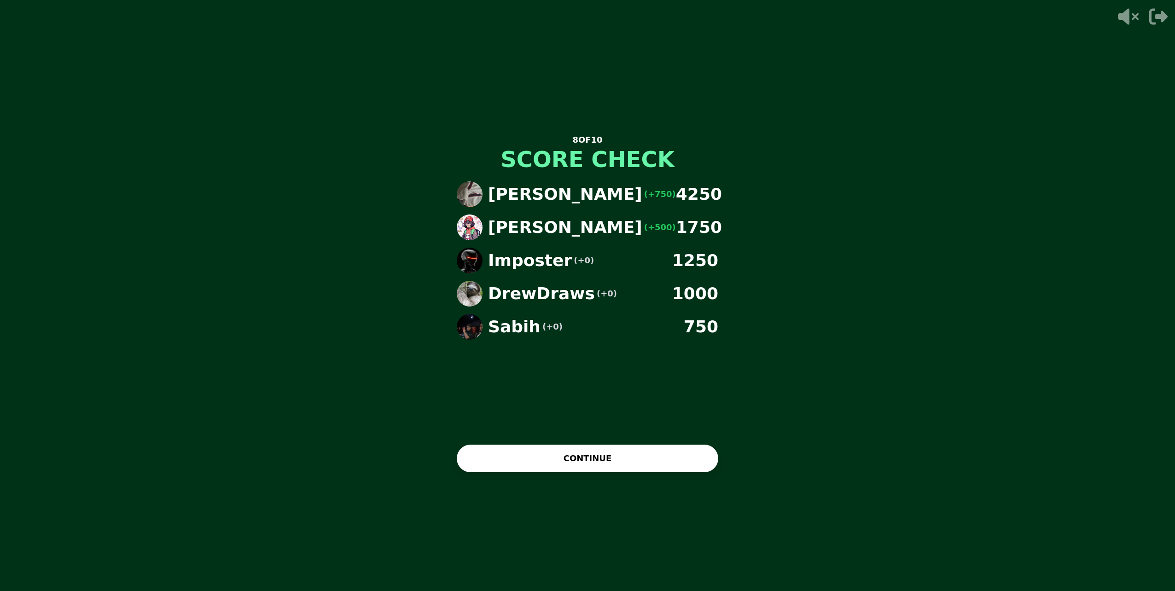
click at [571, 452] on button "CONTINUE" at bounding box center [588, 459] width 262 height 28
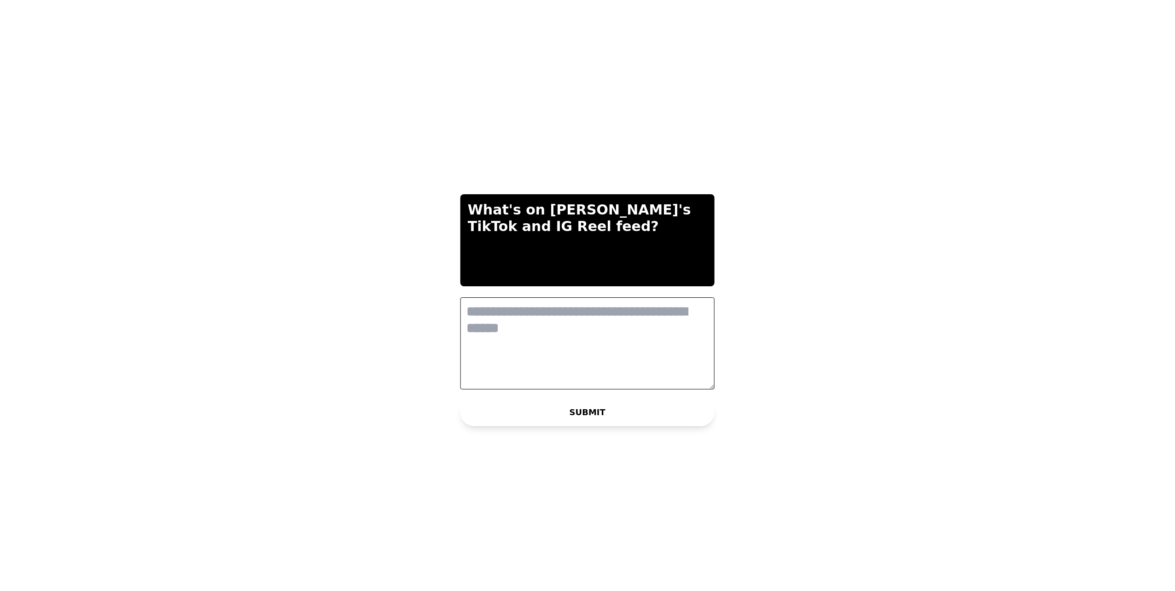
scroll to position [0, 0]
type textarea "**********"
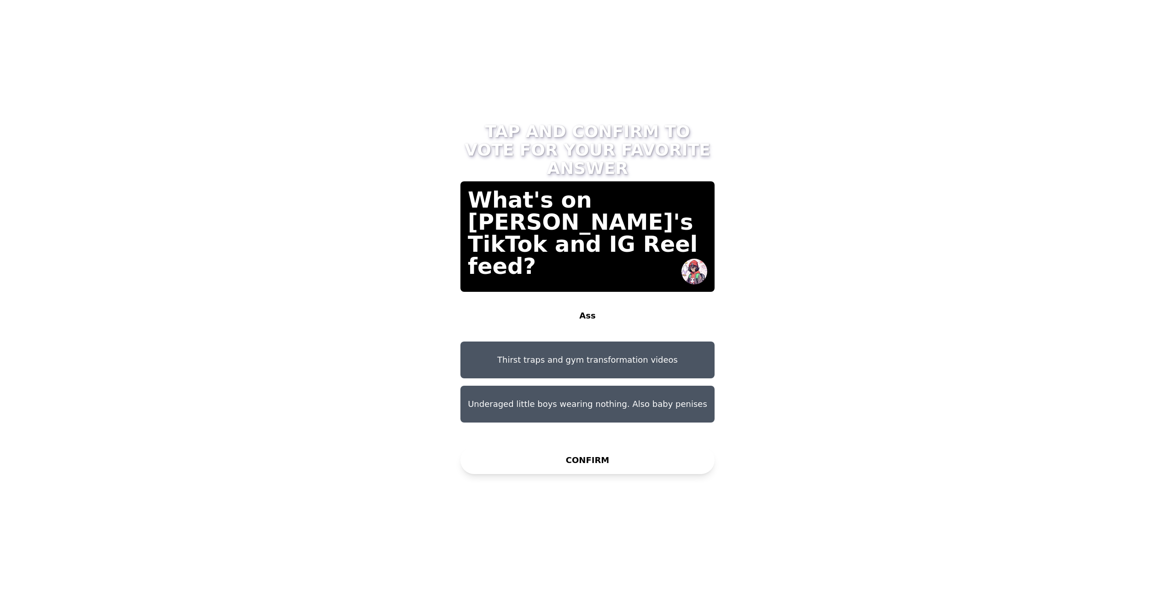
click at [576, 352] on button "Thirst traps and gym transformation videos" at bounding box center [587, 360] width 254 height 37
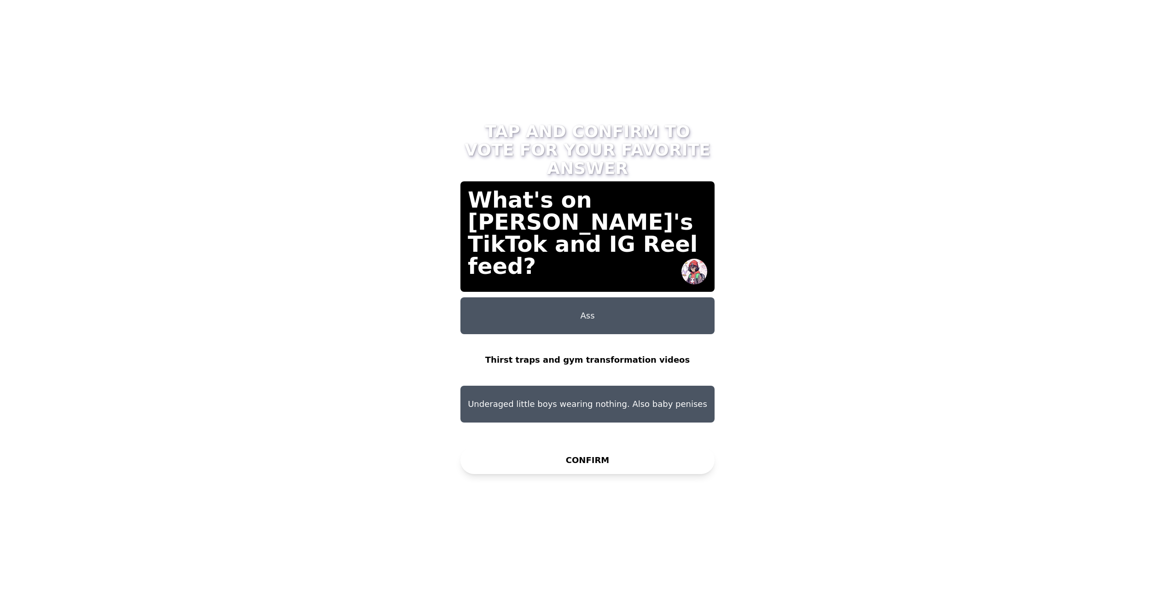
click at [615, 459] on button "CONFIRM" at bounding box center [587, 461] width 254 height 28
click at [628, 299] on button "Ass" at bounding box center [587, 315] width 254 height 37
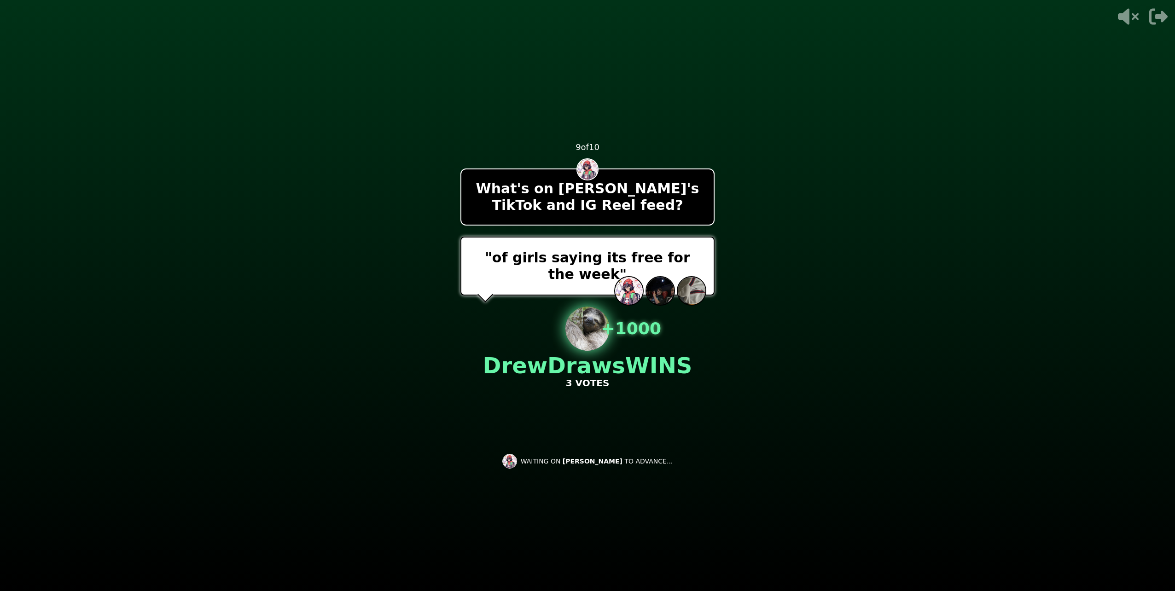
click at [543, 272] on p ""of girls saying its free for the week"" at bounding box center [587, 266] width 230 height 33
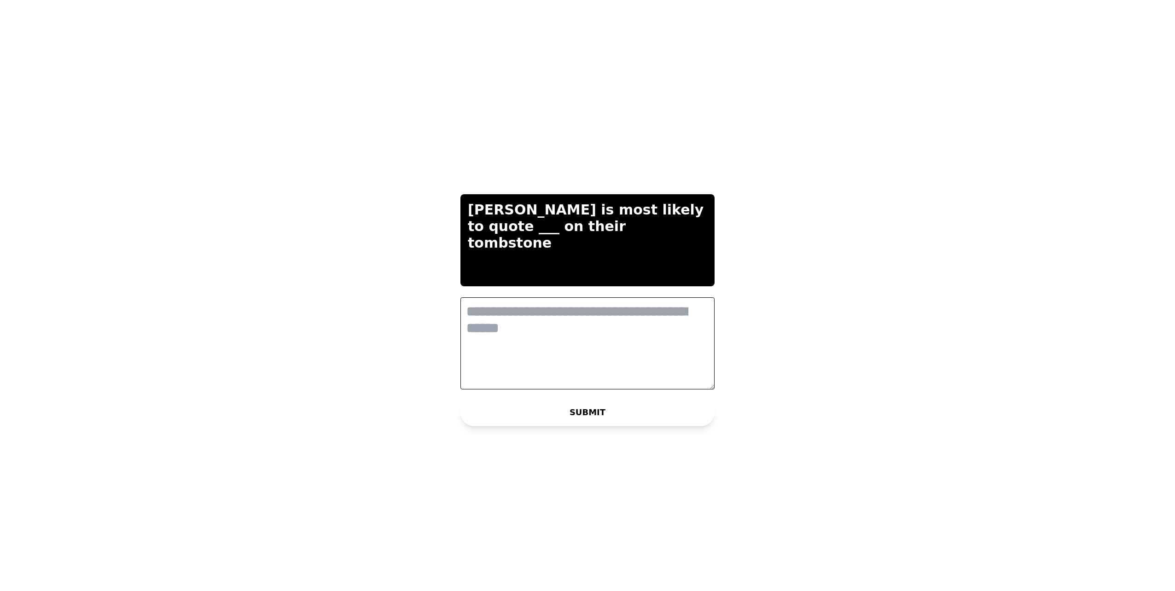
drag, startPoint x: 582, startPoint y: 305, endPoint x: 624, endPoint y: 310, distance: 43.2
click at [588, 306] on textarea at bounding box center [587, 343] width 254 height 92
type textarea "**********"
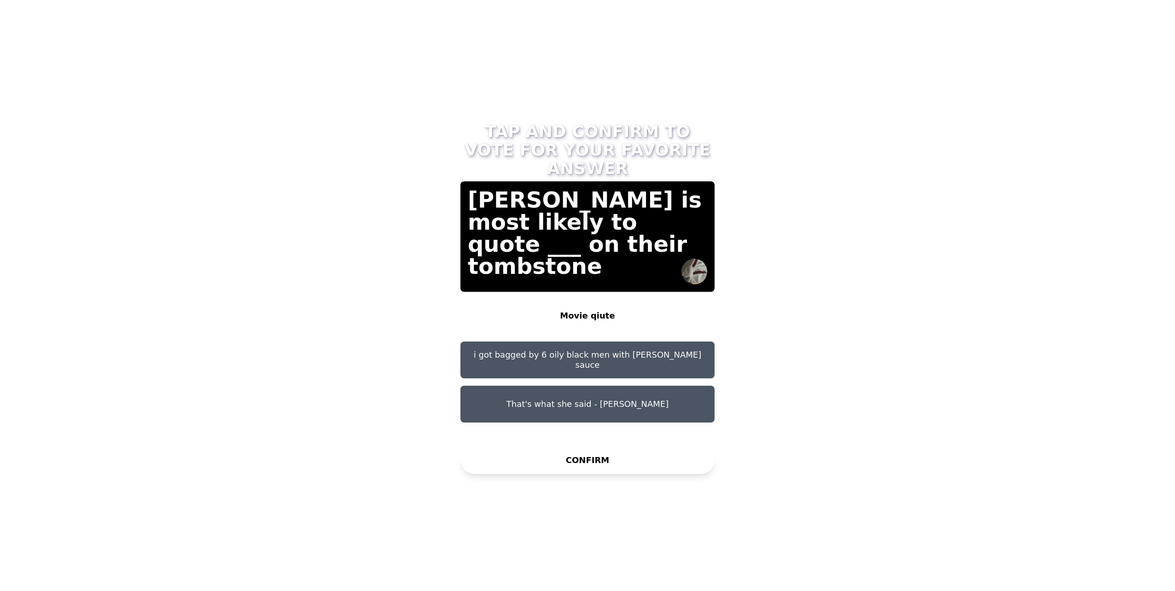
click at [627, 388] on button "That's what she said - [PERSON_NAME]" at bounding box center [587, 404] width 254 height 37
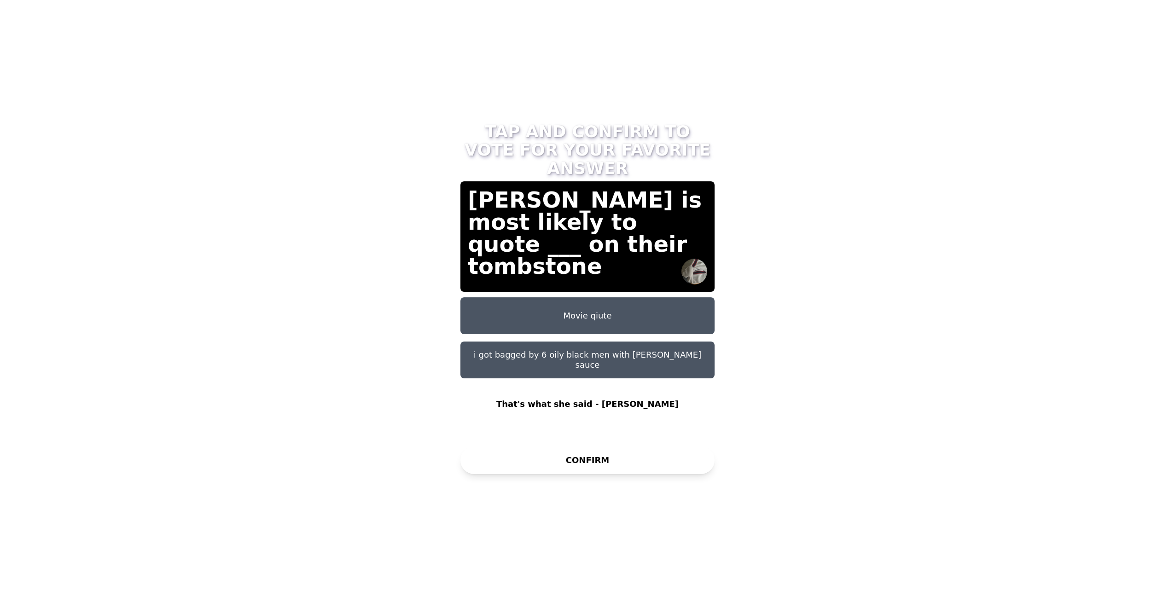
click at [616, 462] on button "CONFIRM" at bounding box center [587, 461] width 254 height 28
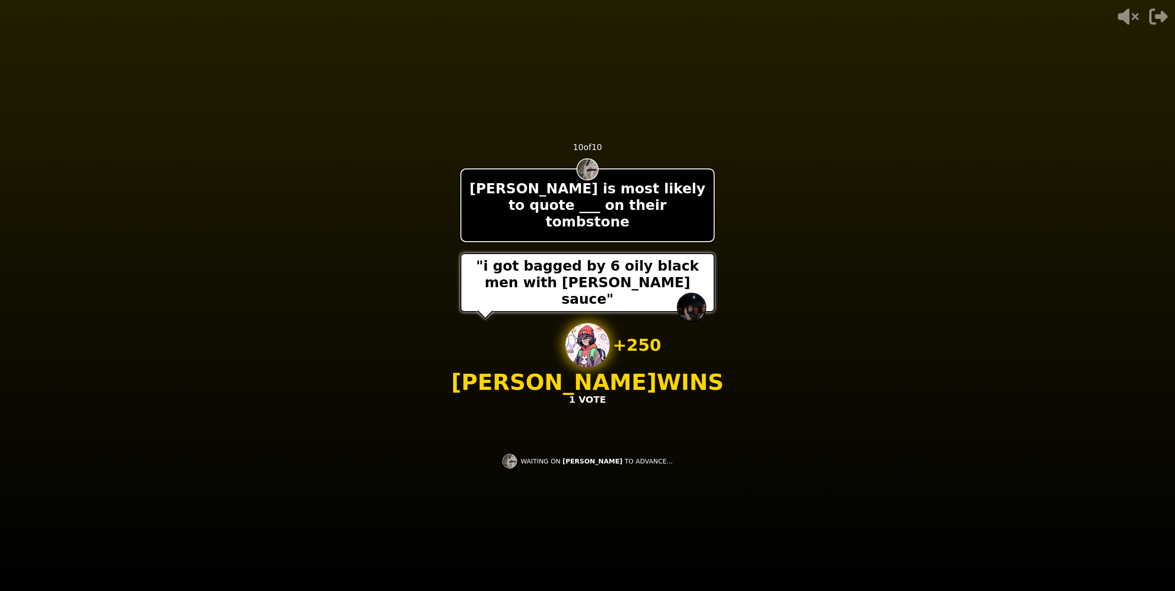
click at [717, 393] on video at bounding box center [587, 295] width 1175 height 591
drag, startPoint x: 935, startPoint y: 422, endPoint x: 955, endPoint y: 431, distance: 21.8
click at [953, 427] on video at bounding box center [587, 295] width 1175 height 591
drag, startPoint x: 938, startPoint y: 453, endPoint x: 852, endPoint y: 420, distance: 92.5
drag, startPoint x: 852, startPoint y: 420, endPoint x: 700, endPoint y: 423, distance: 152.0
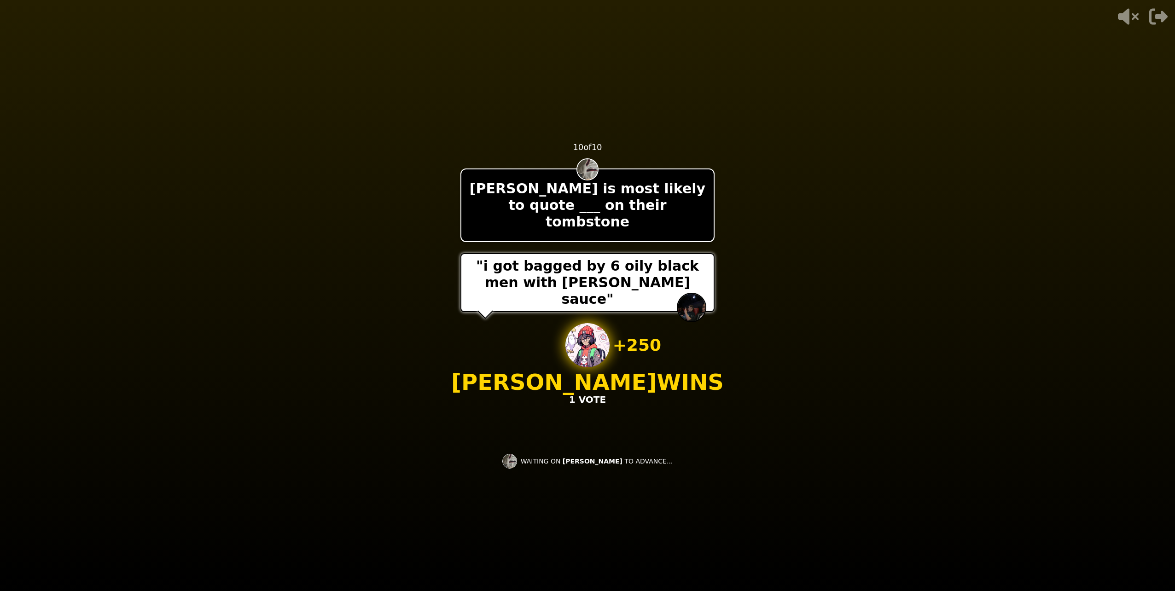
click at [700, 422] on div "- 500 PTS 10 of 10 [PERSON_NAME] is most likely to quote ___ on their tombstone…" at bounding box center [587, 295] width 254 height 368
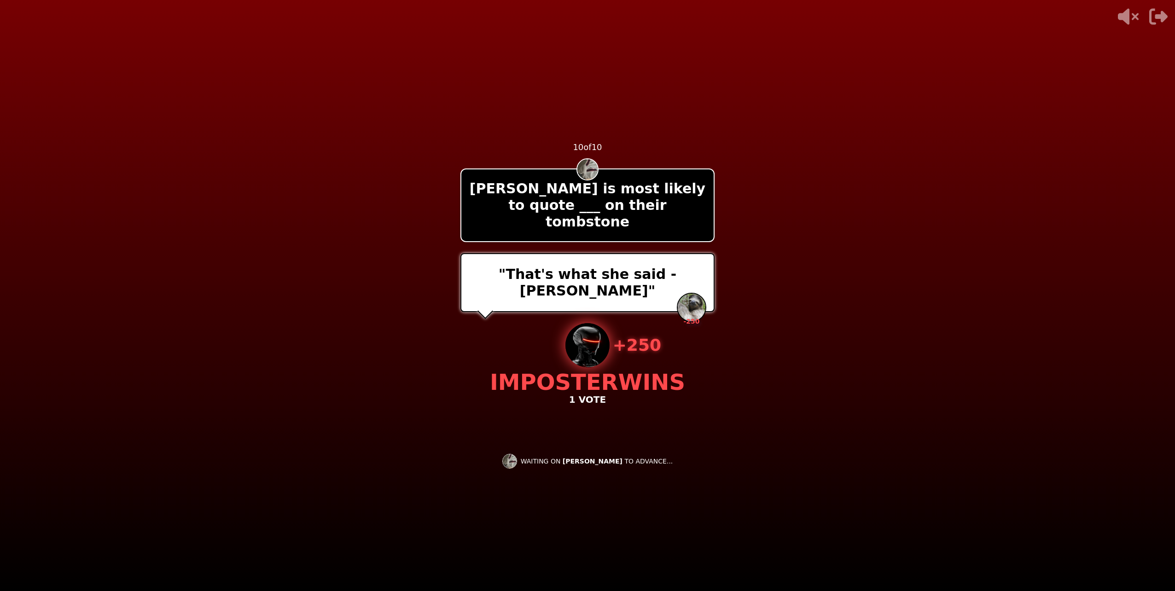
click at [189, 279] on video at bounding box center [587, 295] width 1175 height 591
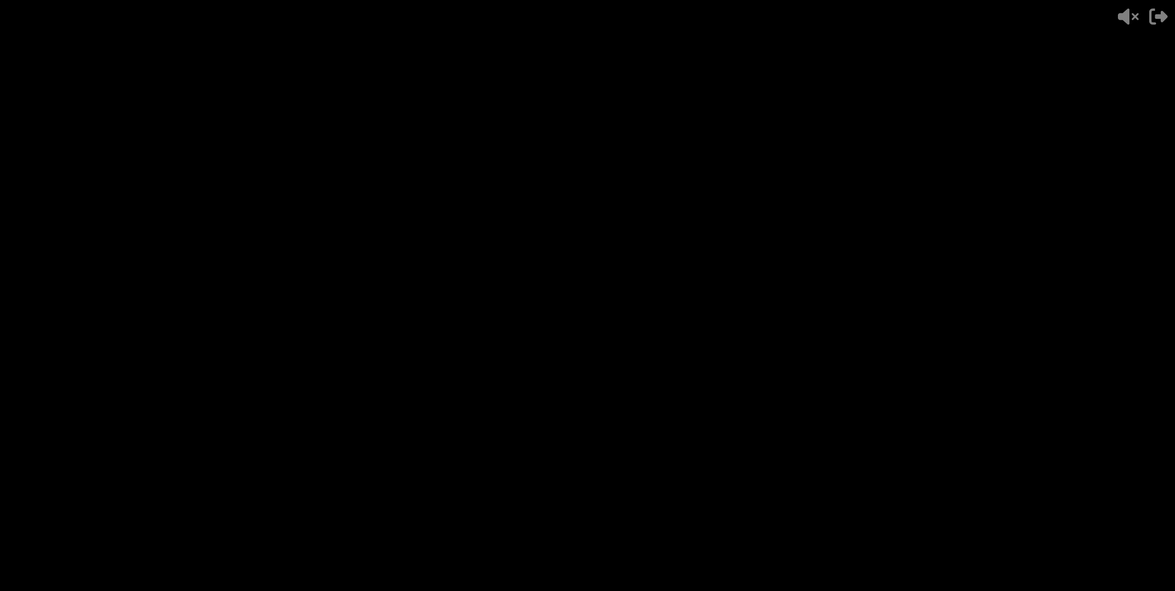
click at [718, 372] on video at bounding box center [587, 295] width 1175 height 591
